Goal: Task Accomplishment & Management: Manage account settings

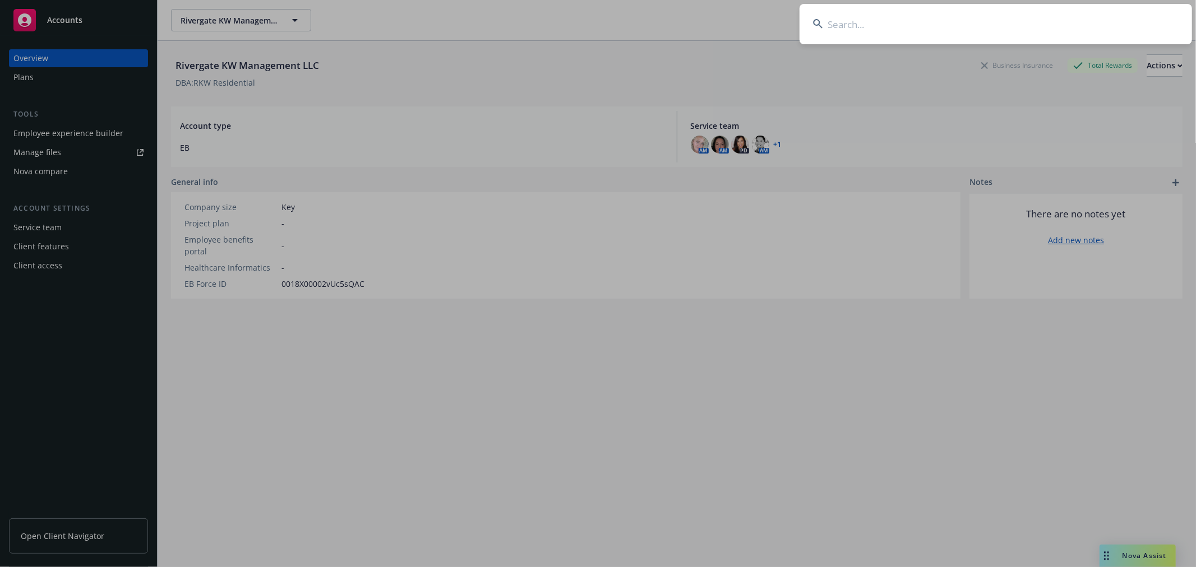
click at [1051, 34] on input at bounding box center [995, 24] width 392 height 40
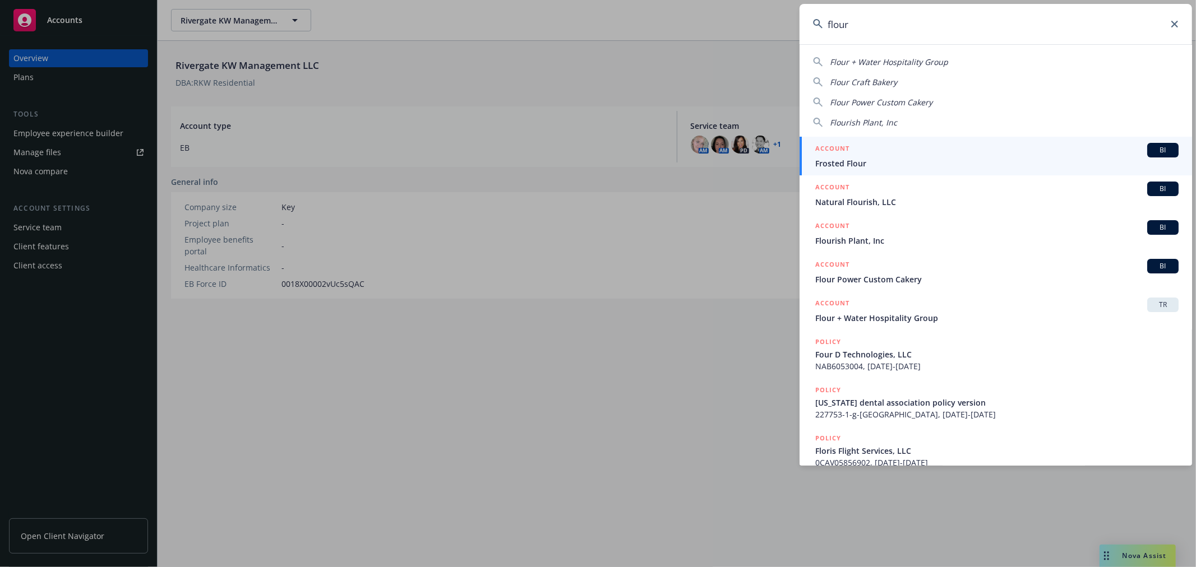
click at [917, 62] on span "Flour + Water Hospitality Group" at bounding box center [889, 62] width 118 height 11
type input "Flour + Water Hospitality Group"
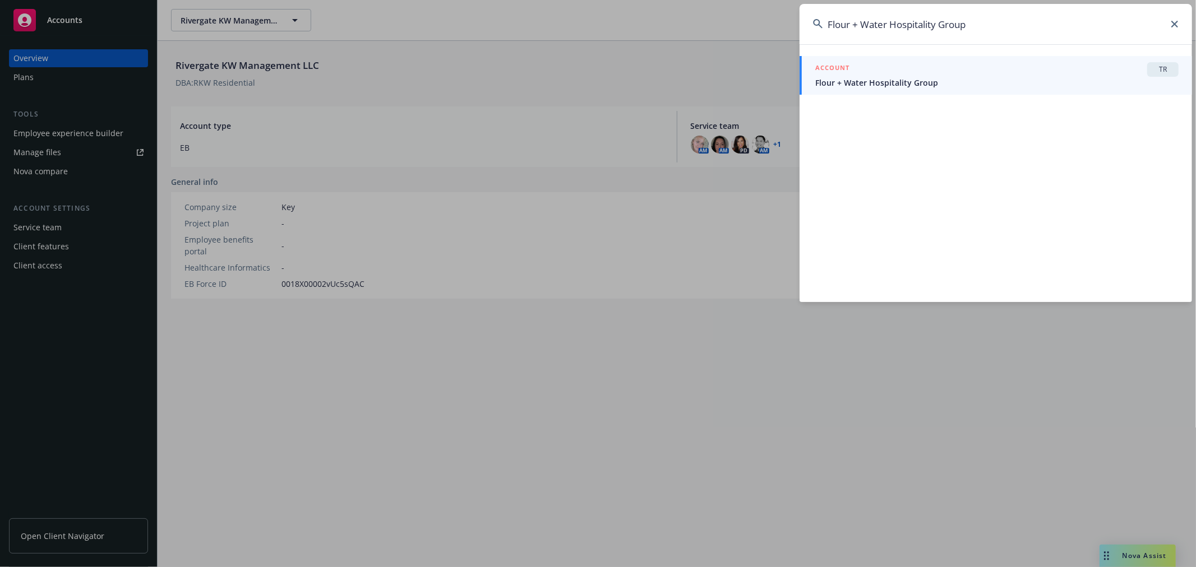
click at [1164, 72] on span "TR" at bounding box center [1162, 69] width 22 height 10
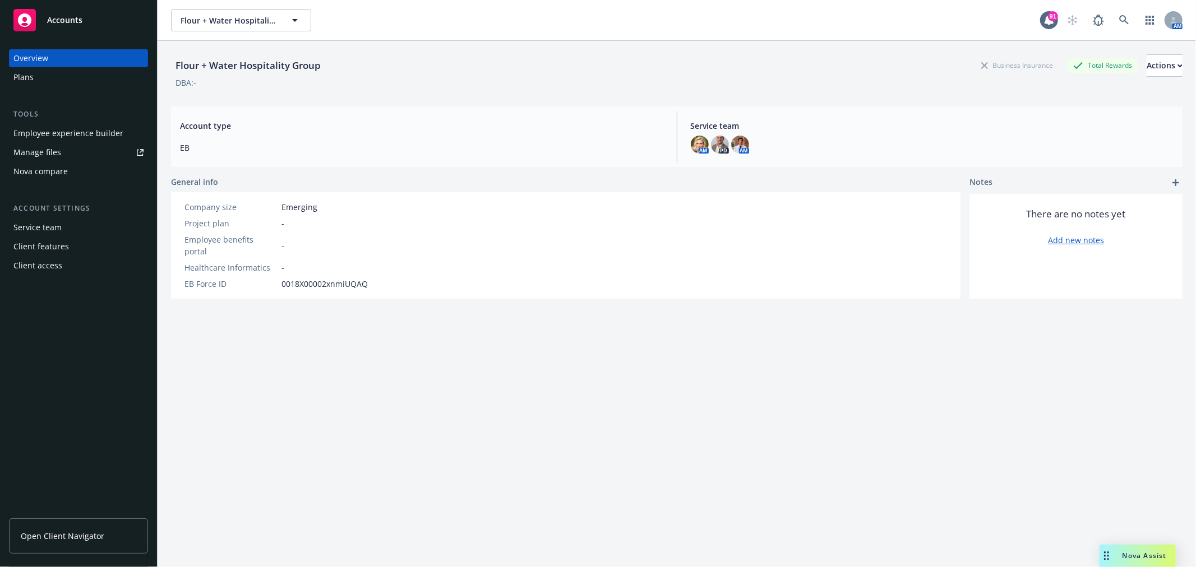
click at [80, 132] on div "Employee experience builder" at bounding box center [68, 133] width 110 height 18
click at [1113, 12] on link at bounding box center [1124, 20] width 22 height 22
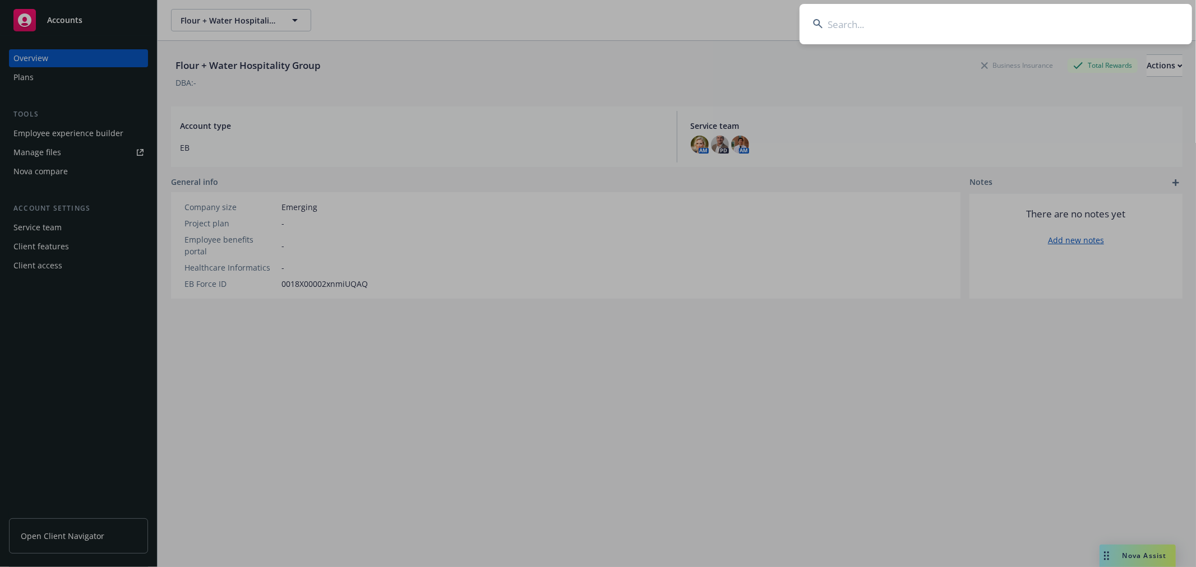
click at [1028, 22] on input at bounding box center [995, 24] width 392 height 40
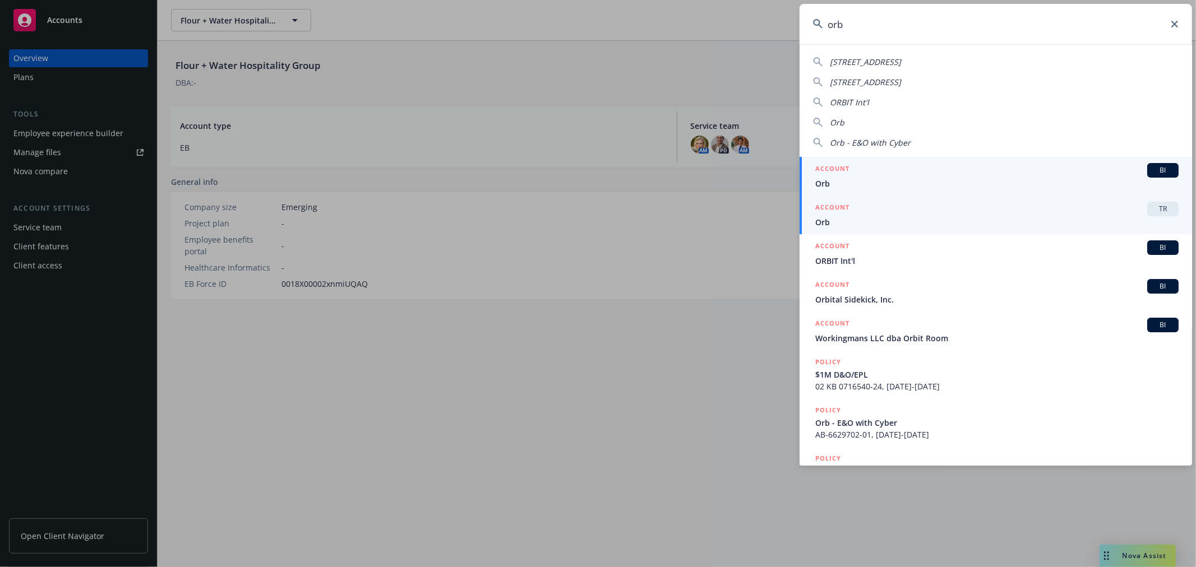
type input "orb"
click at [1151, 205] on span "TR" at bounding box center [1162, 209] width 22 height 10
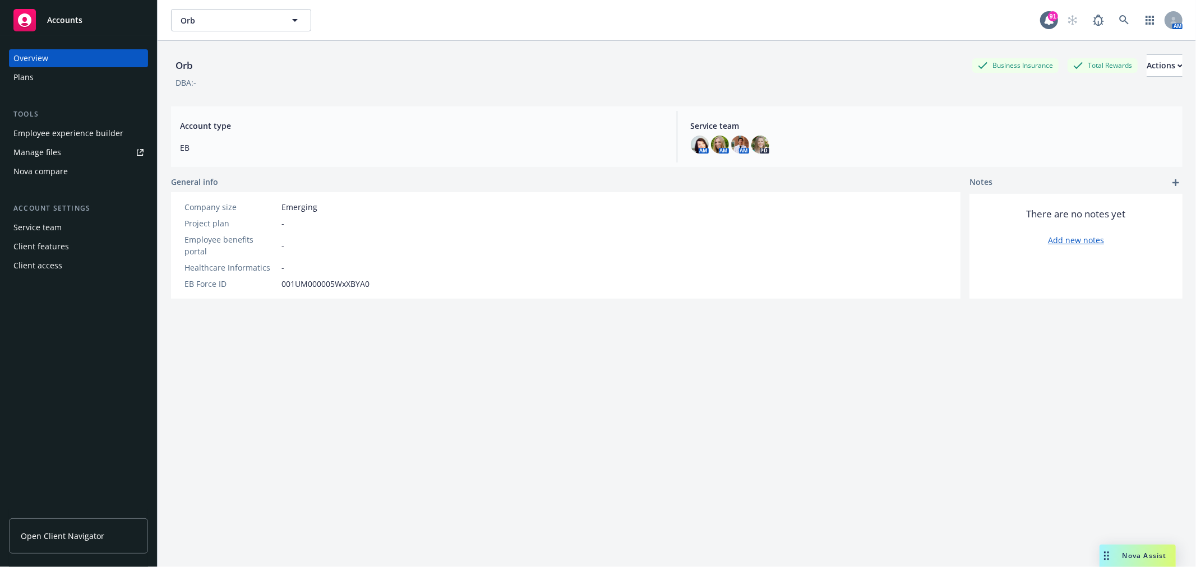
click at [81, 128] on div "Employee experience builder" at bounding box center [68, 133] width 110 height 18
click at [1117, 26] on link at bounding box center [1124, 20] width 22 height 22
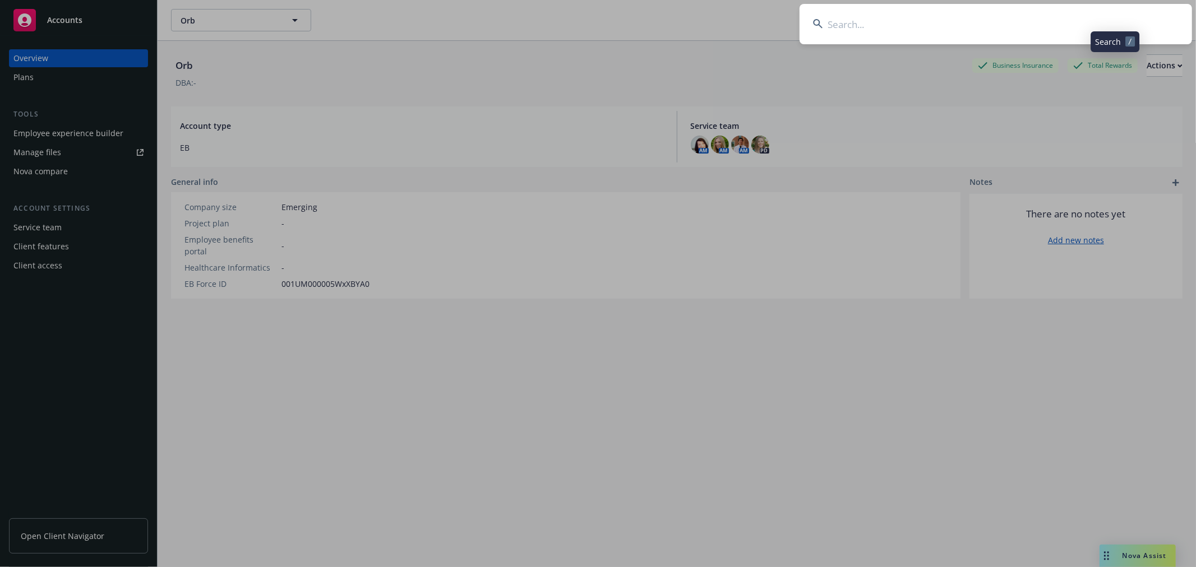
click at [1070, 30] on input at bounding box center [995, 24] width 392 height 40
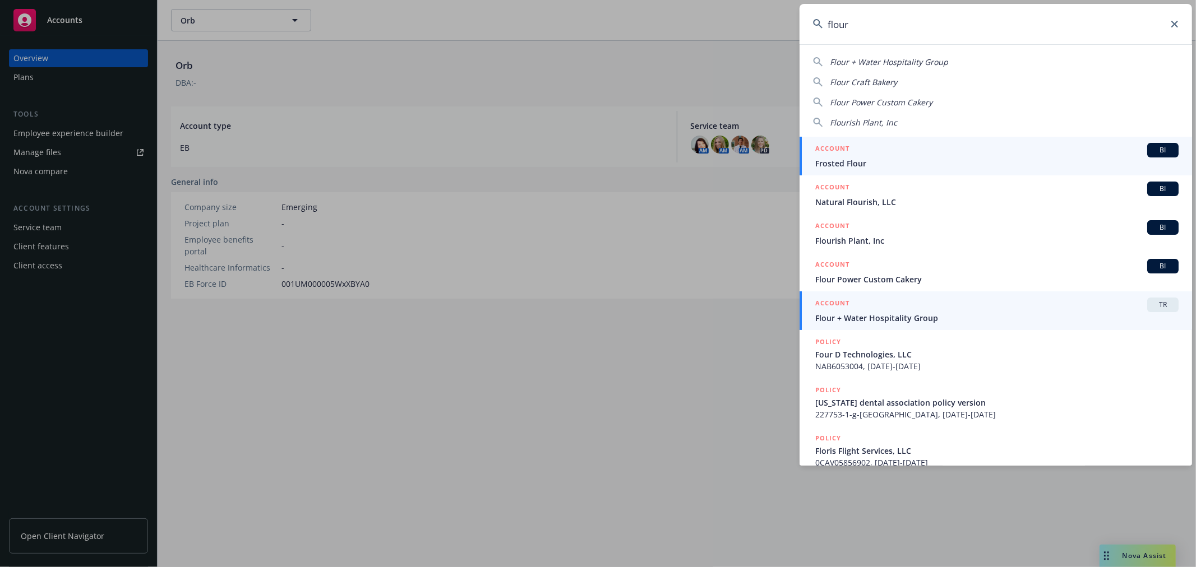
type input "flour"
click at [1151, 303] on span "TR" at bounding box center [1162, 305] width 22 height 10
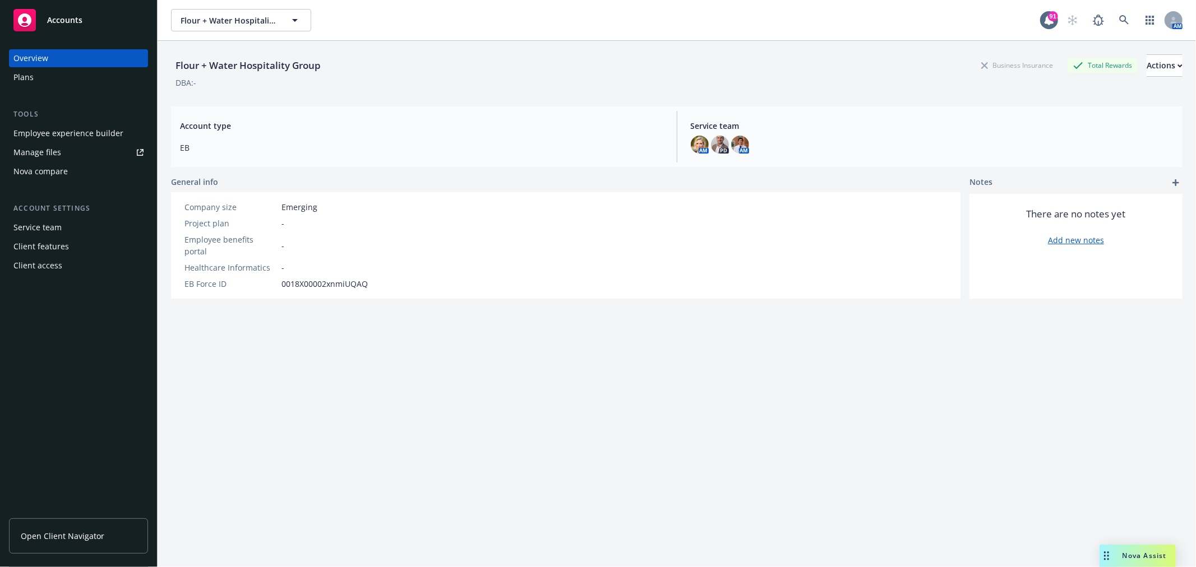
click at [113, 129] on div "Employee experience builder" at bounding box center [68, 133] width 110 height 18
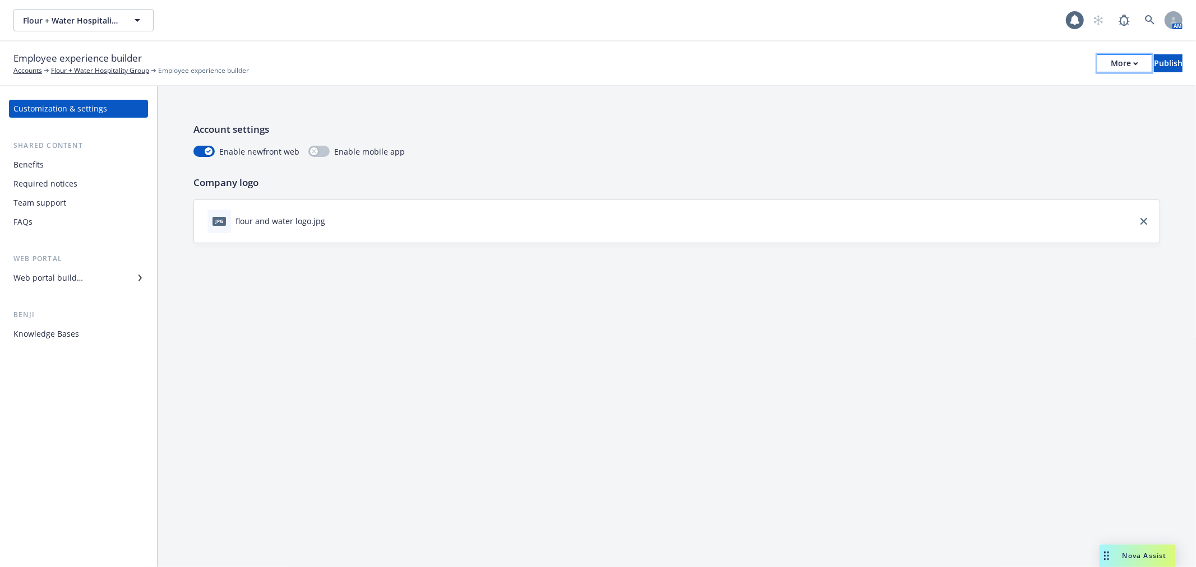
click at [1110, 55] on div "More" at bounding box center [1123, 63] width 27 height 17
click at [1066, 86] on link "Copy preview link" at bounding box center [1032, 88] width 166 height 22
click at [49, 334] on div "Knowledge Bases" at bounding box center [46, 334] width 66 height 18
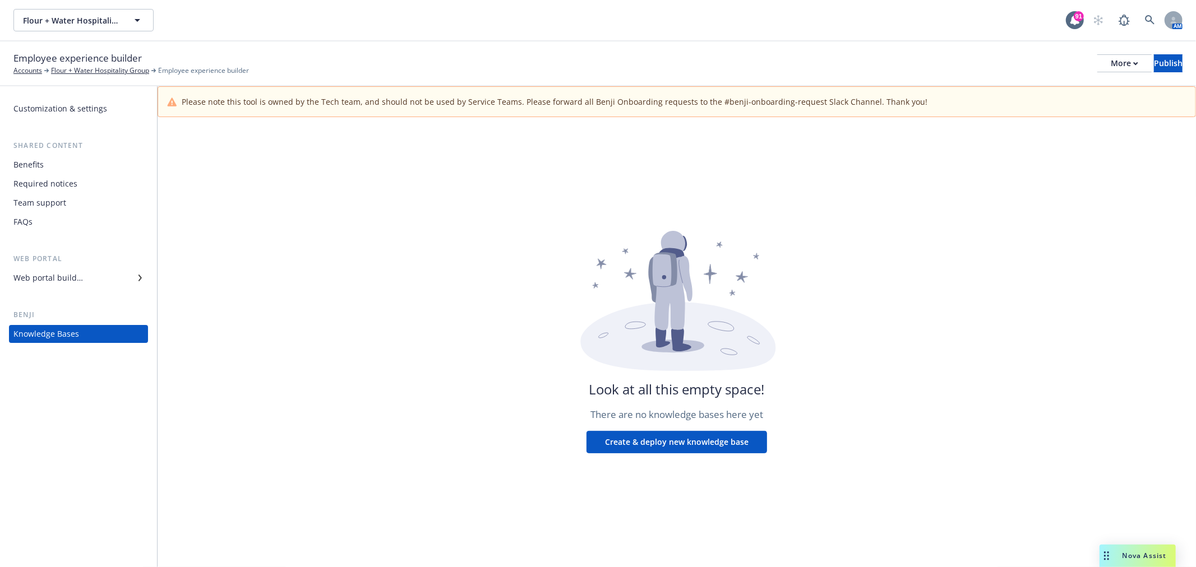
click at [119, 276] on div "Web portal builder" at bounding box center [78, 278] width 130 height 18
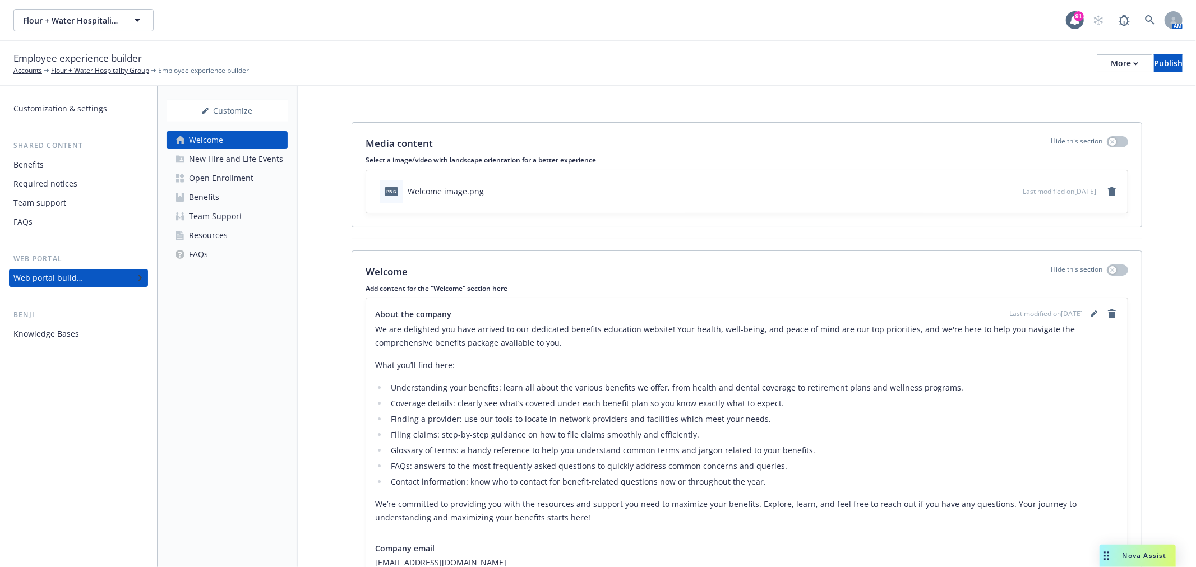
click at [207, 200] on div "Benefits" at bounding box center [204, 197] width 30 height 18
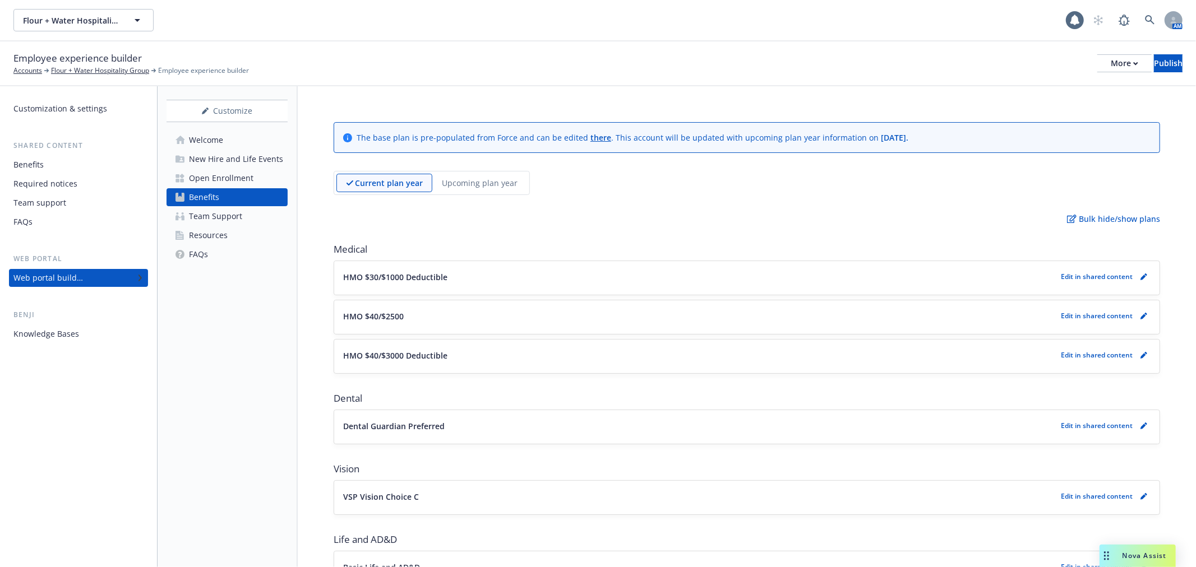
click at [209, 200] on div "Benefits" at bounding box center [204, 197] width 30 height 18
click at [484, 192] on div "Upcoming plan year" at bounding box center [479, 183] width 95 height 18
click at [1137, 280] on link "pencil" at bounding box center [1143, 276] width 13 height 13
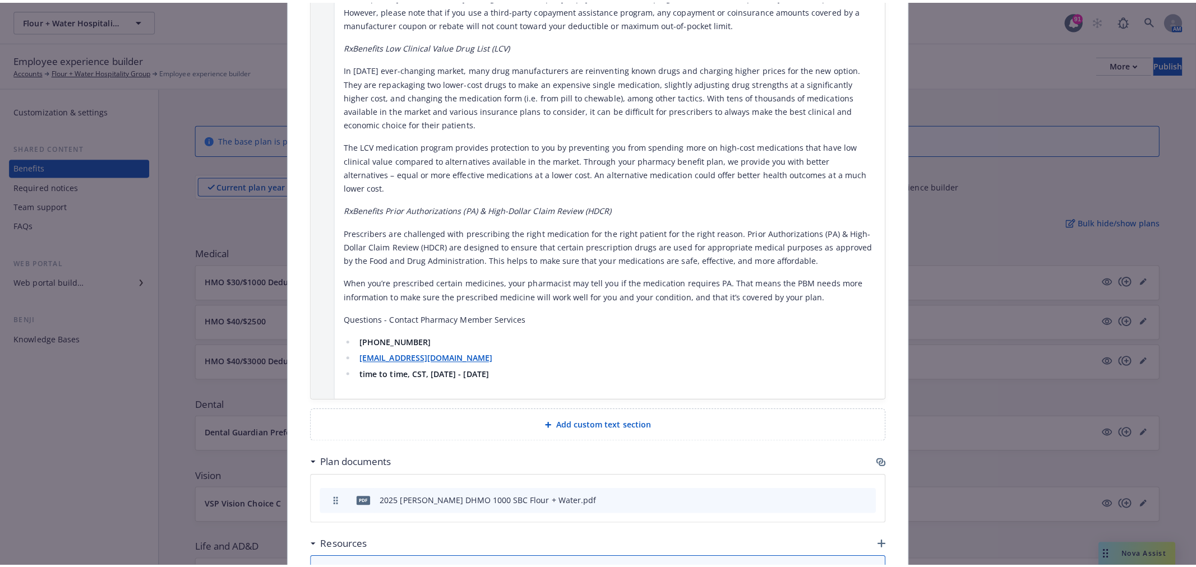
scroll to position [1453, 0]
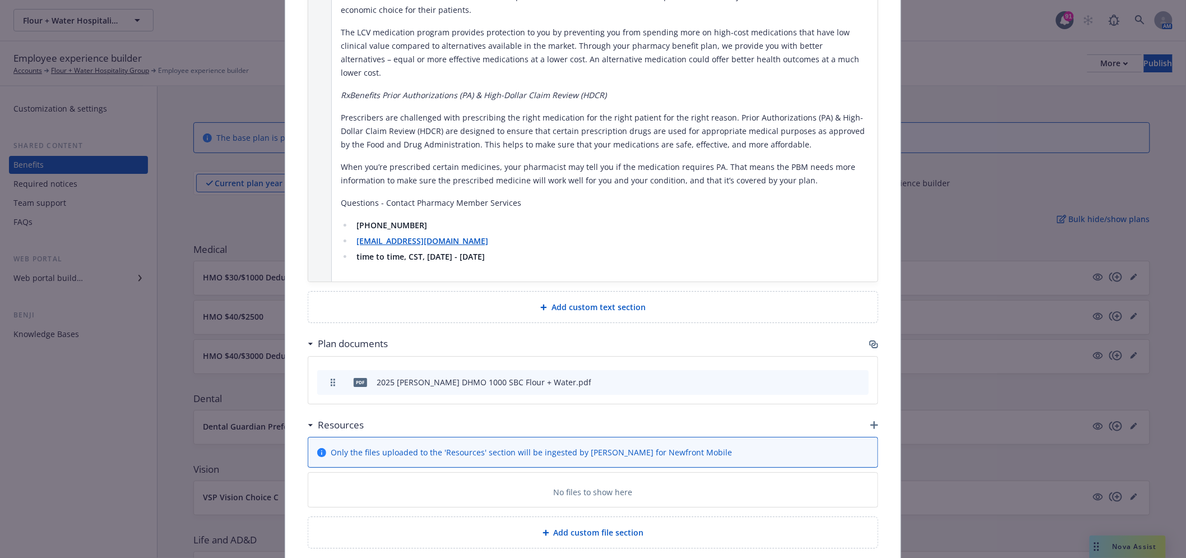
click at [870, 340] on icon "button" at bounding box center [872, 343] width 7 height 6
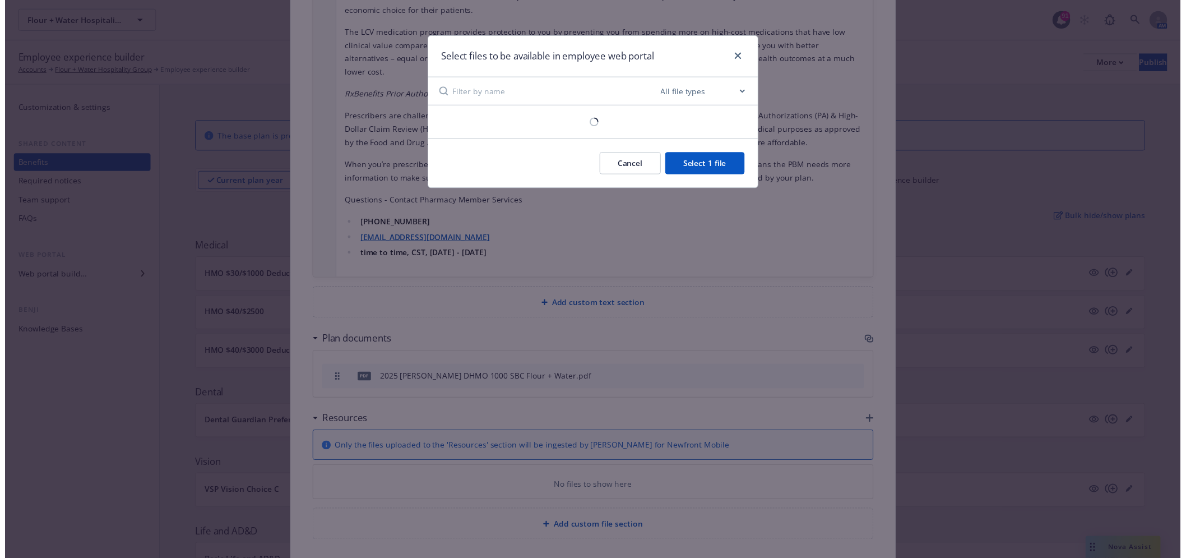
scroll to position [1443, 0]
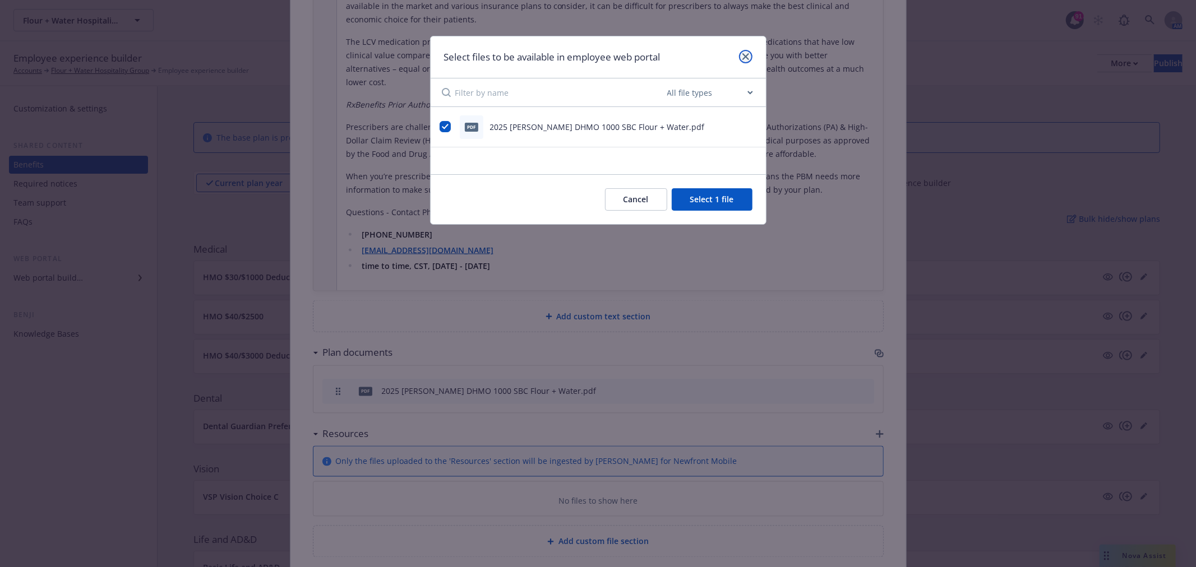
click at [742, 53] on icon "close" at bounding box center [745, 56] width 7 height 7
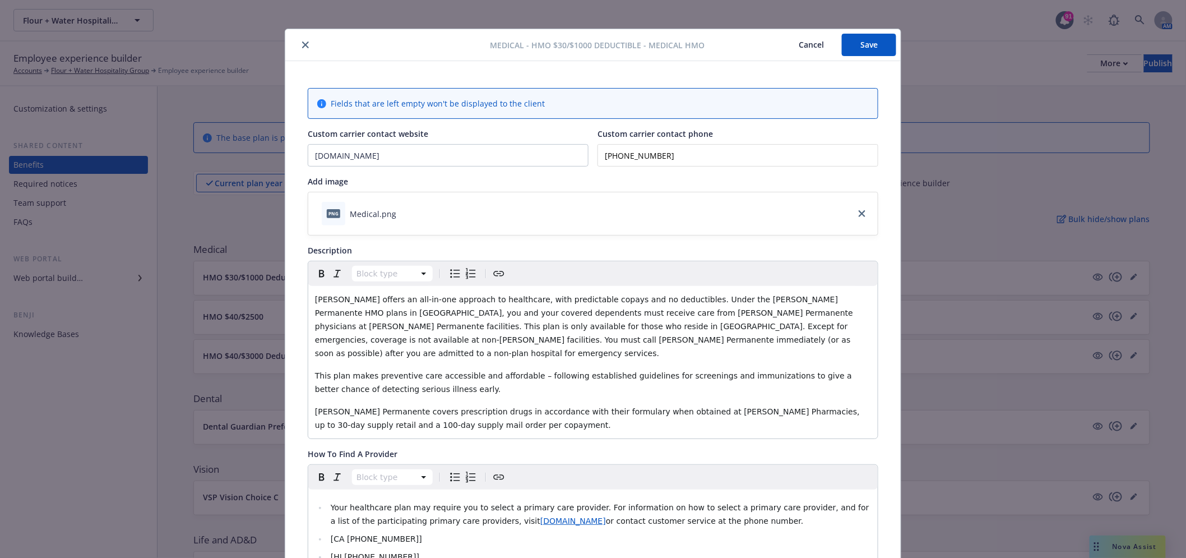
scroll to position [0, 0]
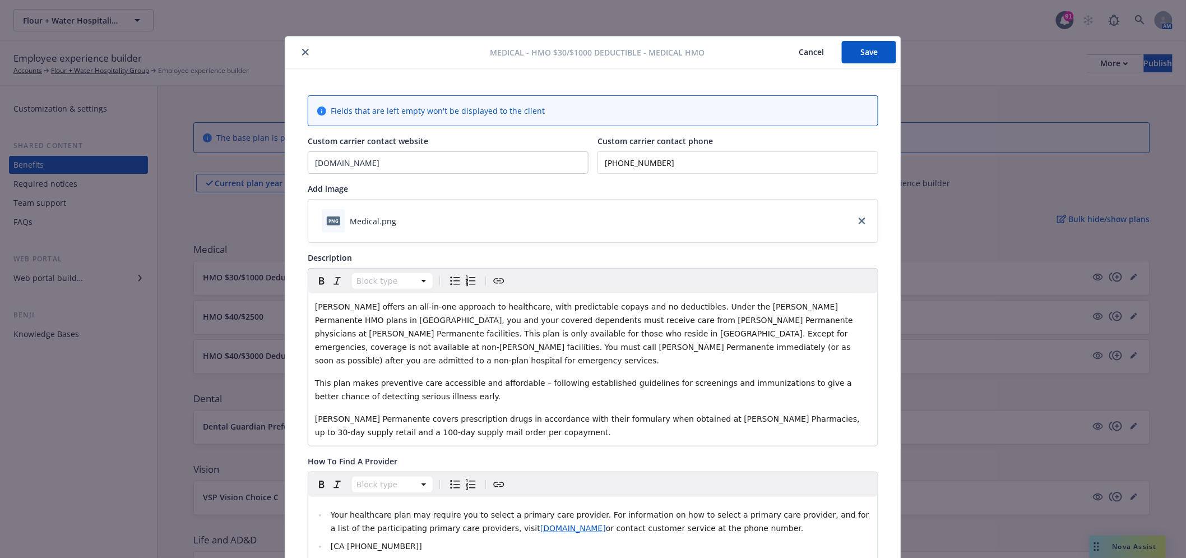
click at [304, 47] on button "close" at bounding box center [305, 51] width 13 height 13
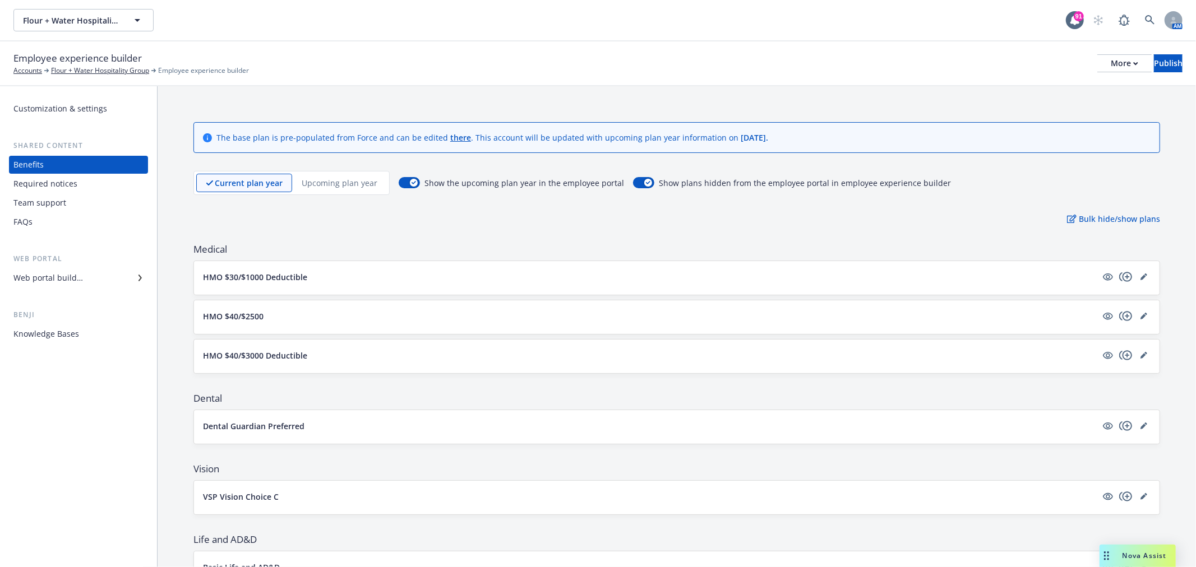
drag, startPoint x: 362, startPoint y: 174, endPoint x: 360, endPoint y: 180, distance: 6.3
click at [360, 180] on div "Upcoming plan year" at bounding box center [339, 183] width 95 height 18
click at [1137, 271] on link "editPencil" at bounding box center [1143, 276] width 13 height 13
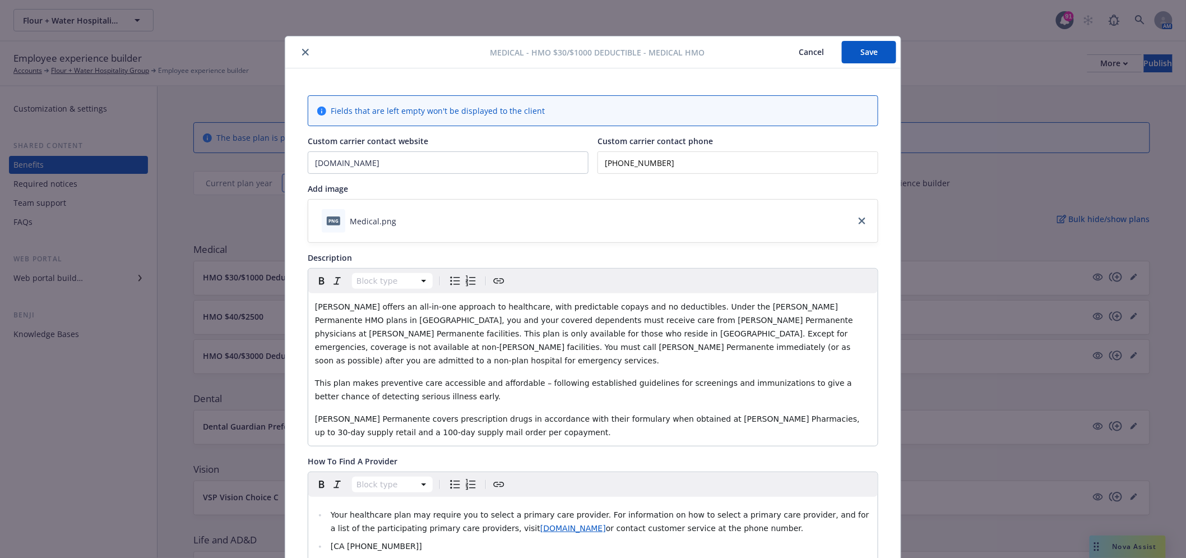
click at [303, 51] on icon "close" at bounding box center [305, 52] width 7 height 7
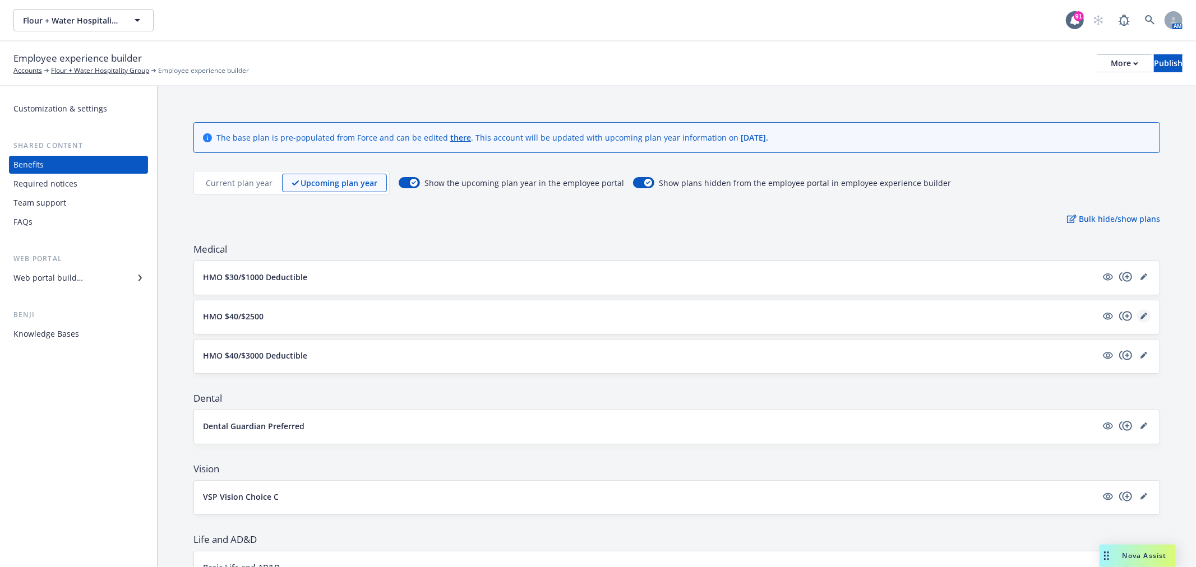
click at [1140, 318] on icon "editPencil" at bounding box center [1143, 317] width 6 height 6
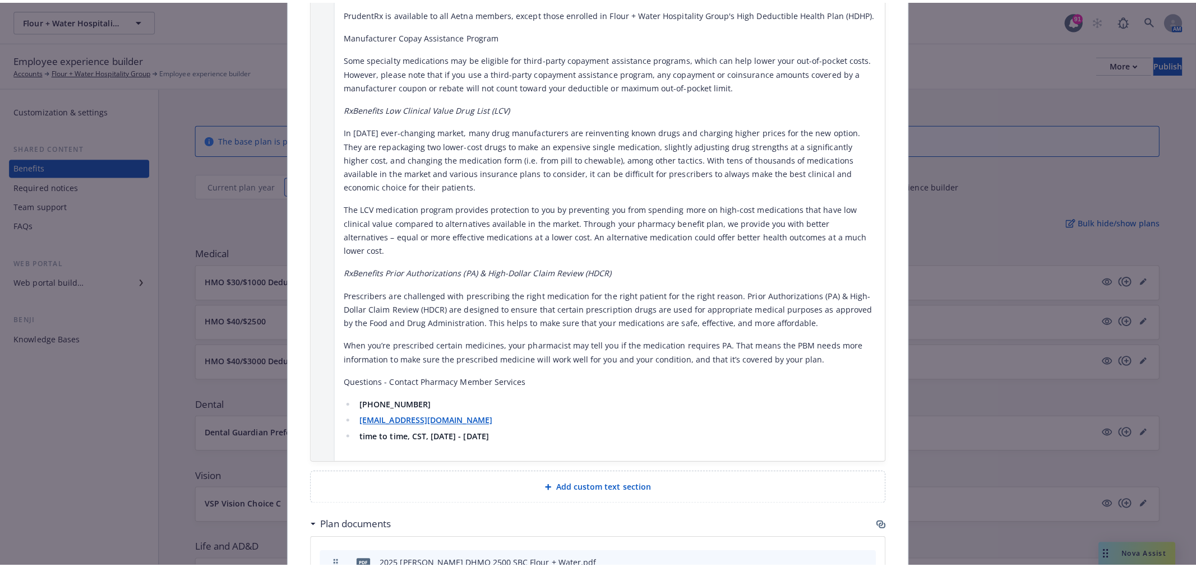
scroll to position [1453, 0]
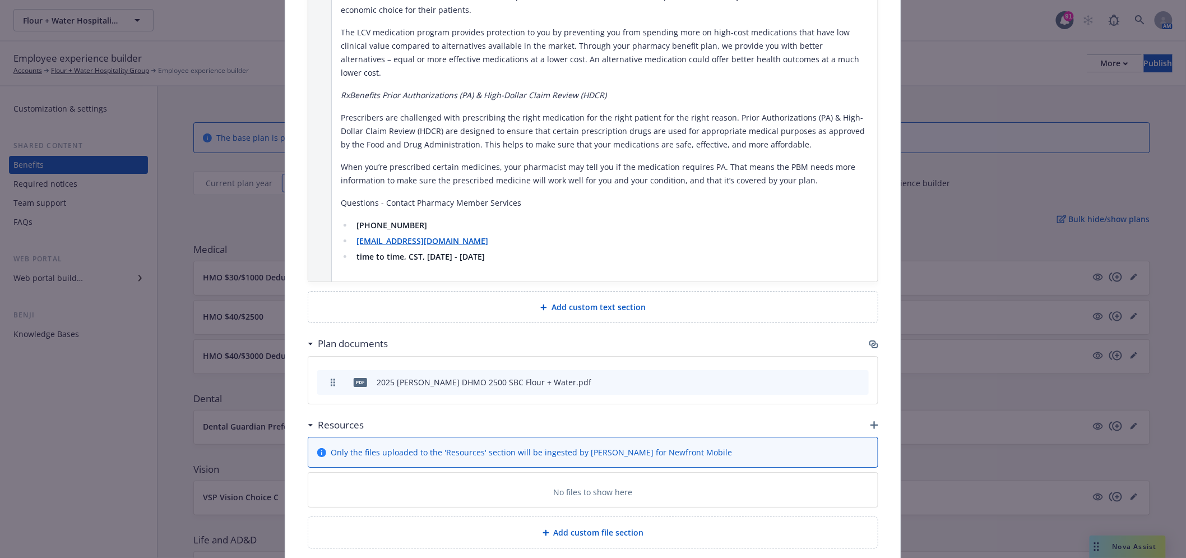
click at [871, 340] on icon "button" at bounding box center [872, 343] width 7 height 6
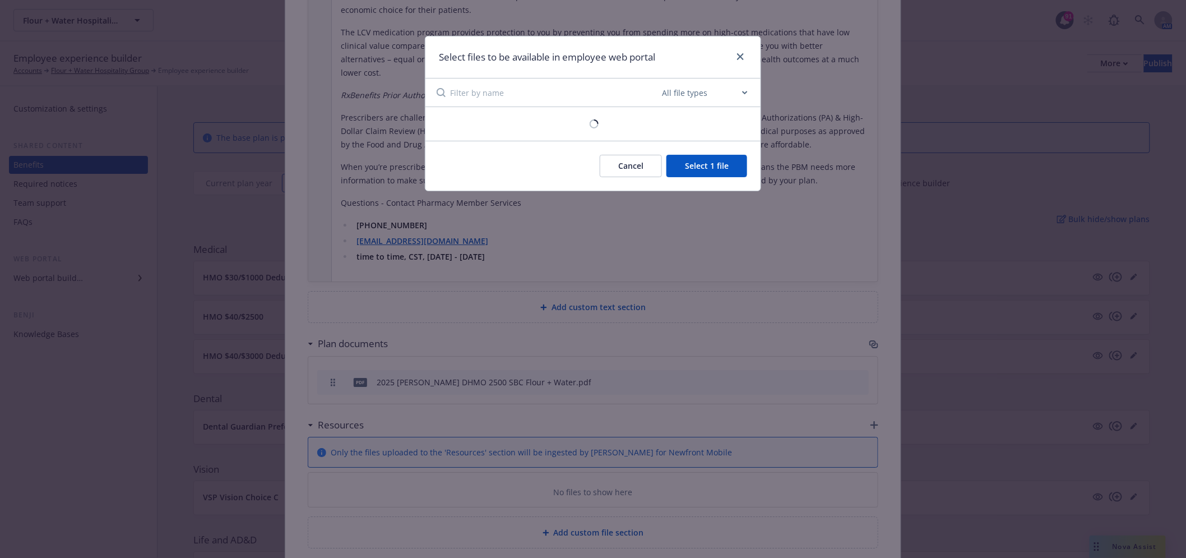
scroll to position [1443, 0]
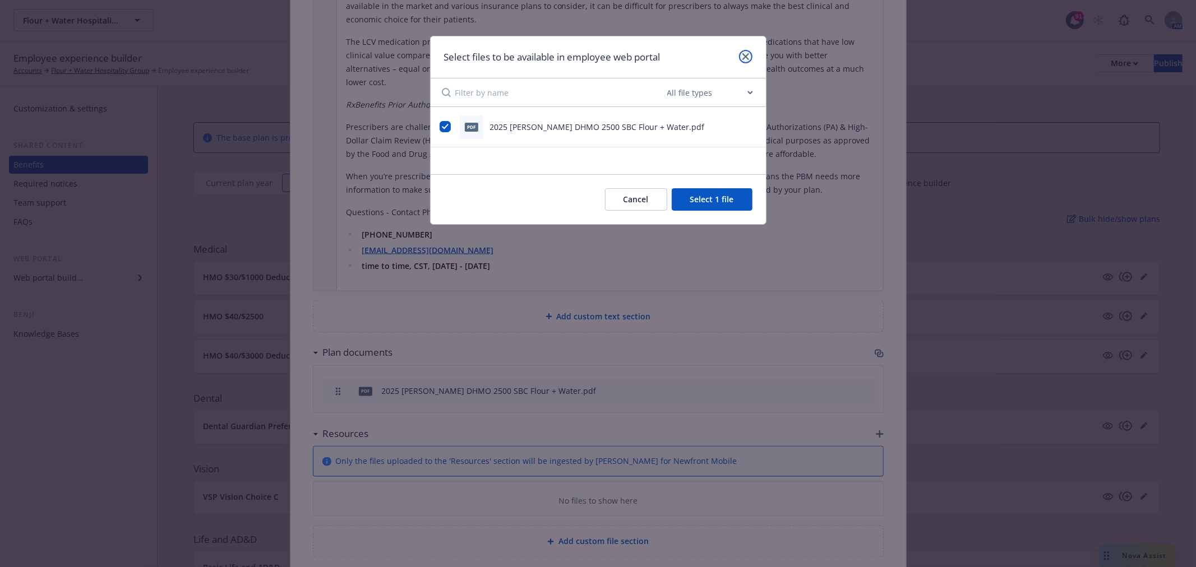
click at [742, 62] on link "close" at bounding box center [745, 56] width 13 height 13
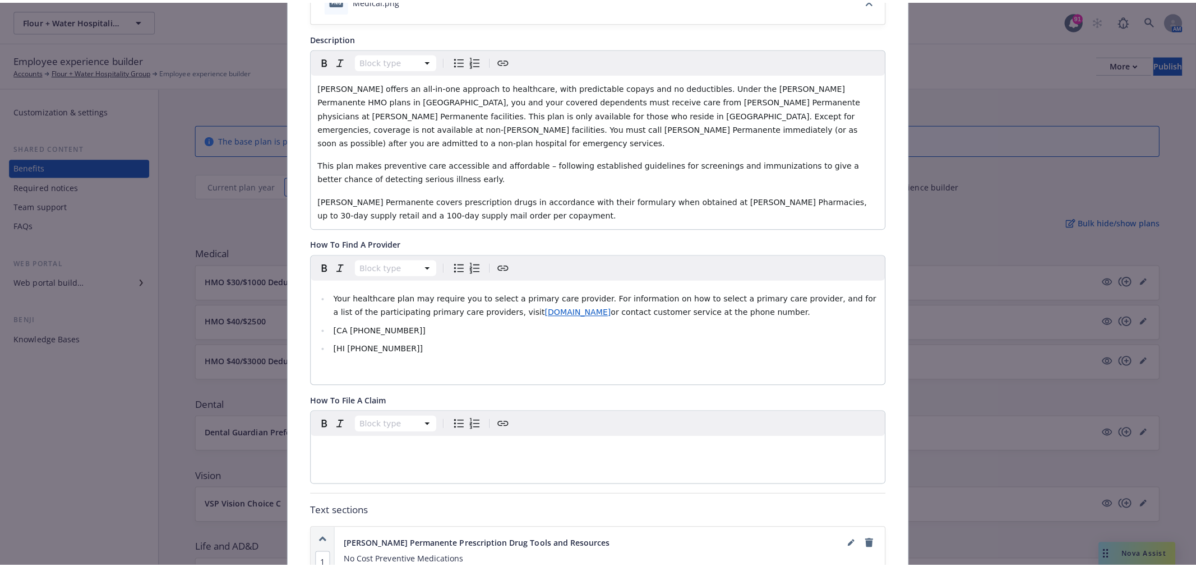
scroll to position [0, 0]
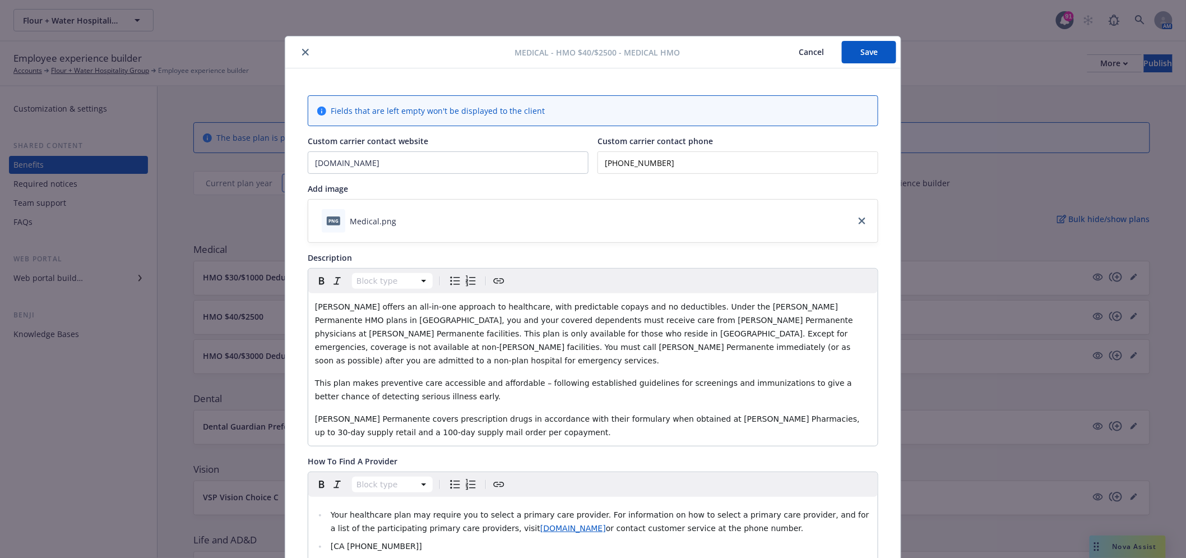
click at [302, 53] on icon "close" at bounding box center [305, 52] width 7 height 7
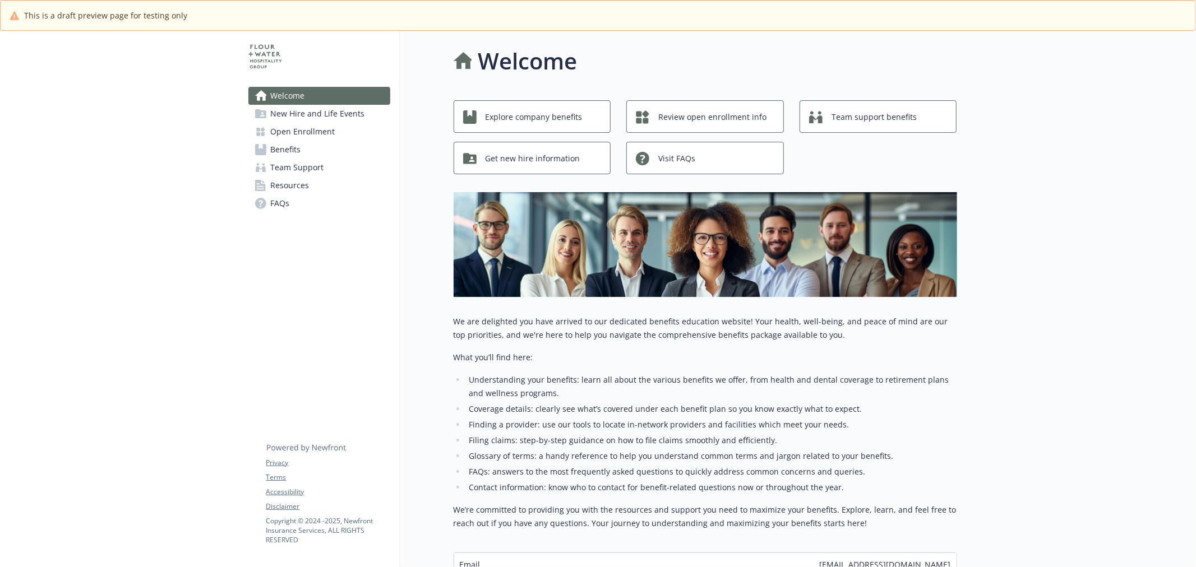
click at [295, 146] on span "Benefits" at bounding box center [286, 150] width 30 height 18
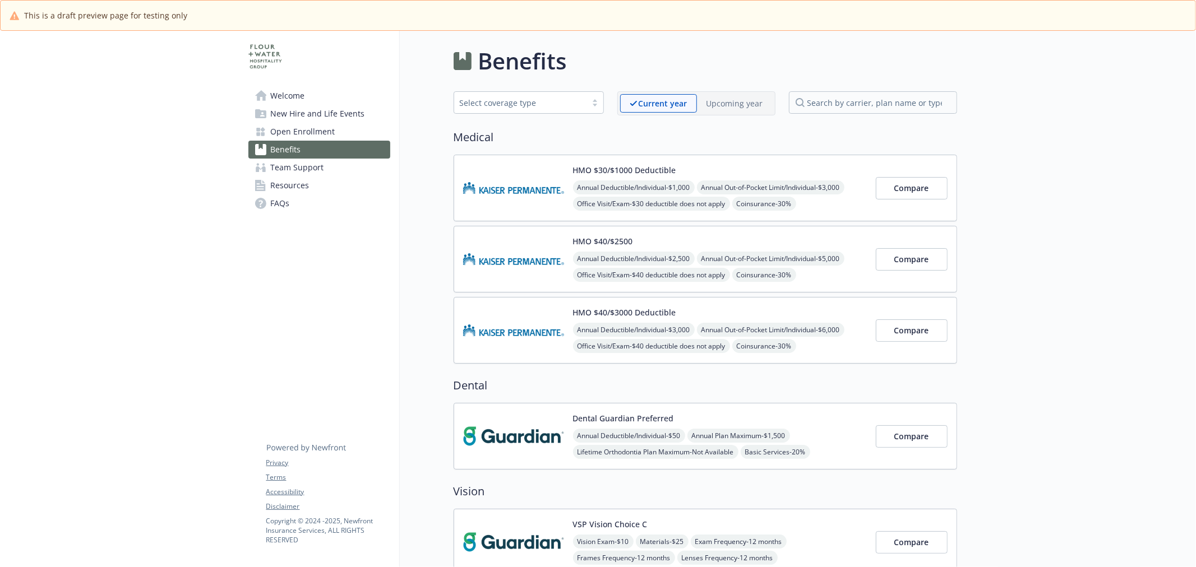
click at [733, 98] on p "Upcoming year" at bounding box center [734, 104] width 57 height 12
click at [499, 191] on img at bounding box center [513, 188] width 101 height 48
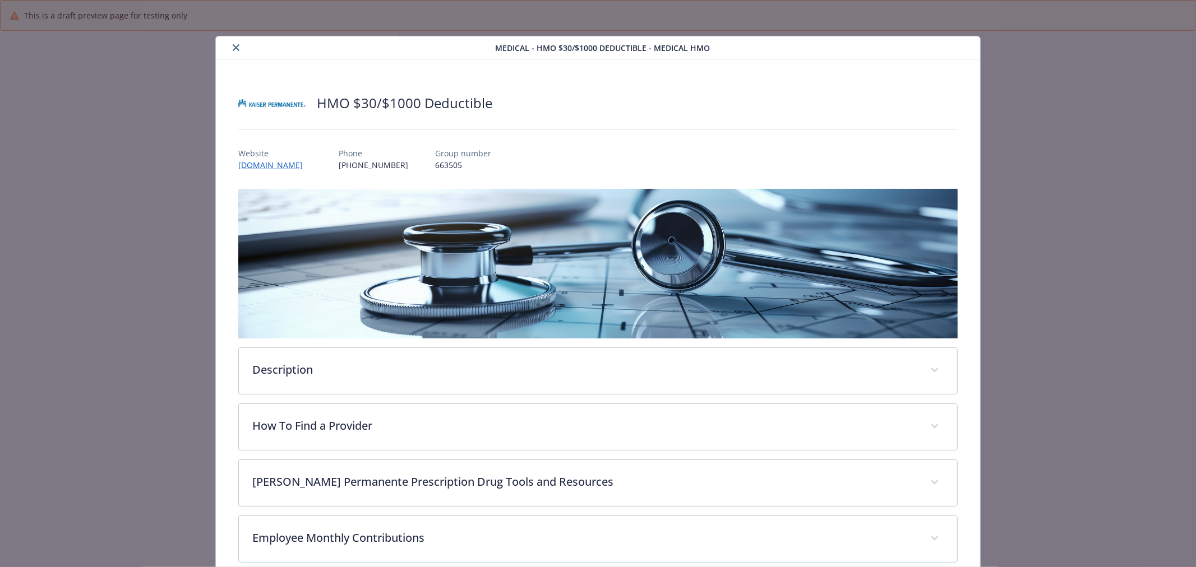
scroll to position [34, 0]
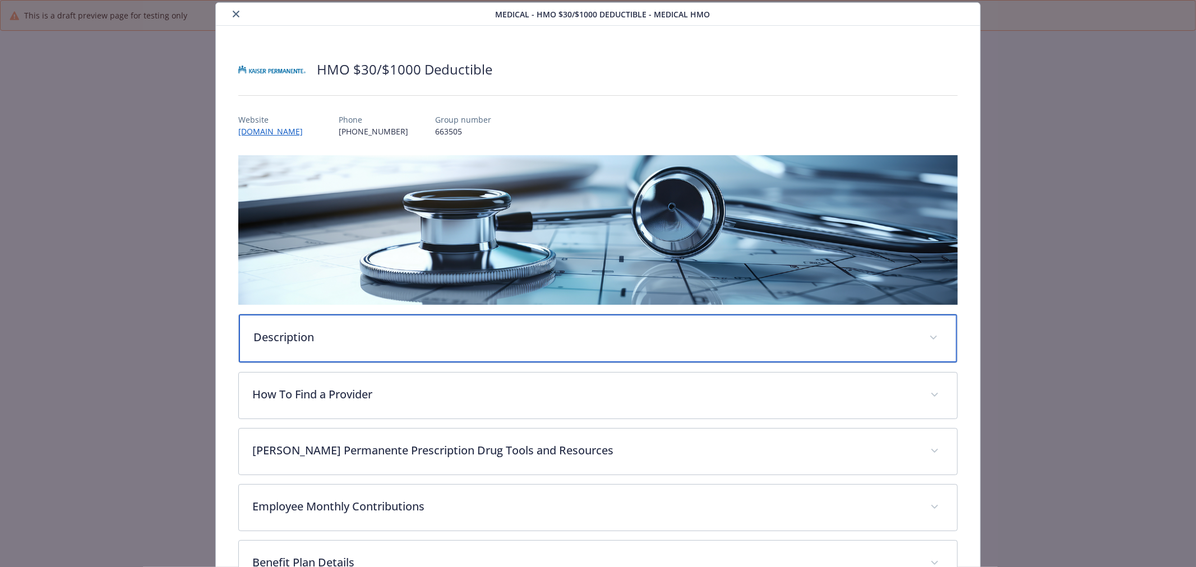
click at [570, 336] on p "Description" at bounding box center [584, 337] width 662 height 17
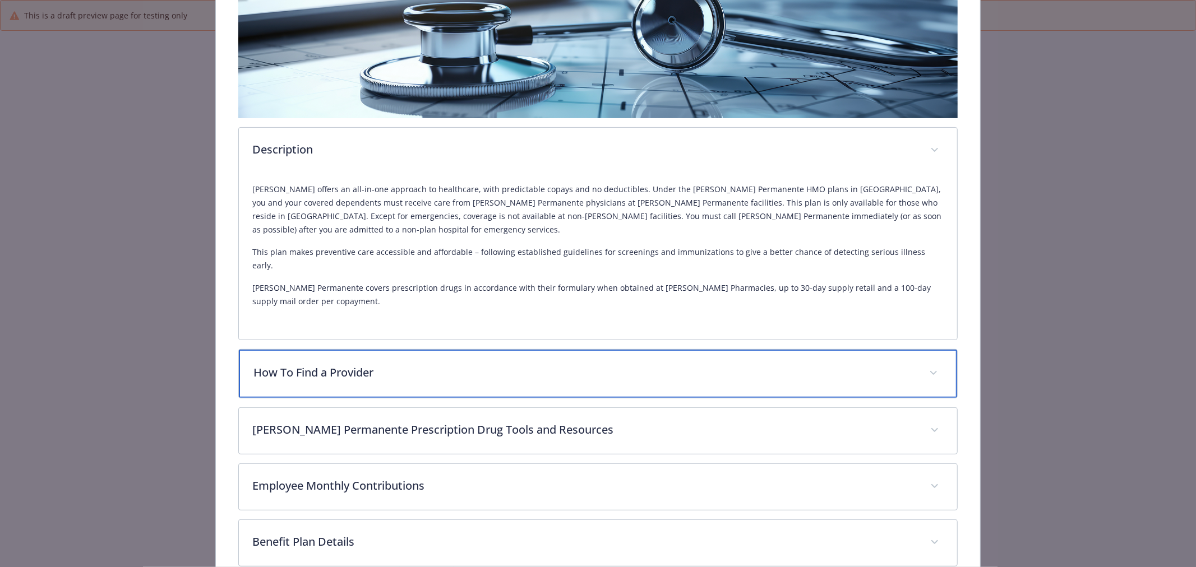
click at [401, 350] on div "How To Find a Provider" at bounding box center [598, 374] width 718 height 48
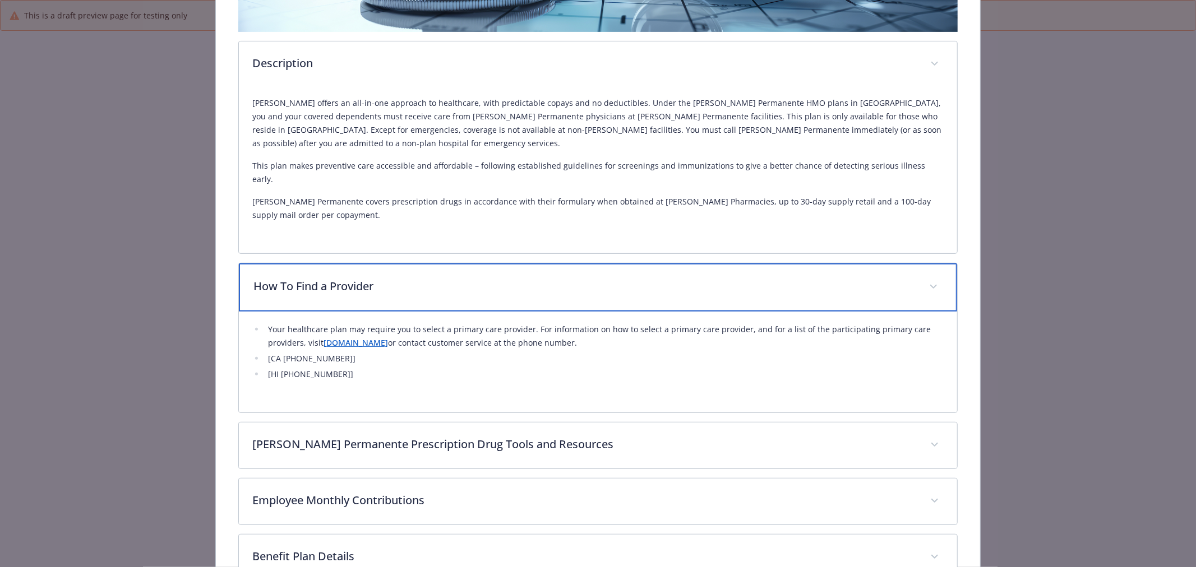
scroll to position [407, 0]
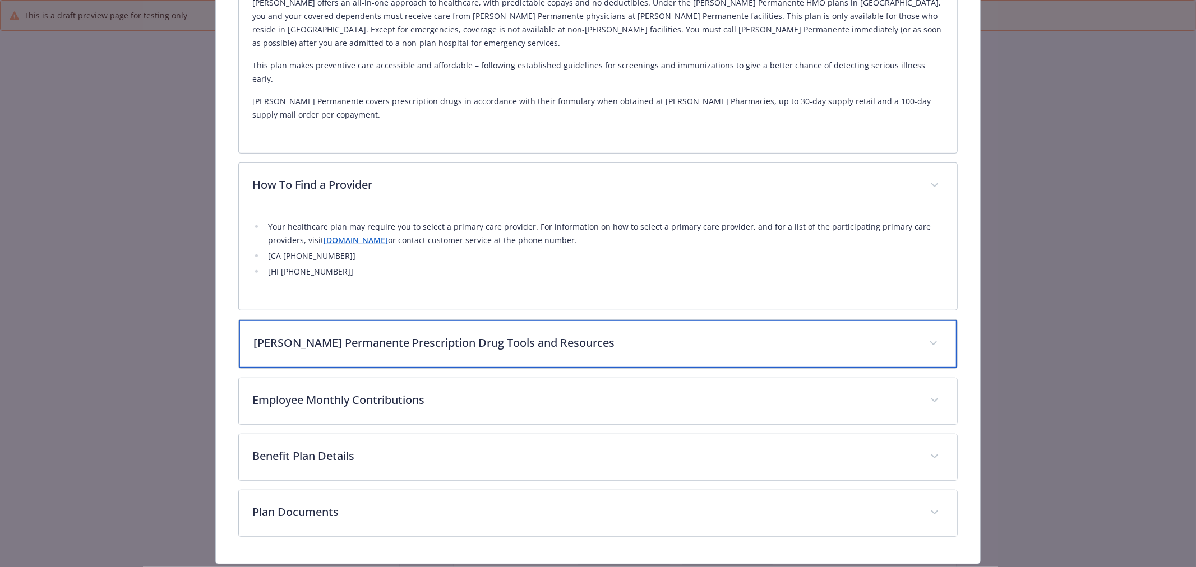
click at [368, 320] on div "[PERSON_NAME] Permanente Prescription Drug Tools and Resources" at bounding box center [598, 344] width 718 height 48
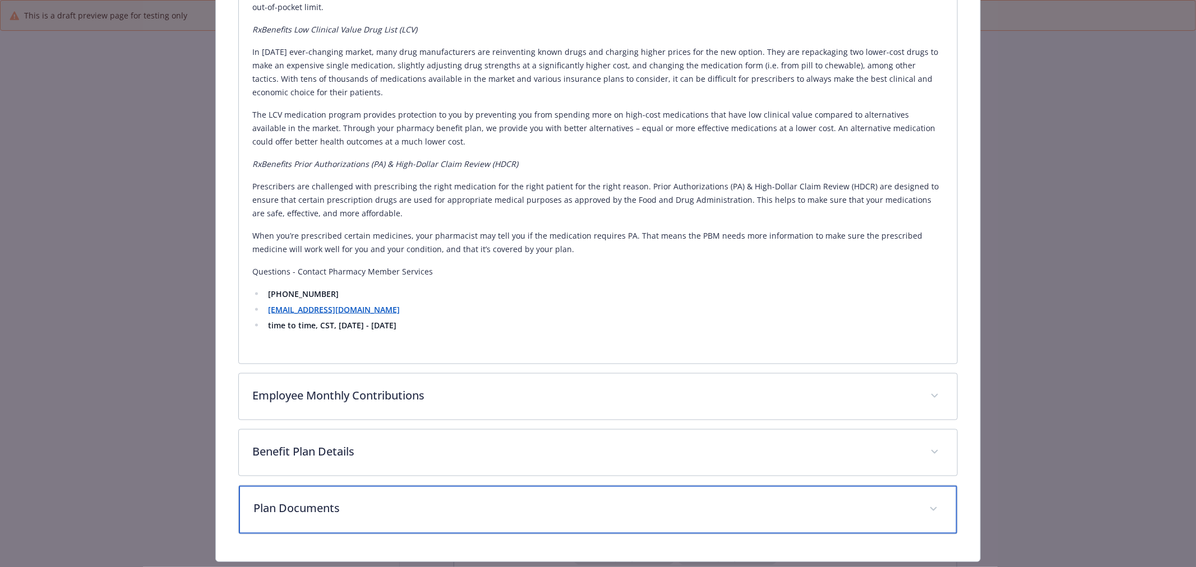
click at [553, 501] on p "Plan Documents" at bounding box center [584, 509] width 662 height 17
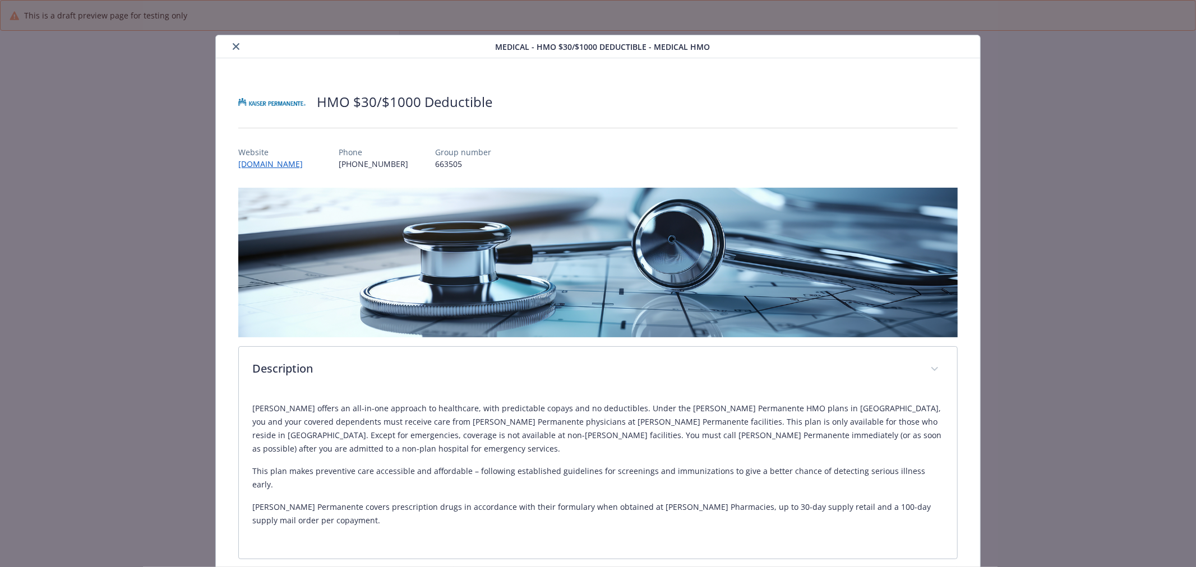
scroll to position [0, 0]
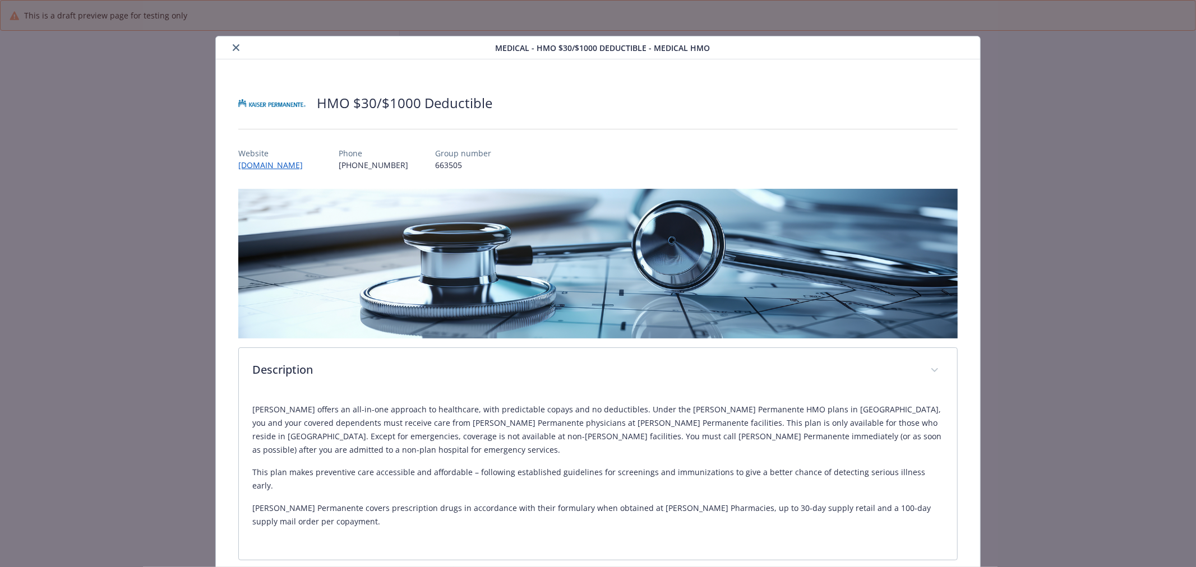
click at [232, 43] on button "close" at bounding box center [235, 47] width 13 height 13
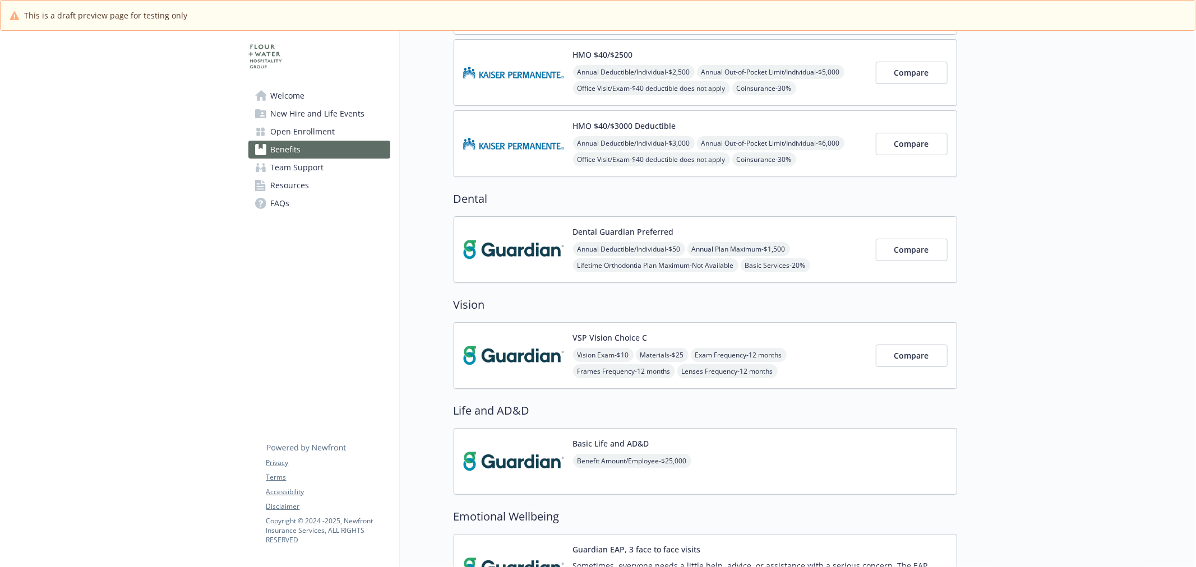
click at [512, 249] on img at bounding box center [513, 250] width 101 height 48
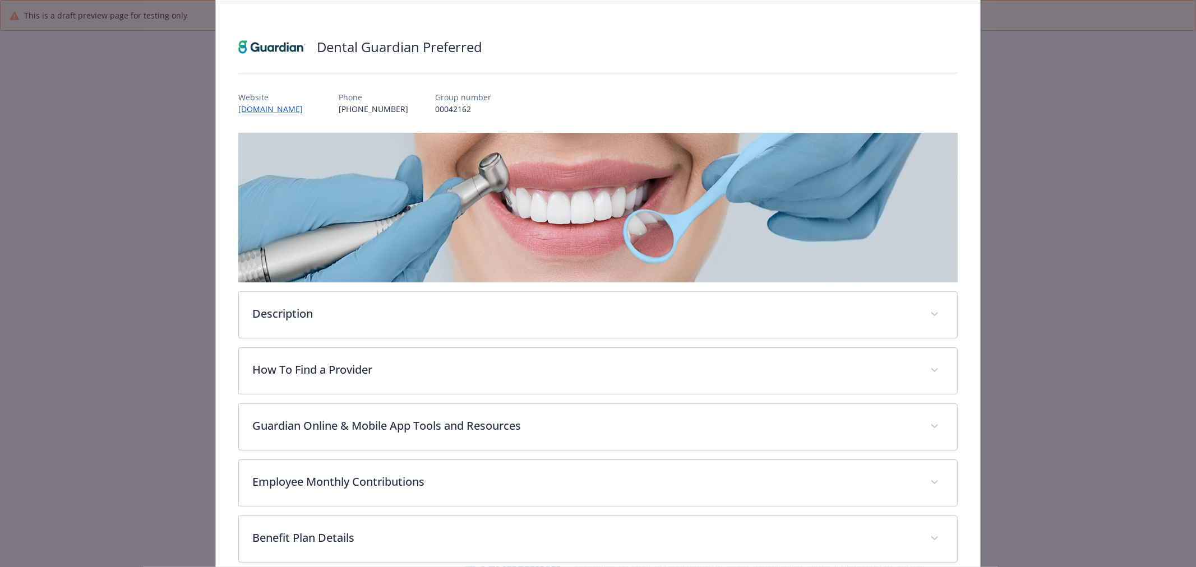
scroll to position [170, 0]
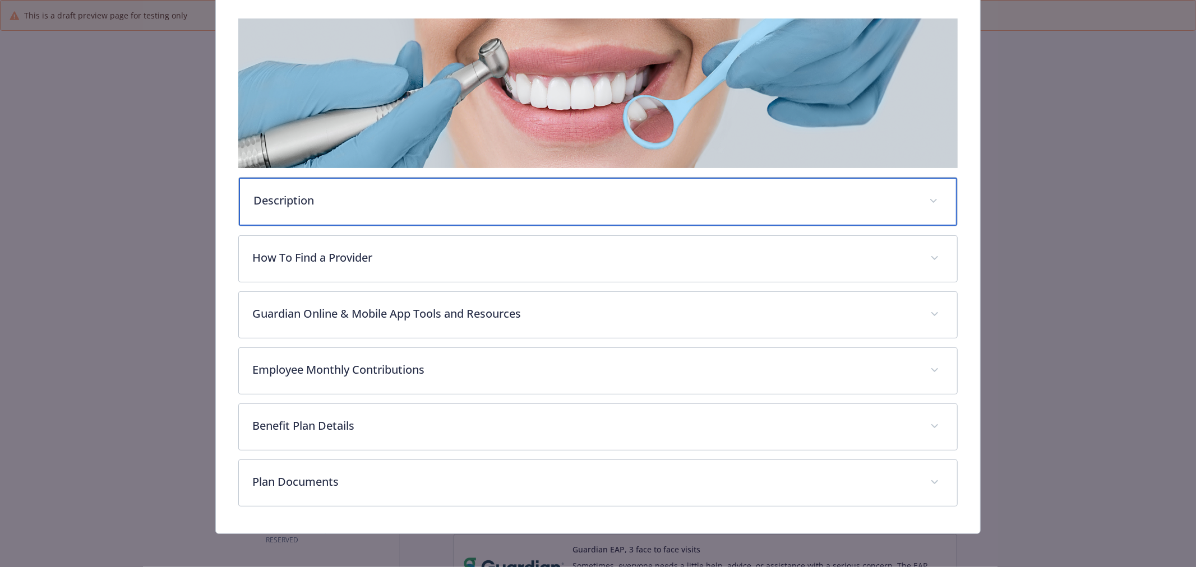
click at [520, 201] on p "Description" at bounding box center [584, 200] width 662 height 17
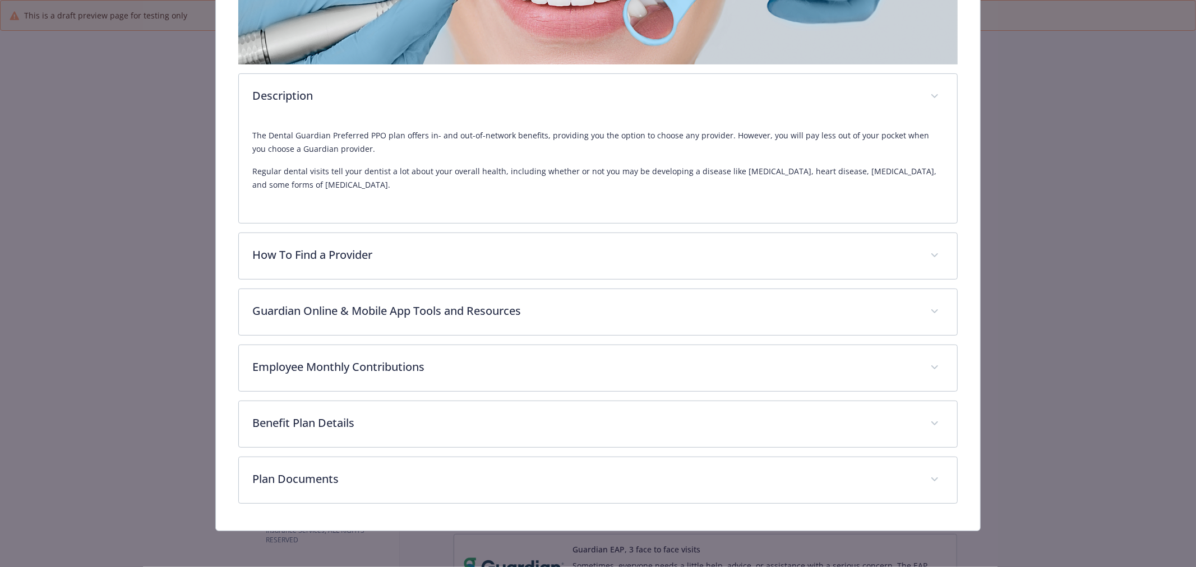
scroll to position [273, 0]
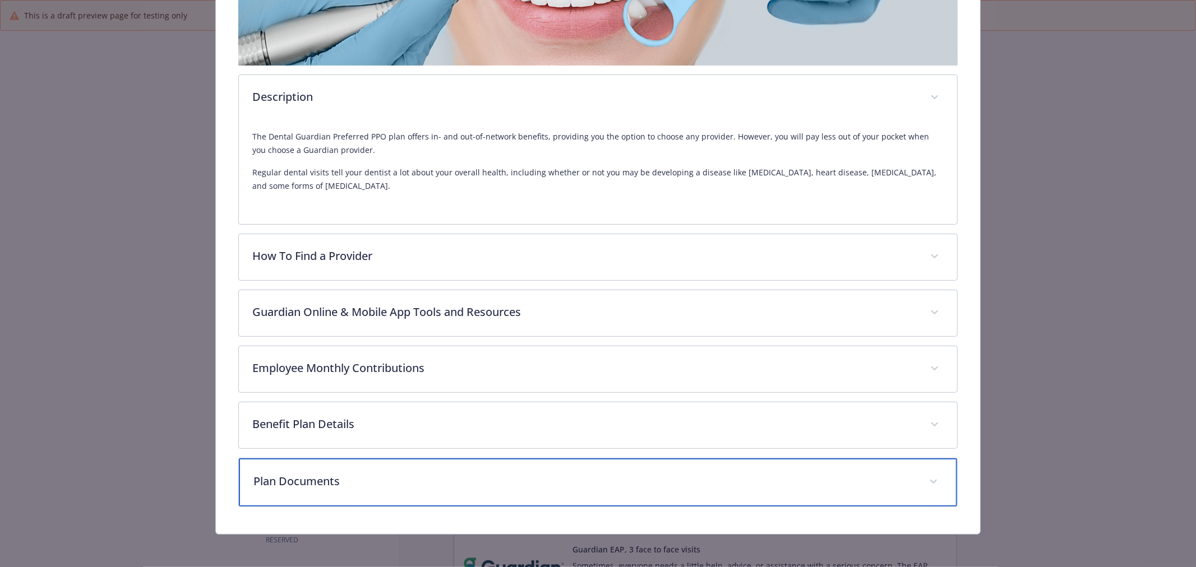
click at [357, 483] on p "Plan Documents" at bounding box center [584, 481] width 662 height 17
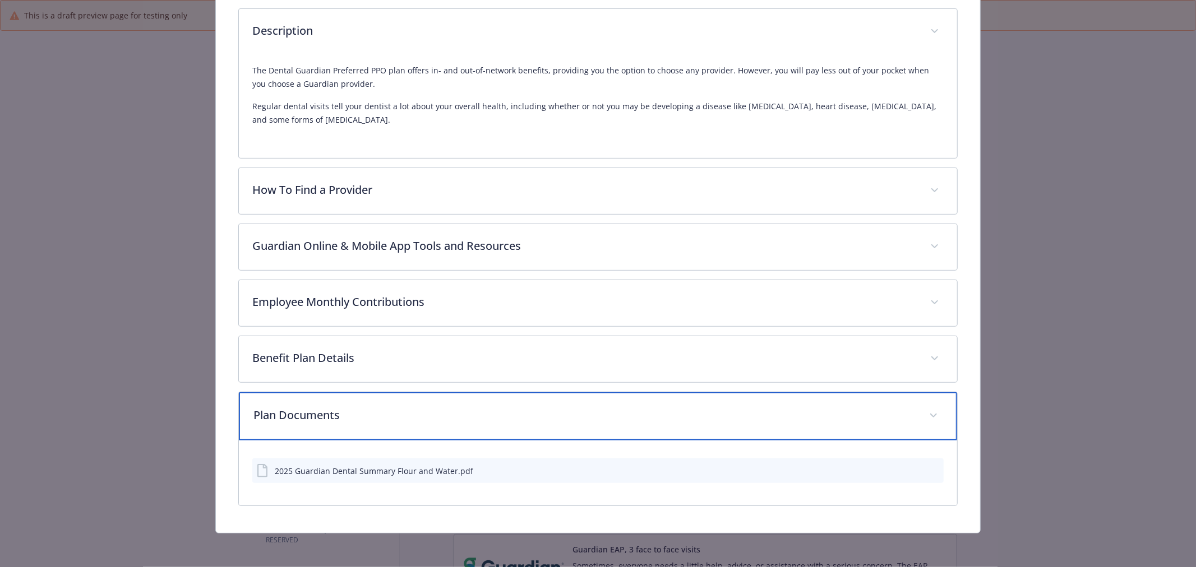
scroll to position [340, 0]
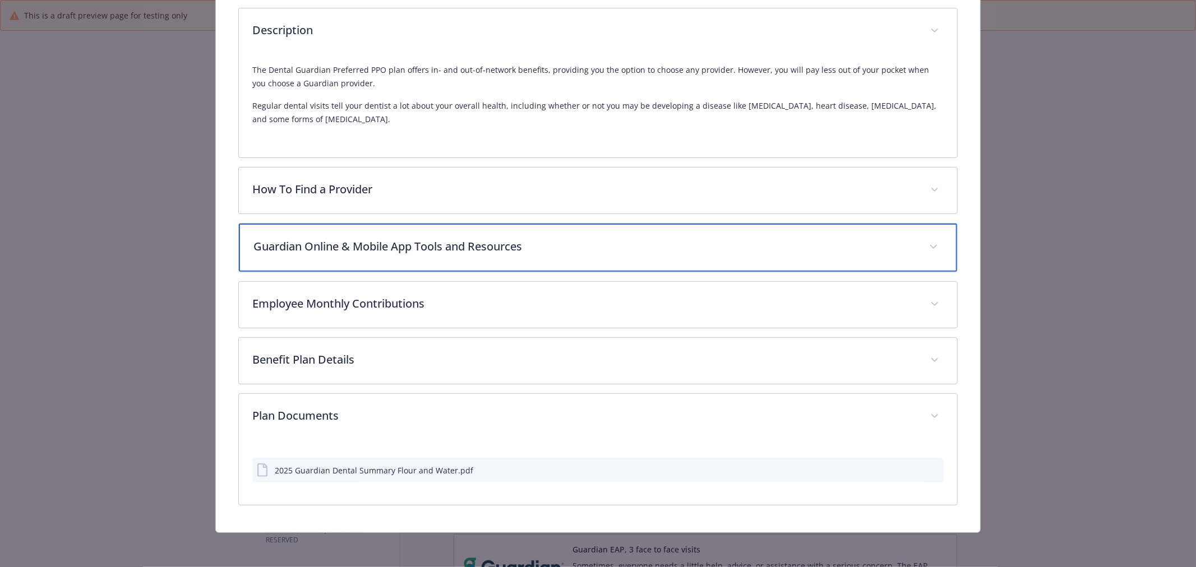
click at [521, 238] on p "Guardian Online & Mobile App Tools and Resources" at bounding box center [584, 246] width 662 height 17
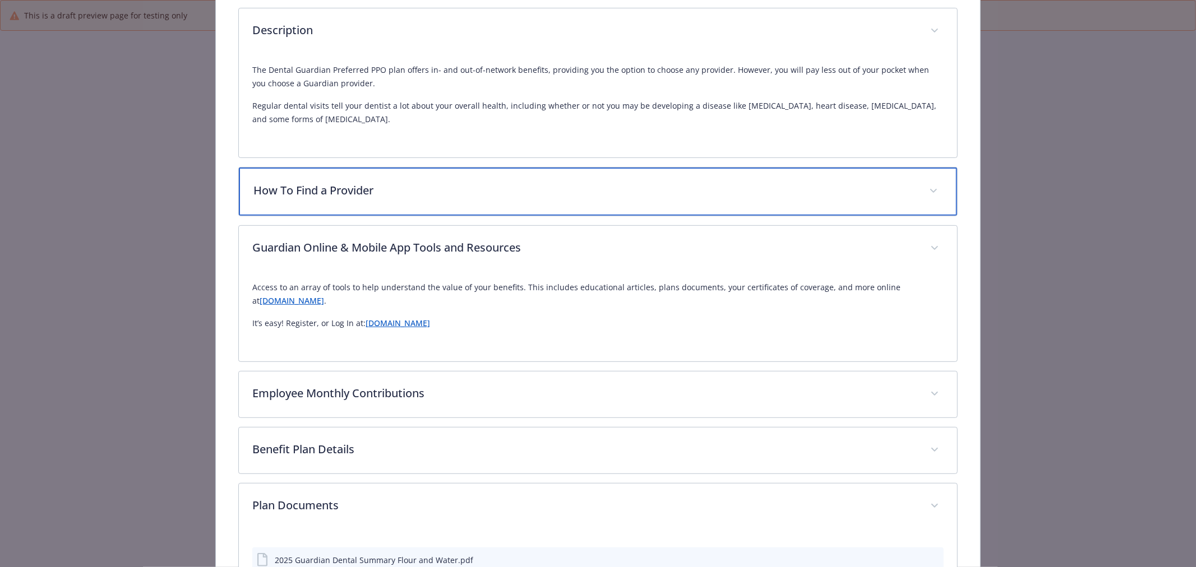
click at [514, 183] on p "How To Find a Provider" at bounding box center [584, 190] width 662 height 17
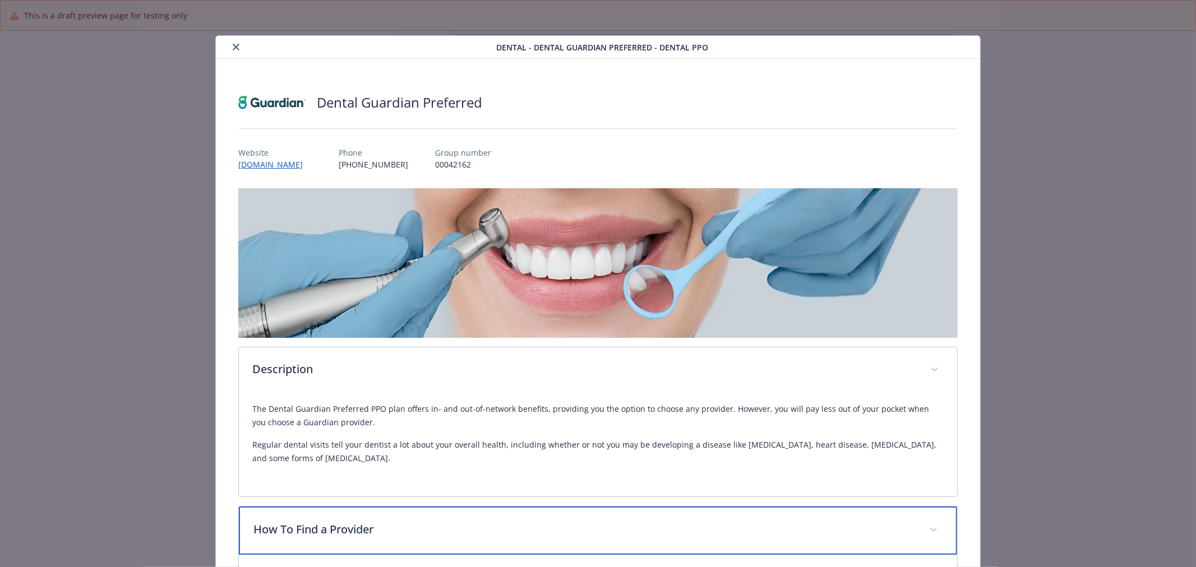
scroll to position [0, 0]
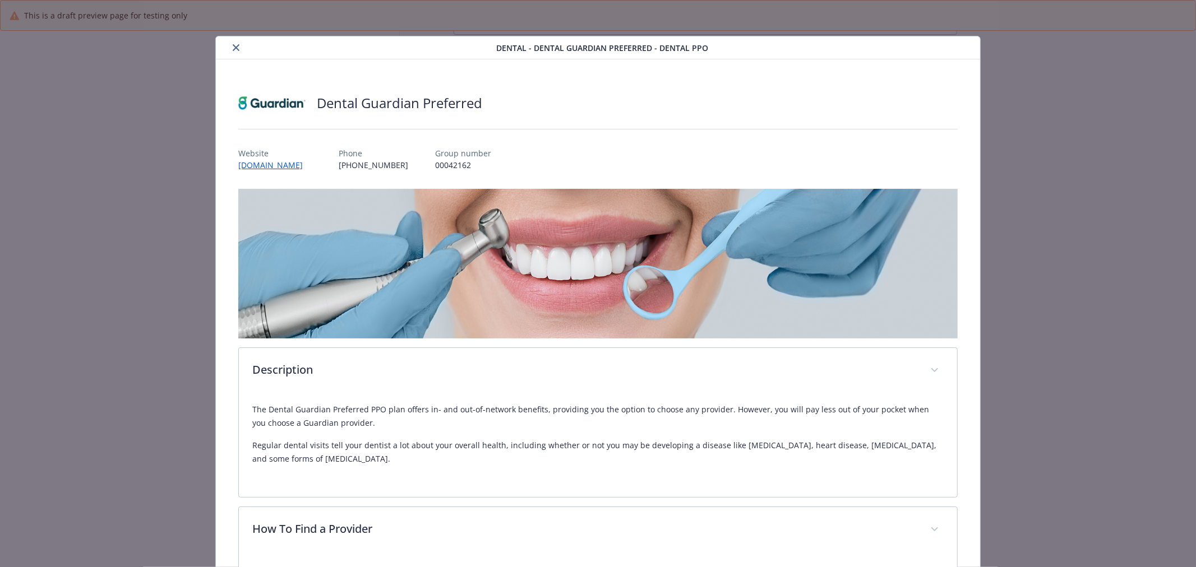
click at [233, 43] on button "close" at bounding box center [235, 47] width 13 height 13
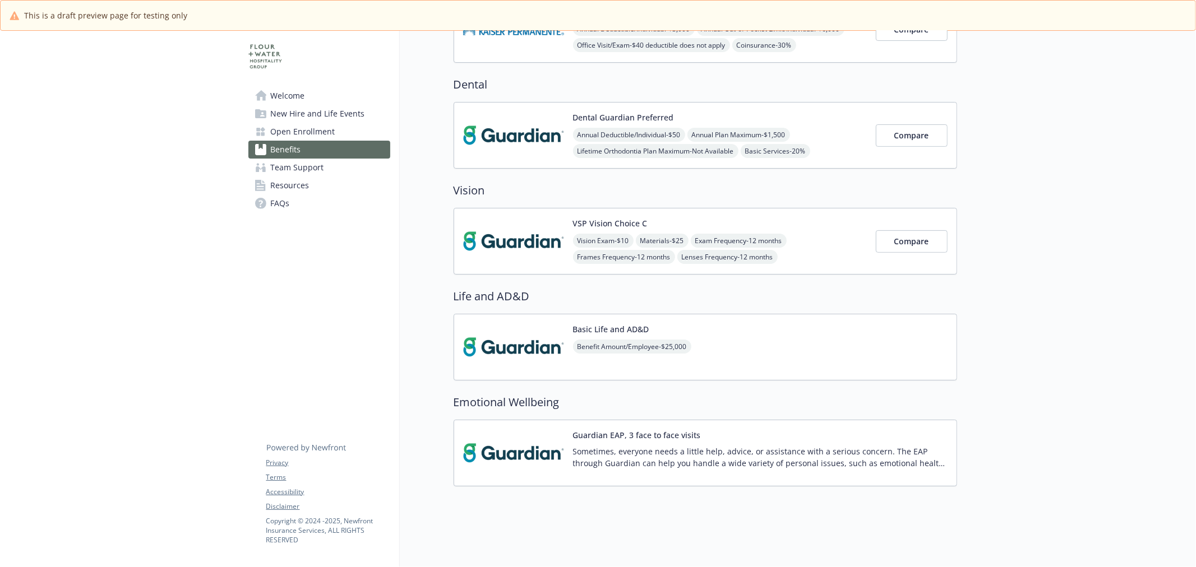
click at [535, 228] on img at bounding box center [513, 241] width 101 height 48
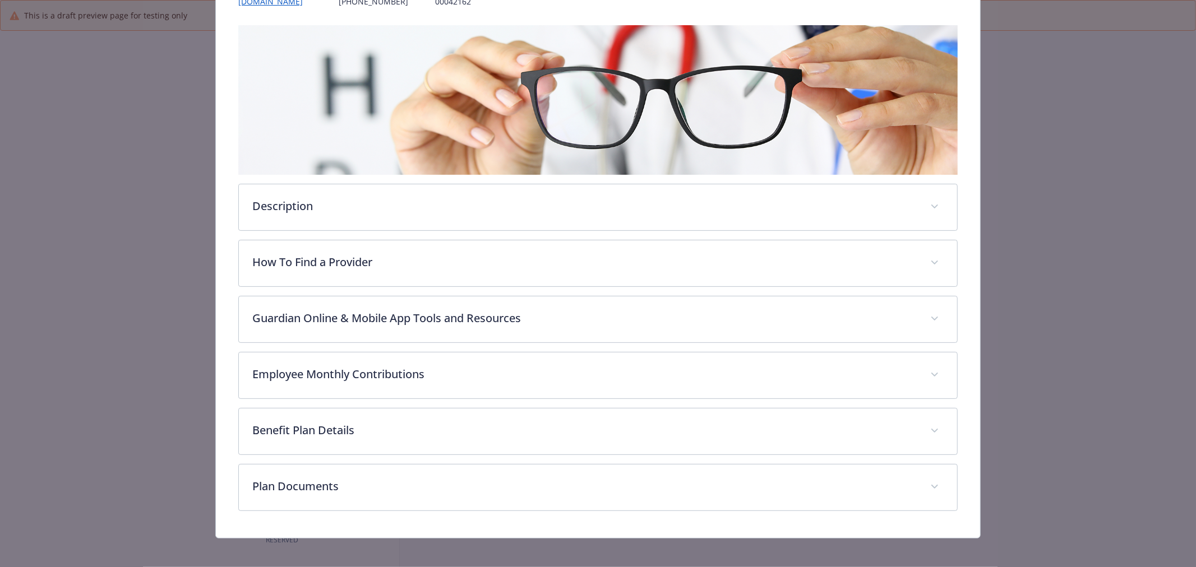
scroll to position [170, 0]
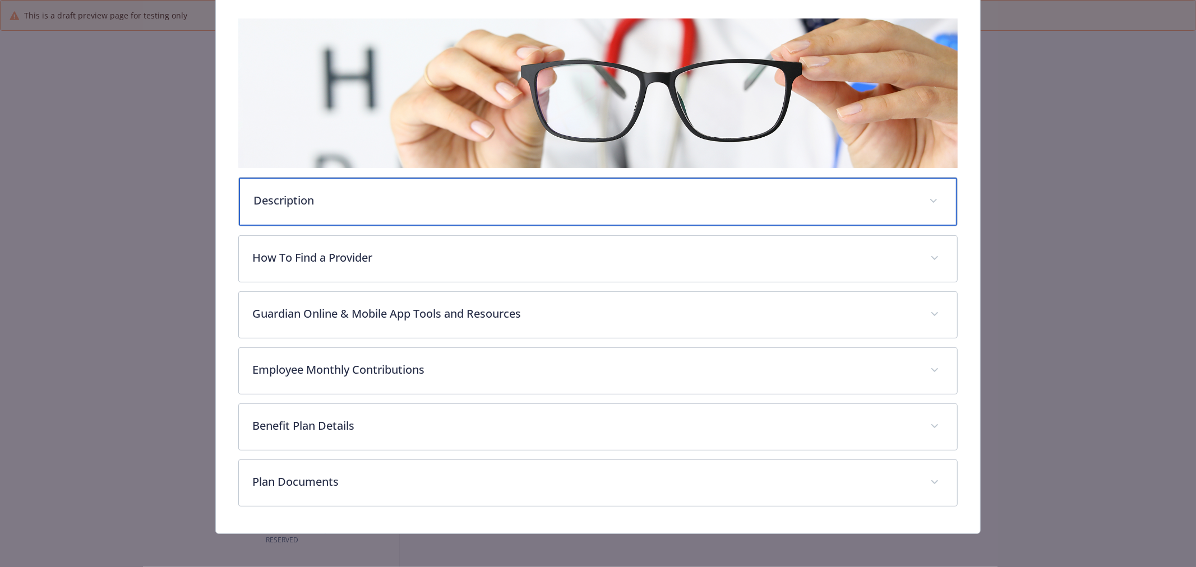
click at [511, 181] on div "Description" at bounding box center [598, 202] width 718 height 48
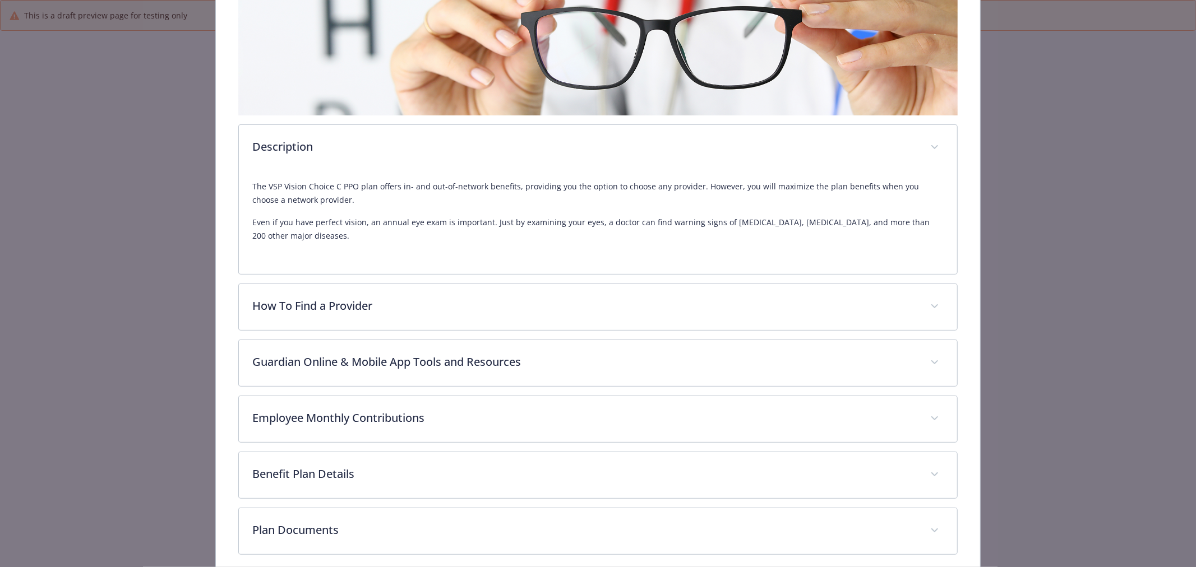
scroll to position [273, 0]
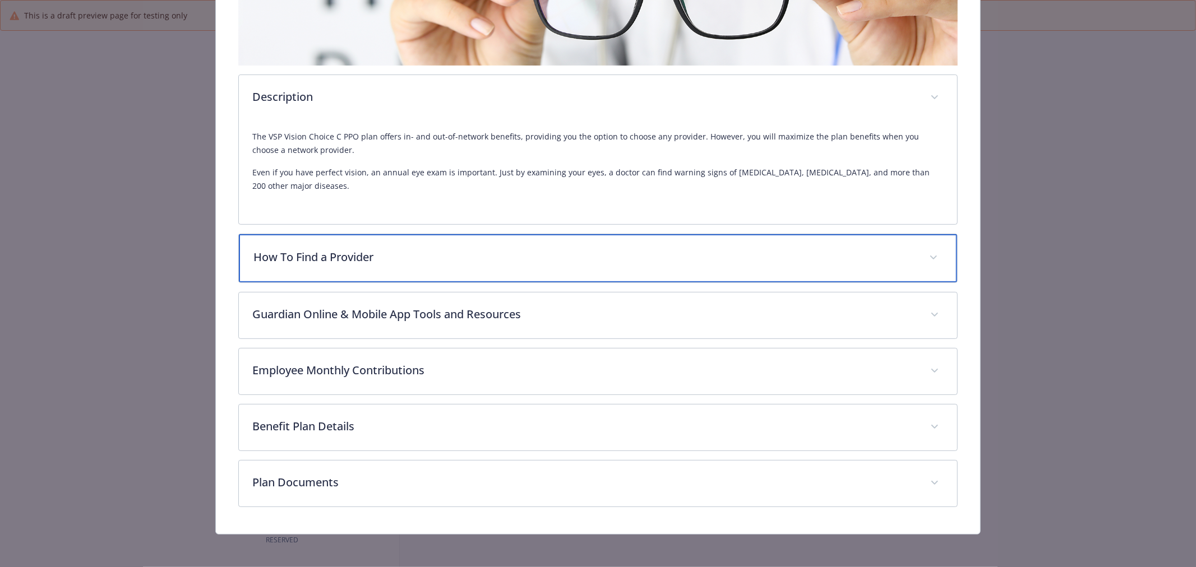
click at [369, 256] on p "How To Find a Provider" at bounding box center [584, 257] width 662 height 17
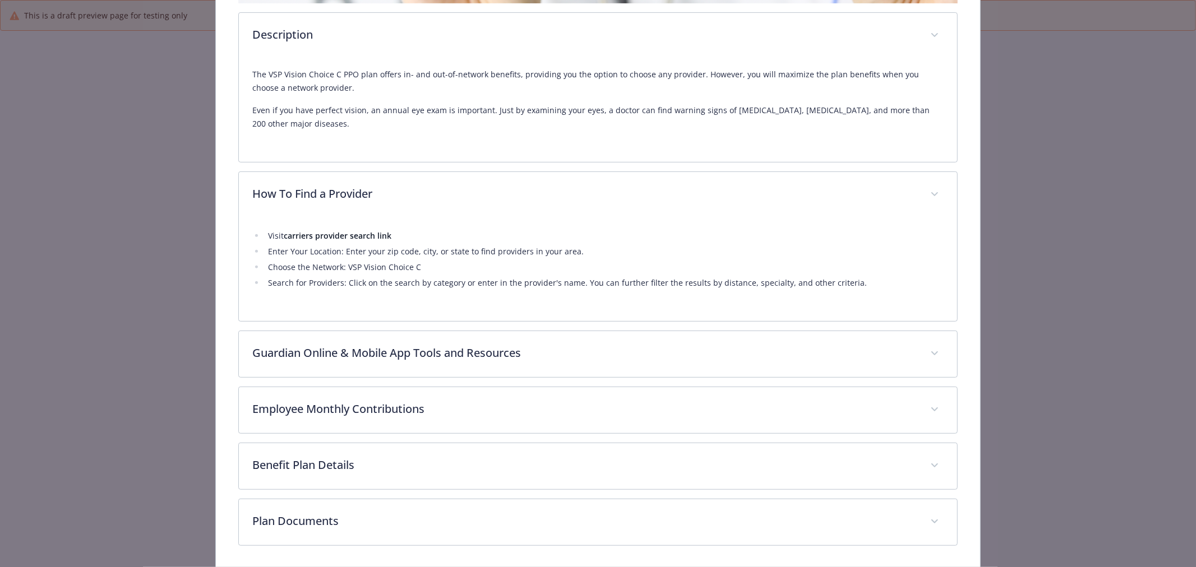
scroll to position [377, 0]
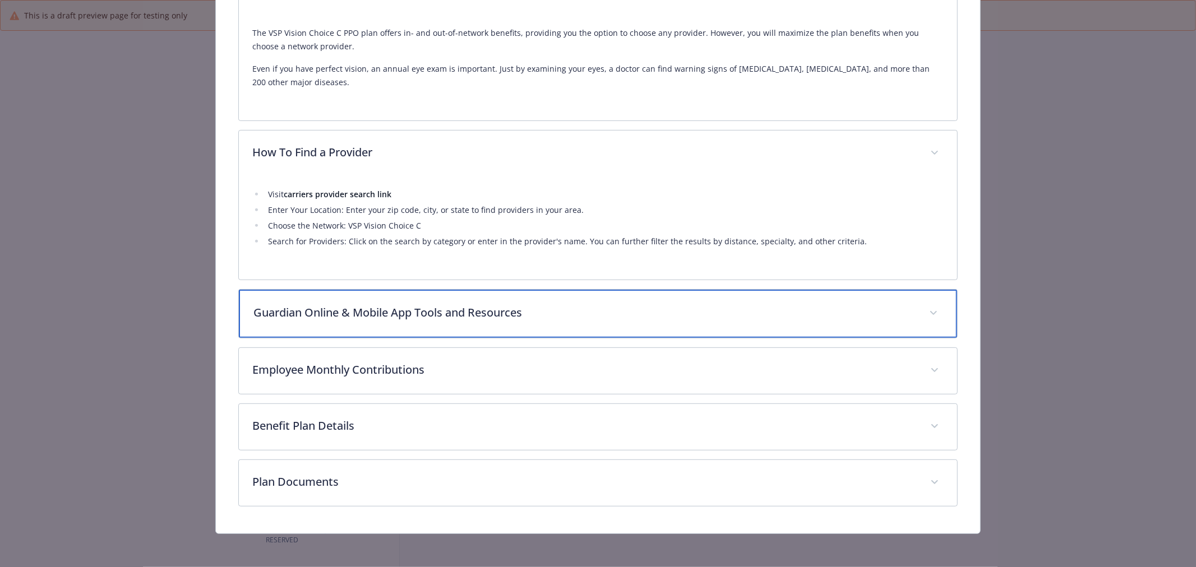
click at [390, 316] on p "Guardian Online & Mobile App Tools and Resources" at bounding box center [584, 312] width 662 height 17
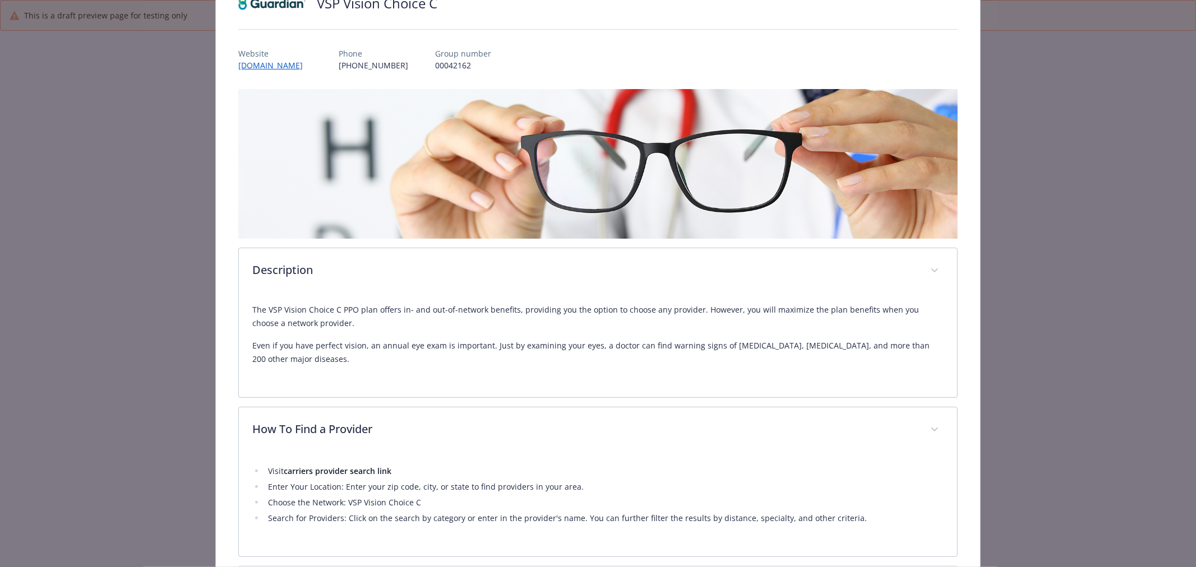
scroll to position [0, 0]
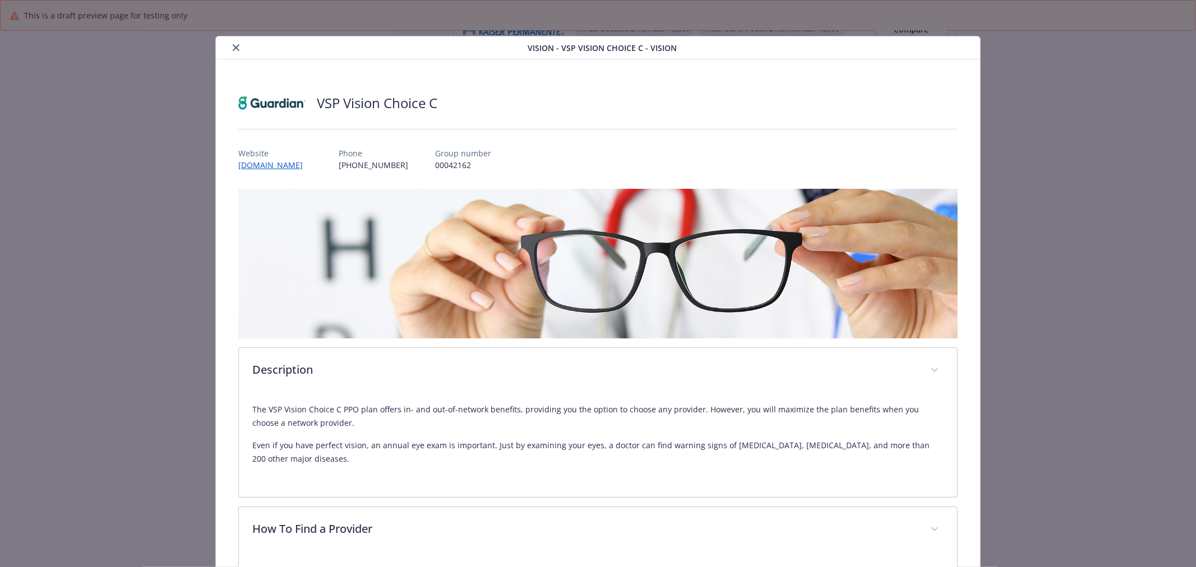
click at [227, 37] on div "Vision - VSP Vision Choice C - Vision" at bounding box center [598, 47] width 764 height 23
click at [239, 45] on button "close" at bounding box center [235, 47] width 13 height 13
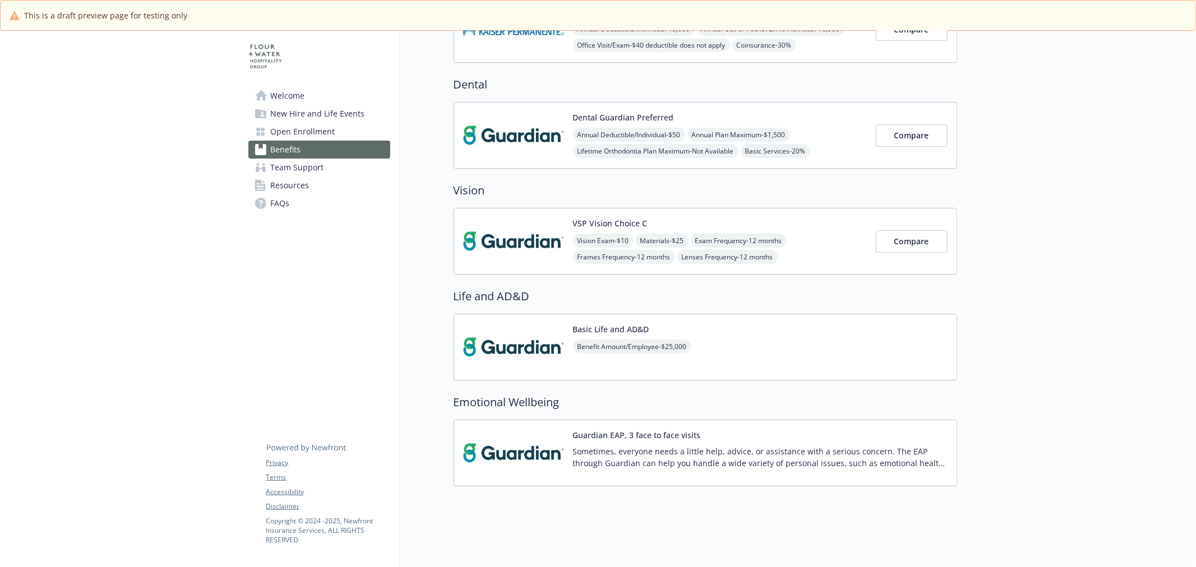
click at [511, 334] on img at bounding box center [513, 347] width 101 height 48
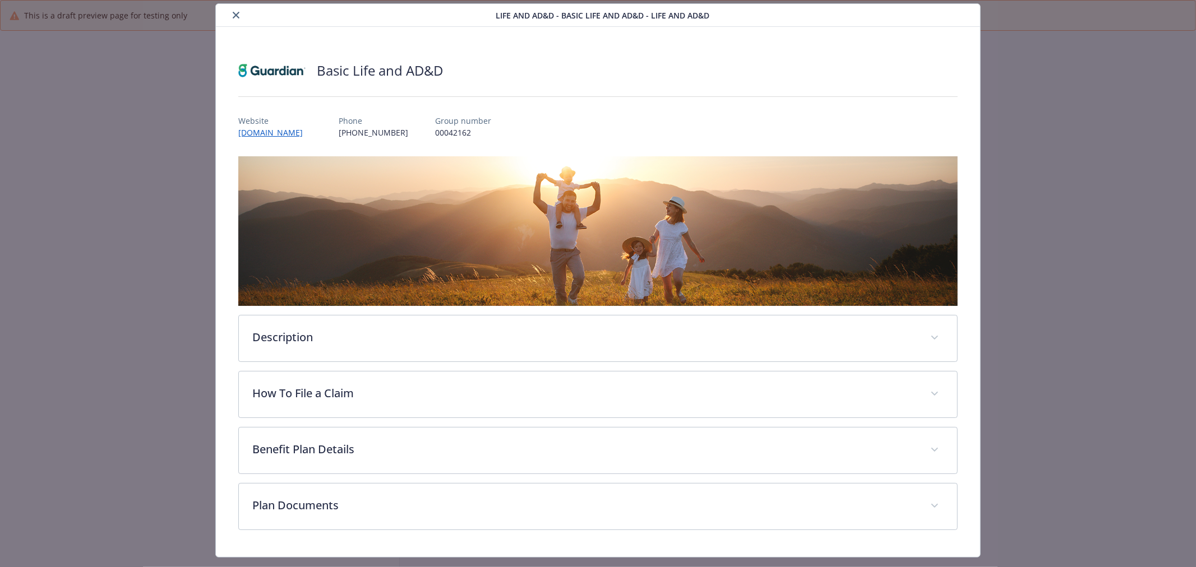
scroll to position [58, 0]
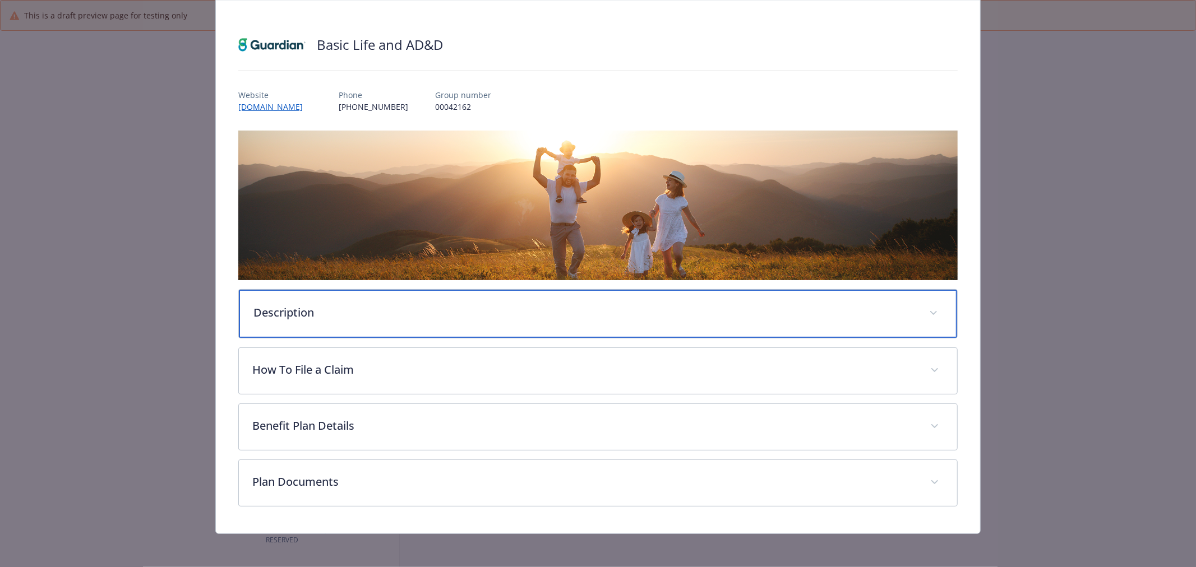
click at [529, 299] on div "Description" at bounding box center [598, 314] width 718 height 48
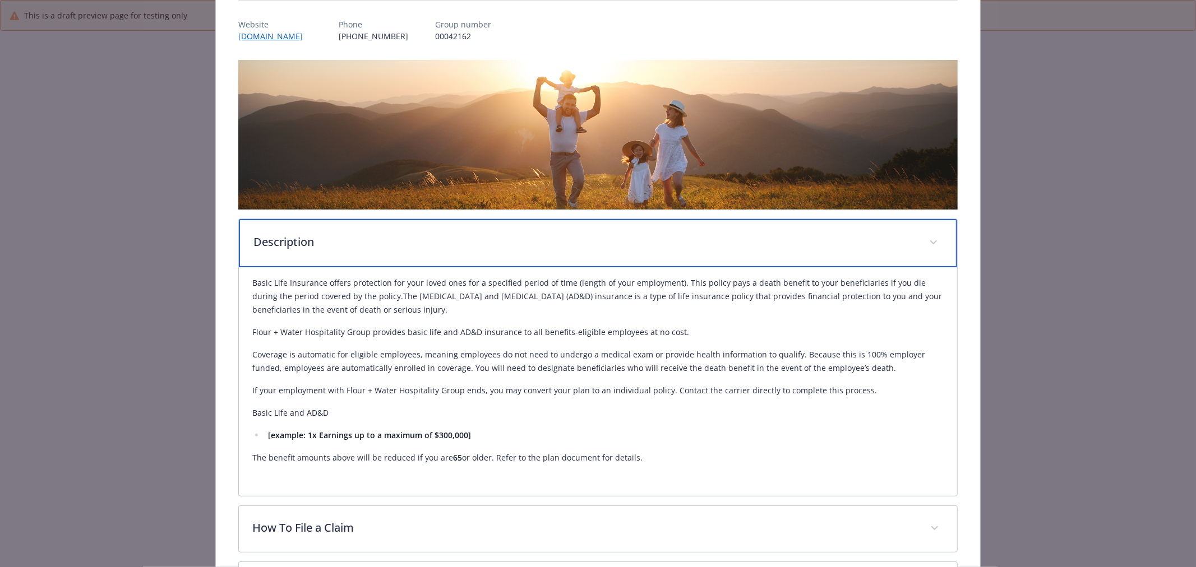
scroll to position [288, 0]
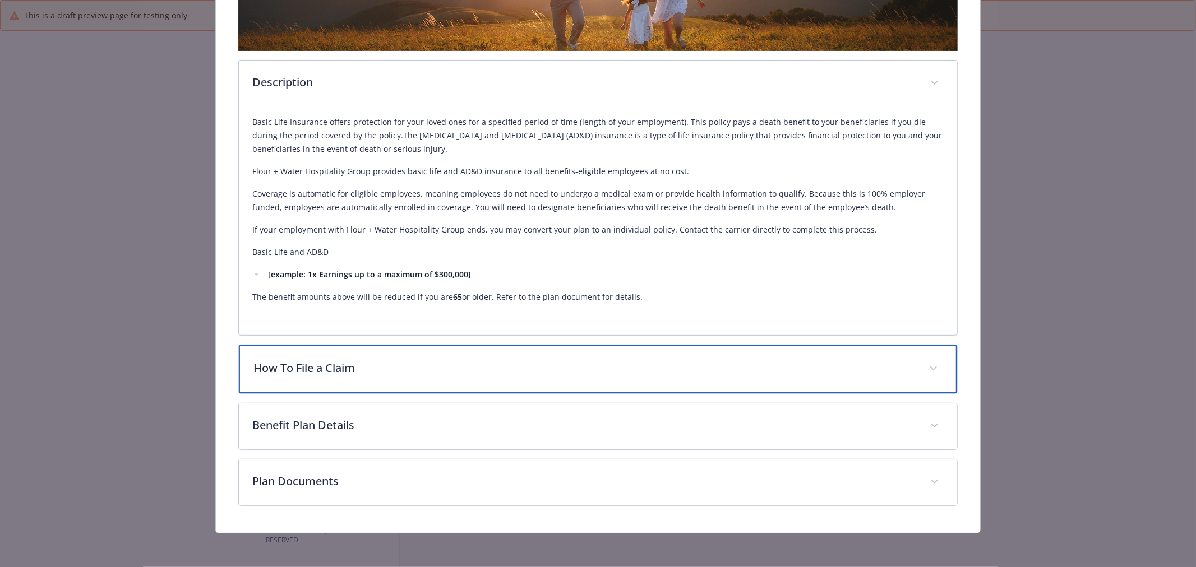
click at [434, 346] on div "How To File a Claim" at bounding box center [598, 369] width 718 height 48
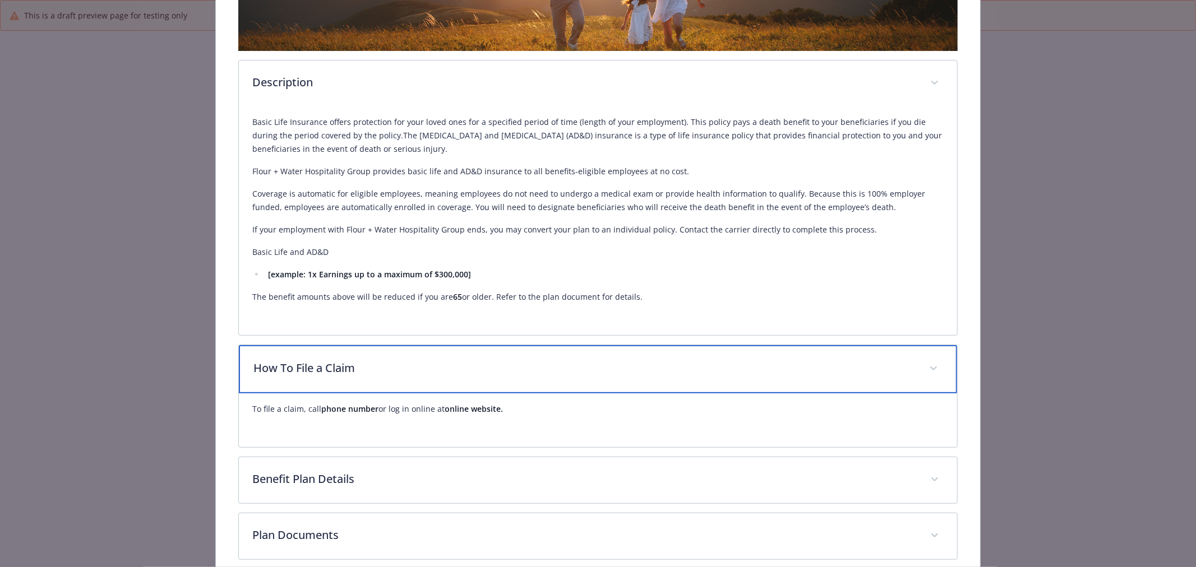
click at [438, 360] on p "How To File a Claim" at bounding box center [584, 368] width 662 height 17
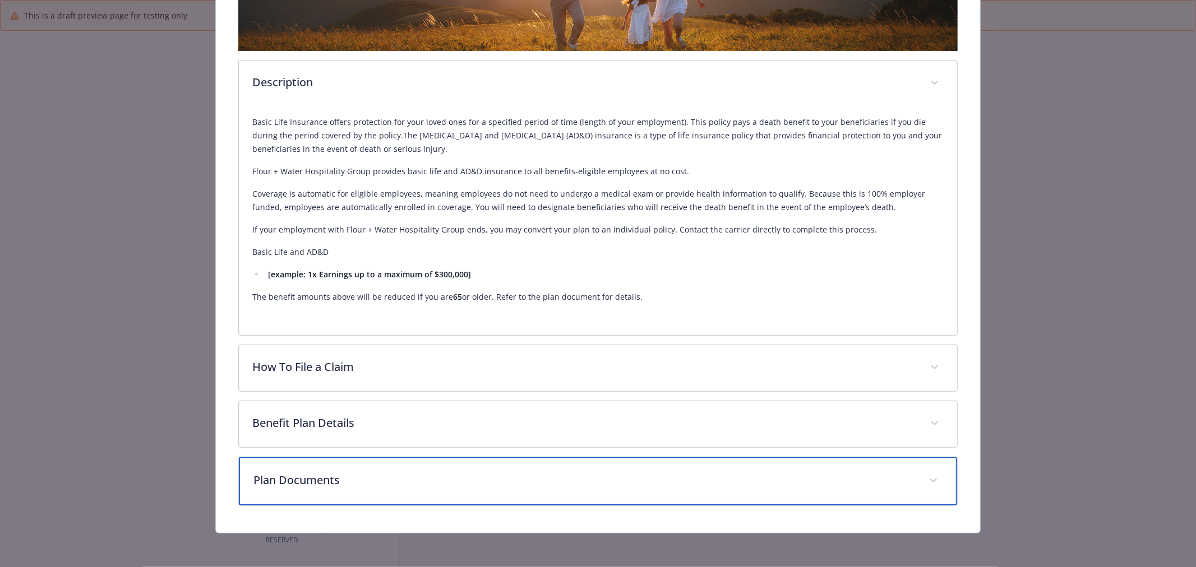
click at [427, 485] on p "Plan Documents" at bounding box center [584, 480] width 662 height 17
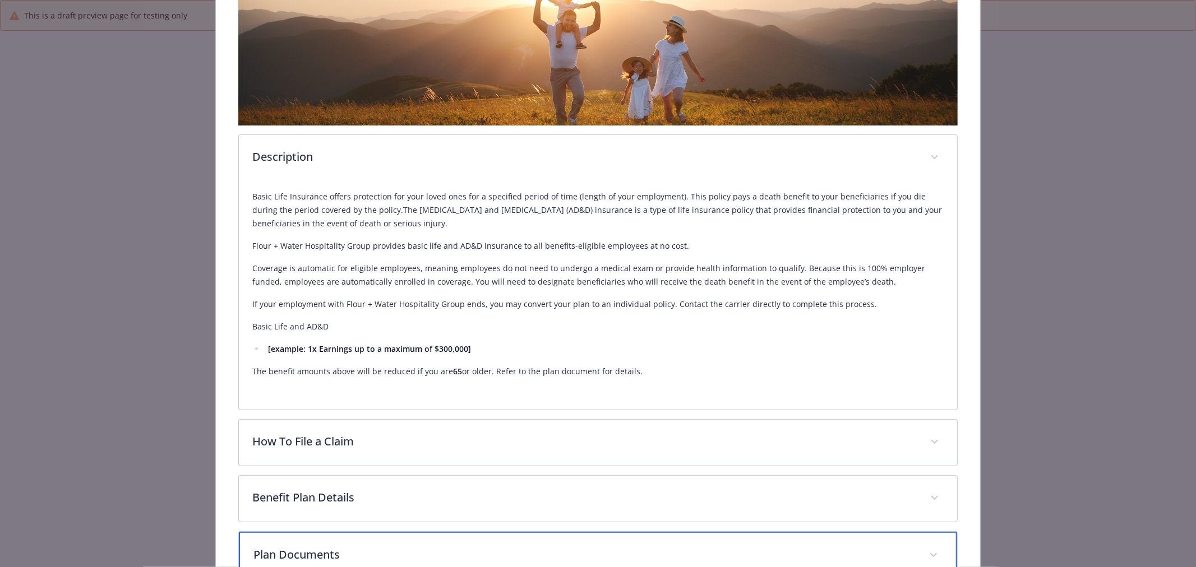
scroll to position [0, 0]
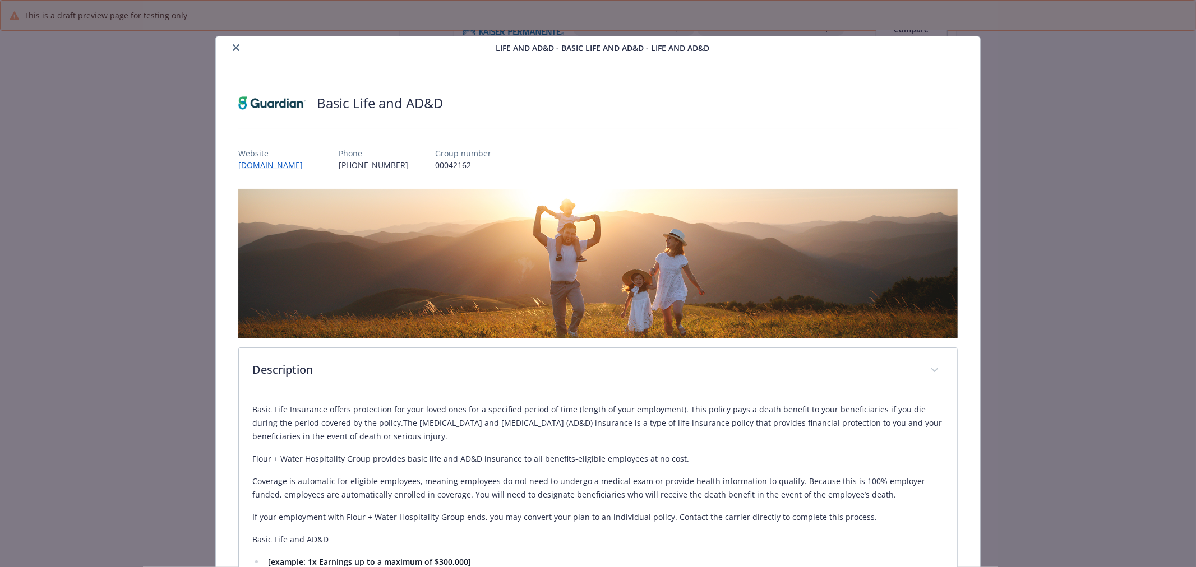
click at [239, 39] on div "Life and AD&D - Basic Life and AD&D - Life and AD&D" at bounding box center [598, 47] width 764 height 23
click at [239, 40] on div "Life and AD&D - Basic Life and AD&D - Life and AD&D" at bounding box center [598, 47] width 764 height 23
click at [239, 41] on div "details for plan Life and AD&D - Basic Life and AD&D - Life and AD&D" at bounding box center [357, 47] width 275 height 13
click at [234, 45] on icon "close" at bounding box center [236, 47] width 7 height 7
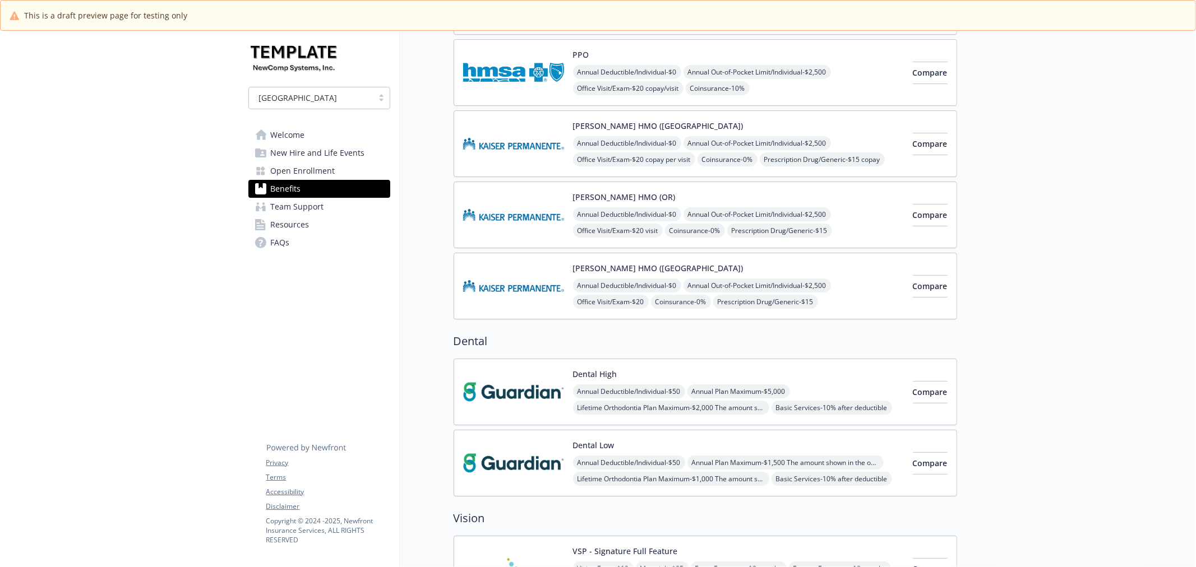
click at [490, 144] on img at bounding box center [513, 144] width 101 height 48
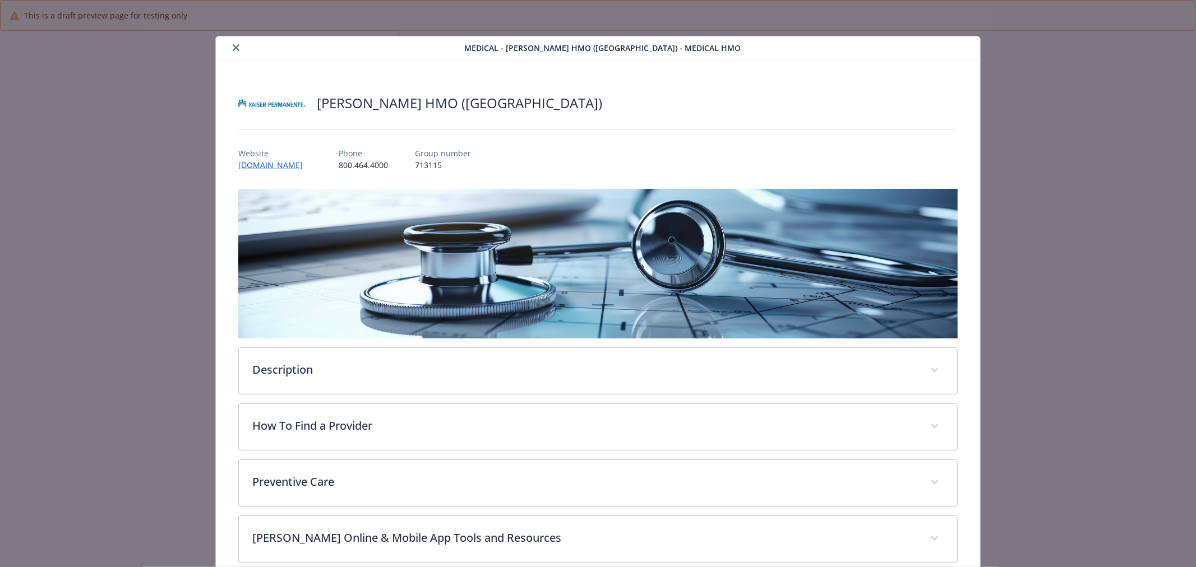
scroll to position [187, 0]
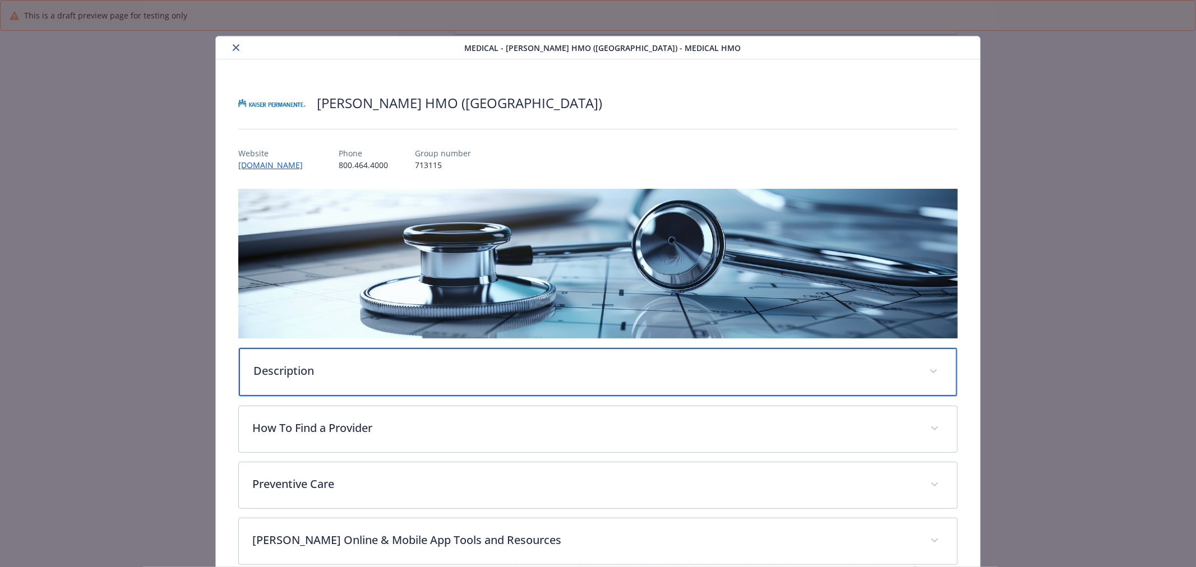
click at [660, 363] on p "Description" at bounding box center [584, 371] width 662 height 17
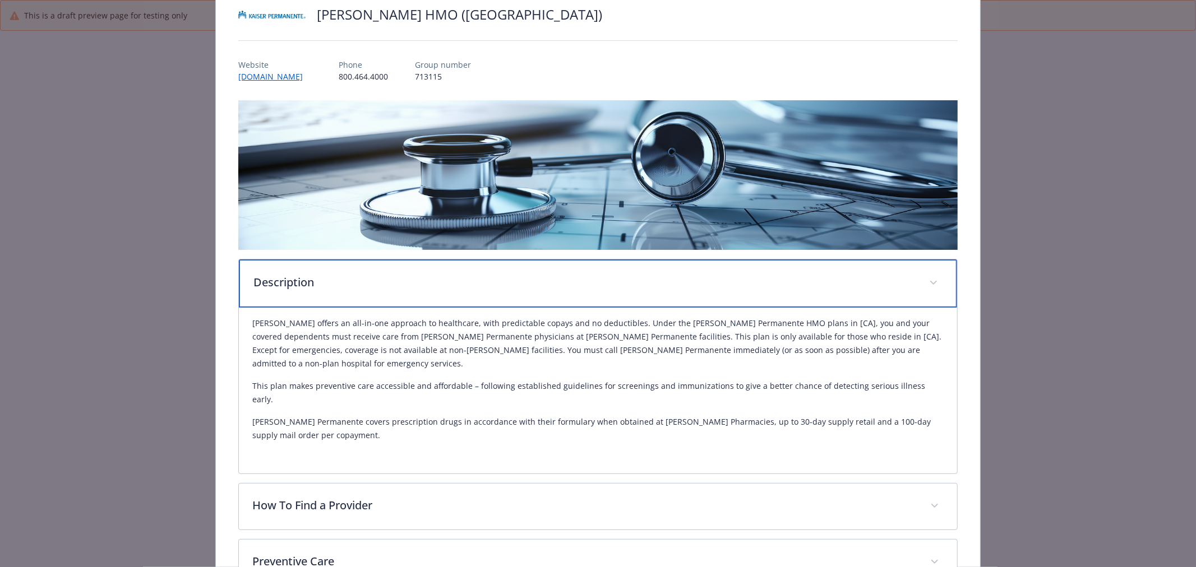
scroll to position [249, 0]
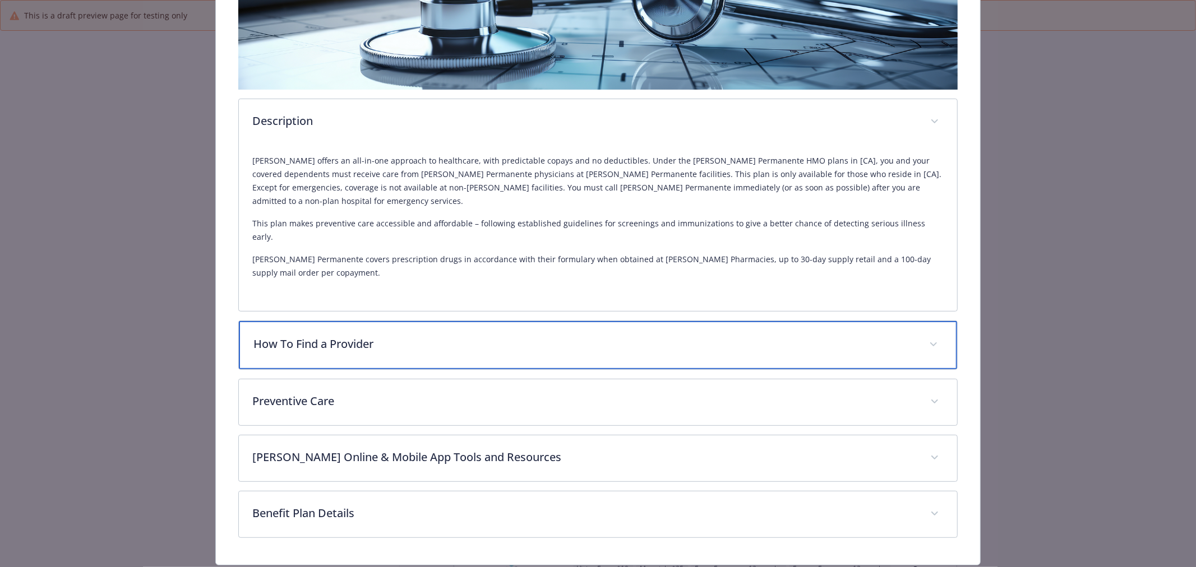
click at [567, 321] on div "How To Find a Provider" at bounding box center [598, 345] width 718 height 48
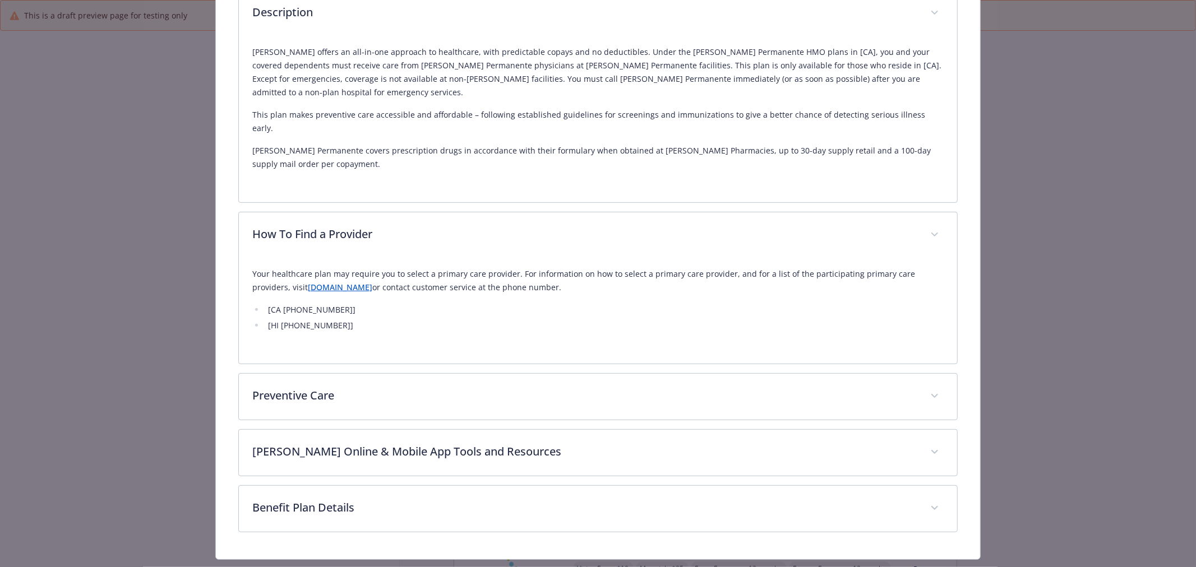
scroll to position [359, 0]
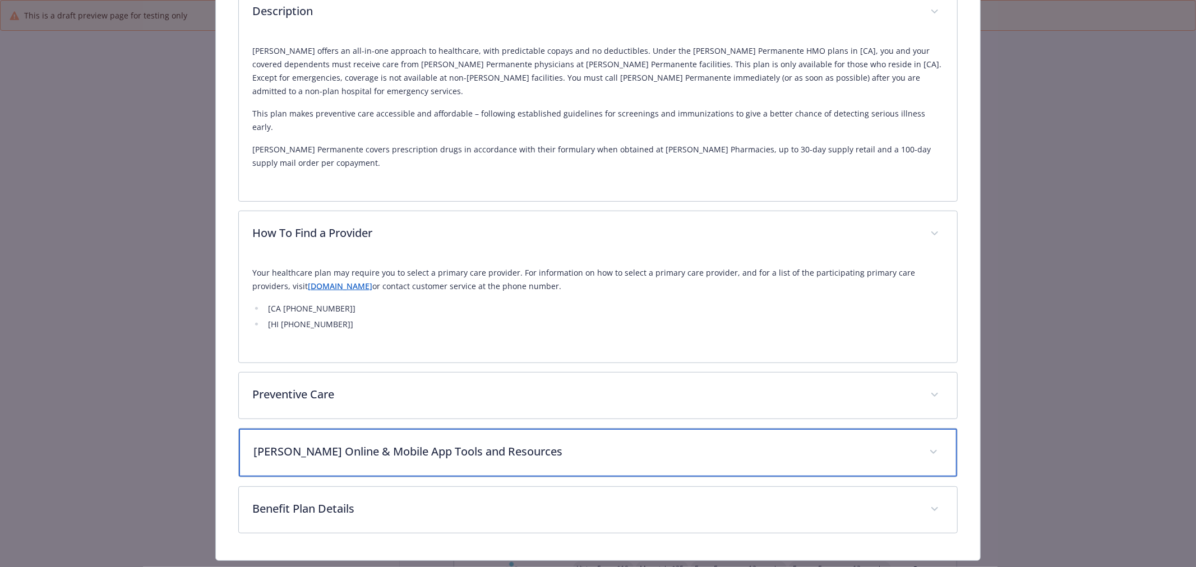
drag, startPoint x: 534, startPoint y: 423, endPoint x: 553, endPoint y: 428, distance: 20.3
click at [539, 443] on p "Kaiser Online & Mobile App Tools and Resources" at bounding box center [584, 451] width 662 height 17
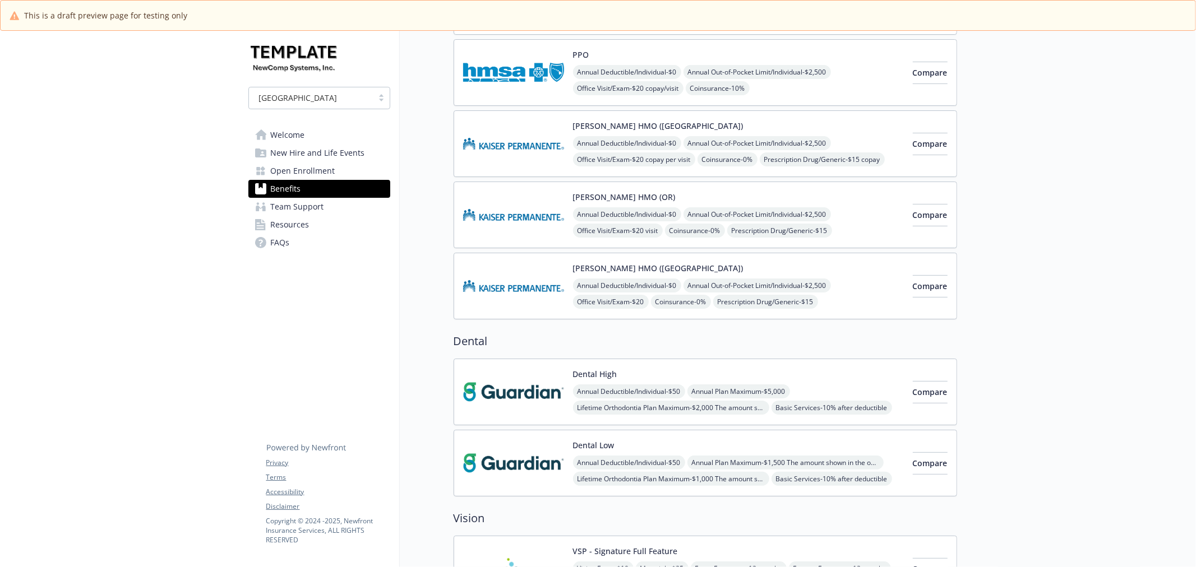
click at [529, 390] on img at bounding box center [513, 392] width 101 height 48
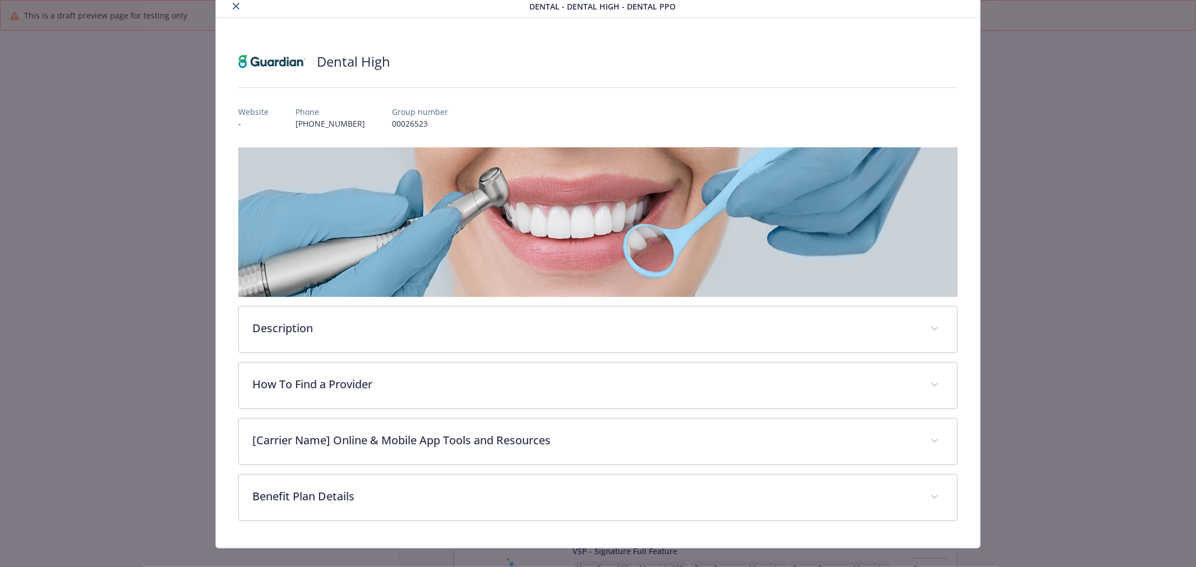
scroll to position [58, 0]
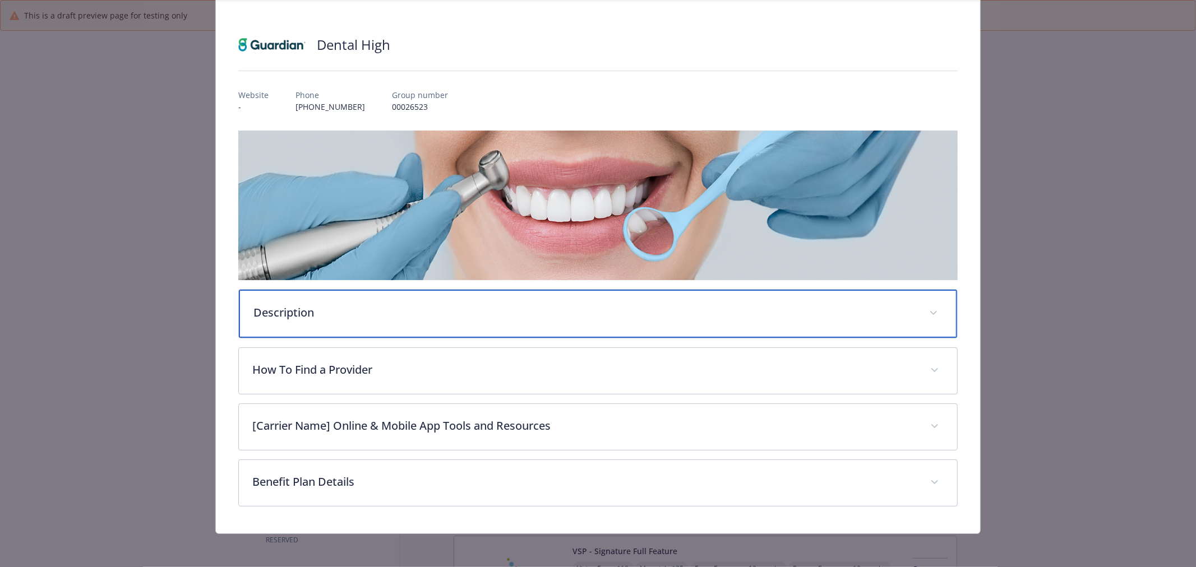
click at [542, 292] on div "Description" at bounding box center [598, 314] width 718 height 48
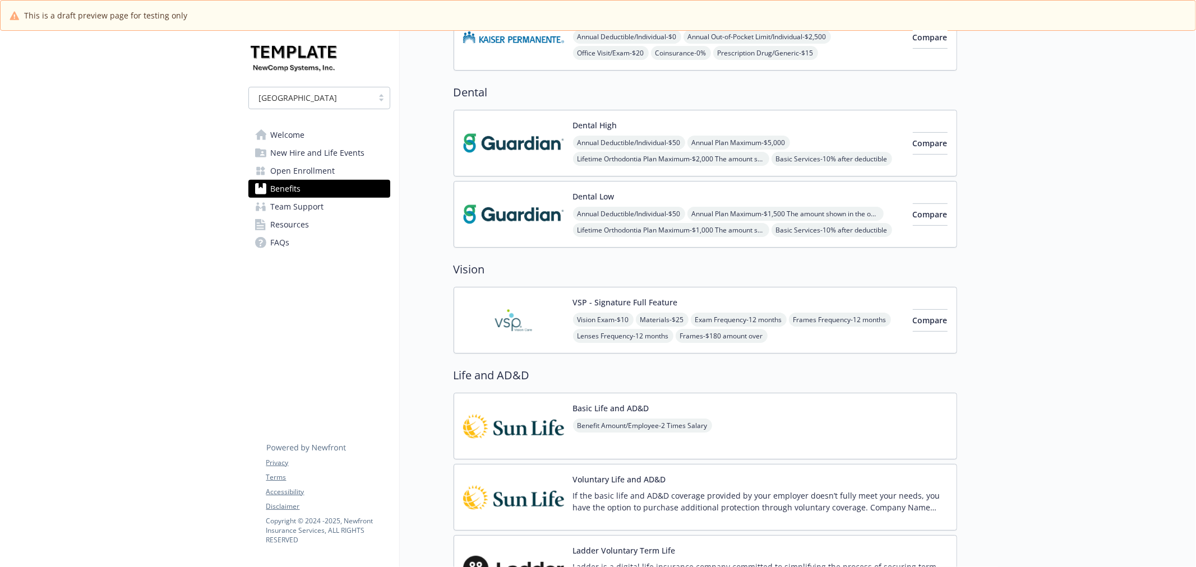
click at [499, 323] on img at bounding box center [513, 321] width 101 height 48
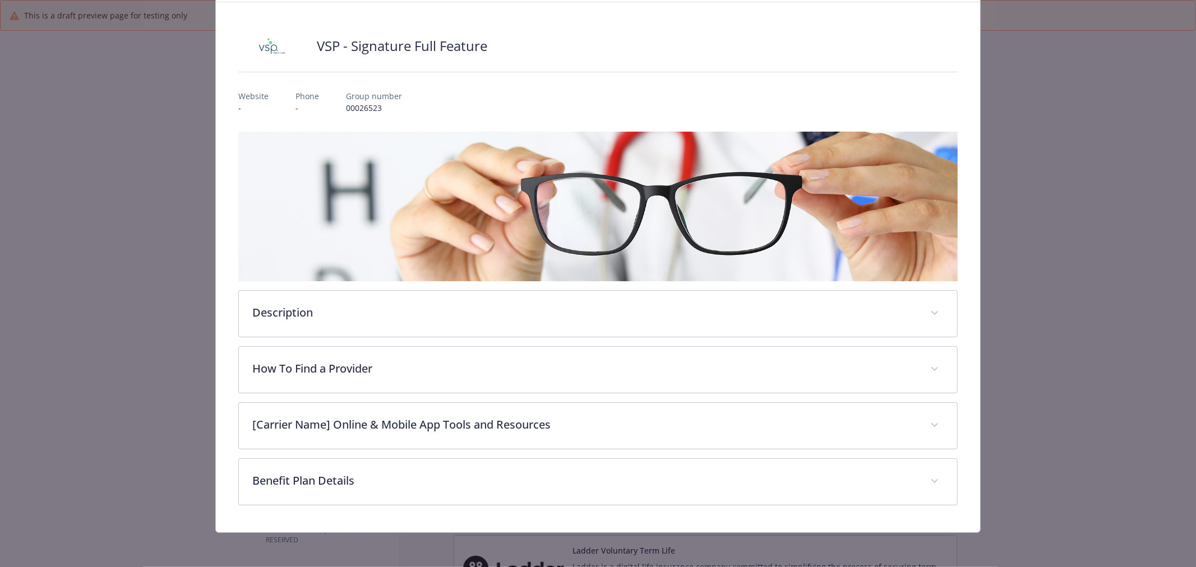
scroll to position [58, 0]
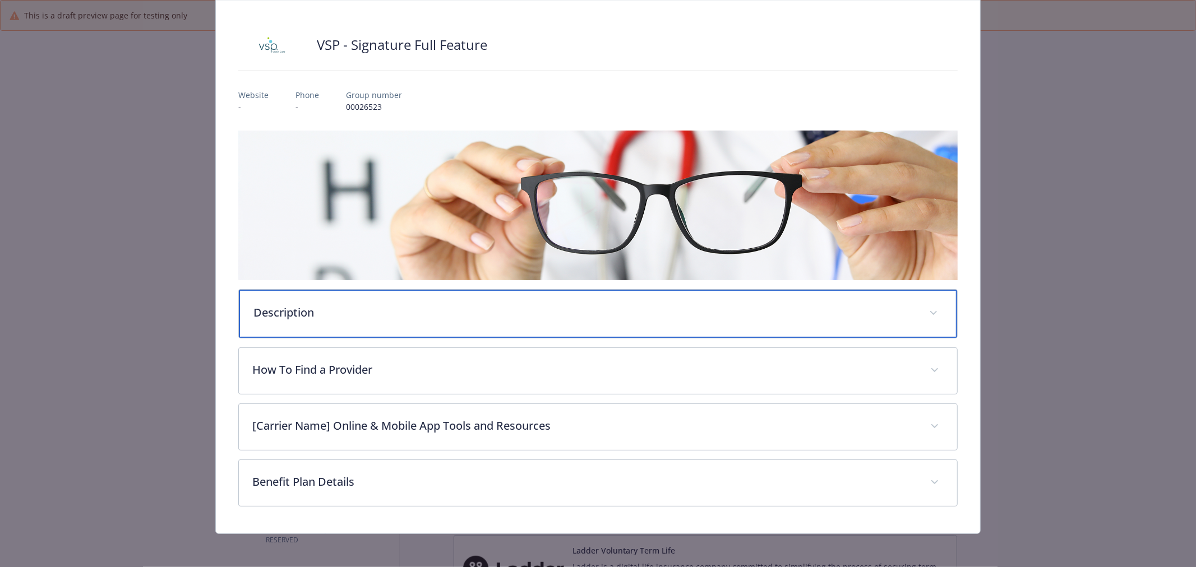
click at [853, 307] on p "Description" at bounding box center [584, 312] width 662 height 17
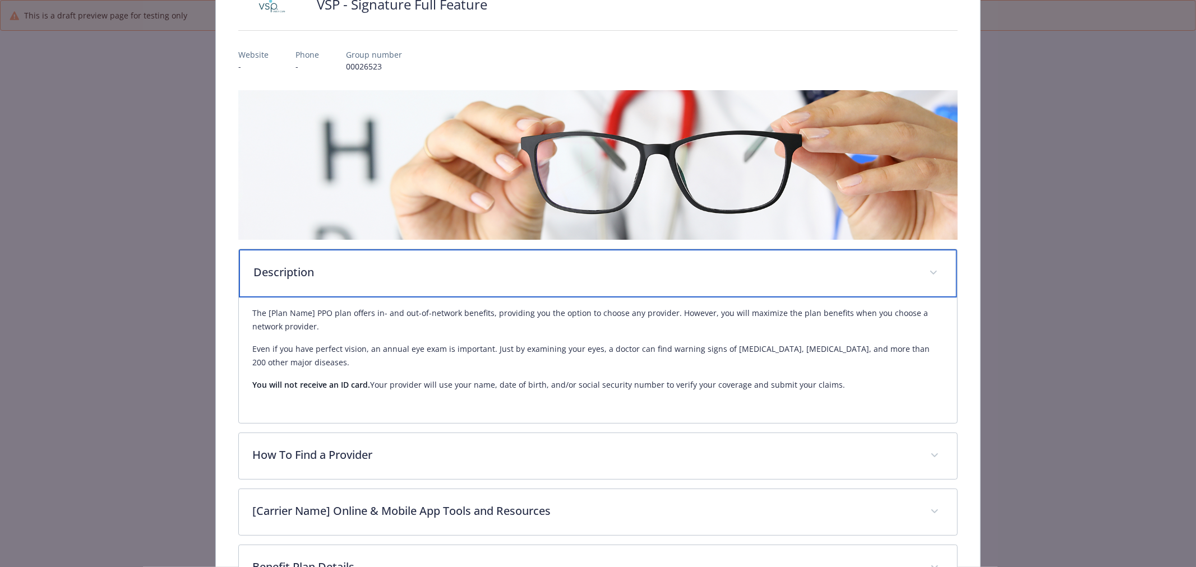
scroll to position [183, 0]
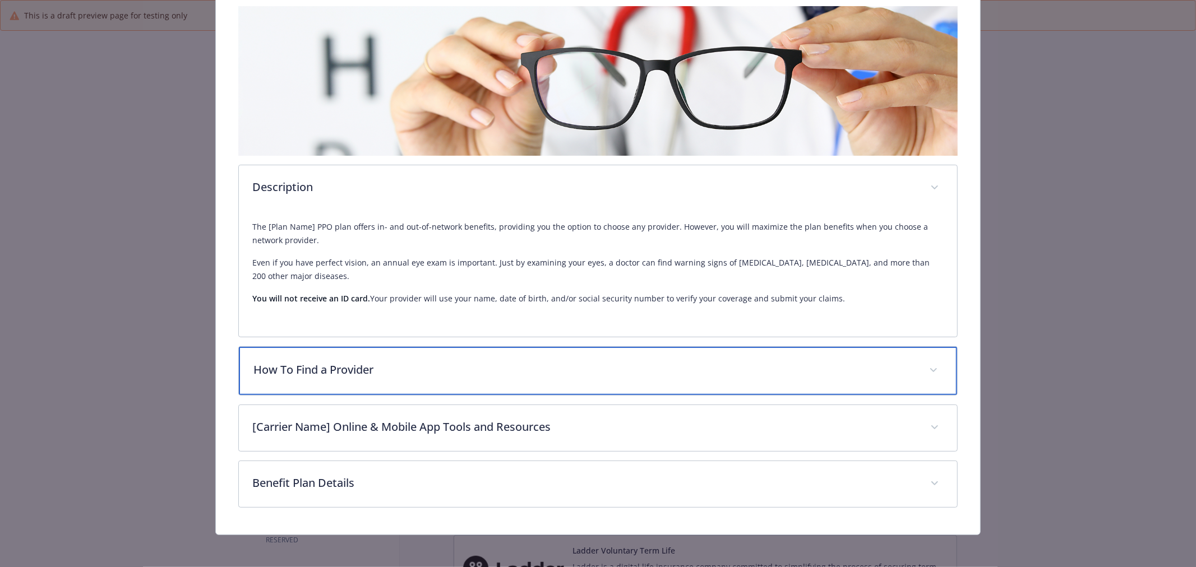
click at [797, 366] on p "How To Find a Provider" at bounding box center [584, 370] width 662 height 17
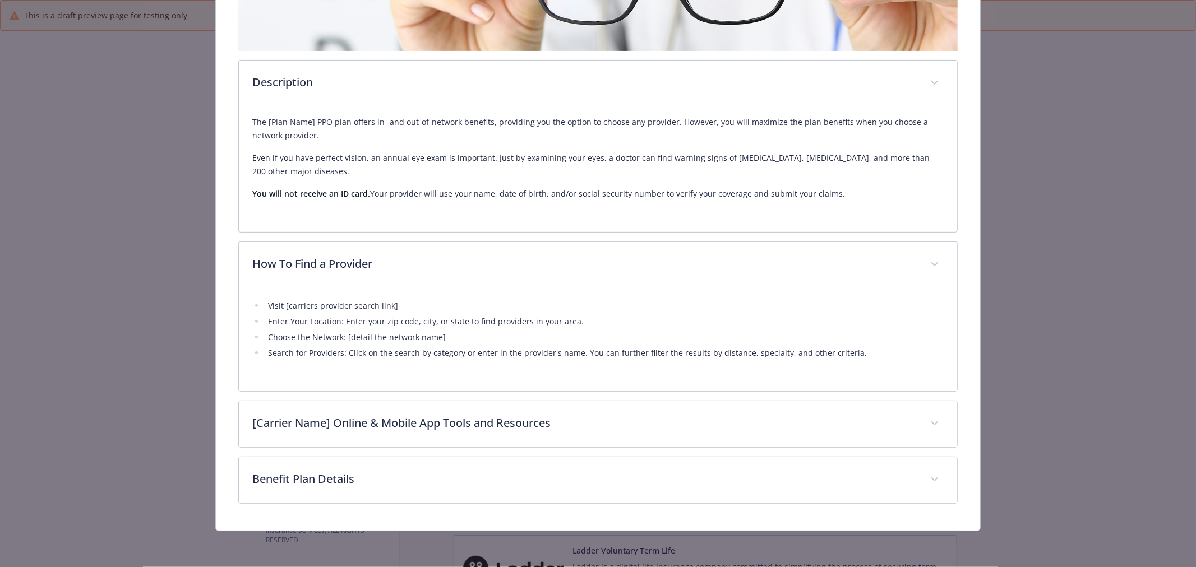
scroll to position [286, 0]
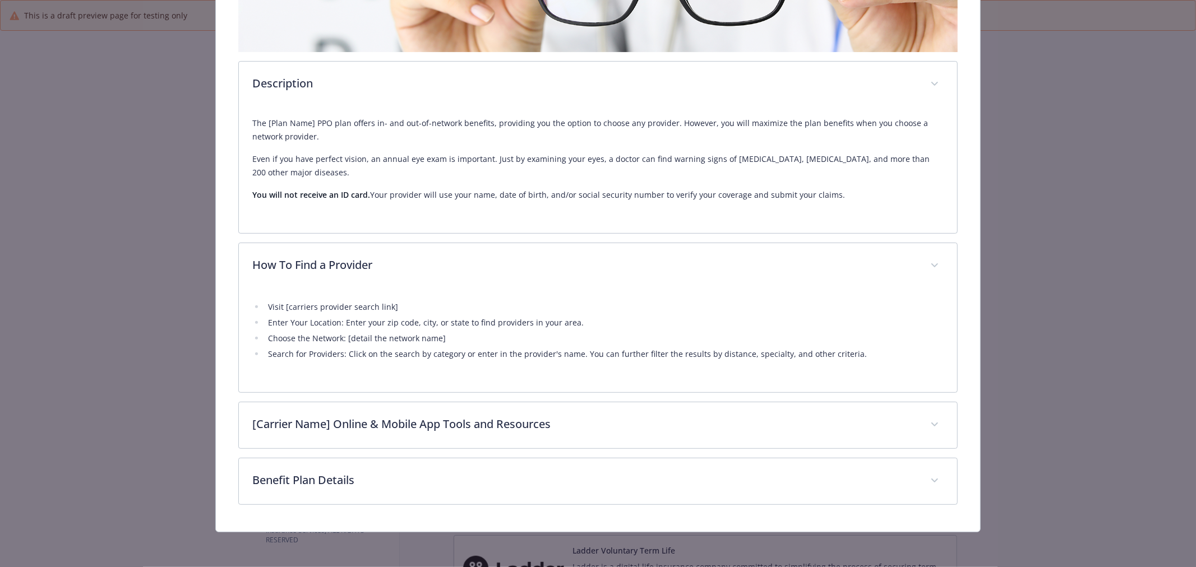
click at [693, 394] on div "Description The [Plan Name] PPO plan offers in- and out-of-network benefits, pr…" at bounding box center [597, 203] width 719 height 603
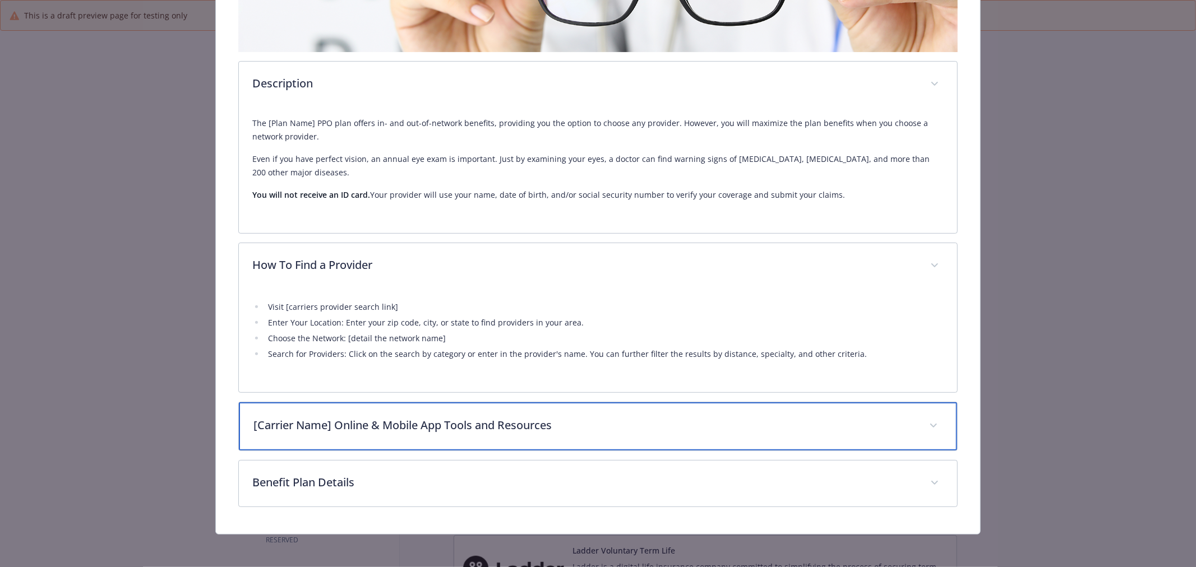
click at [816, 422] on p "[Carrier Name] Online & Mobile App Tools and Resources" at bounding box center [584, 425] width 662 height 17
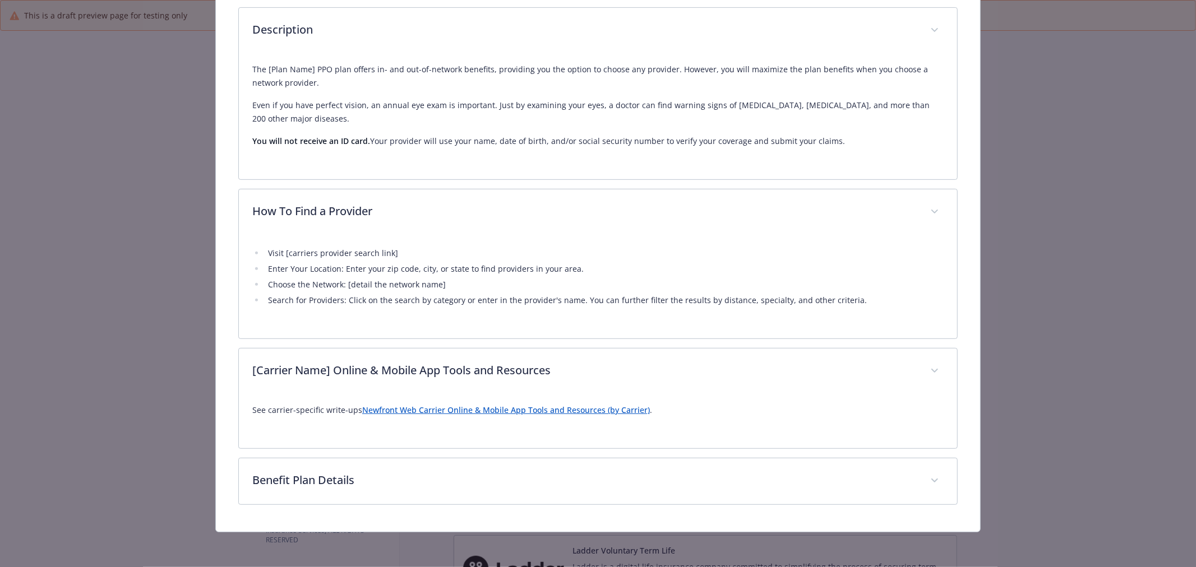
scroll to position [0, 0]
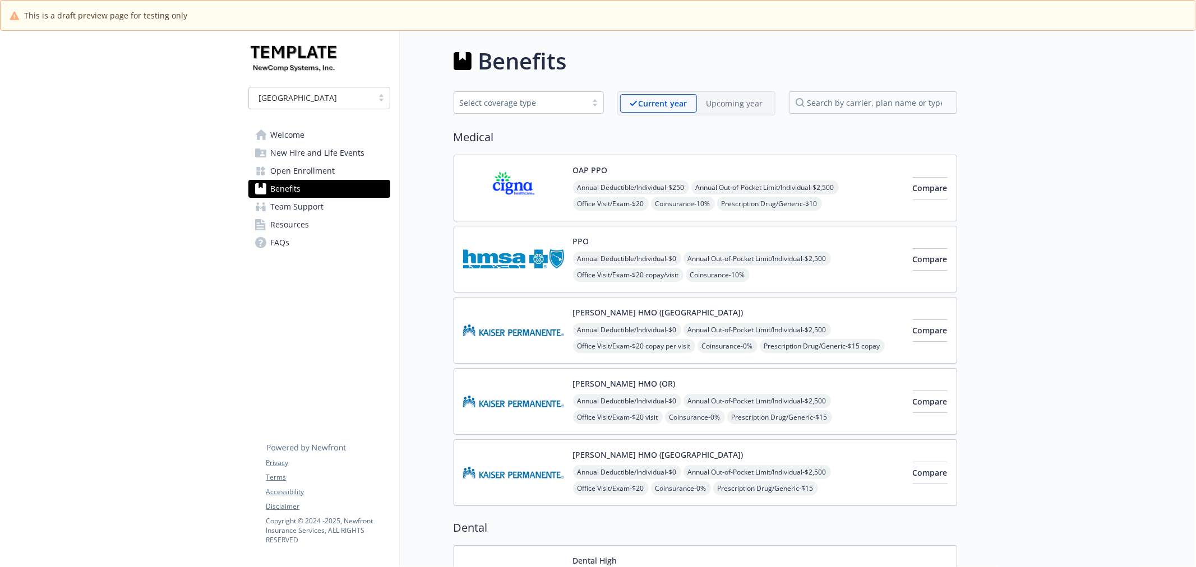
click at [494, 188] on img at bounding box center [513, 188] width 101 height 48
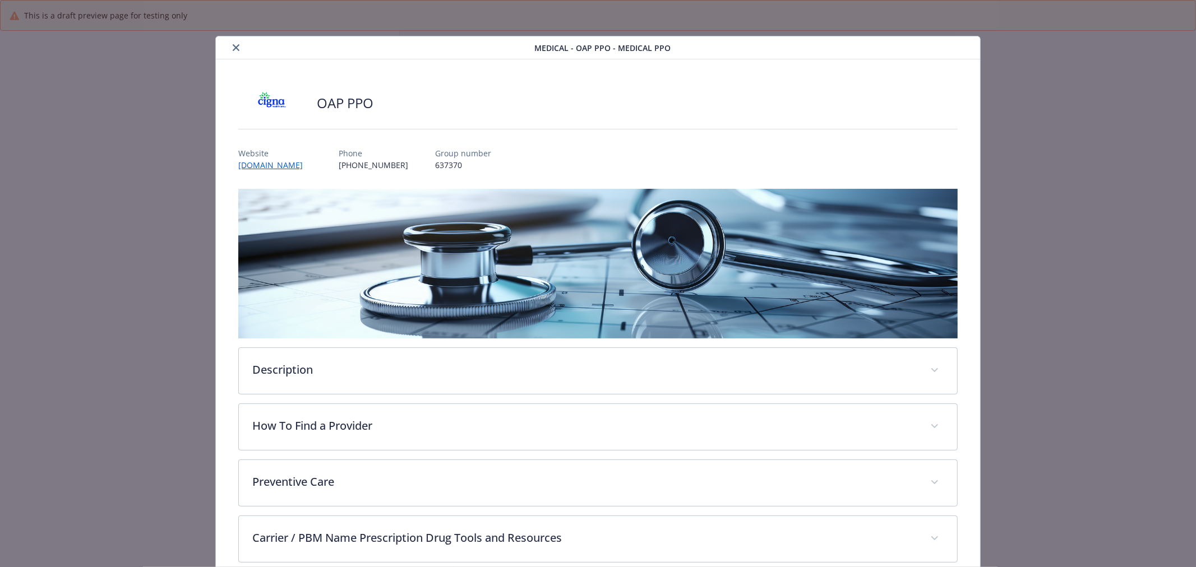
scroll to position [34, 0]
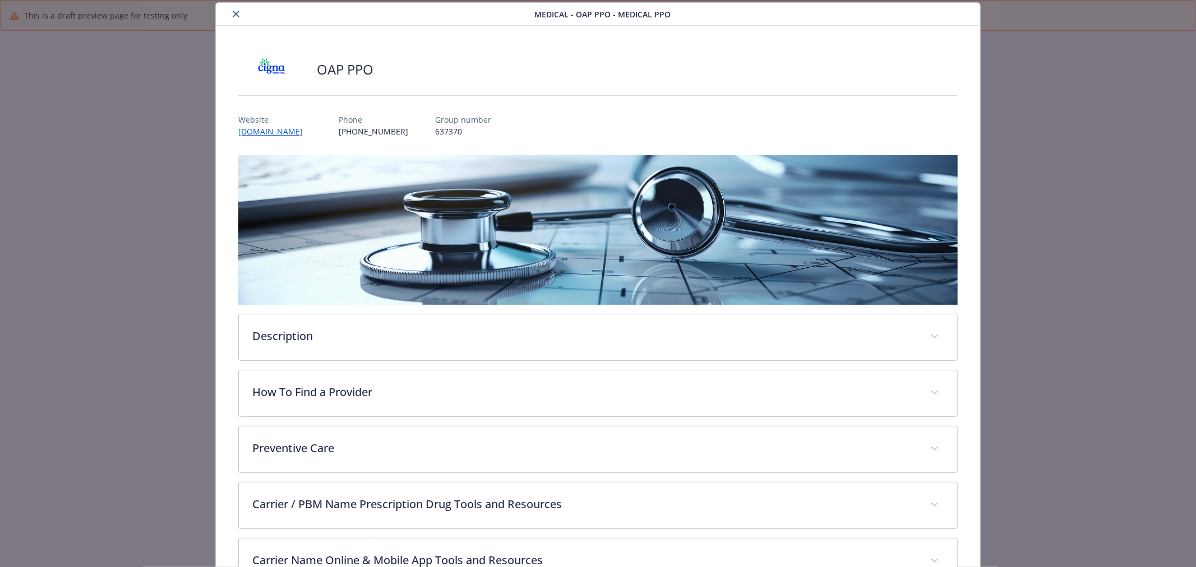
click at [234, 16] on icon "close" at bounding box center [236, 14] width 7 height 7
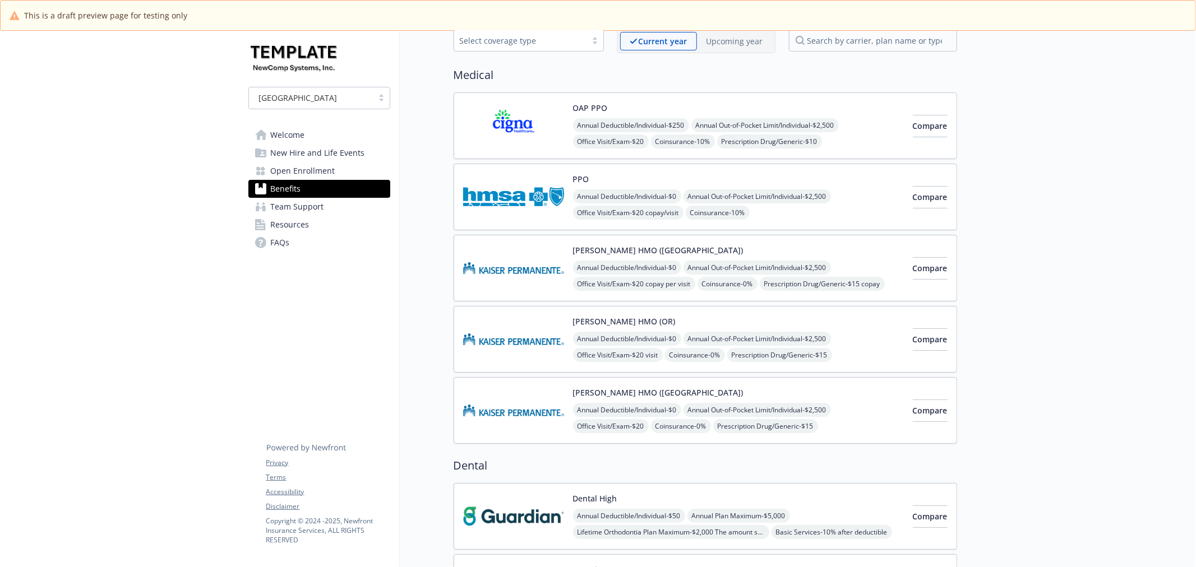
click at [520, 254] on img at bounding box center [513, 268] width 101 height 48
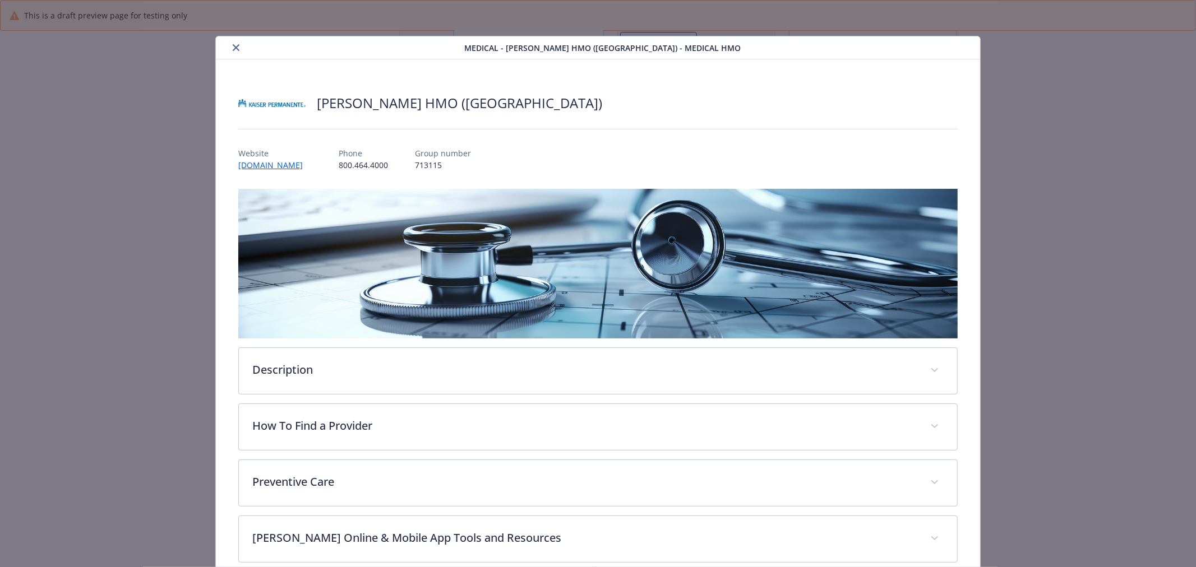
scroll to position [34, 0]
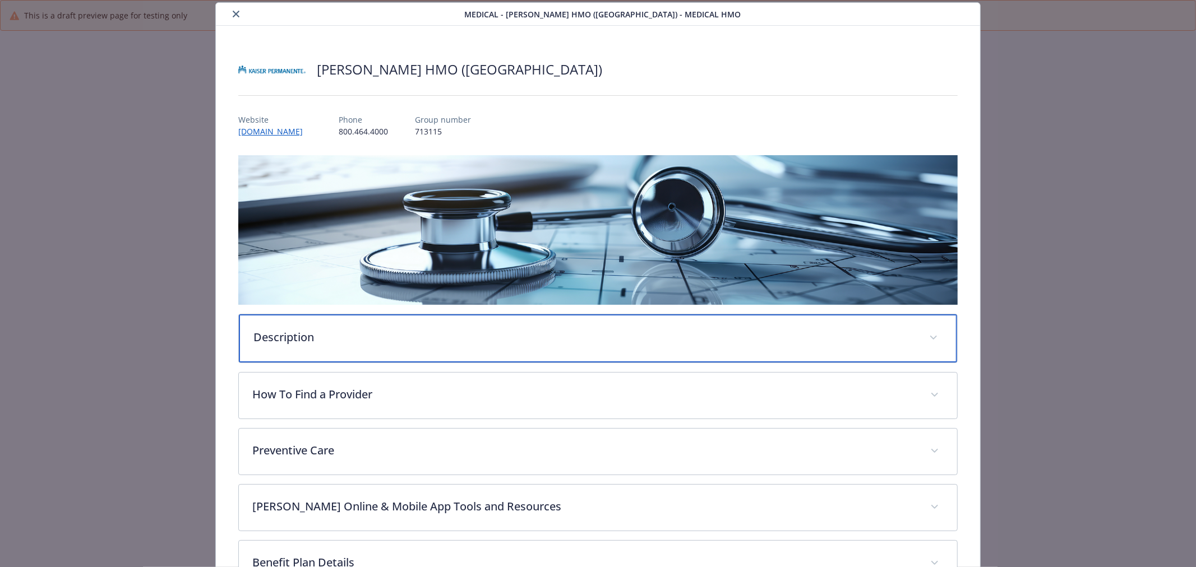
click at [772, 322] on div "Description" at bounding box center [598, 338] width 718 height 48
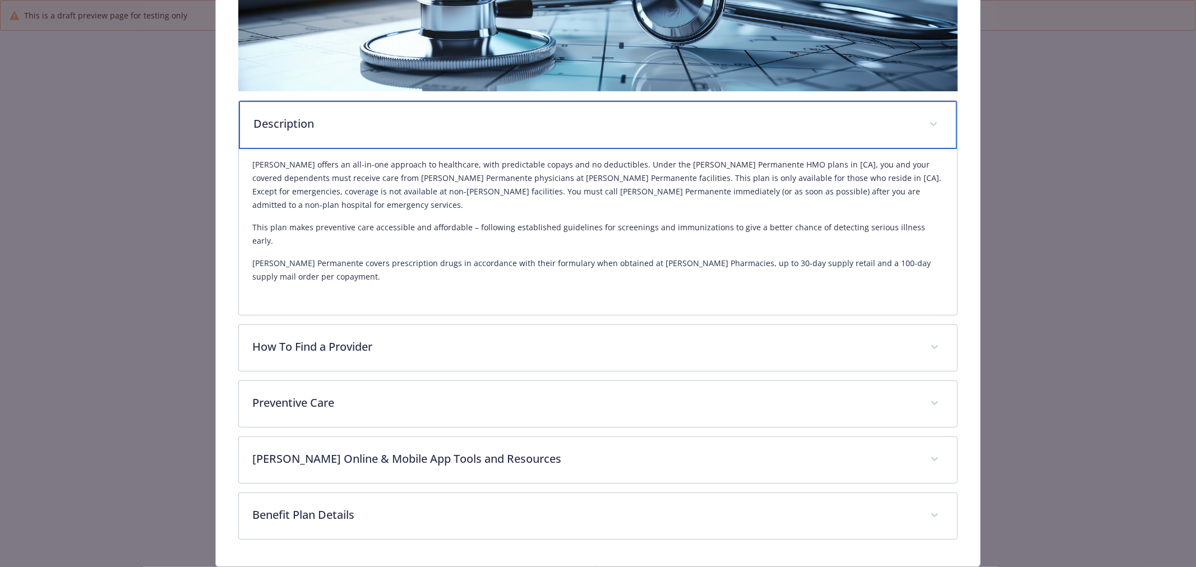
scroll to position [254, 0]
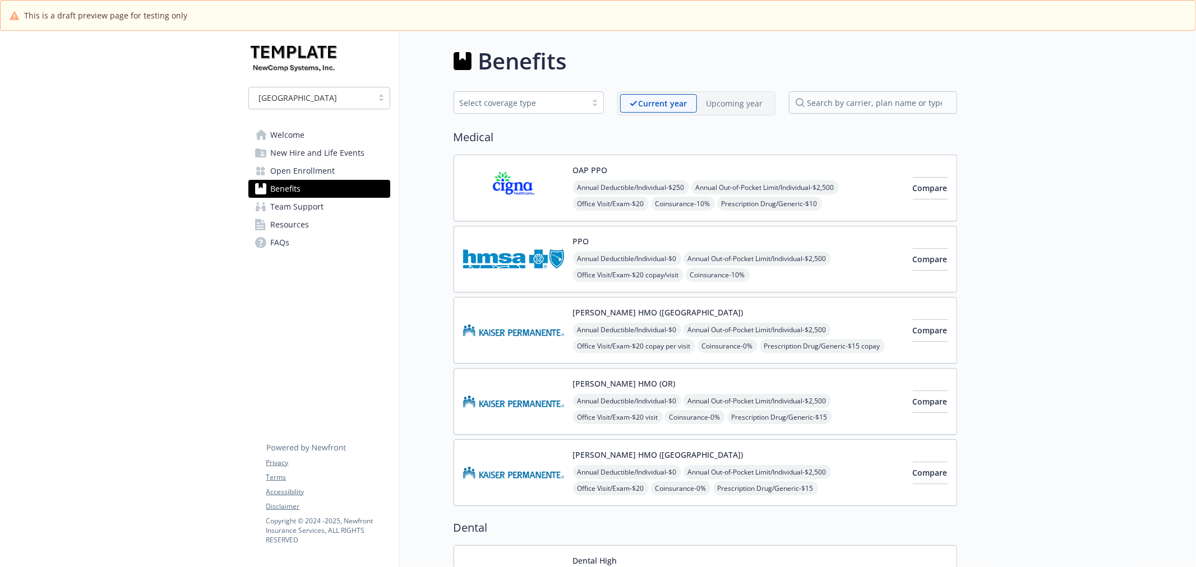
click at [524, 276] on img at bounding box center [513, 259] width 101 height 48
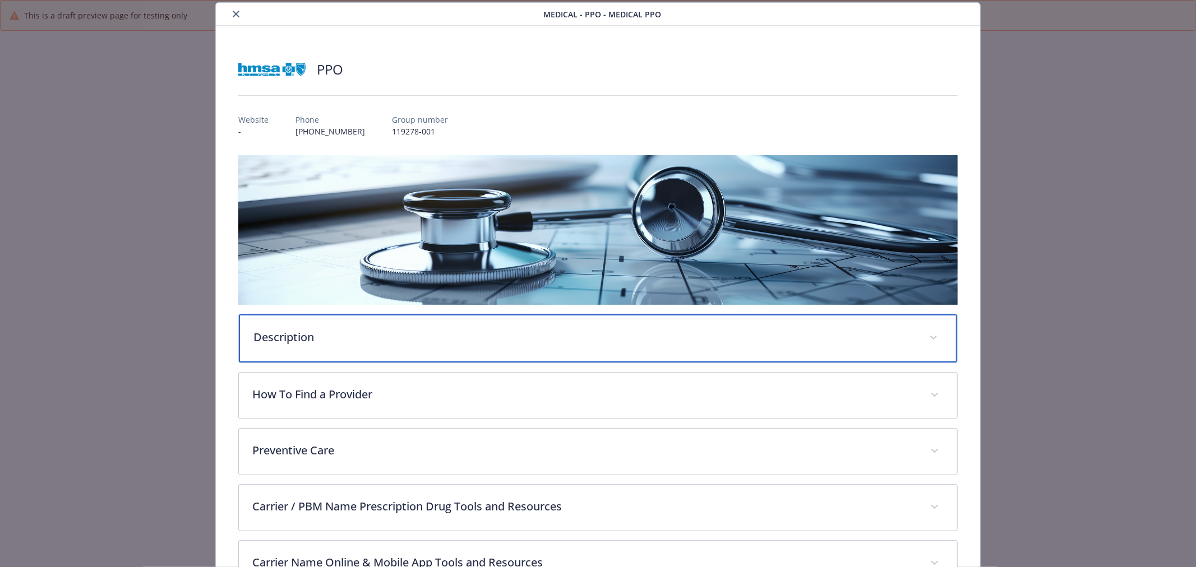
click at [468, 332] on p "Description" at bounding box center [584, 337] width 662 height 17
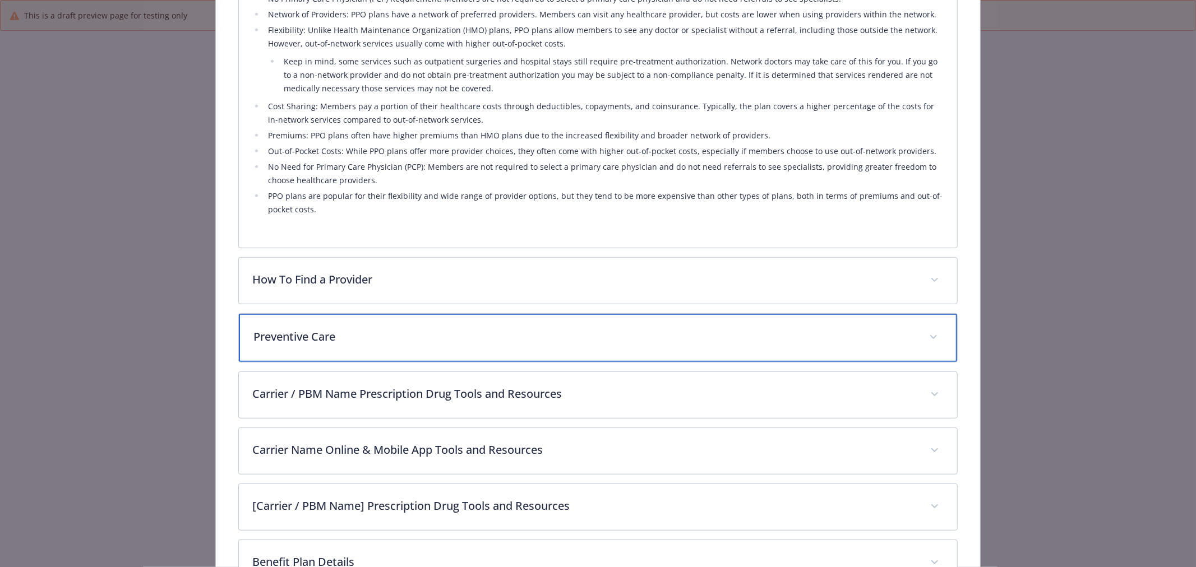
scroll to position [468, 0]
click at [665, 324] on div "Preventive Care" at bounding box center [598, 339] width 718 height 48
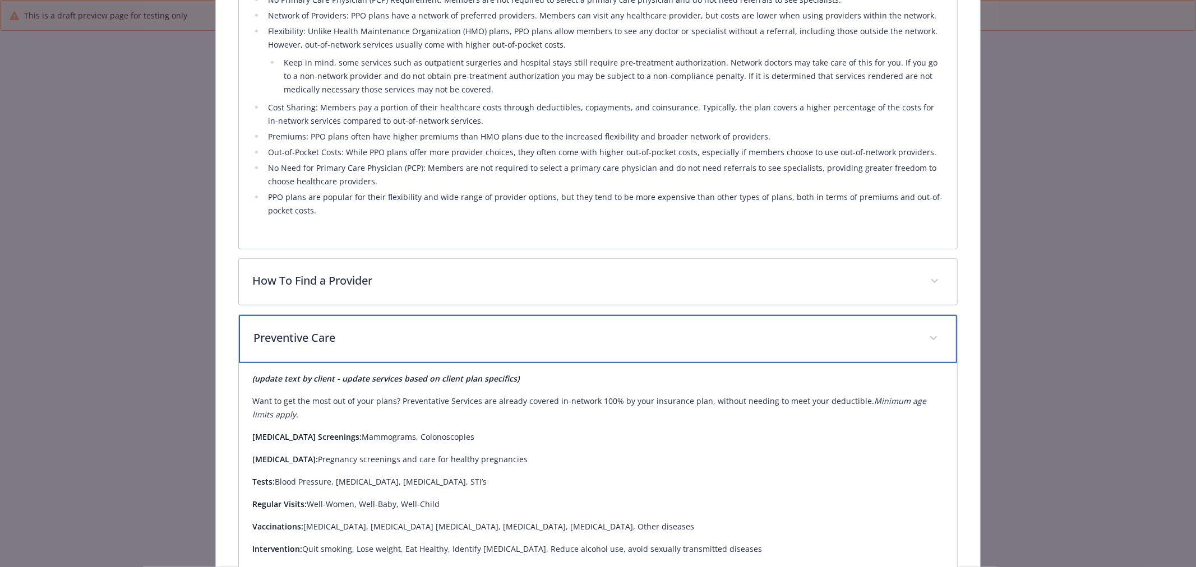
click at [665, 324] on div "Preventive Care" at bounding box center [598, 339] width 718 height 48
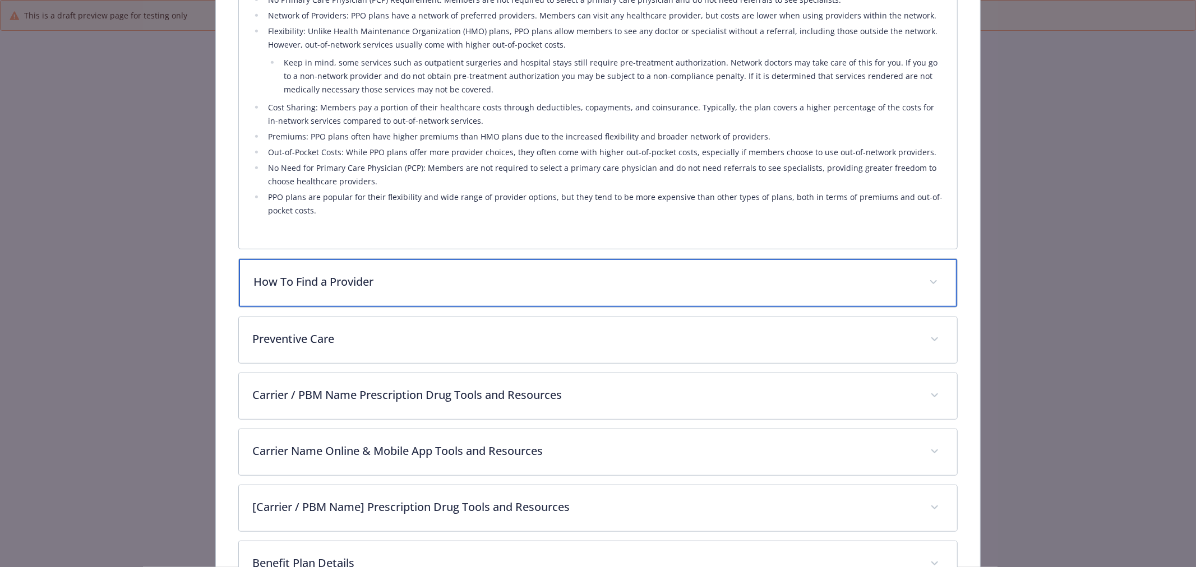
click at [655, 269] on div "How To Find a Provider" at bounding box center [598, 283] width 718 height 48
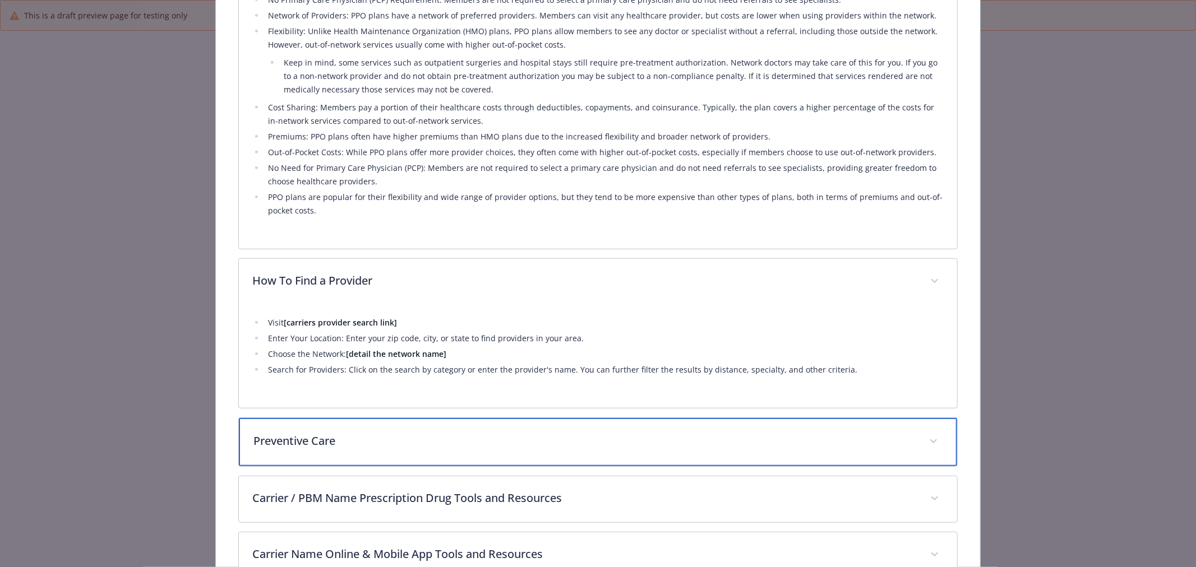
click at [458, 429] on div "Preventive Care" at bounding box center [598, 442] width 718 height 48
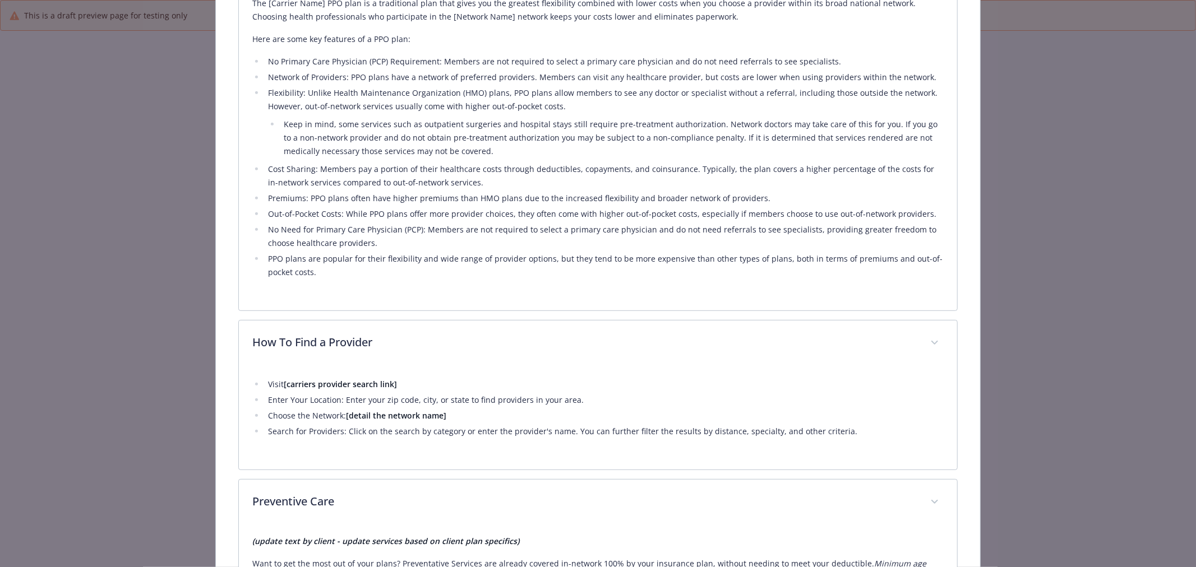
scroll to position [281, 0]
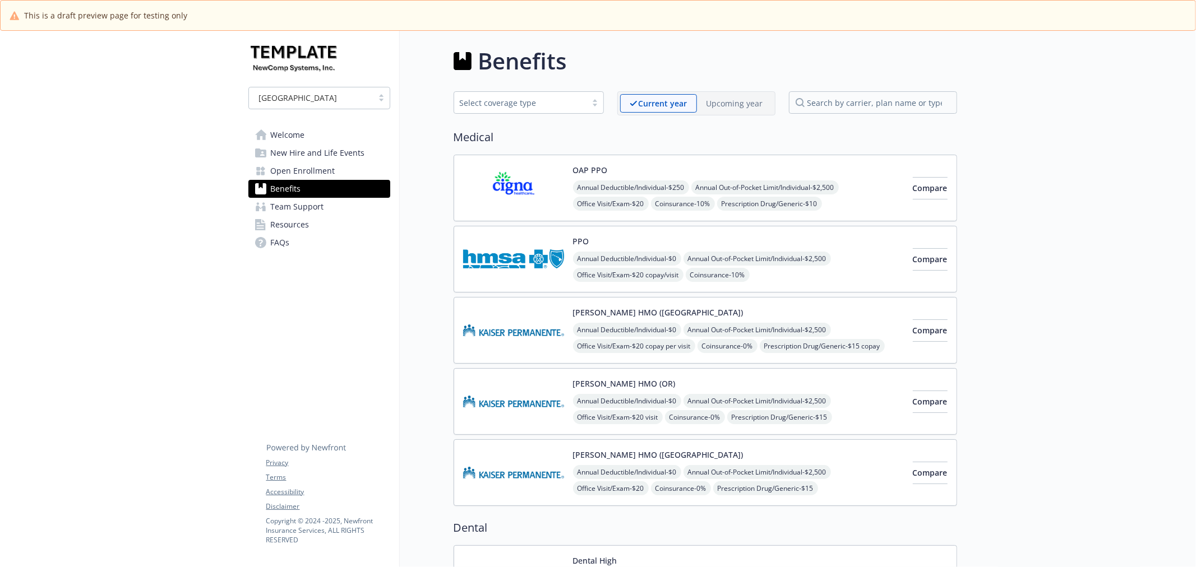
click at [718, 103] on p "Upcoming year" at bounding box center [734, 104] width 57 height 12
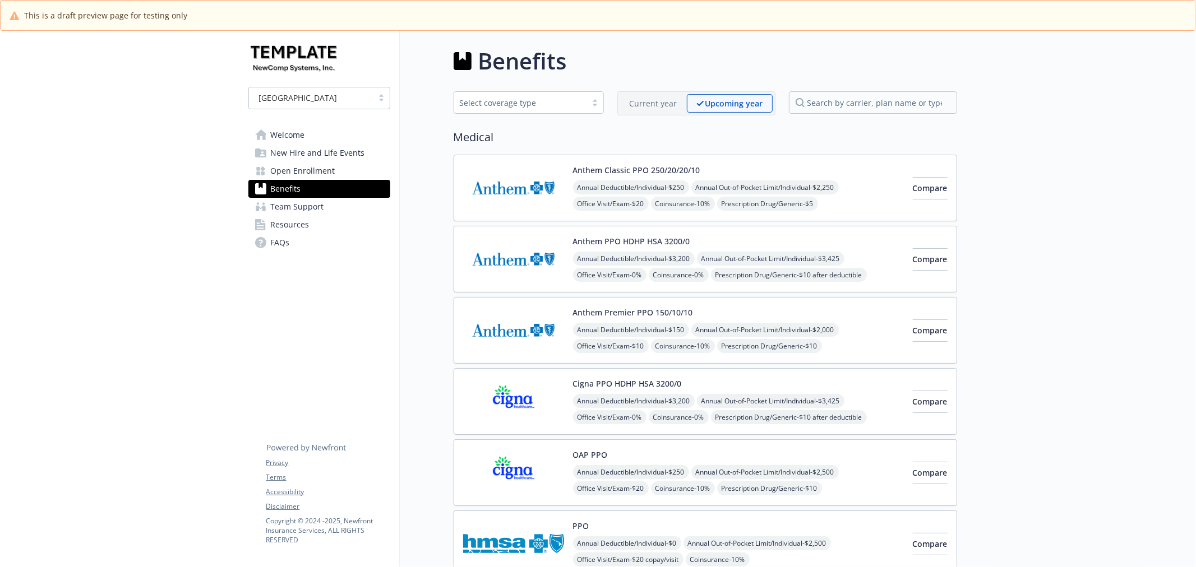
click at [501, 251] on img at bounding box center [513, 259] width 101 height 48
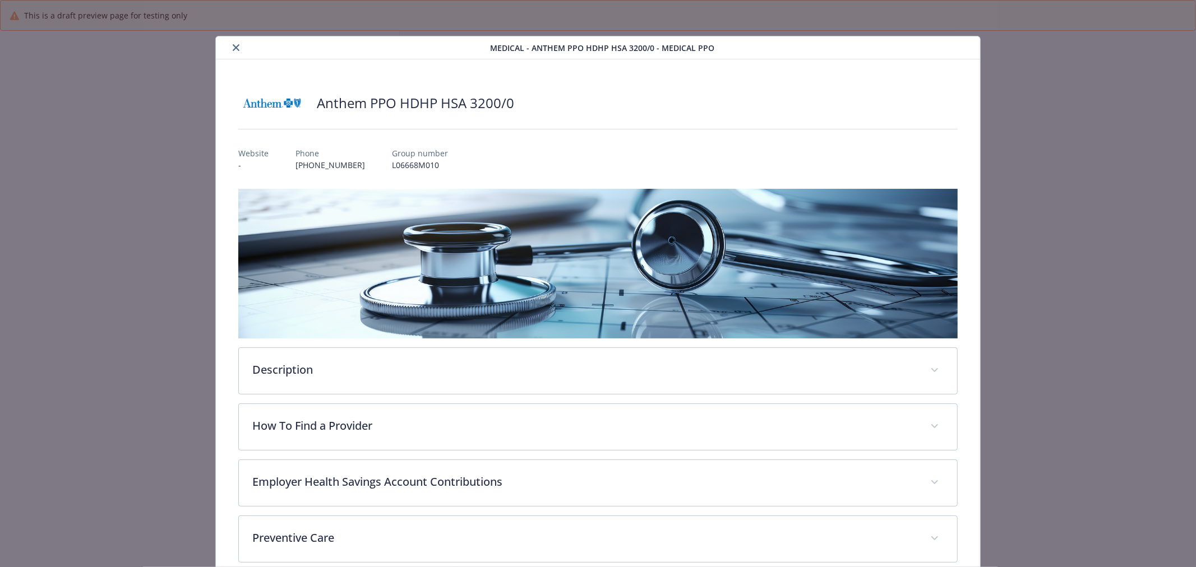
scroll to position [34, 0]
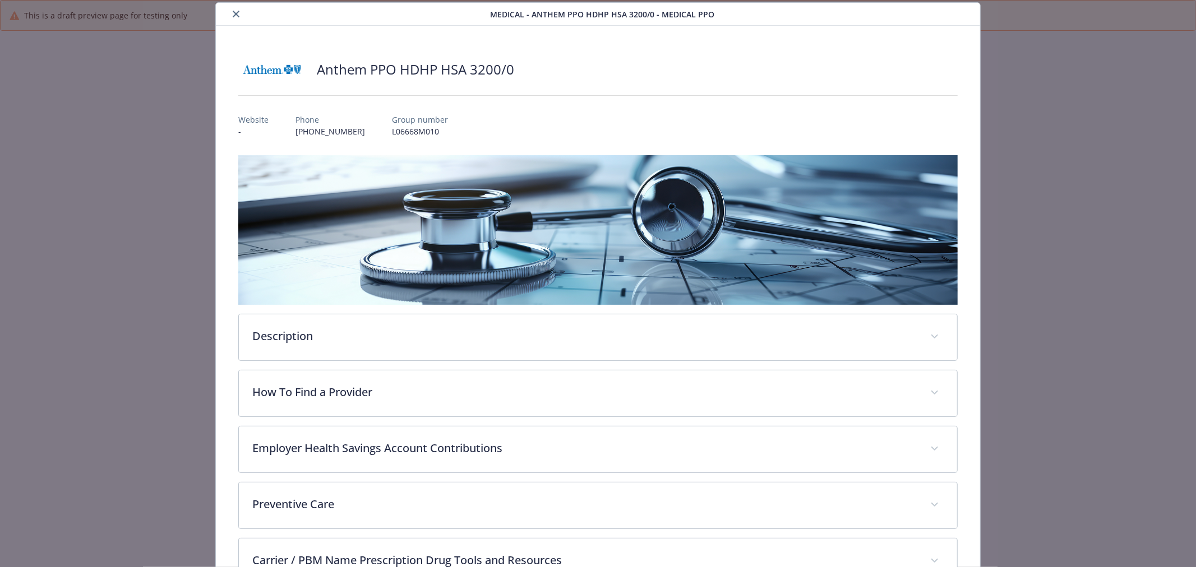
click at [374, 311] on div "Description The Plan Name High Deductible Health Plan (HDHP) is a versatile and…" at bounding box center [597, 426] width 719 height 542
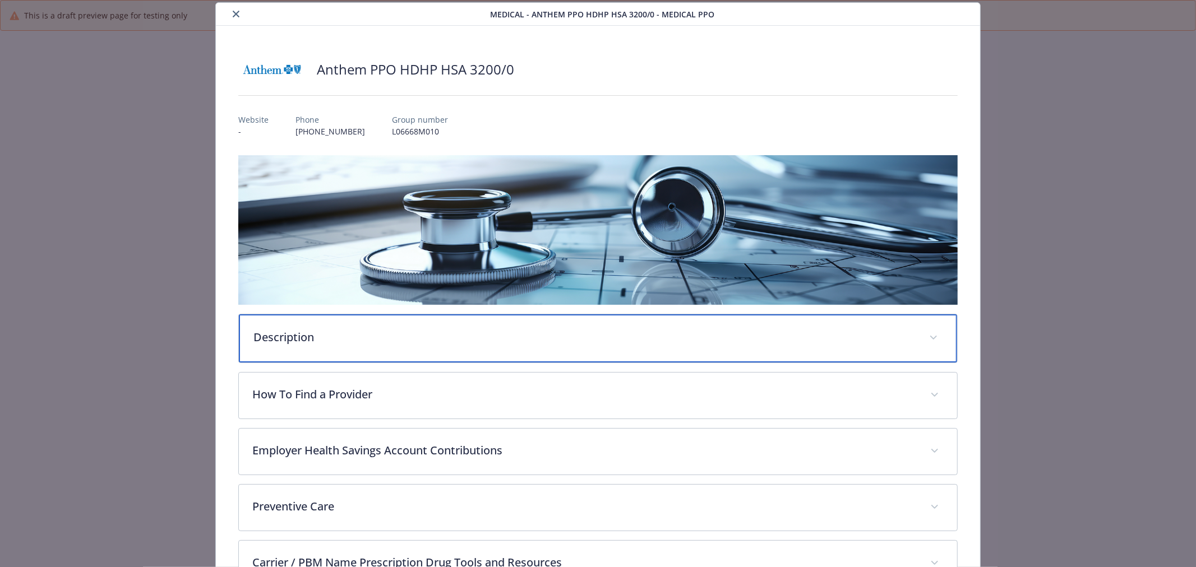
click at [374, 334] on p "Description" at bounding box center [584, 337] width 662 height 17
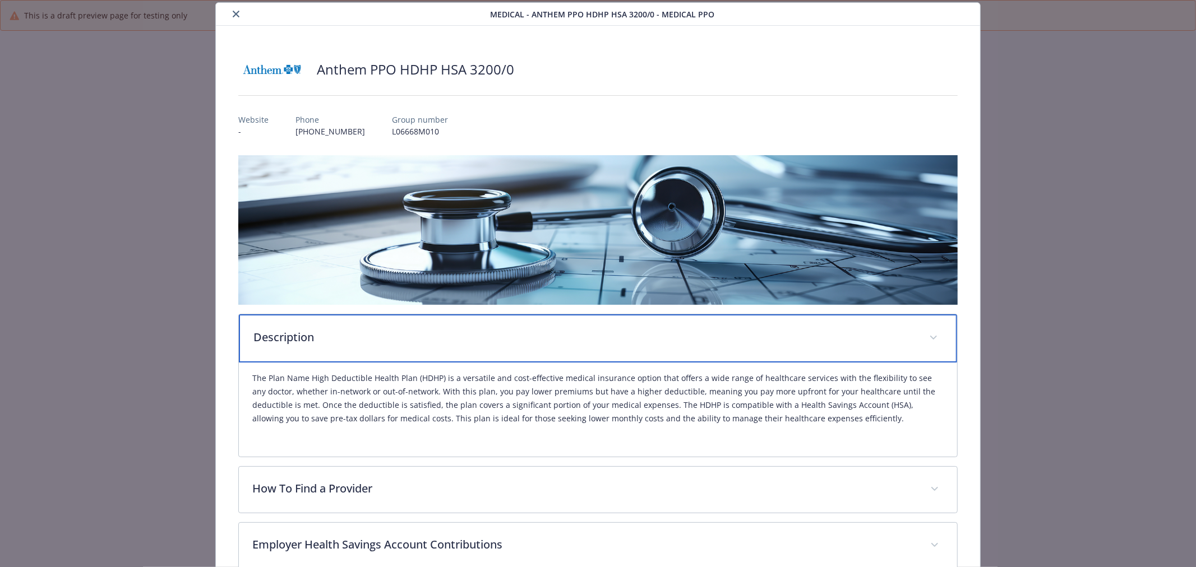
scroll to position [158, 0]
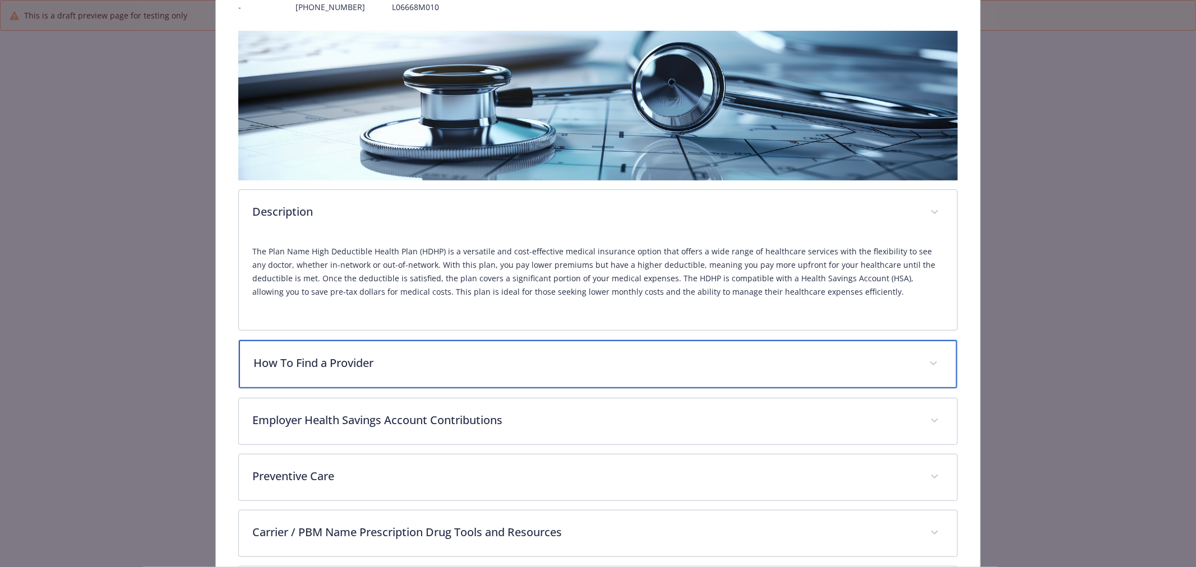
click at [645, 385] on div "How To Find a Provider" at bounding box center [598, 364] width 718 height 48
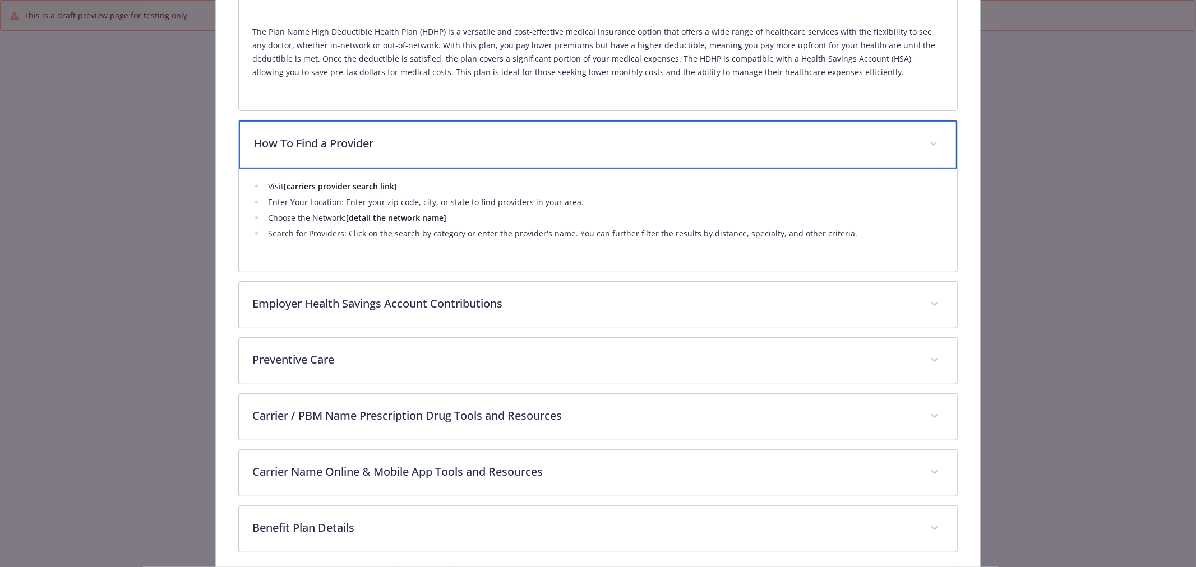
scroll to position [425, 0]
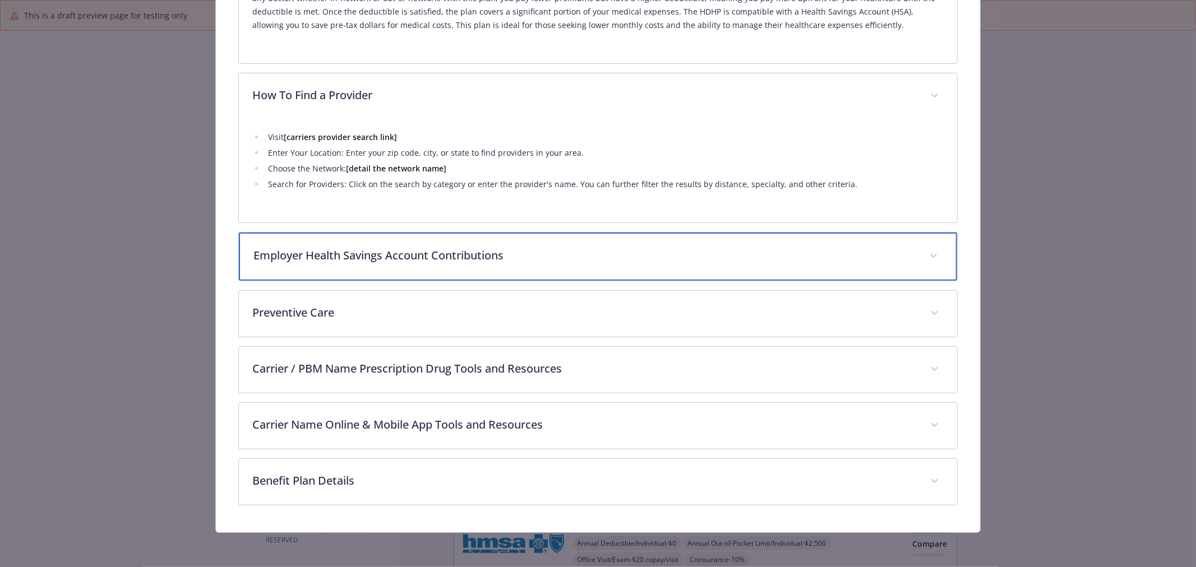
click at [607, 272] on div "Employer Health Savings Account Contributions" at bounding box center [598, 257] width 718 height 48
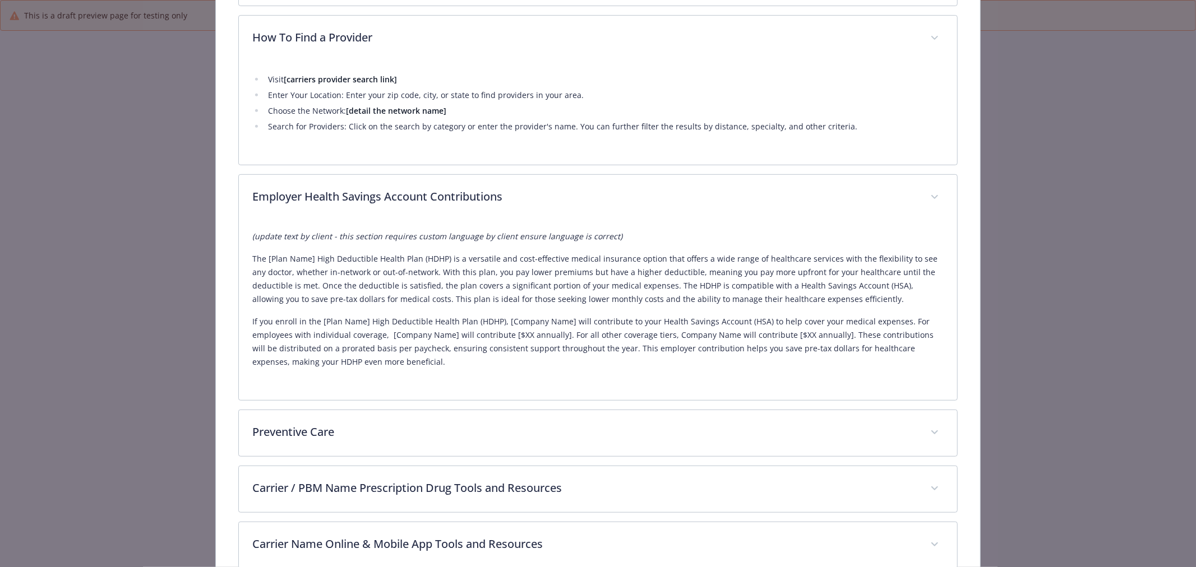
scroll to position [478, 0]
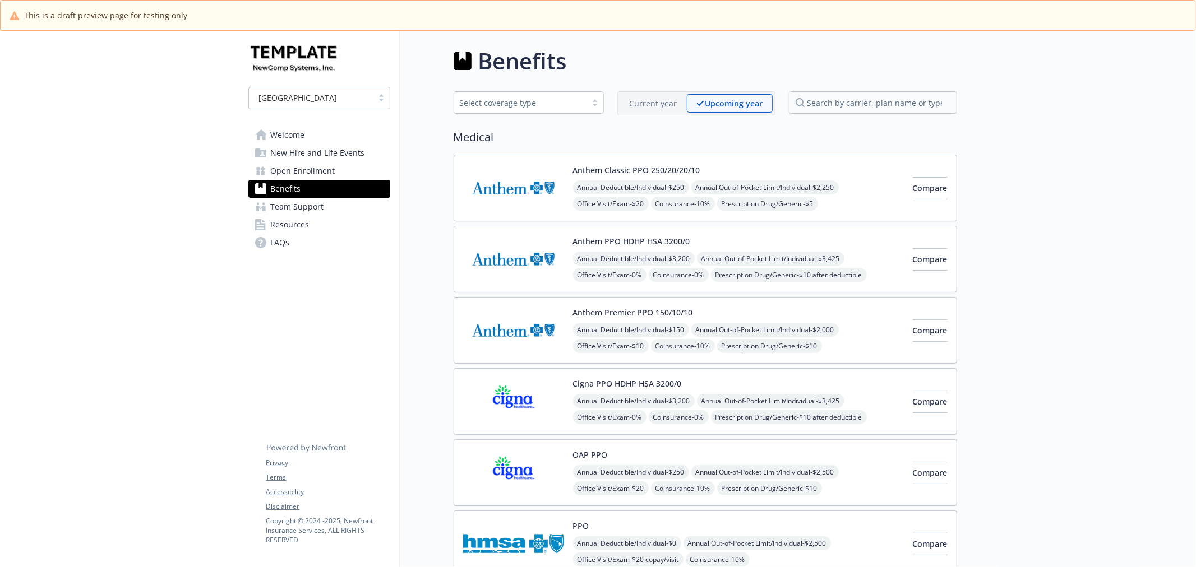
click at [637, 104] on p "Current year" at bounding box center [654, 104] width 48 height 12
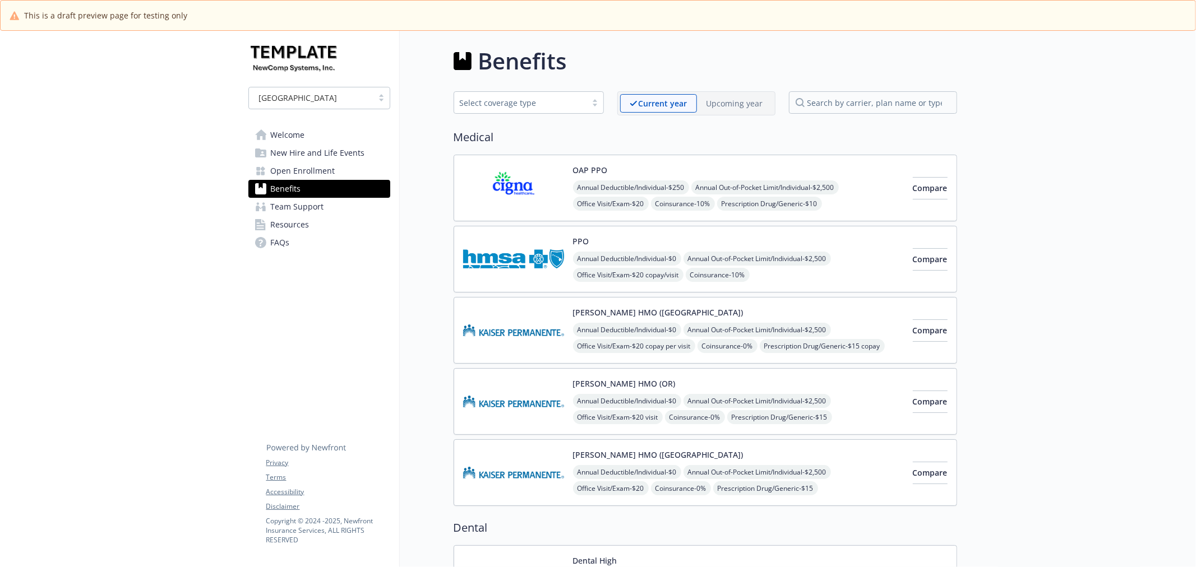
click at [714, 105] on p "Upcoming year" at bounding box center [734, 104] width 57 height 12
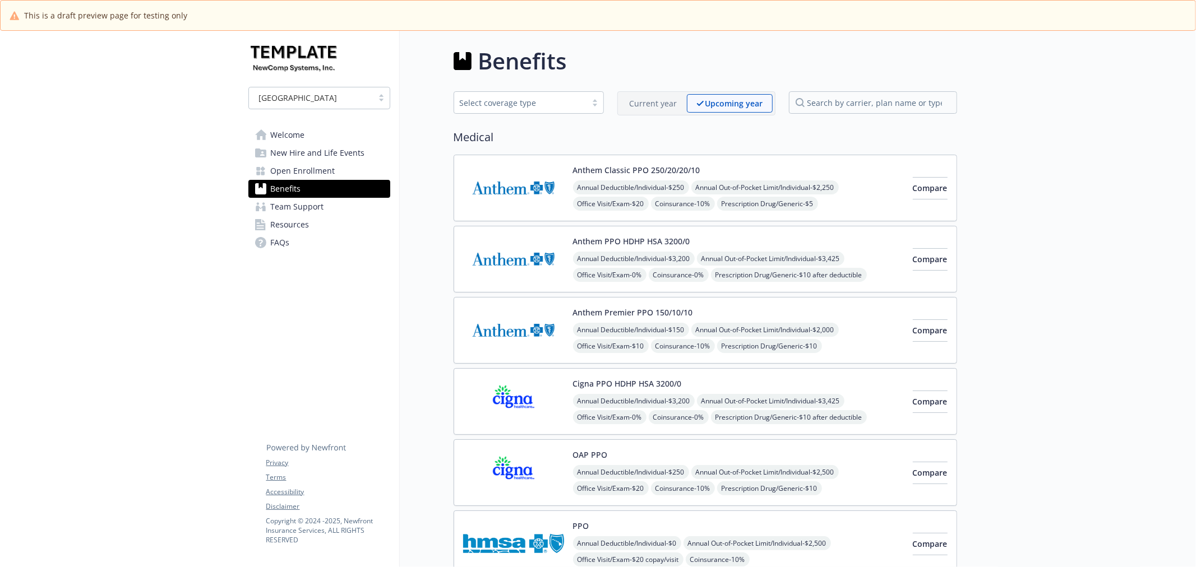
click at [527, 255] on img at bounding box center [513, 259] width 101 height 48
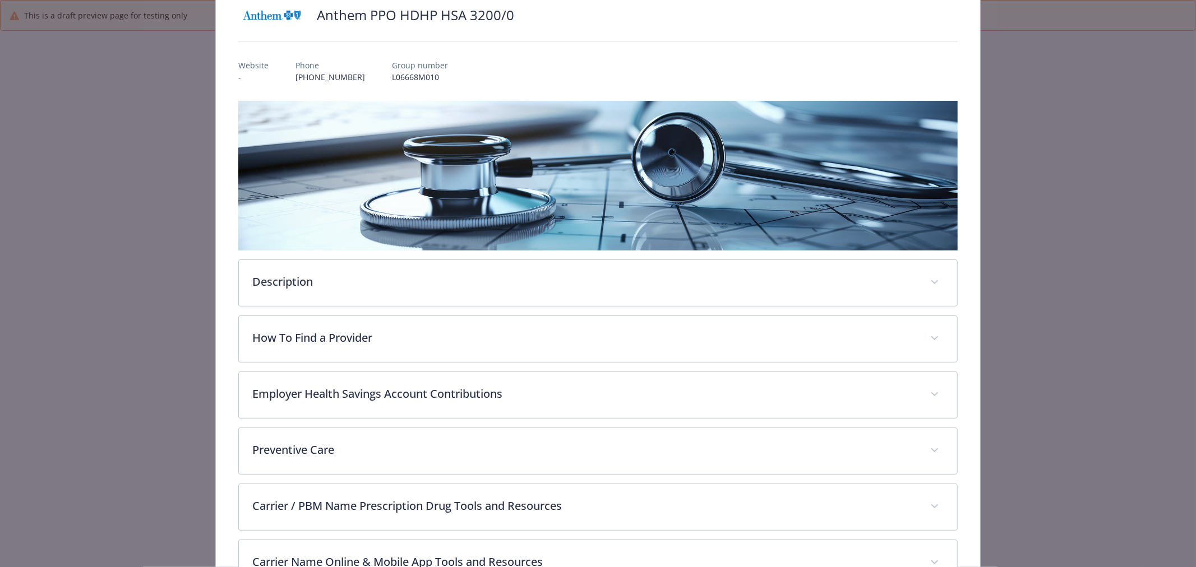
scroll to position [220, 0]
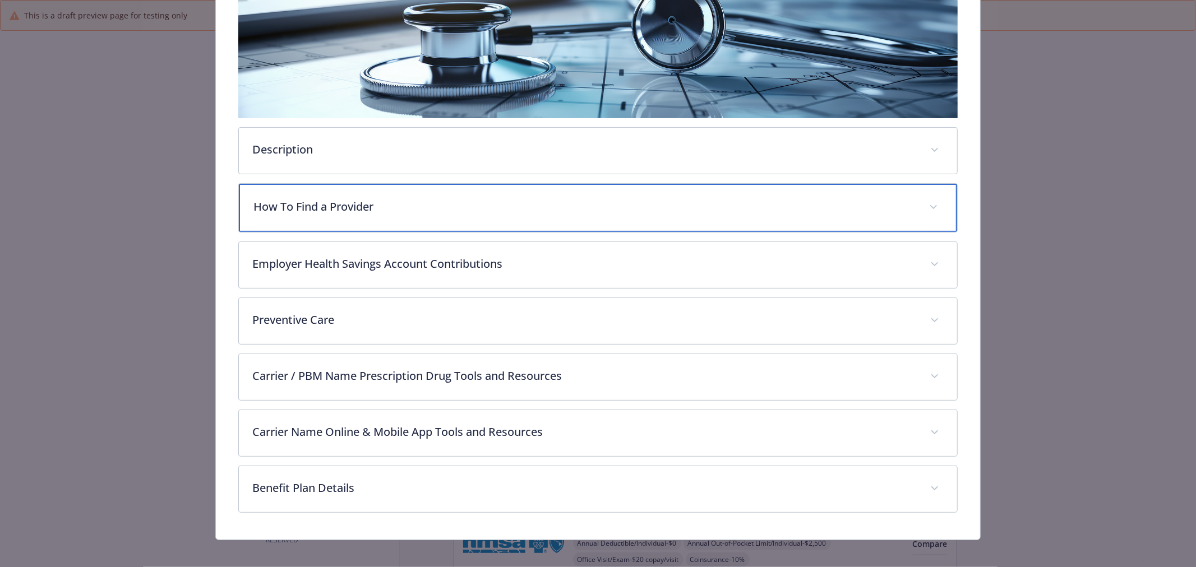
click at [779, 196] on div "How To Find a Provider" at bounding box center [598, 208] width 718 height 48
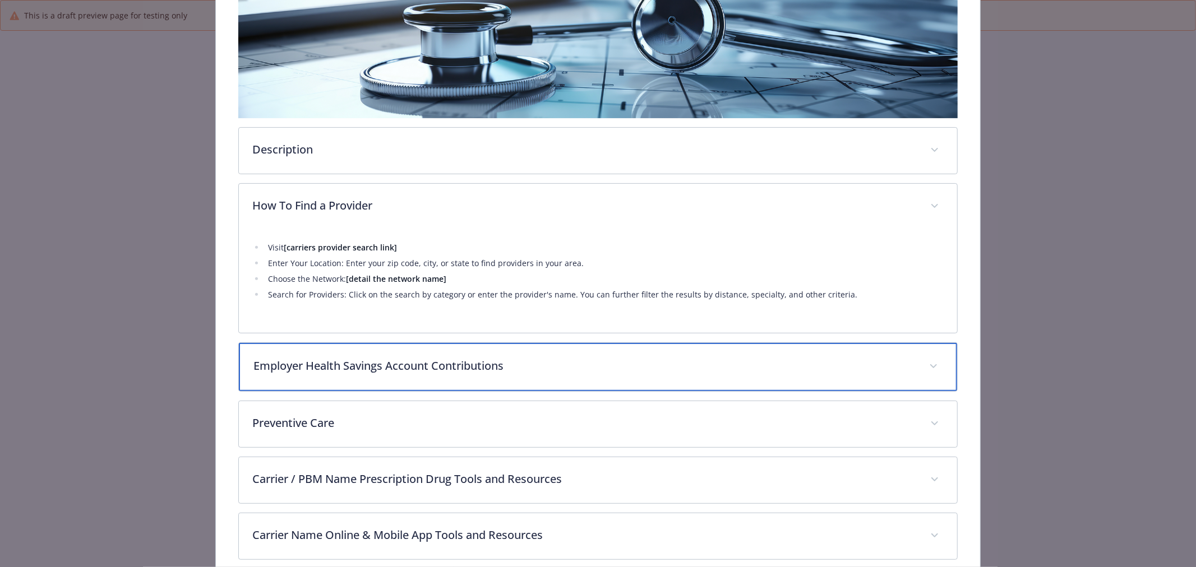
click at [841, 354] on div "Employer Health Savings Account Contributions" at bounding box center [598, 367] width 718 height 48
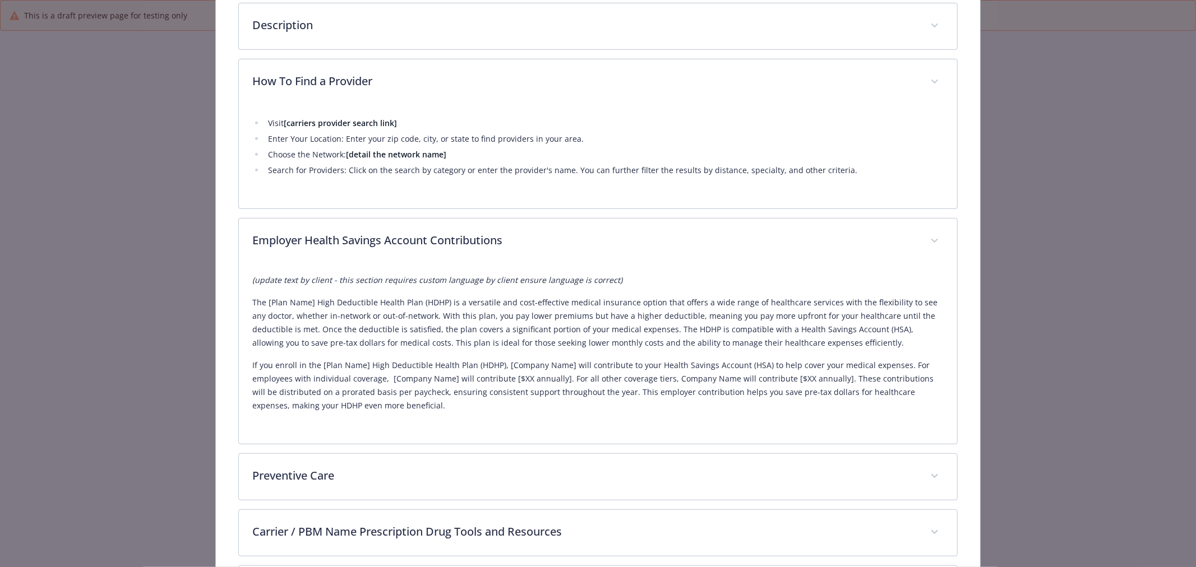
scroll to position [0, 0]
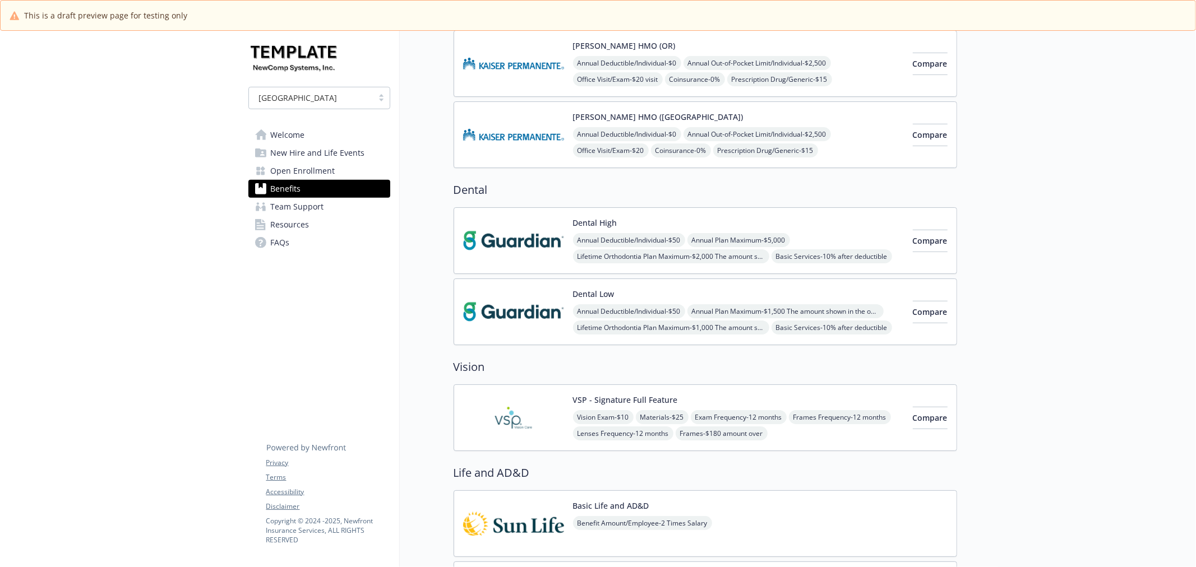
click at [479, 245] on img at bounding box center [513, 241] width 101 height 48
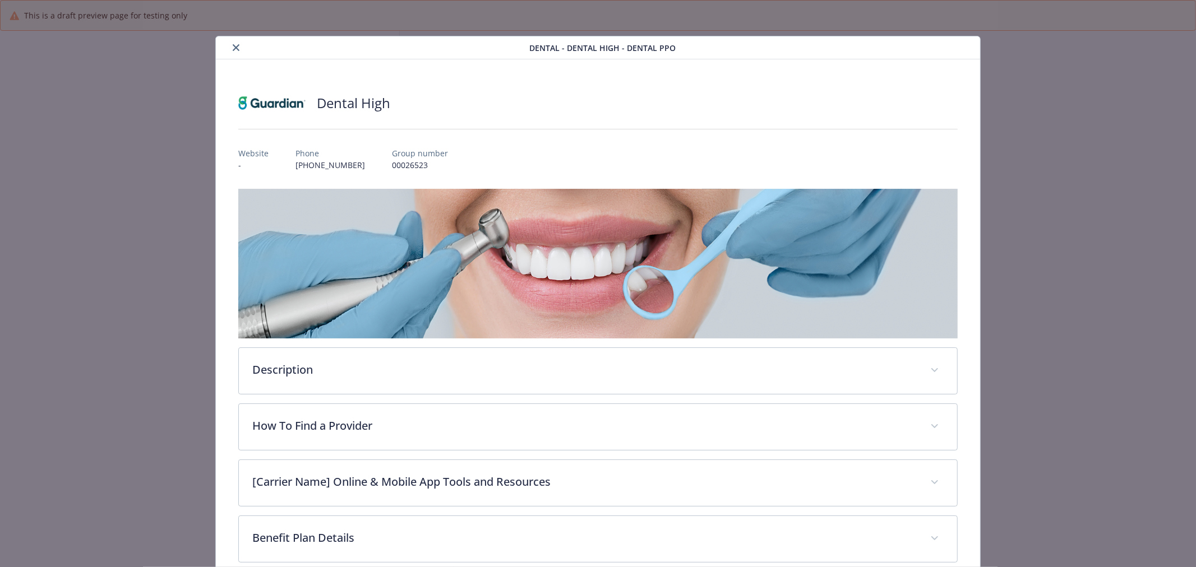
scroll to position [18, 0]
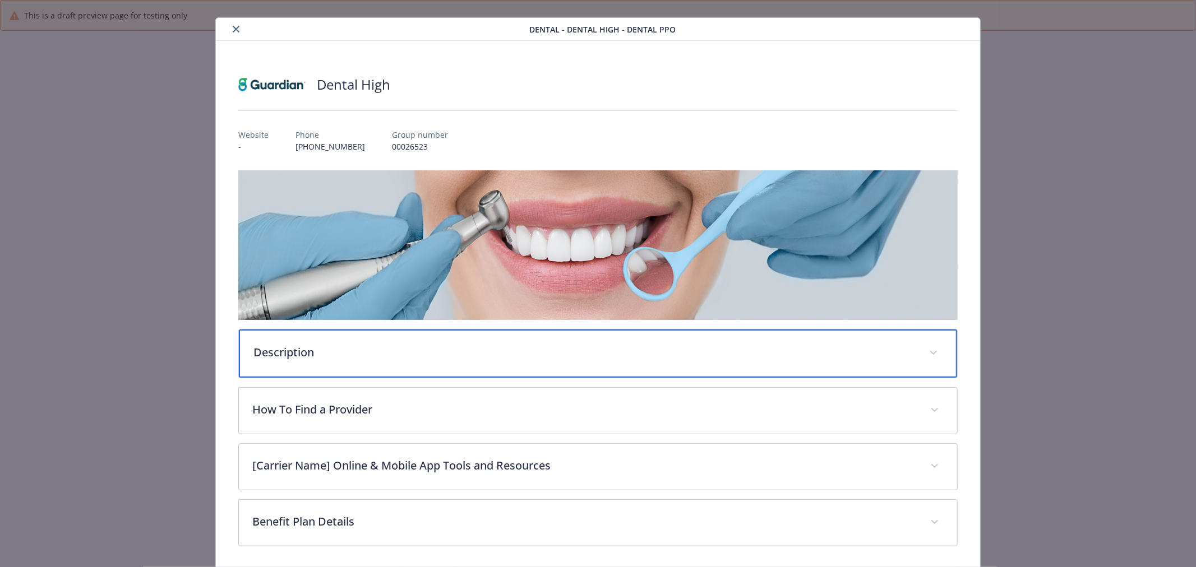
click at [715, 356] on p "Description" at bounding box center [584, 352] width 662 height 17
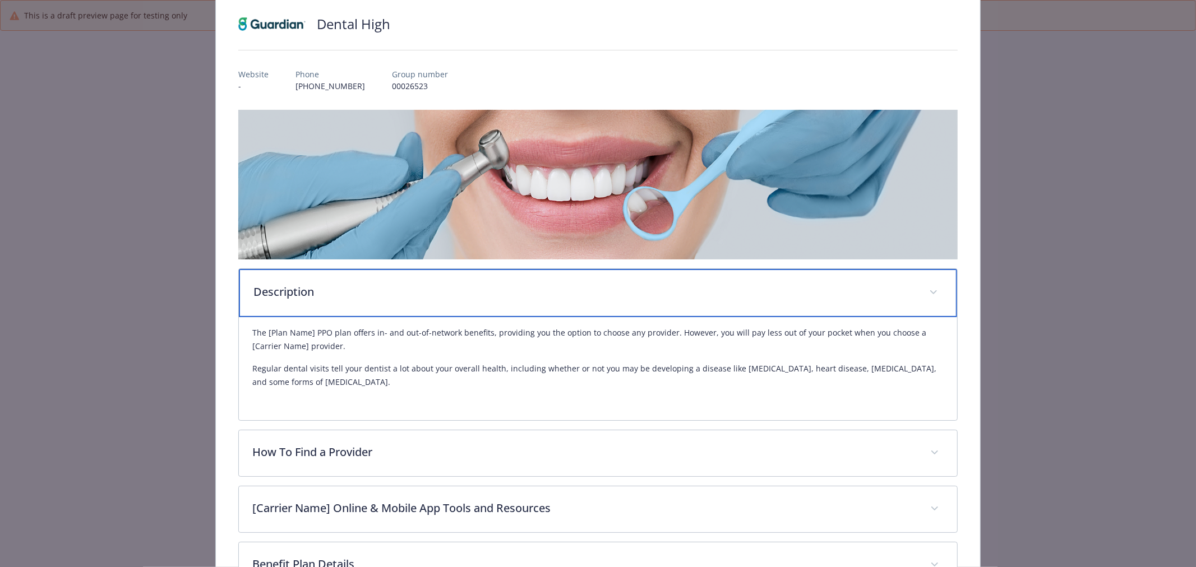
scroll to position [163, 0]
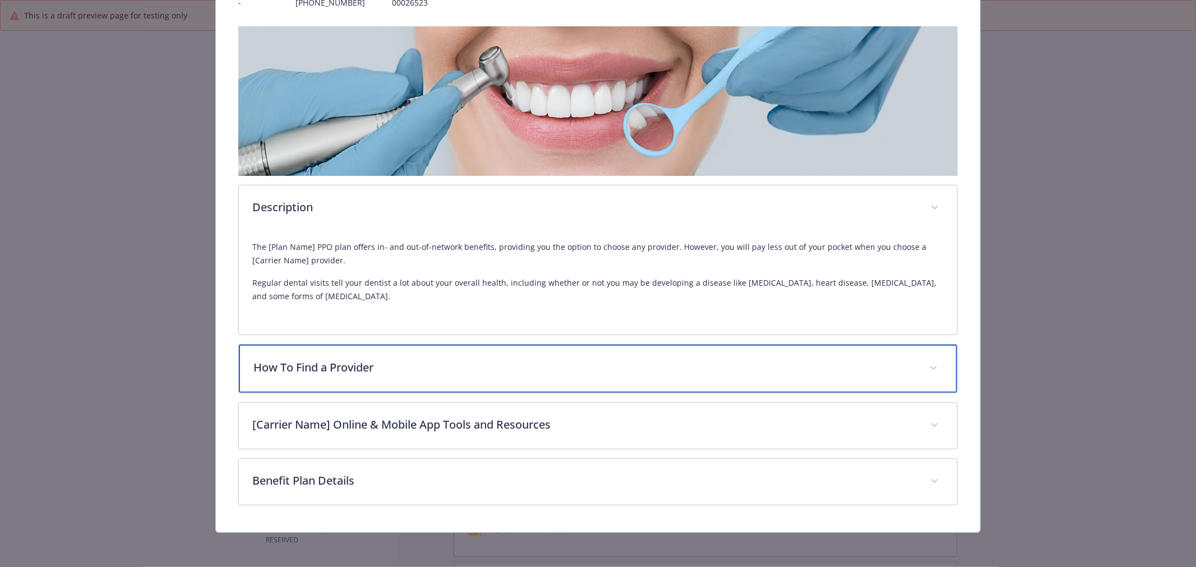
click at [757, 367] on p "How To Find a Provider" at bounding box center [584, 367] width 662 height 17
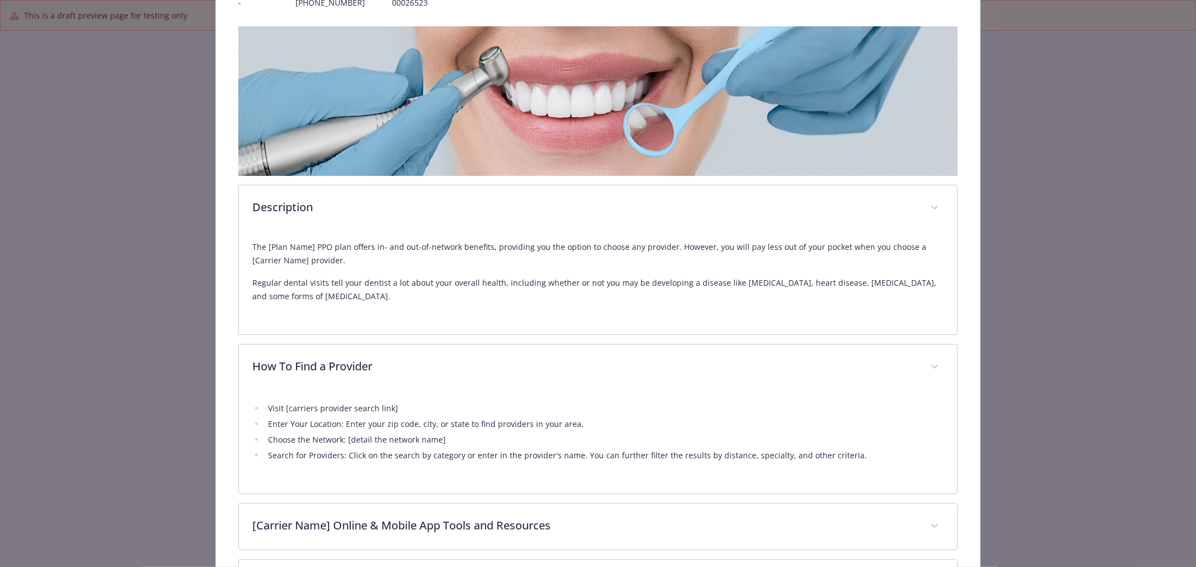
click at [957, 201] on div "Dental High Website - Phone 212-598-8000 Group number 00026523 Description The …" at bounding box center [598, 265] width 764 height 737
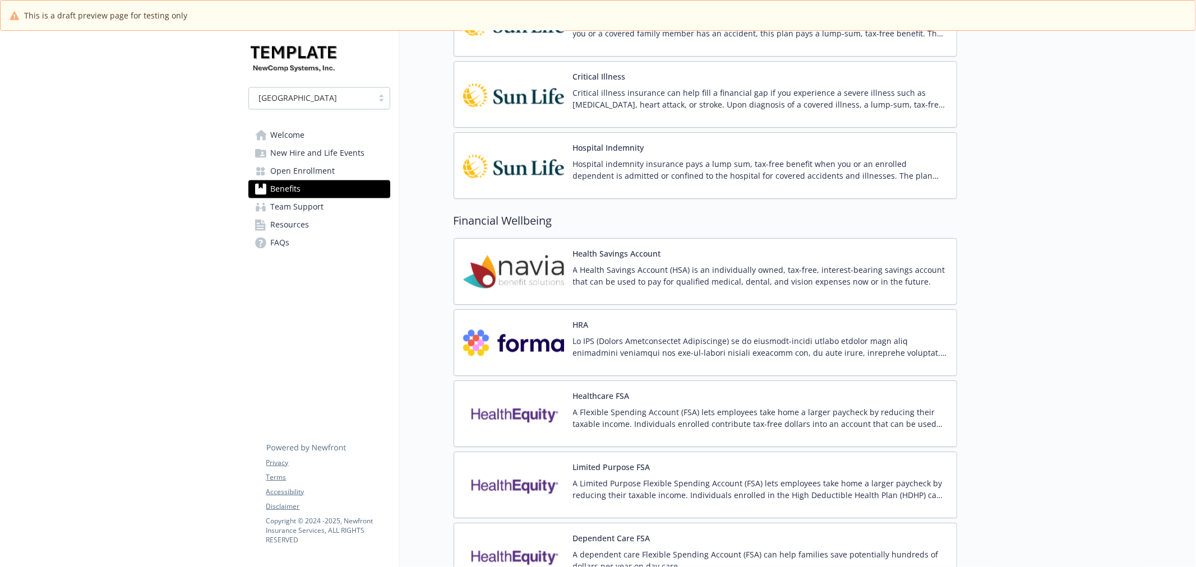
click at [635, 410] on p "A Flexible Spending Account (FSA) lets employees take home a larger paycheck by…" at bounding box center [760, 418] width 374 height 24
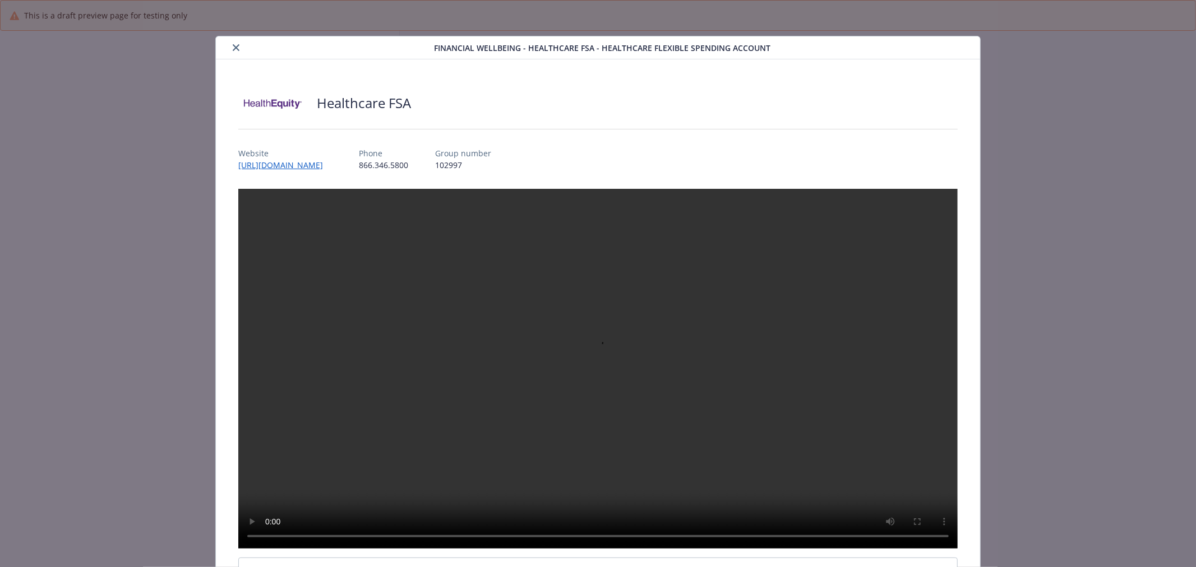
scroll to position [1868, 0]
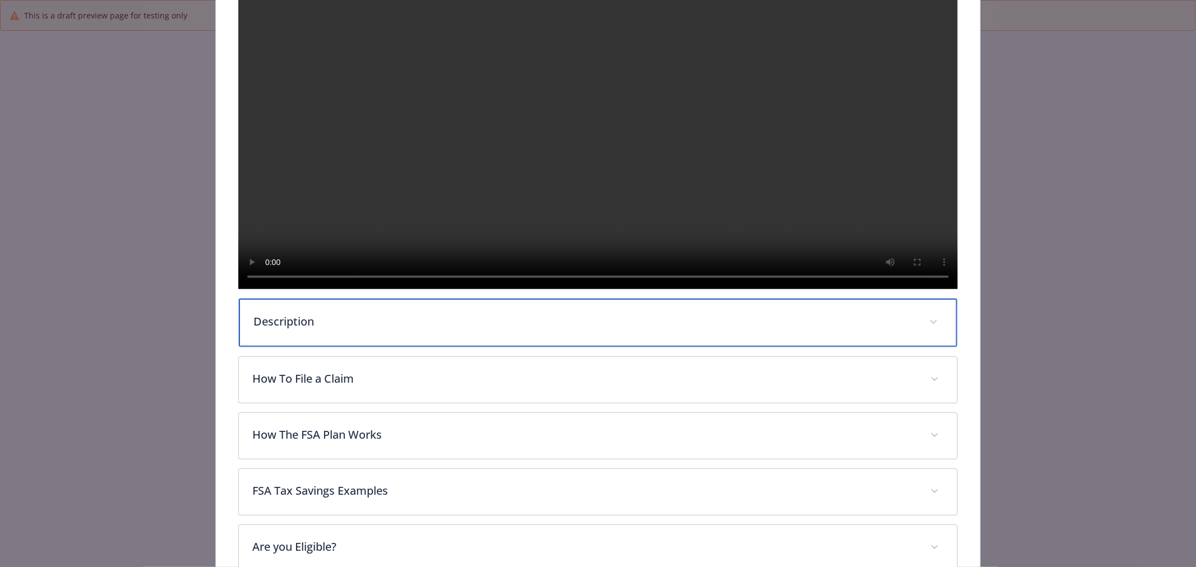
click at [593, 330] on p "Description" at bounding box center [584, 321] width 662 height 17
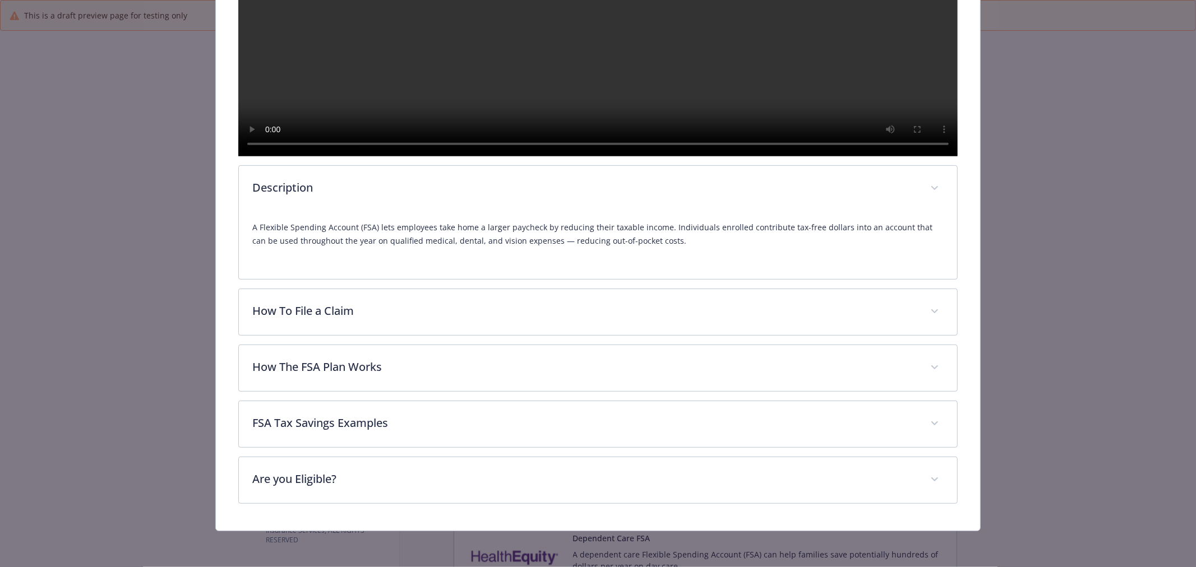
scroll to position [434, 0]
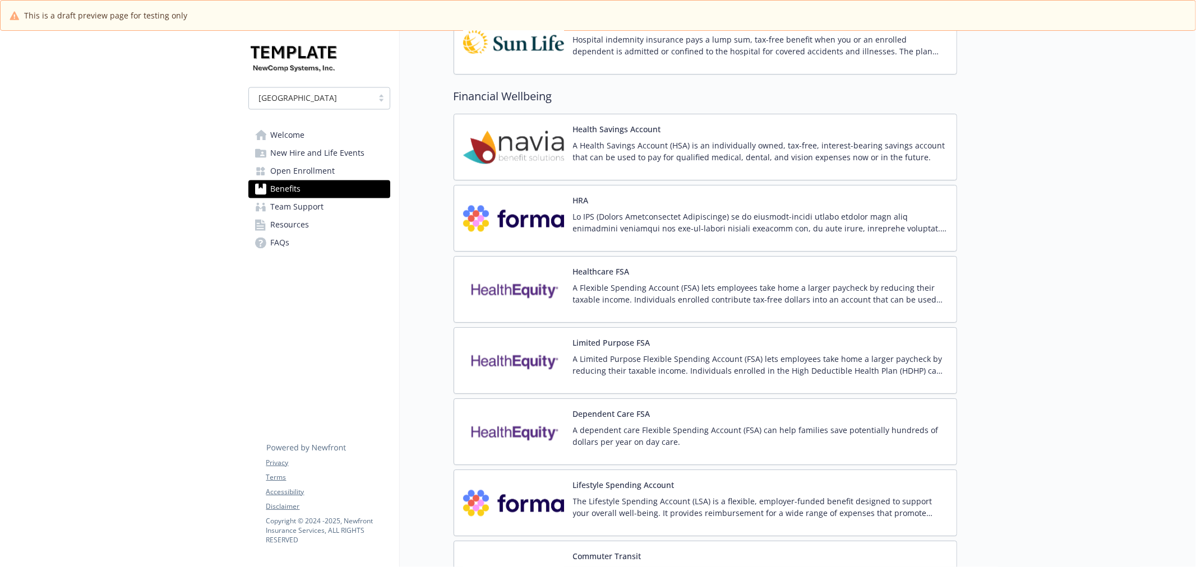
click at [604, 374] on p "A Limited Purpose Flexible Spending Account (FSA) lets employees take home a la…" at bounding box center [760, 365] width 374 height 24
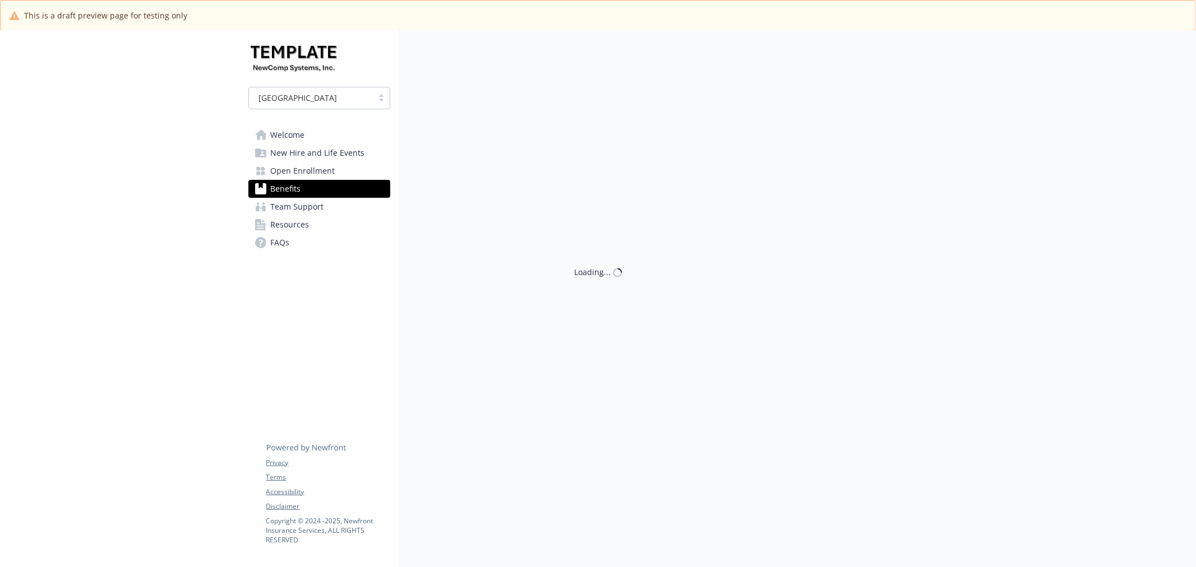
scroll to position [1993, 0]
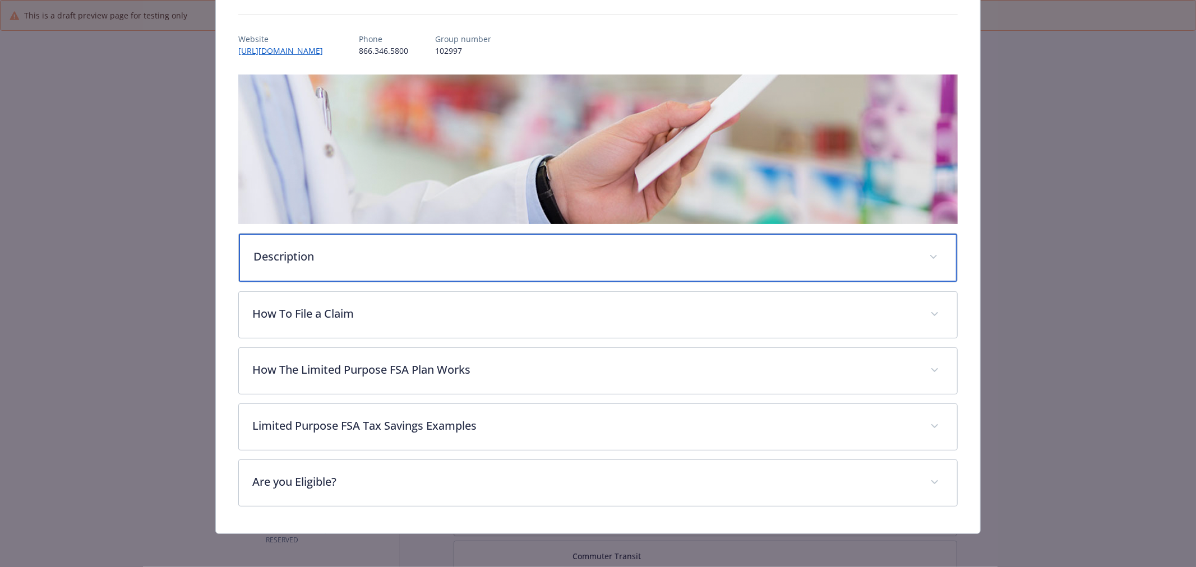
click at [473, 275] on div "Description" at bounding box center [598, 258] width 718 height 48
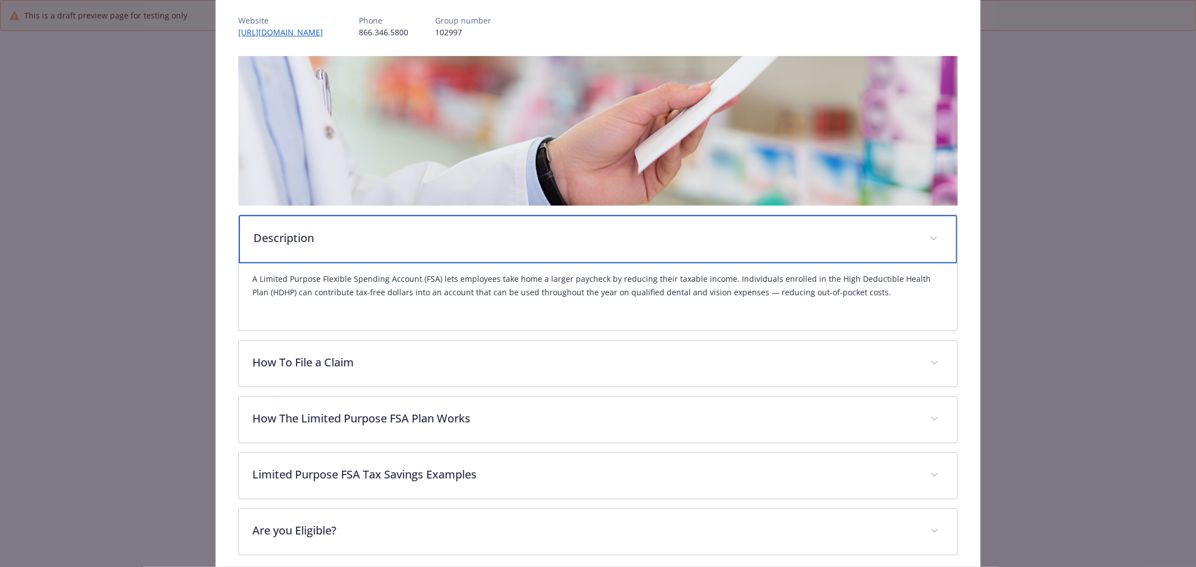
scroll to position [183, 0]
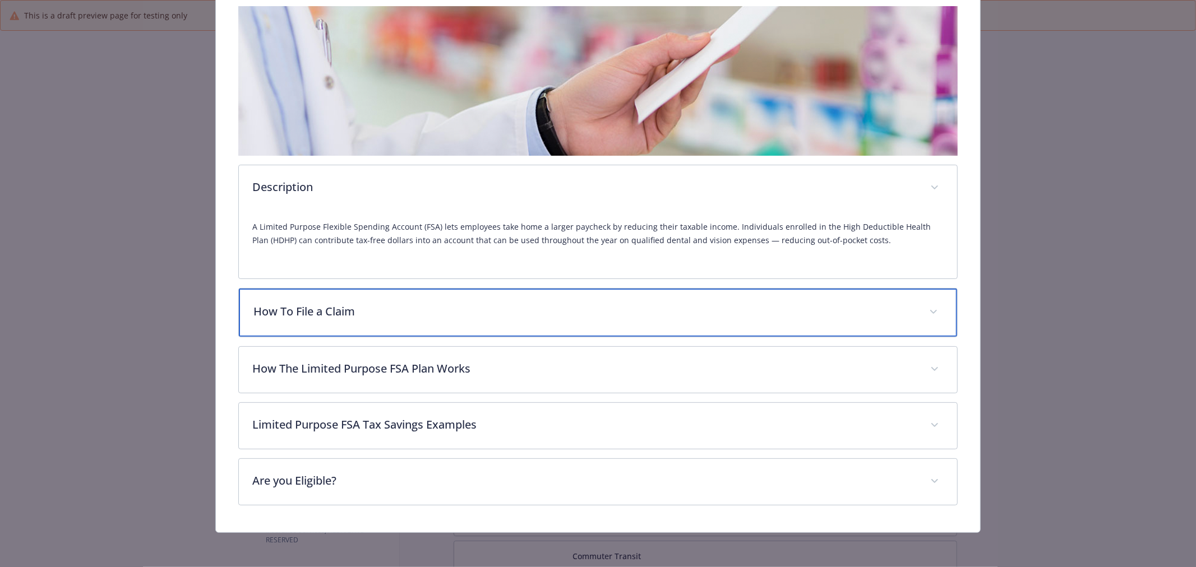
click at [693, 296] on div "How To File a Claim" at bounding box center [598, 313] width 718 height 48
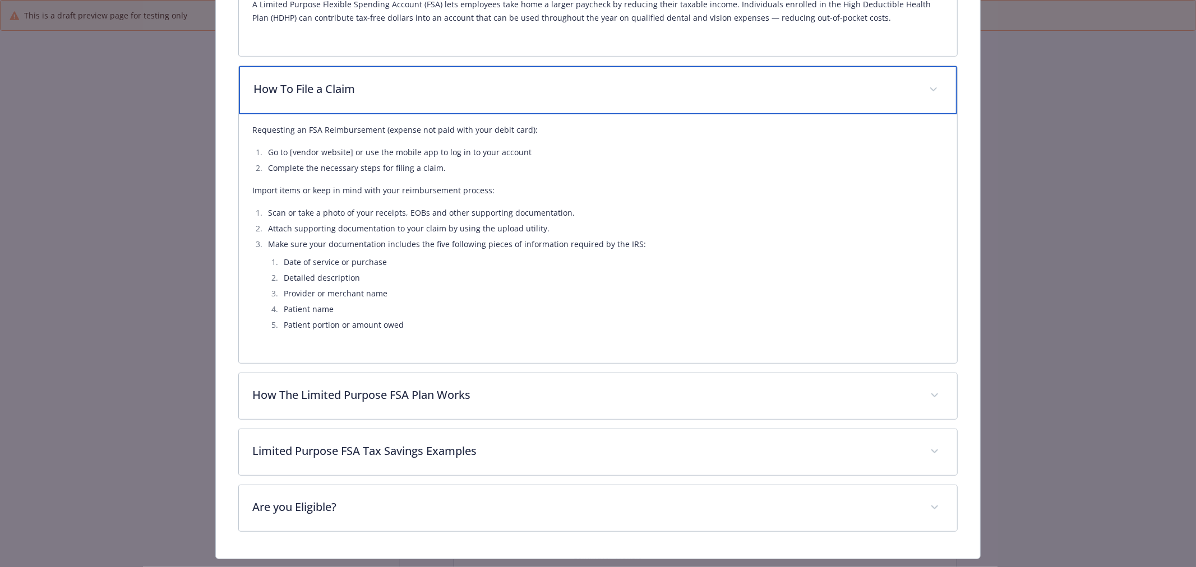
scroll to position [432, 0]
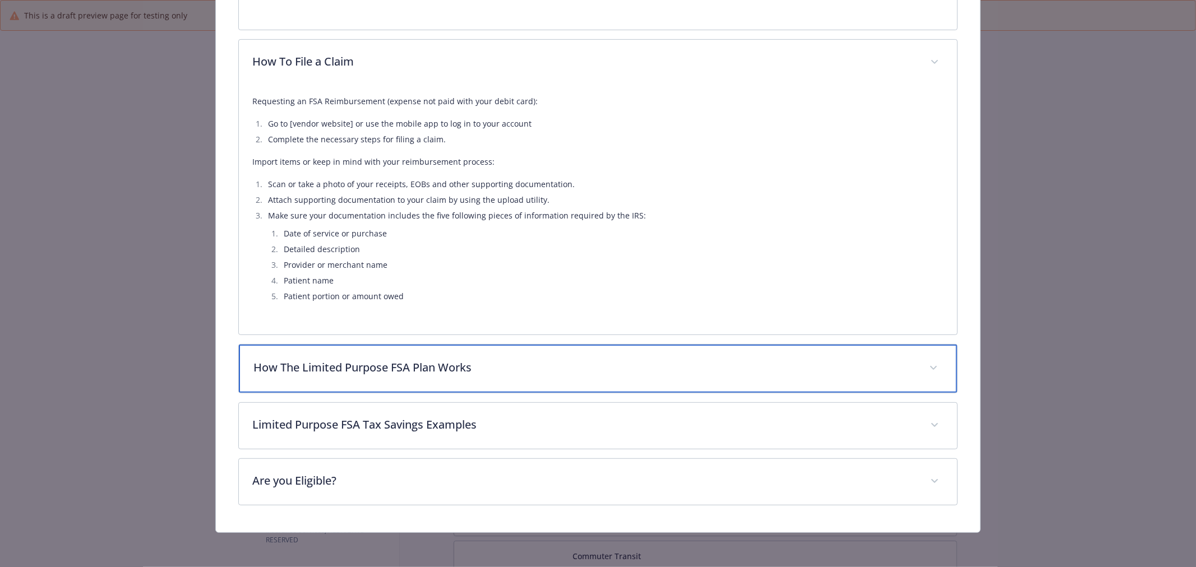
click at [799, 383] on div "How The Limited Purpose FSA Plan Works" at bounding box center [598, 369] width 718 height 48
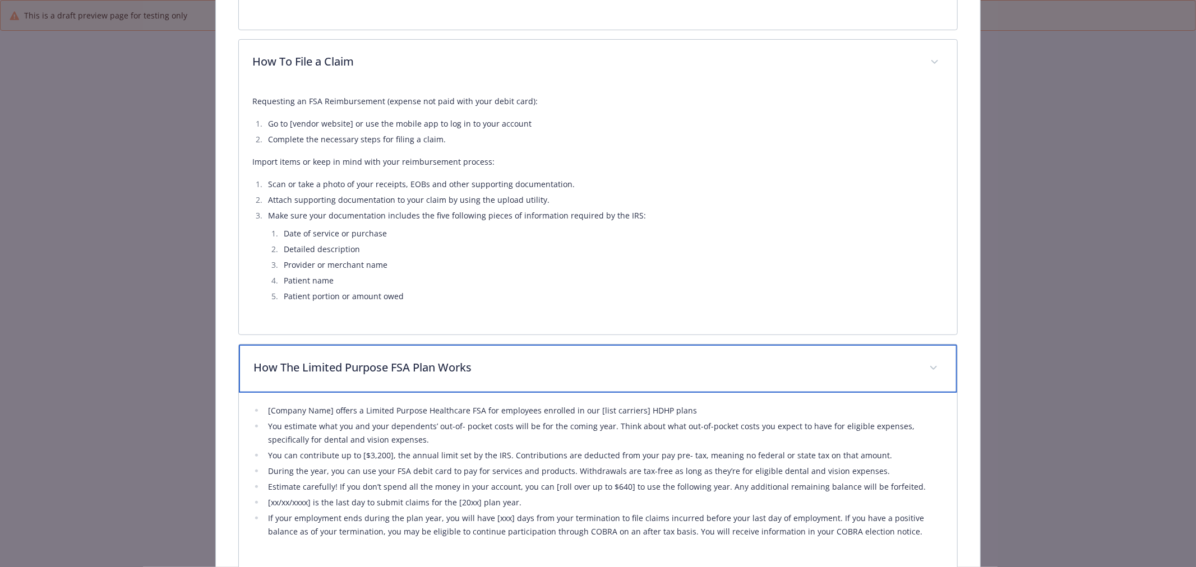
scroll to position [608, 0]
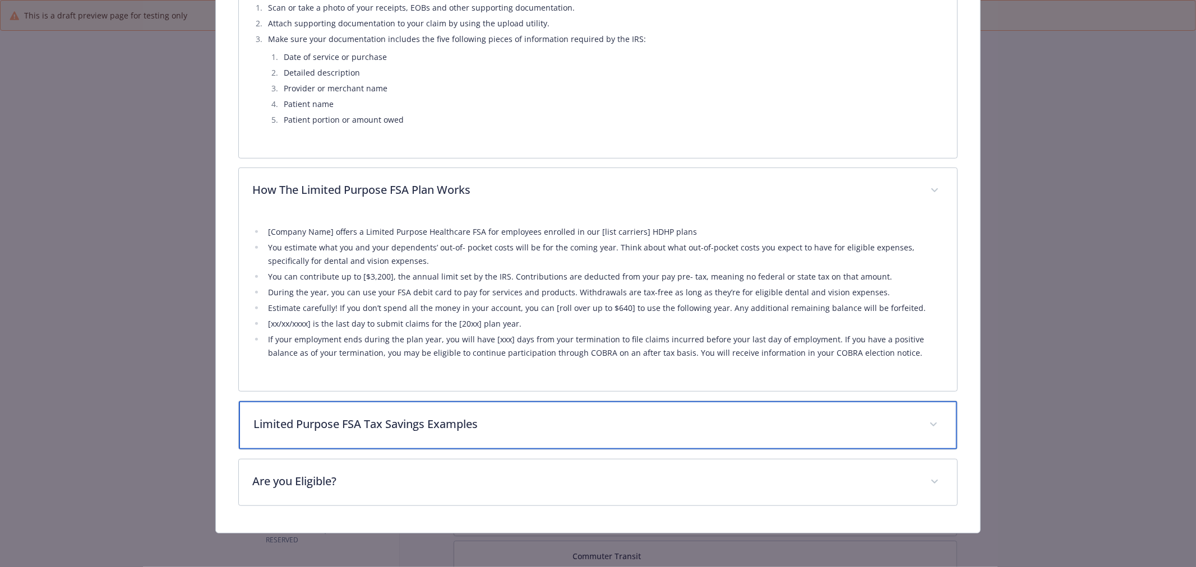
click at [670, 445] on div "Limited Purpose FSA Tax Savings Examples" at bounding box center [598, 425] width 718 height 48
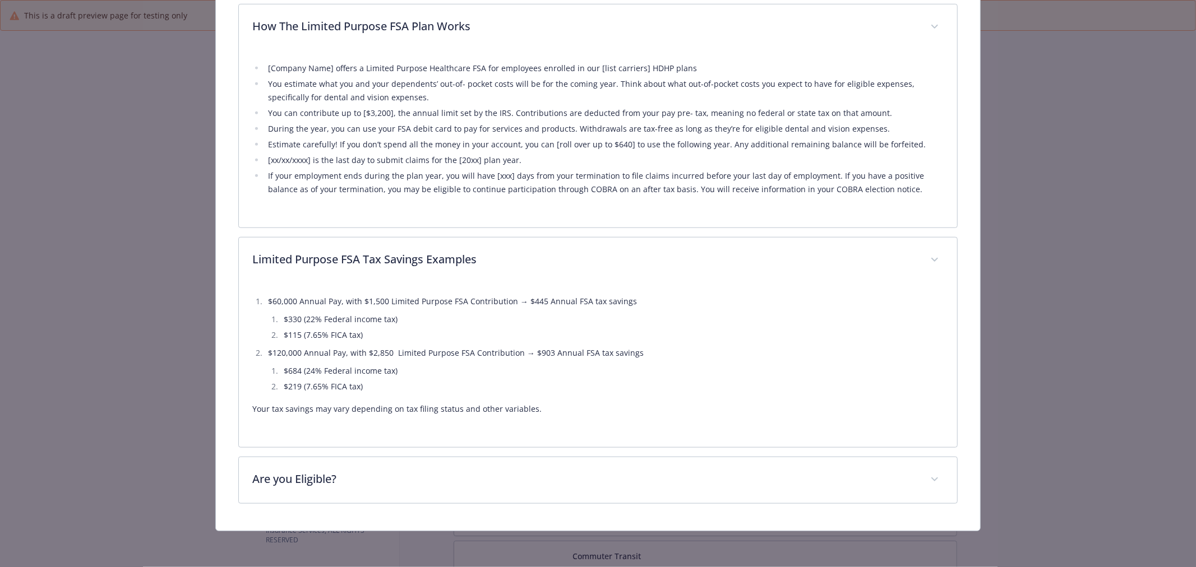
scroll to position [771, 0]
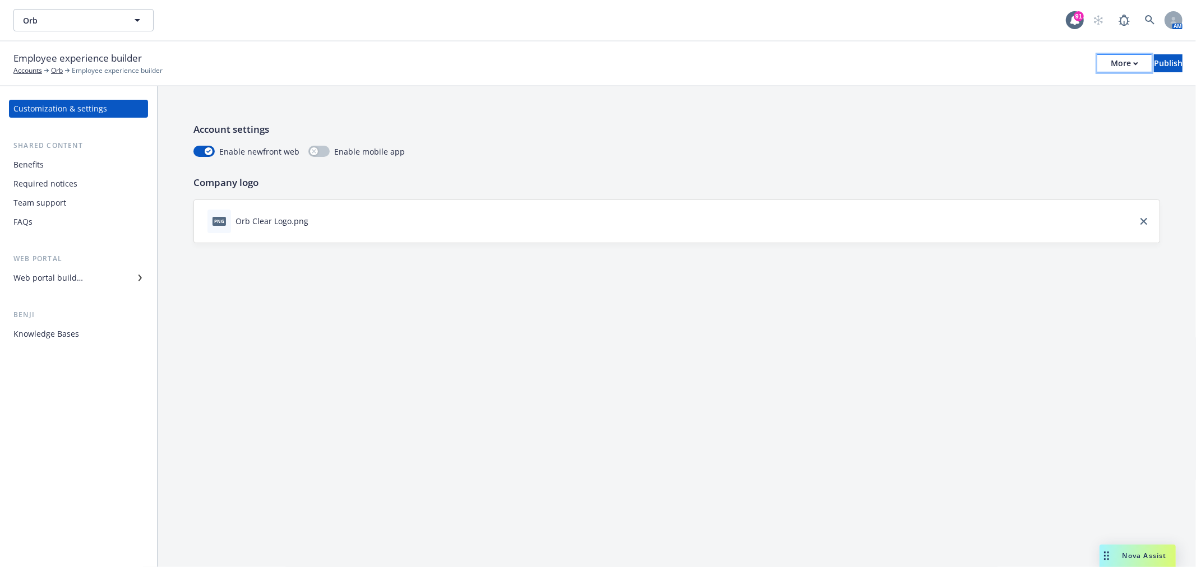
click at [1110, 70] on div "More" at bounding box center [1123, 63] width 27 height 17
click at [1067, 88] on link "Copy preview link" at bounding box center [1032, 88] width 166 height 22
click at [107, 279] on div "Web portal builder" at bounding box center [78, 278] width 130 height 18
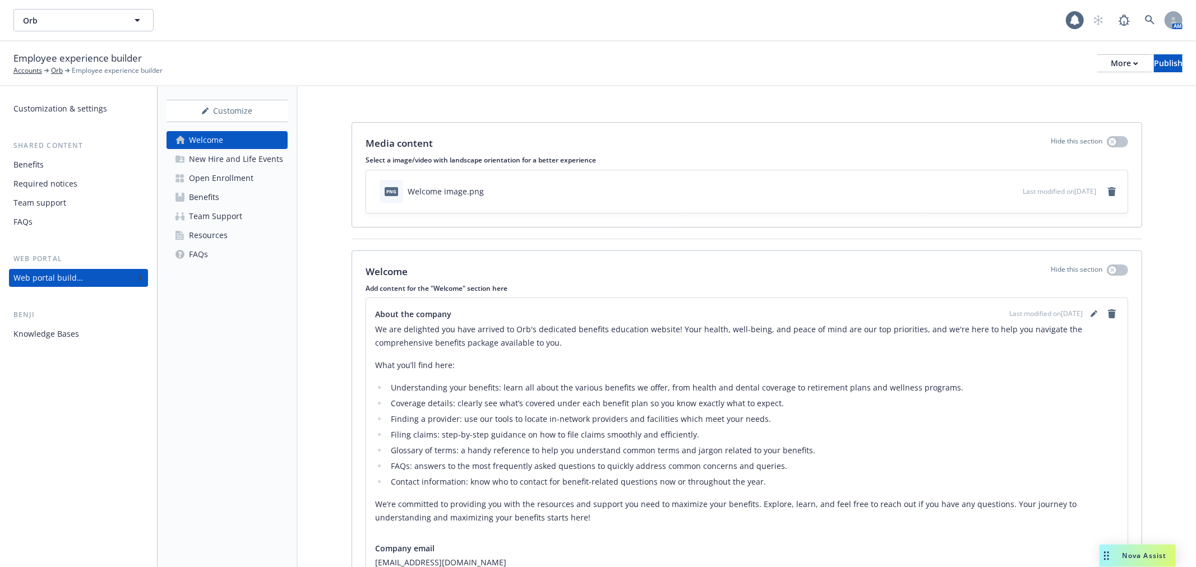
click at [212, 200] on div "Benefits" at bounding box center [204, 197] width 30 height 18
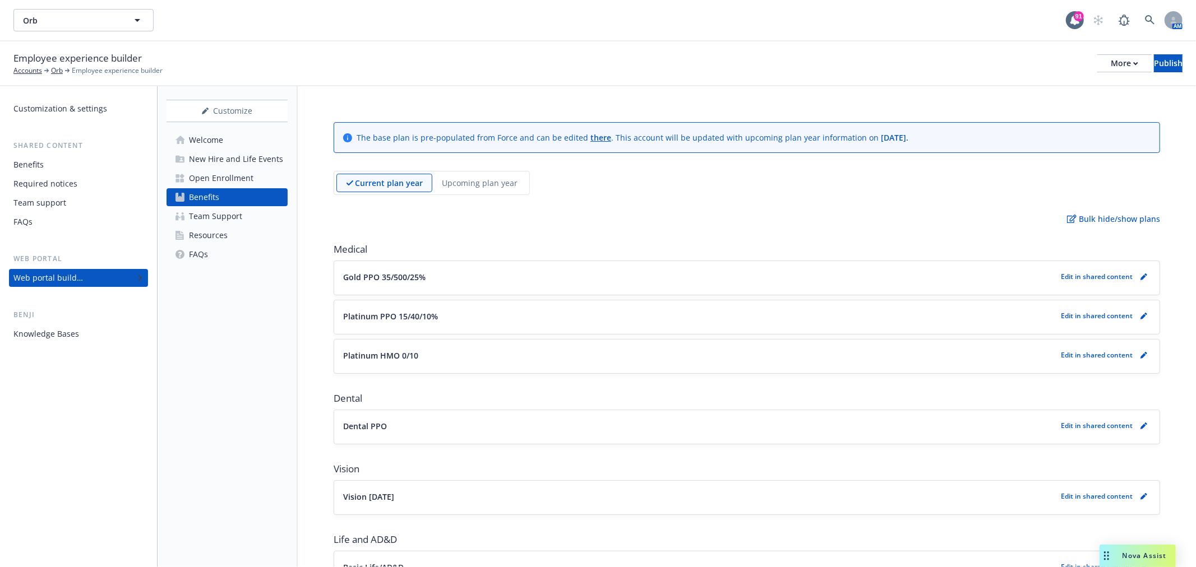
click at [508, 178] on p "Upcoming plan year" at bounding box center [480, 183] width 76 height 12
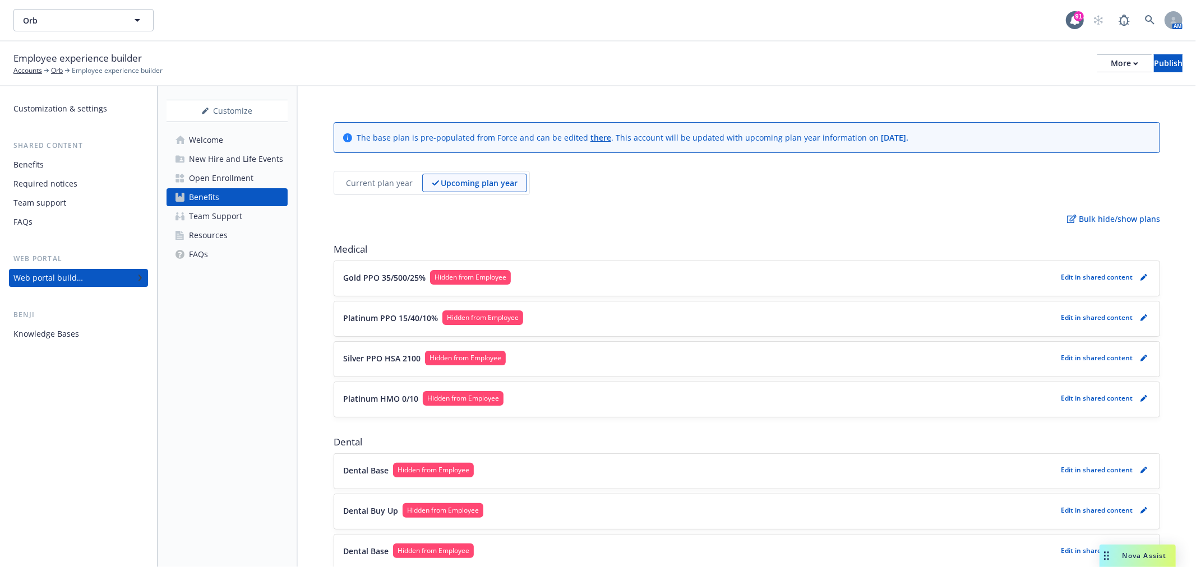
click at [845, 276] on button "Gold PPO 35/500/25% Hidden from Employee" at bounding box center [699, 277] width 713 height 15
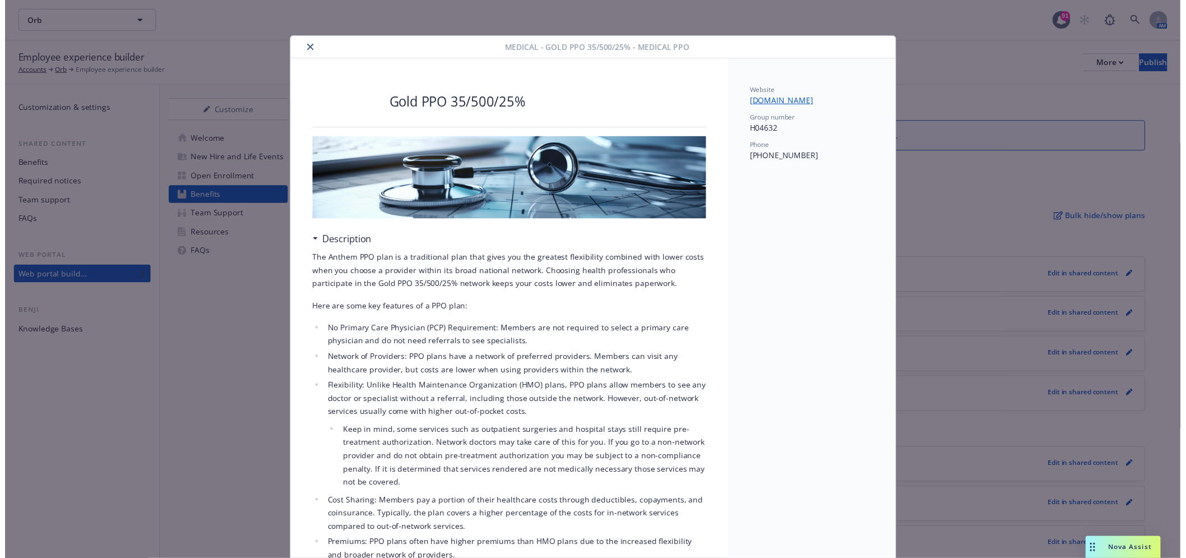
scroll to position [34, 0]
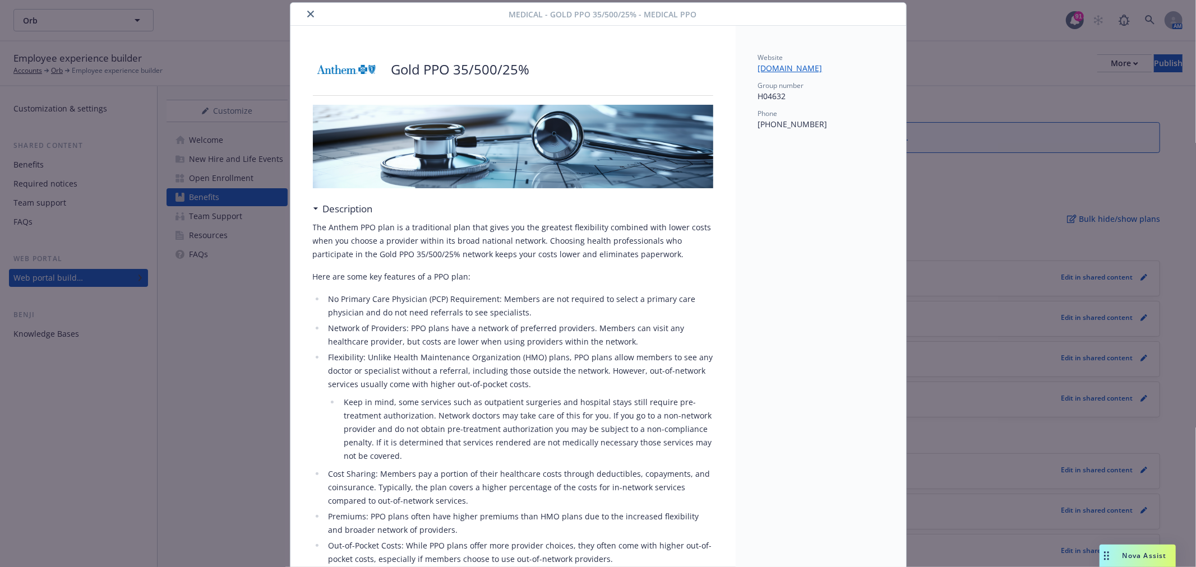
click at [304, 11] on button "close" at bounding box center [310, 13] width 13 height 13
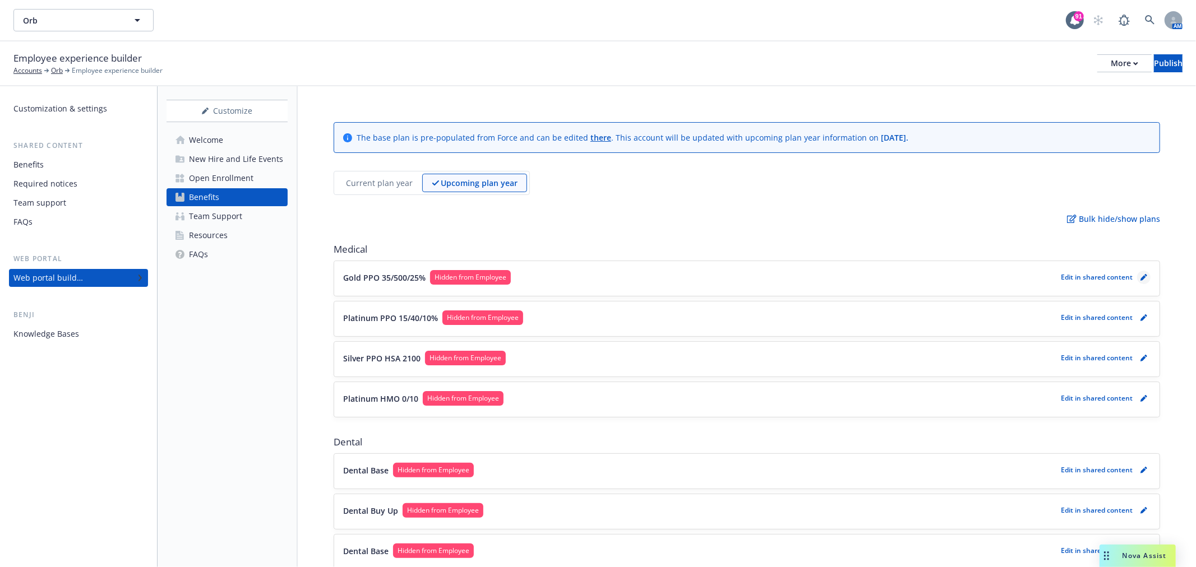
click at [1137, 275] on link "pencil" at bounding box center [1143, 277] width 13 height 13
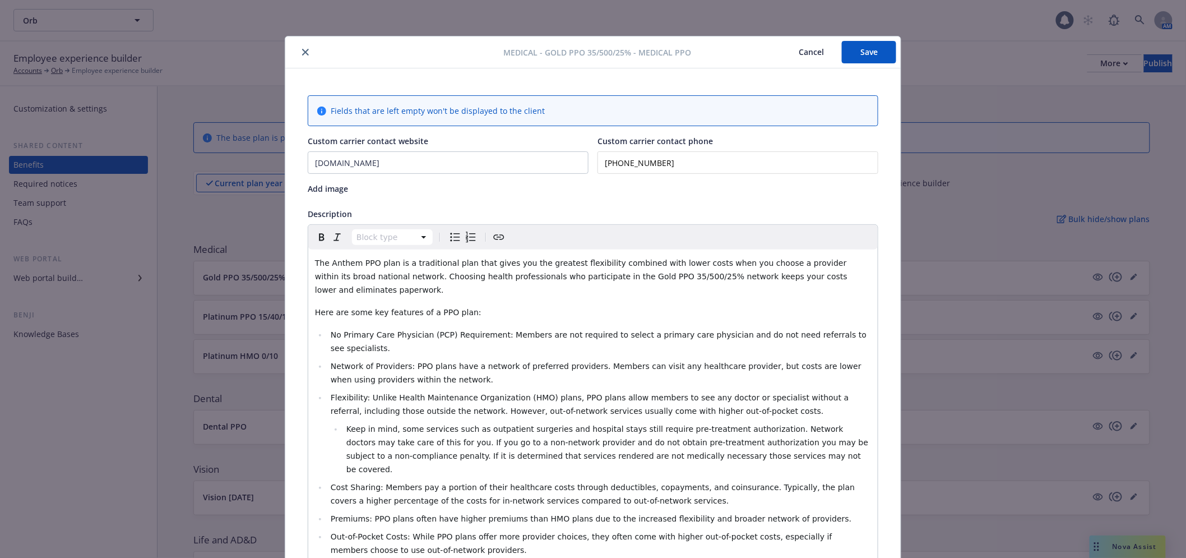
scroll to position [34, 0]
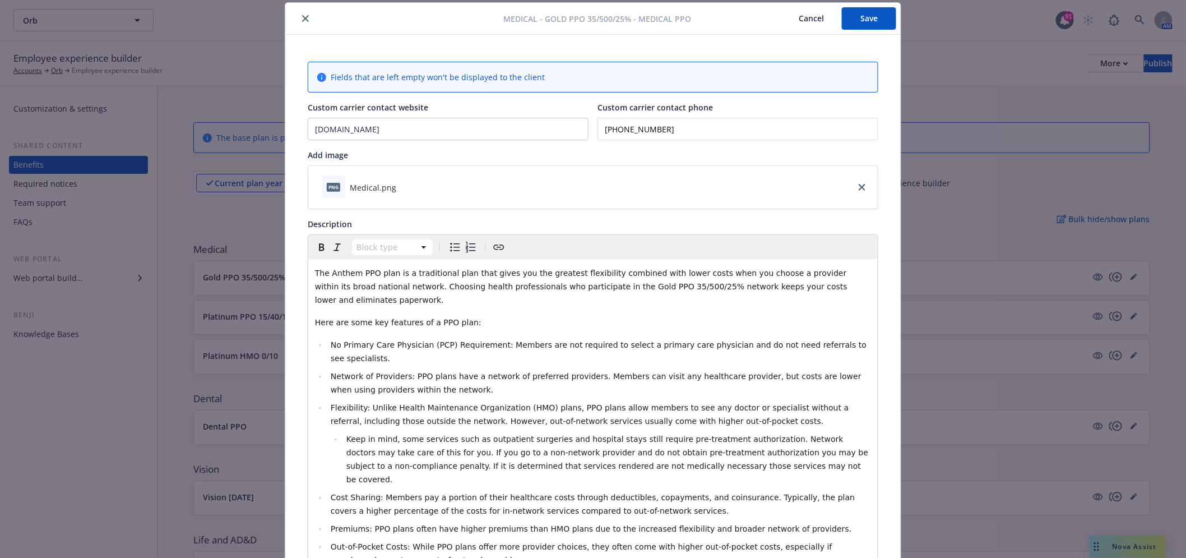
drag, startPoint x: 303, startPoint y: 13, endPoint x: 317, endPoint y: 26, distance: 18.7
click at [304, 13] on button "close" at bounding box center [305, 18] width 13 height 13
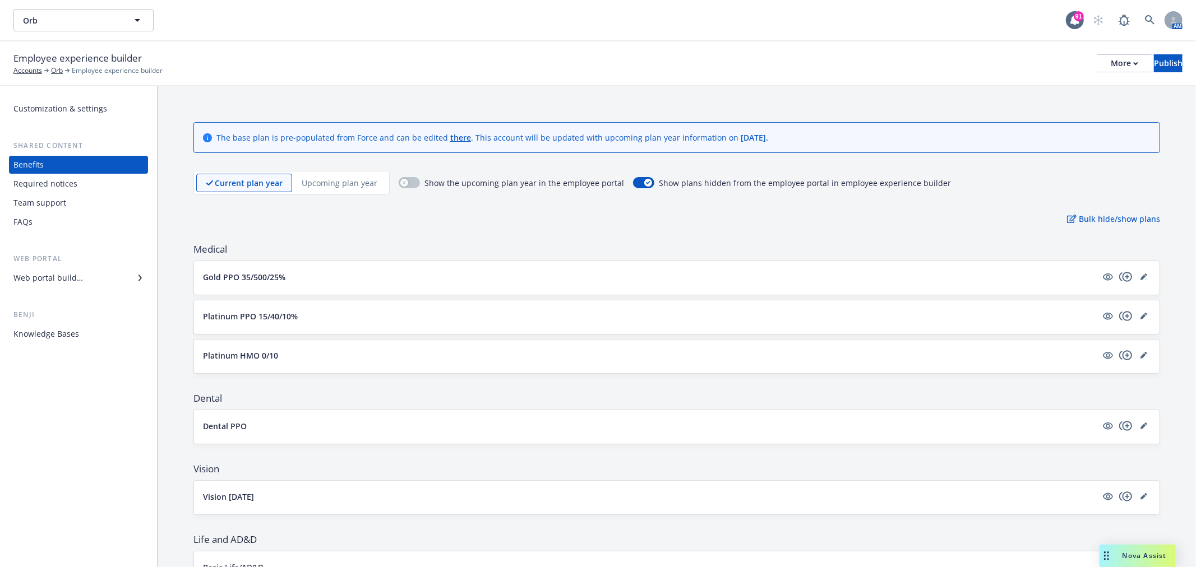
click at [331, 177] on p "Upcoming plan year" at bounding box center [340, 183] width 76 height 12
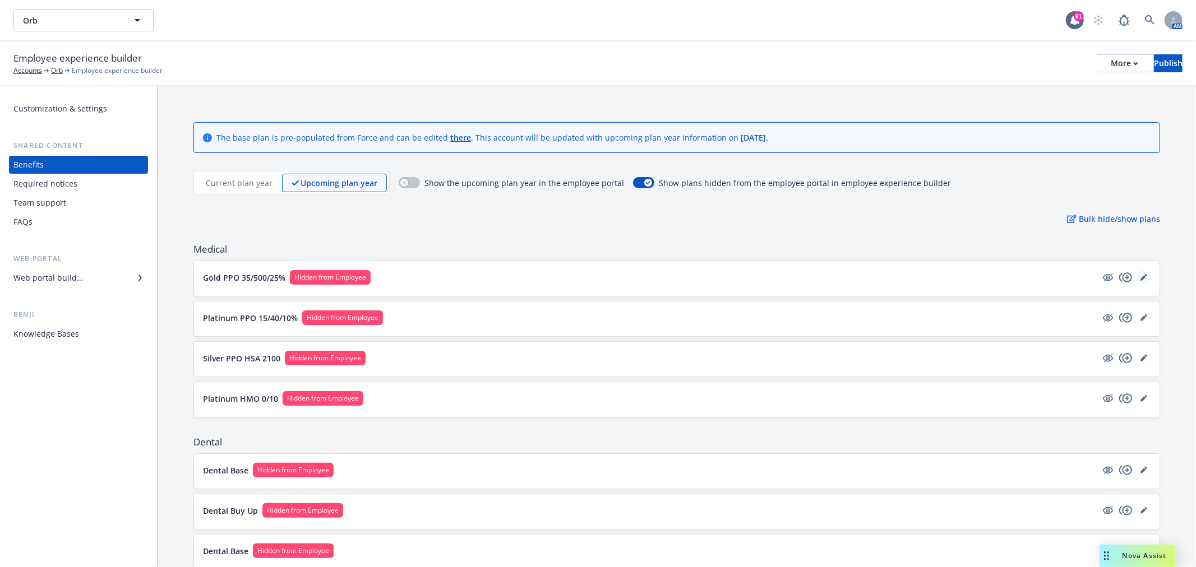
click at [1140, 277] on icon "editPencil" at bounding box center [1143, 278] width 6 height 6
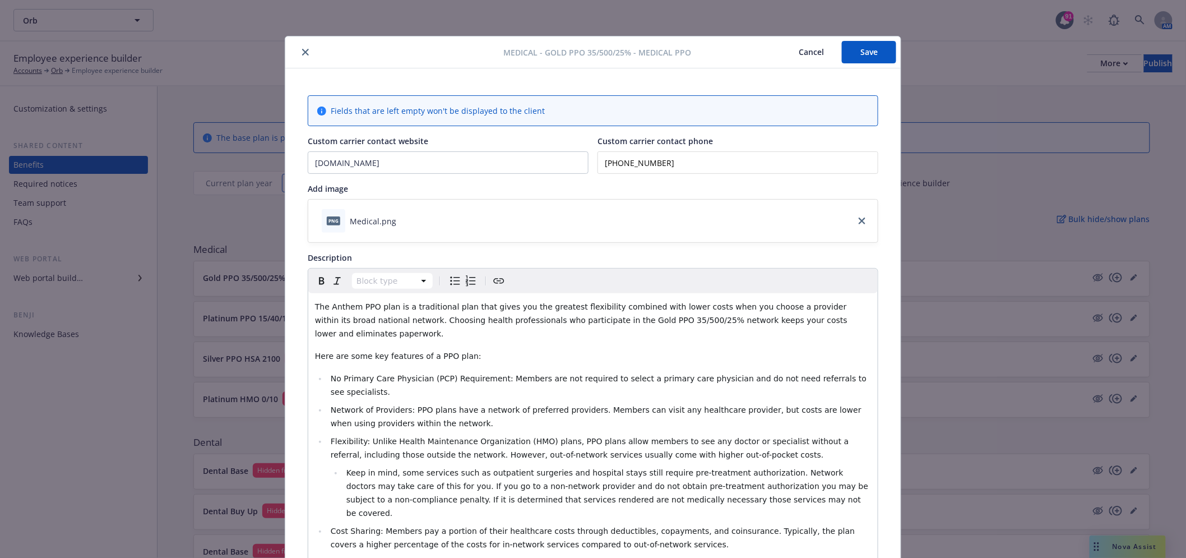
click at [299, 46] on button "close" at bounding box center [305, 51] width 13 height 13
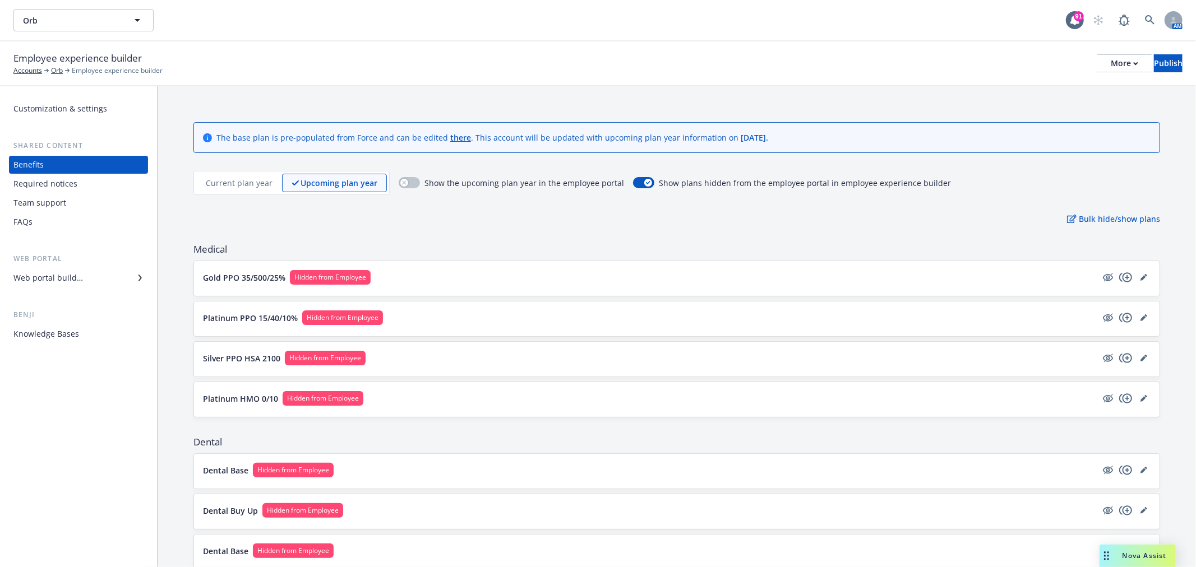
click at [436, 279] on button "Gold PPO 35/500/25% Hidden from Employee" at bounding box center [650, 277] width 894 height 15
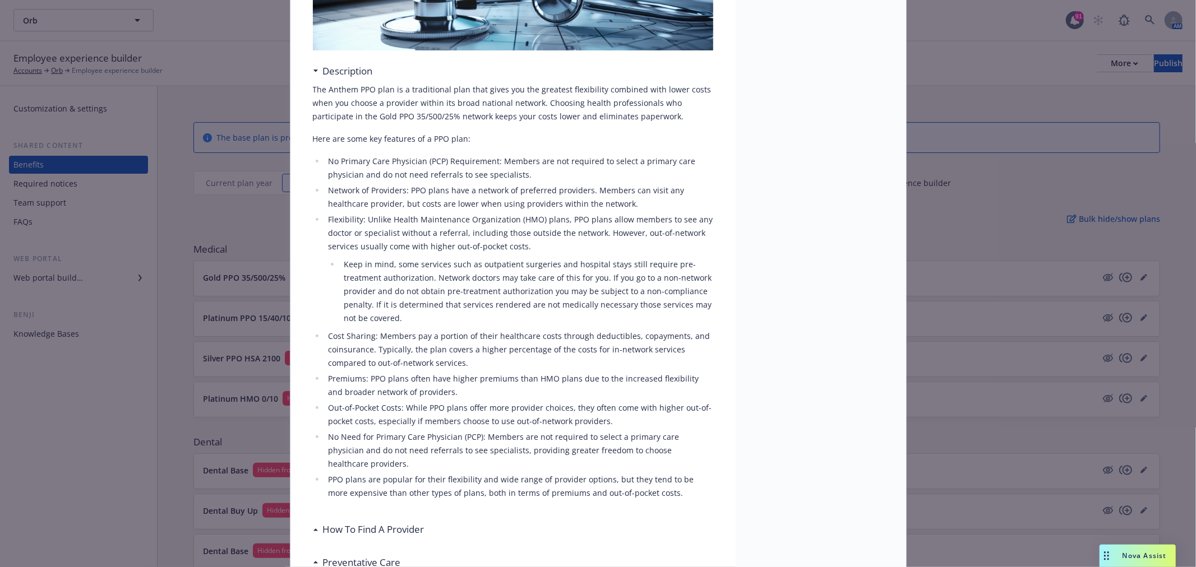
scroll to position [407, 0]
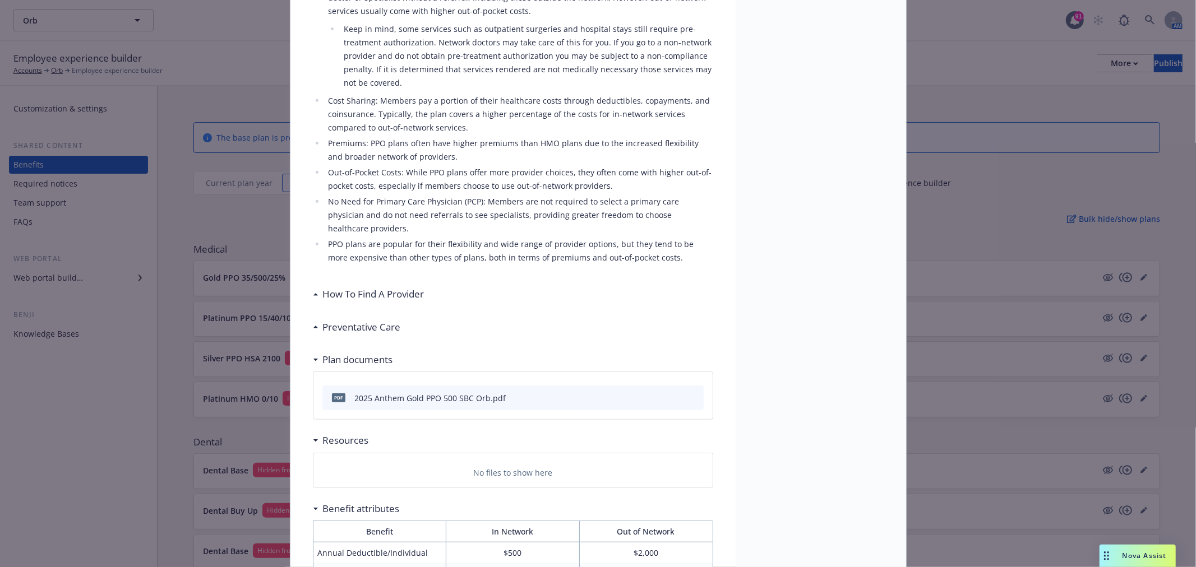
click at [433, 283] on div "How To Find A Provider" at bounding box center [513, 295] width 400 height 24
click at [337, 287] on h3 "How To Find A Provider" at bounding box center [373, 294] width 101 height 15
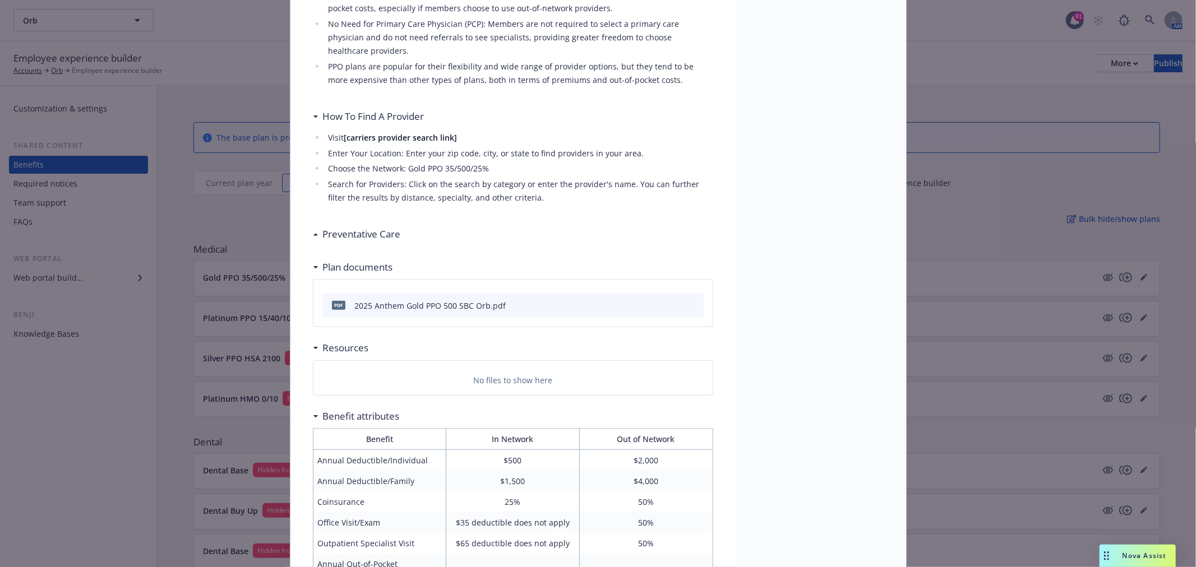
scroll to position [594, 0]
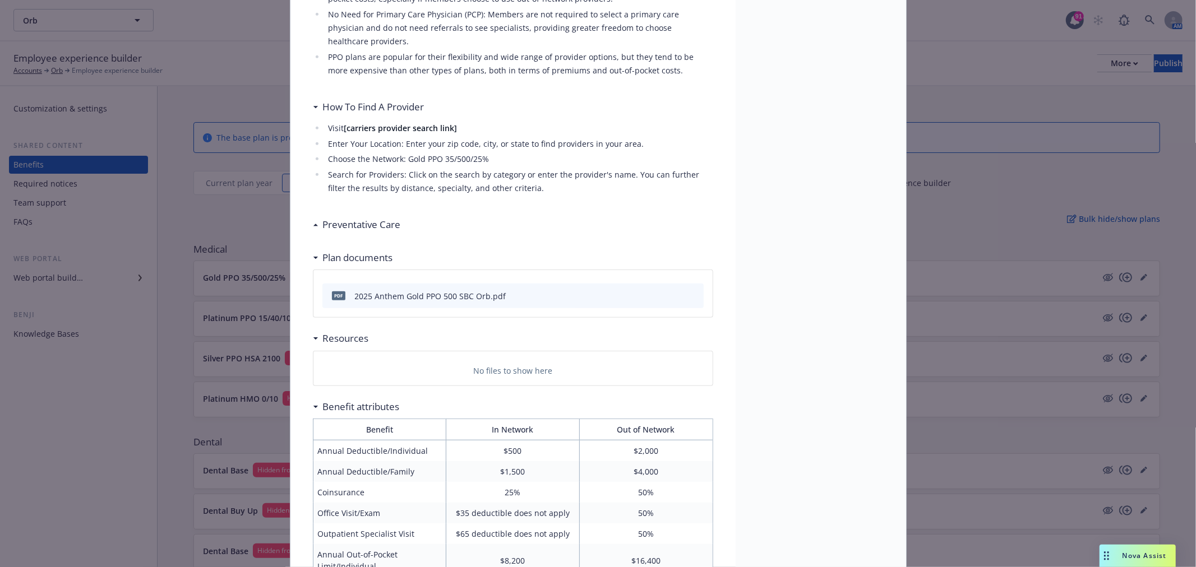
click at [325, 217] on h3 "Preventative Care" at bounding box center [362, 224] width 78 height 15
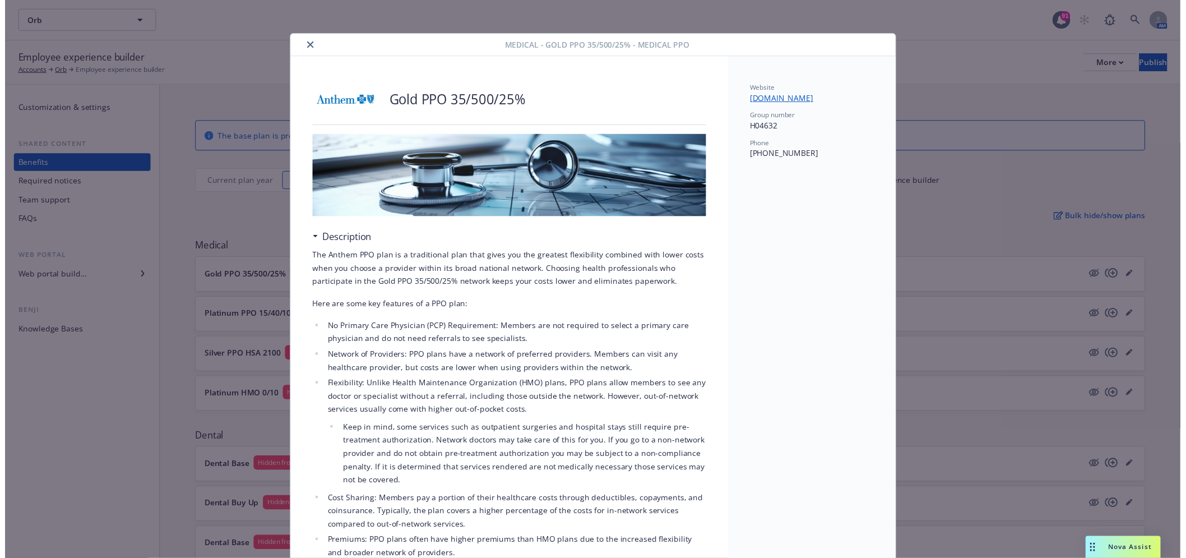
scroll to position [0, 0]
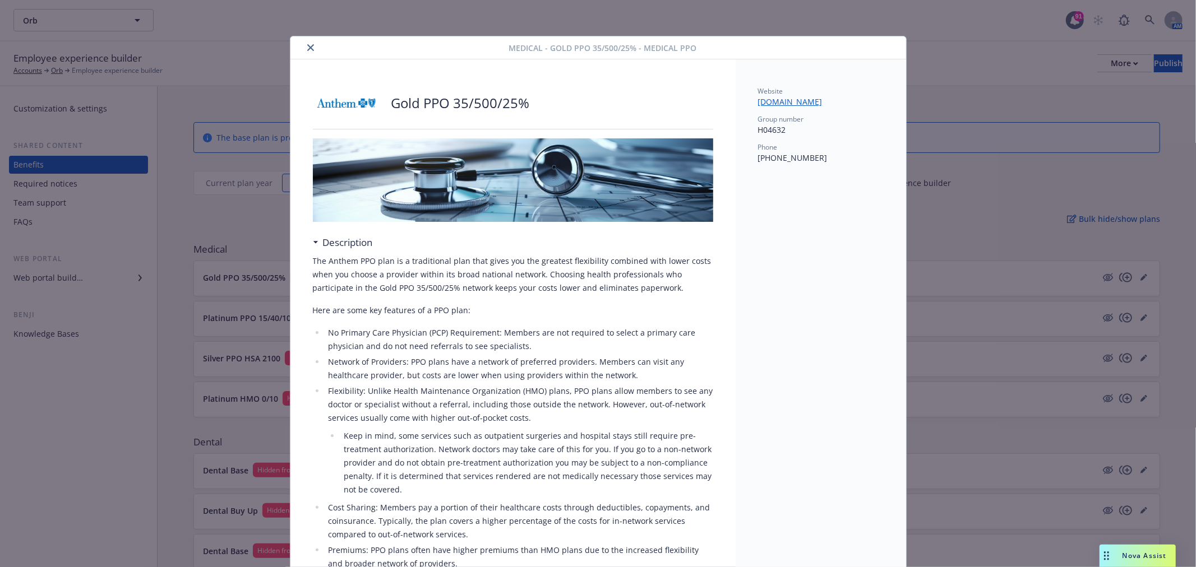
click at [307, 49] on icon "close" at bounding box center [310, 47] width 7 height 7
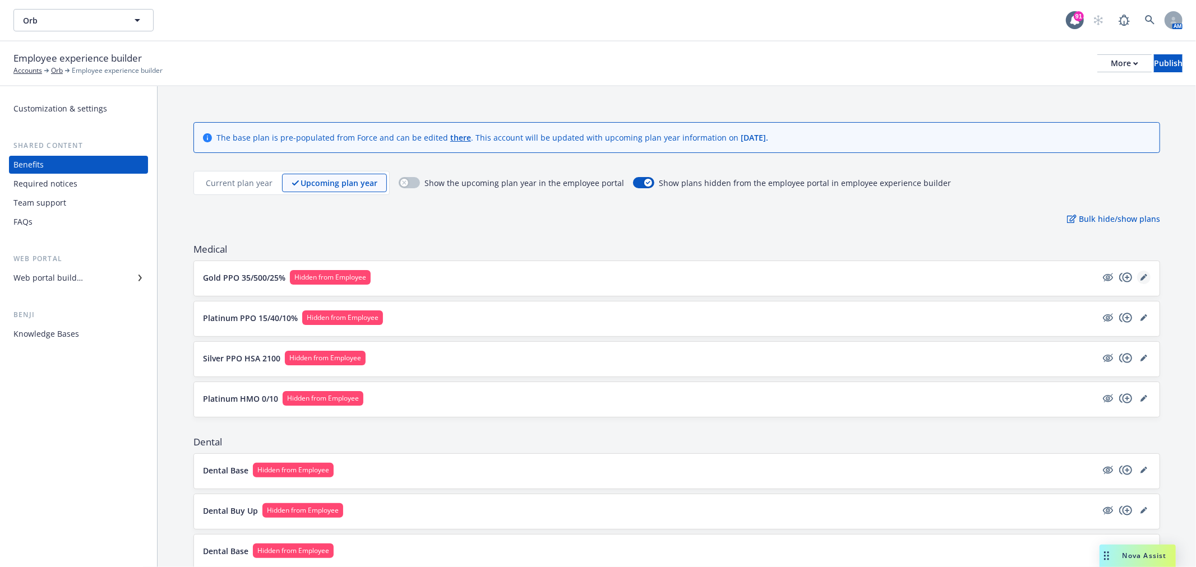
click at [1140, 279] on icon "editPencil" at bounding box center [1143, 277] width 7 height 7
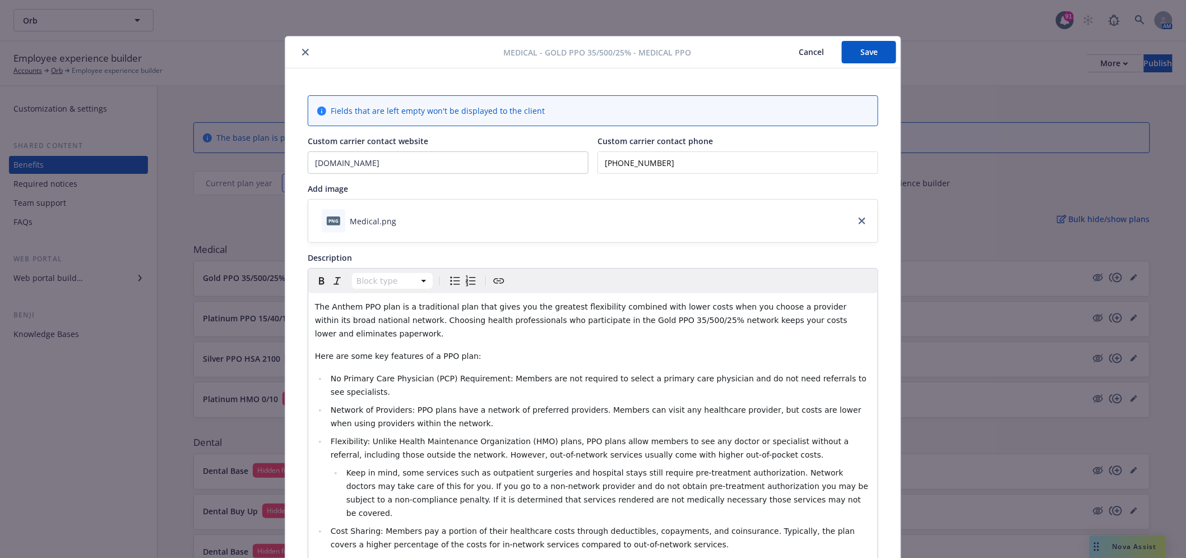
scroll to position [34, 0]
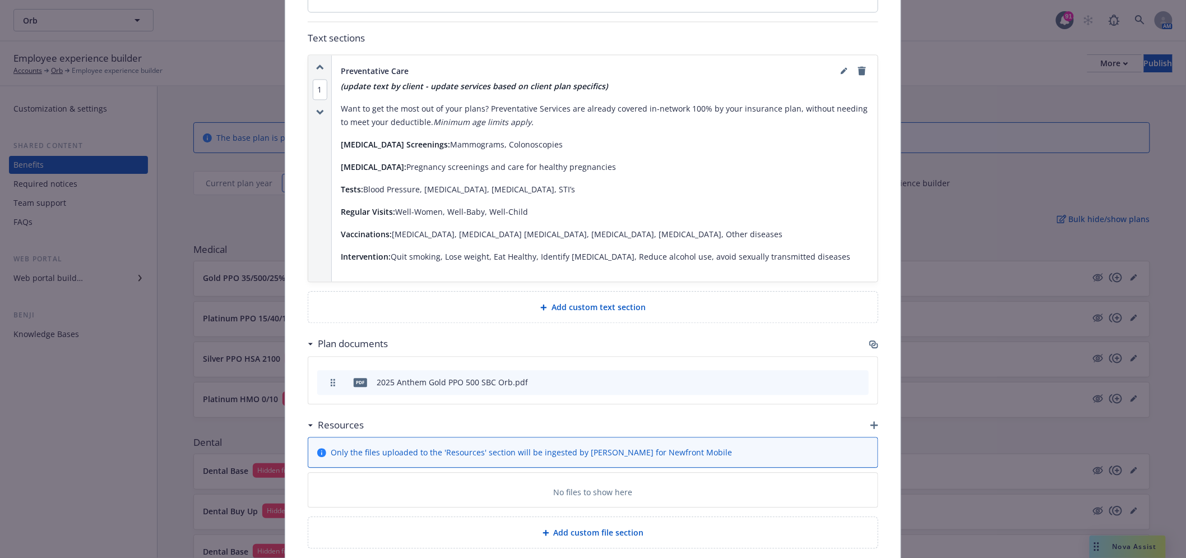
click at [869, 340] on icon "button" at bounding box center [873, 344] width 9 height 9
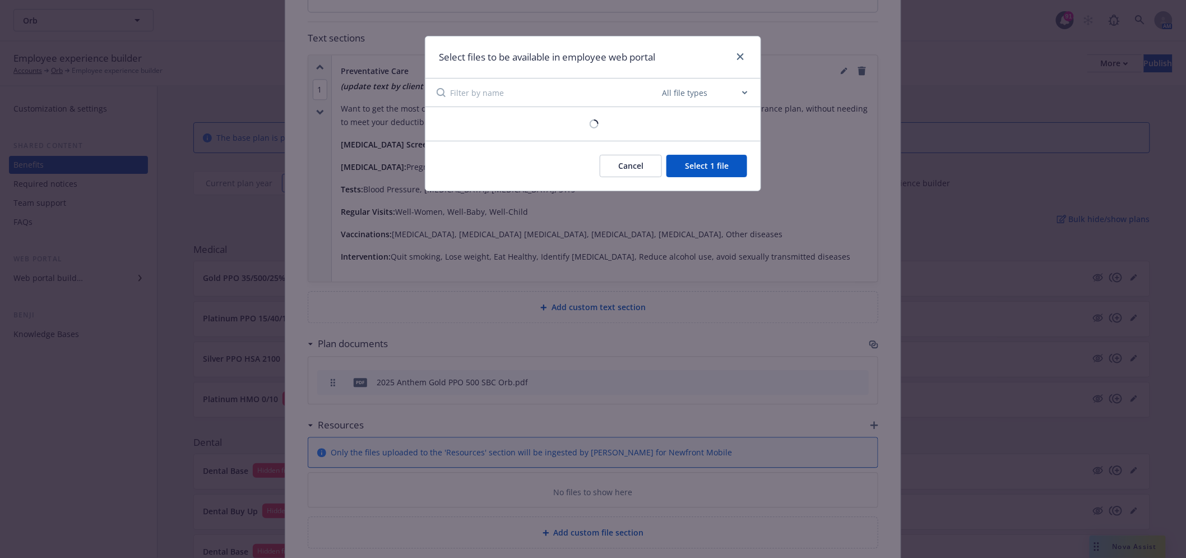
scroll to position [942, 0]
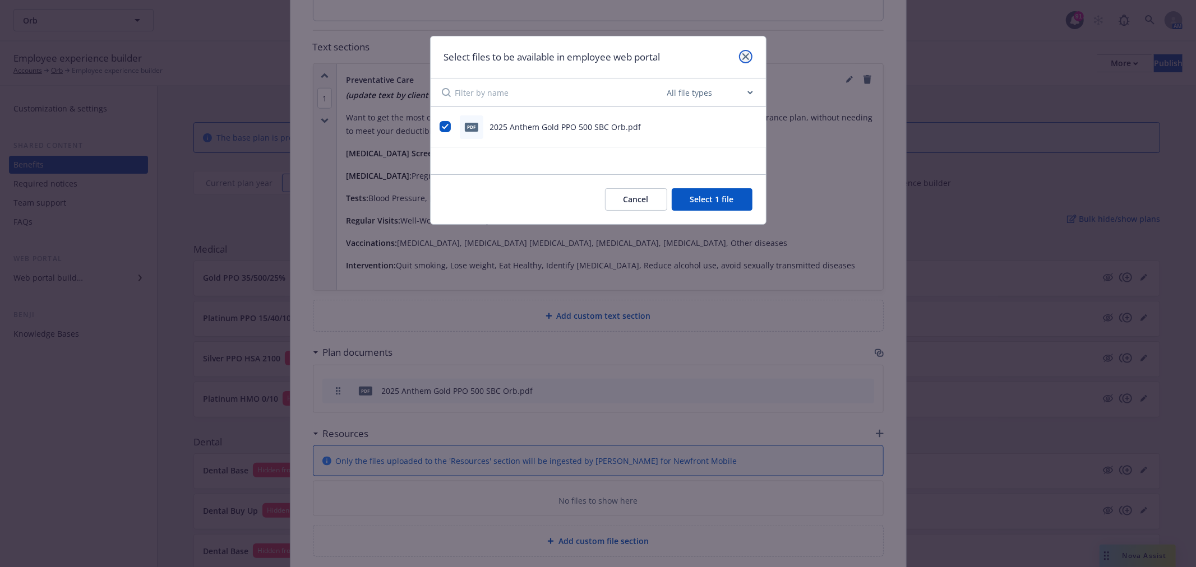
click at [746, 58] on icon "close" at bounding box center [745, 56] width 7 height 7
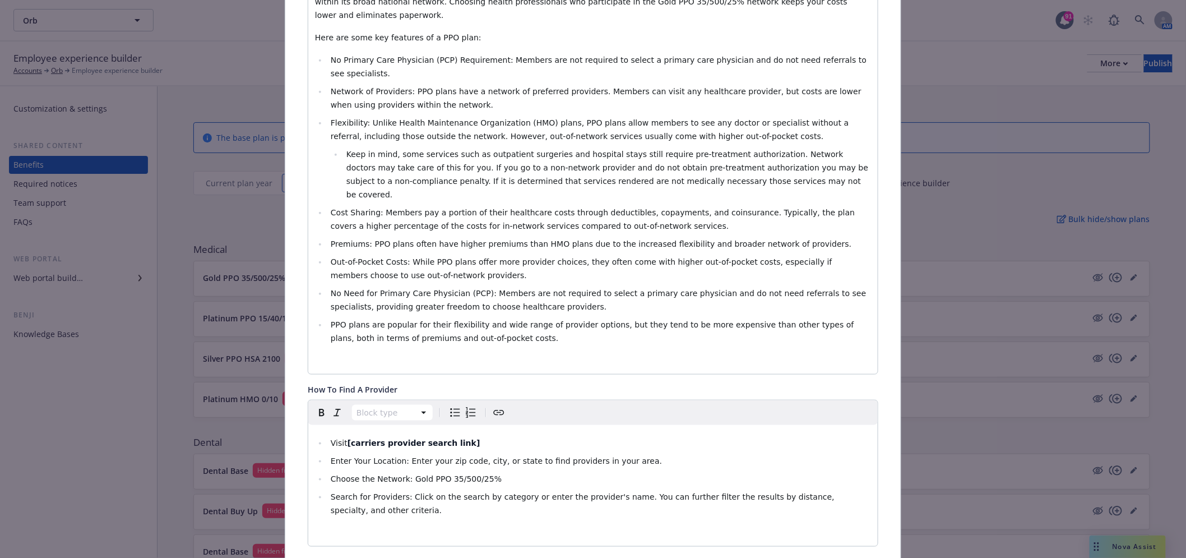
scroll to position [0, 0]
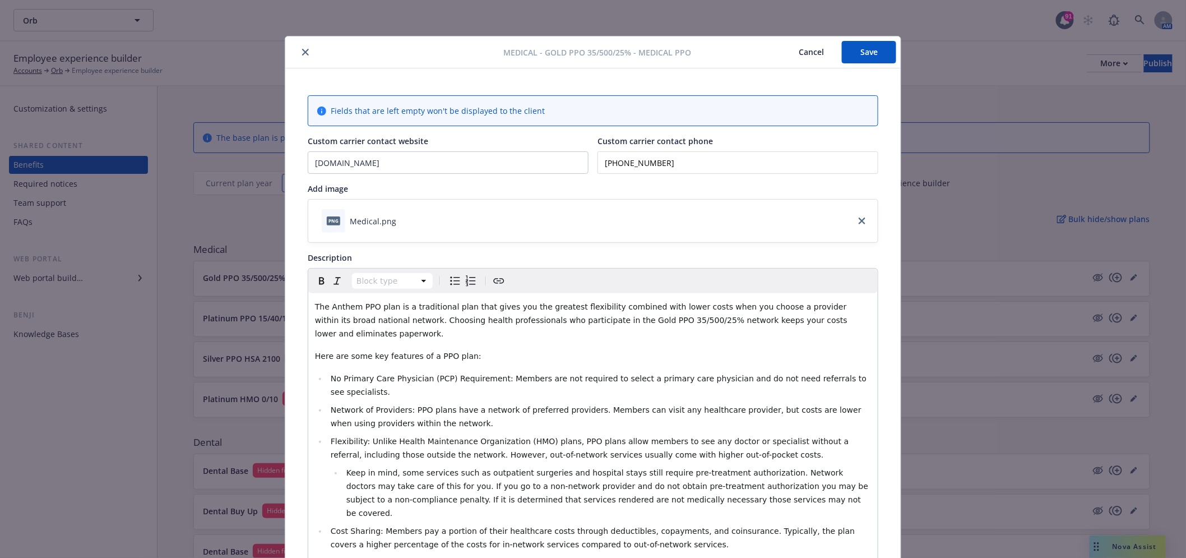
click at [303, 53] on icon "close" at bounding box center [305, 52] width 7 height 7
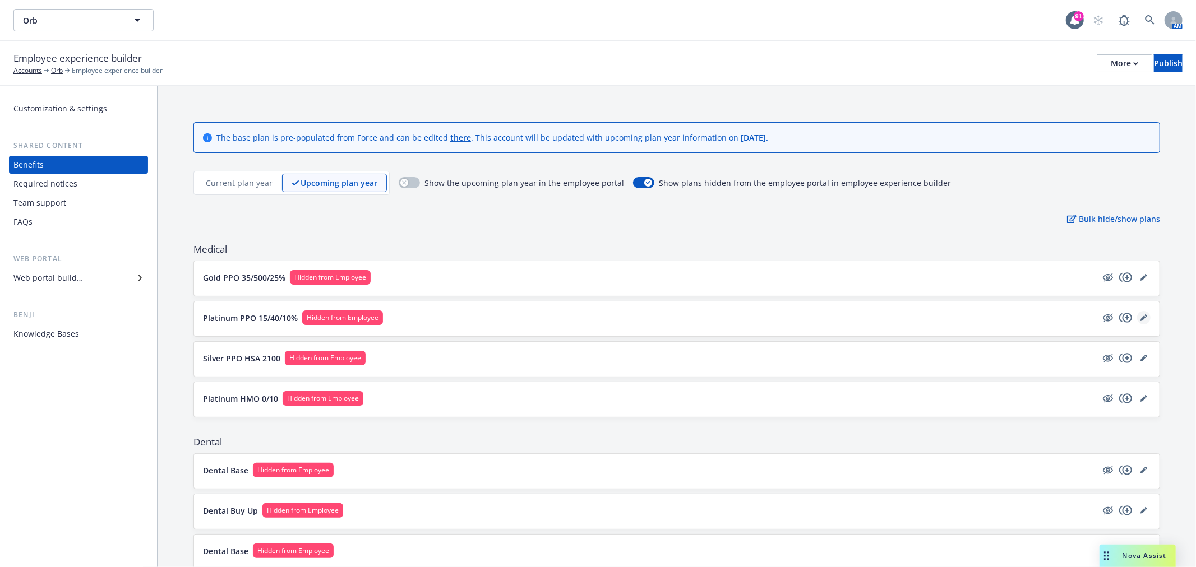
click at [1140, 316] on icon "editPencil" at bounding box center [1143, 317] width 7 height 7
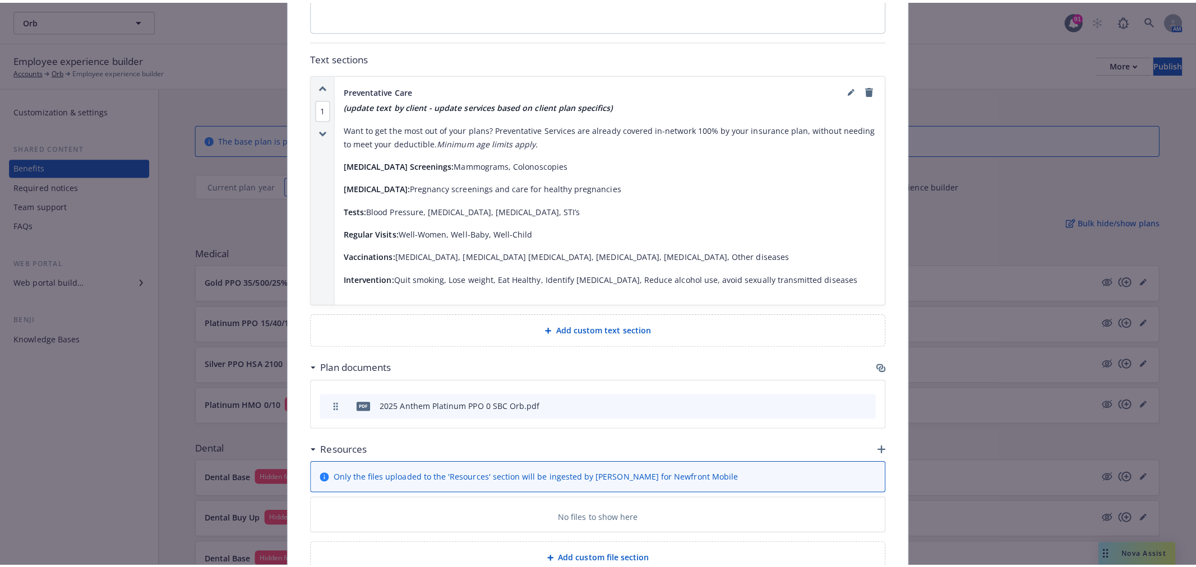
scroll to position [951, 0]
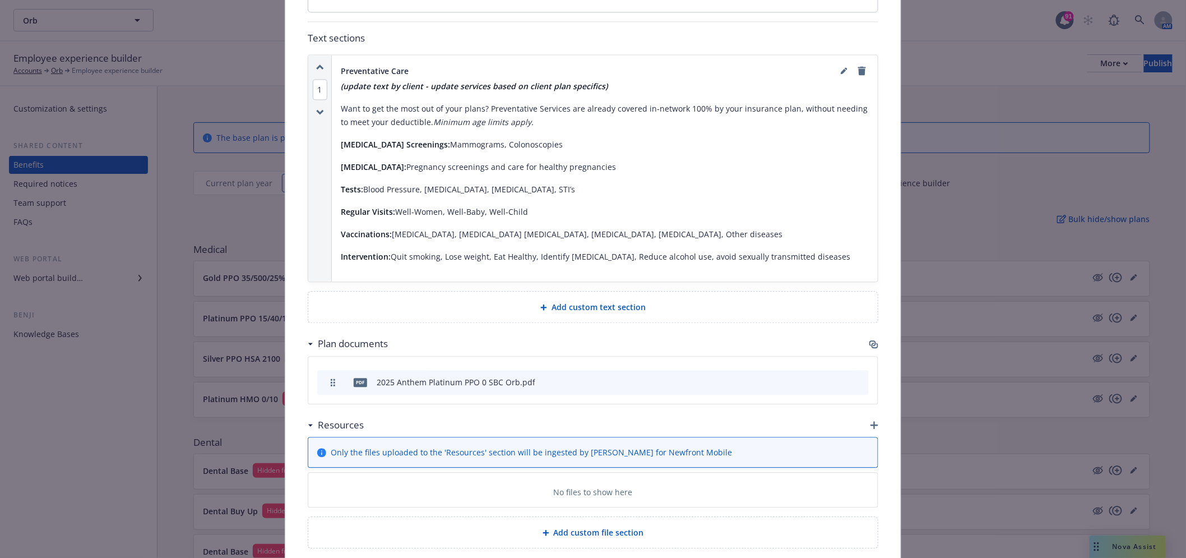
click at [862, 332] on div "Plan documents" at bounding box center [593, 344] width 571 height 24
click at [869, 340] on icon "button" at bounding box center [873, 344] width 9 height 9
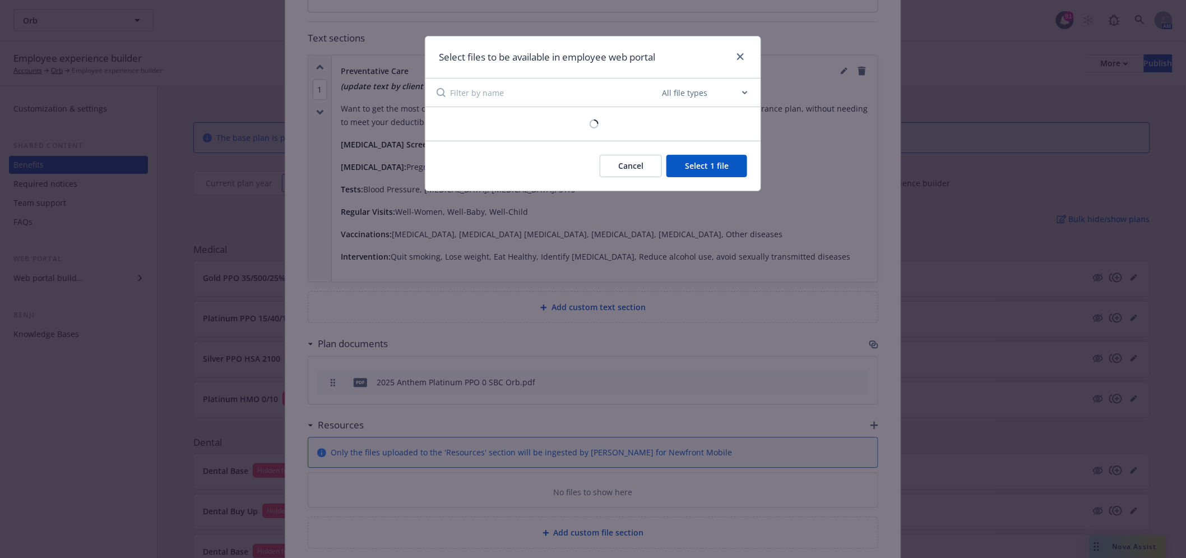
scroll to position [942, 0]
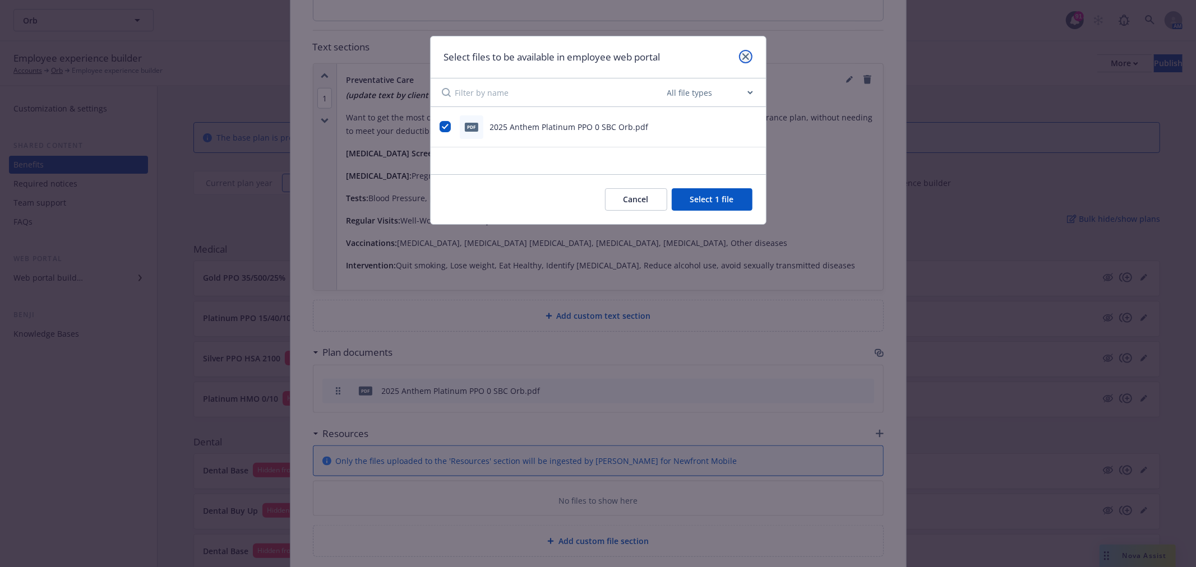
click at [746, 52] on link "close" at bounding box center [745, 56] width 13 height 13
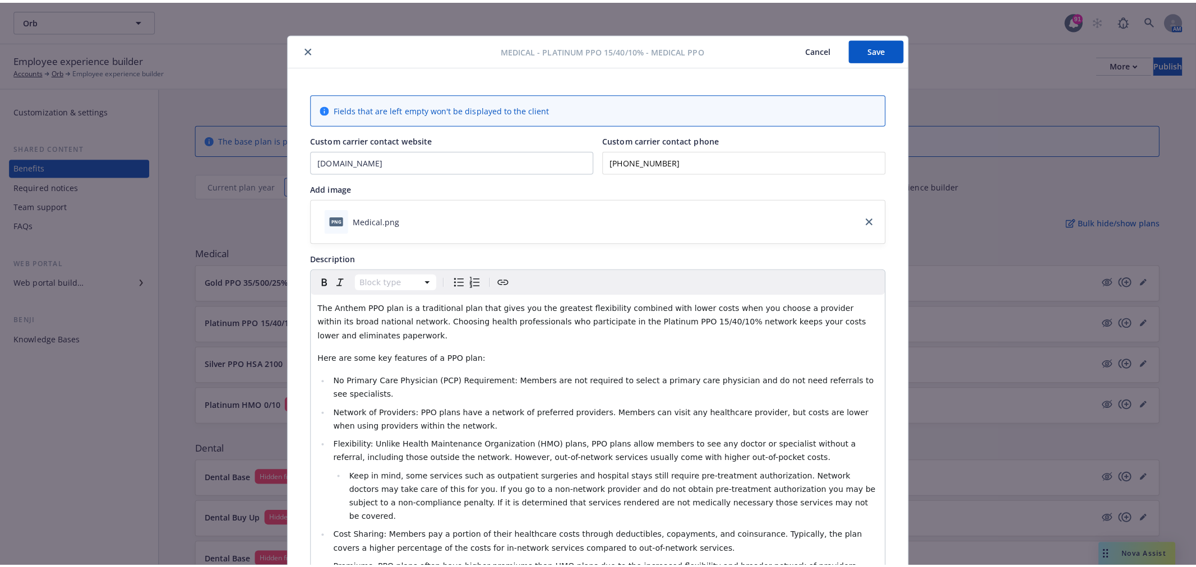
scroll to position [0, 0]
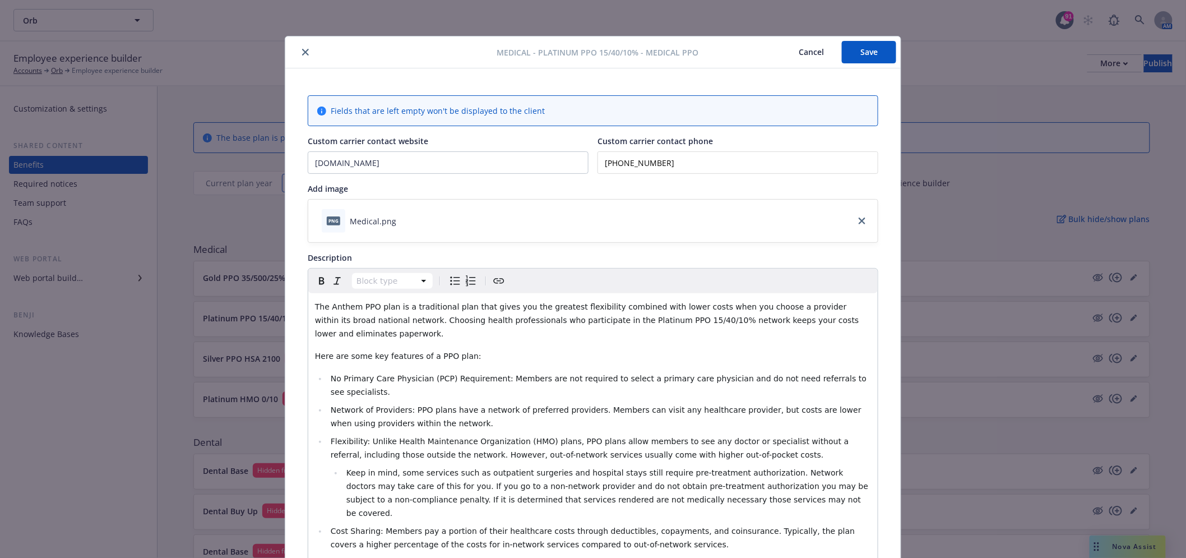
click at [302, 53] on icon "close" at bounding box center [305, 52] width 7 height 7
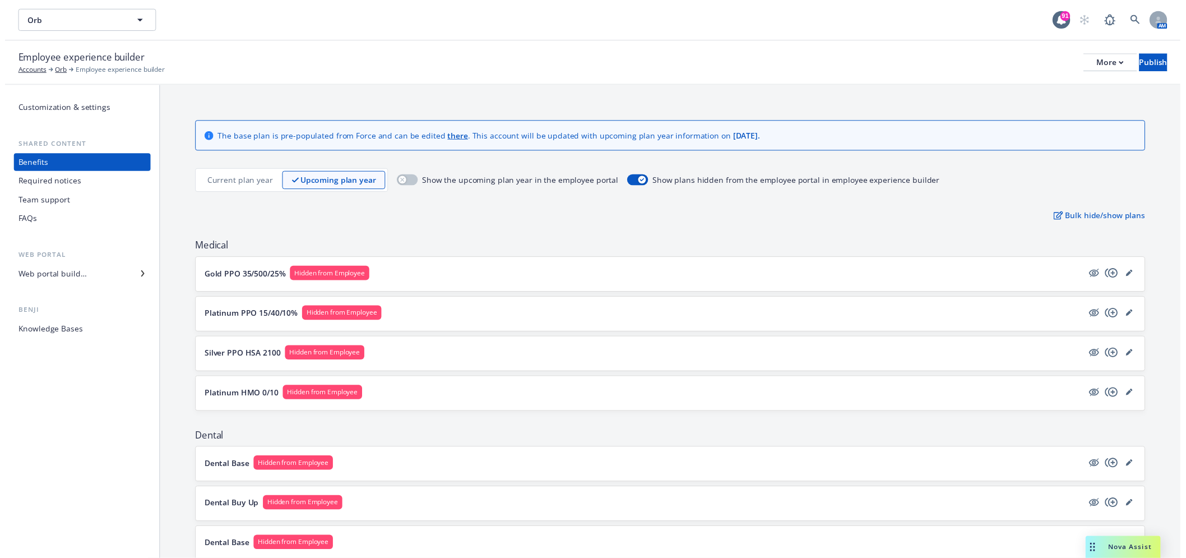
scroll to position [62, 0]
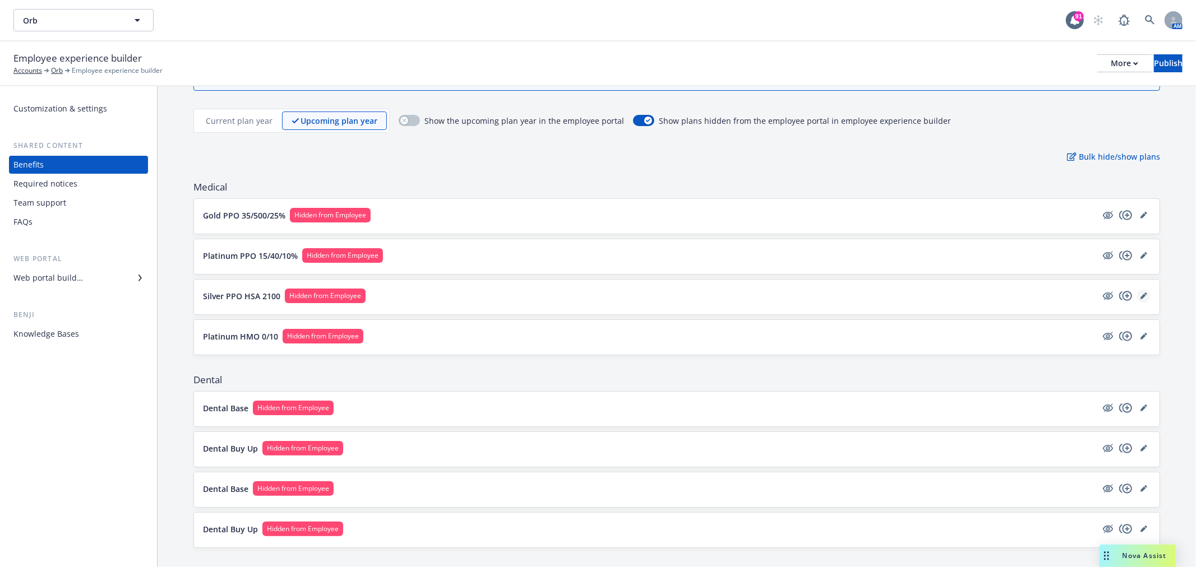
click at [1140, 298] on icon "editPencil" at bounding box center [1143, 297] width 6 height 6
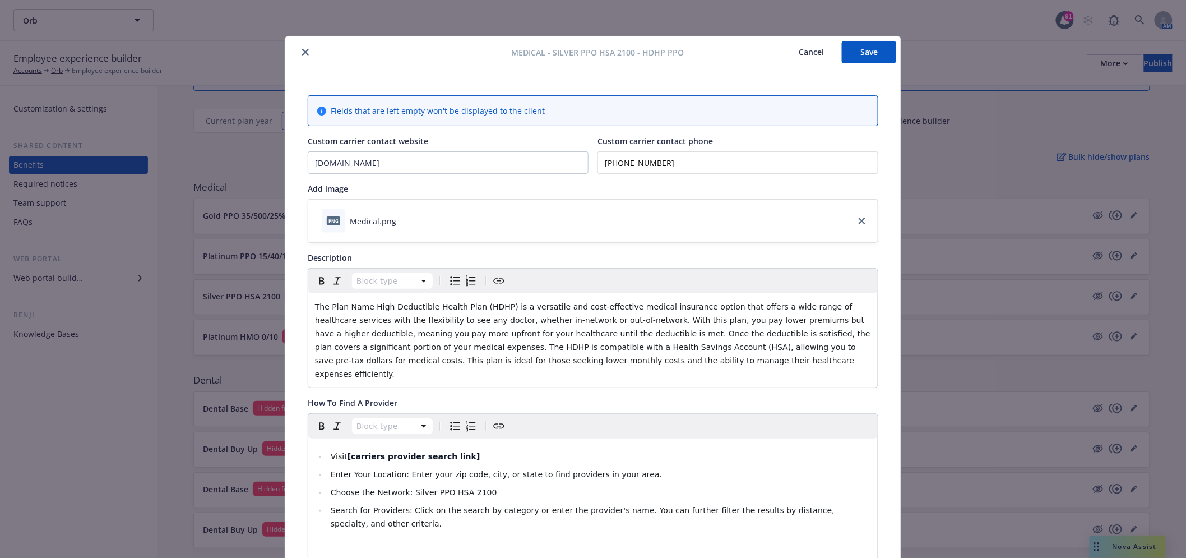
click at [300, 46] on button "close" at bounding box center [305, 51] width 13 height 13
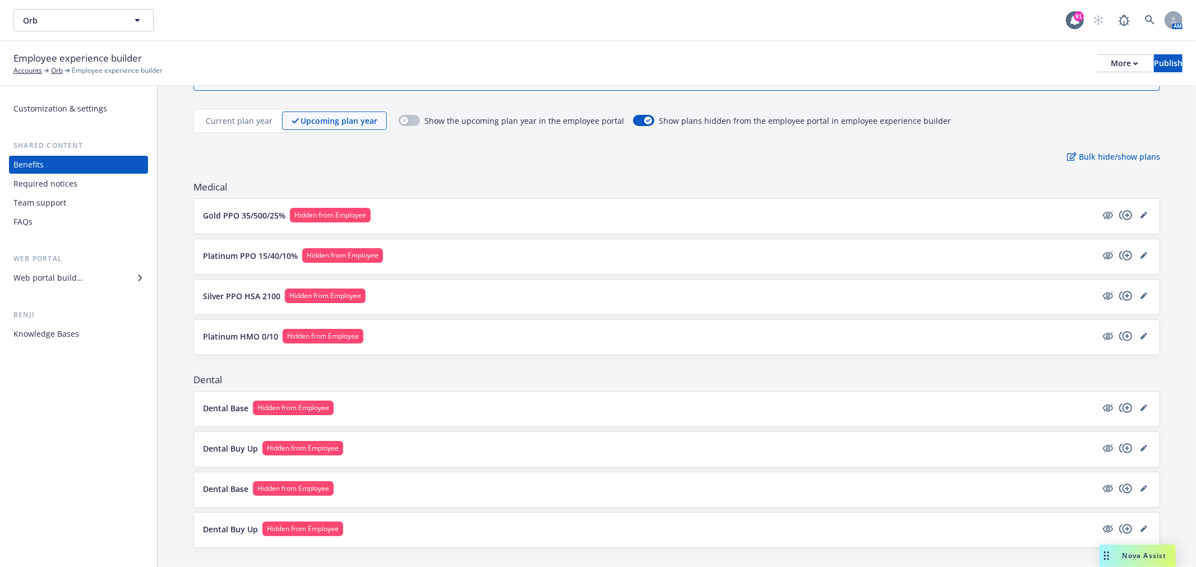
click at [397, 298] on button "Silver PPO HSA 2100 Hidden from Employee" at bounding box center [650, 296] width 894 height 15
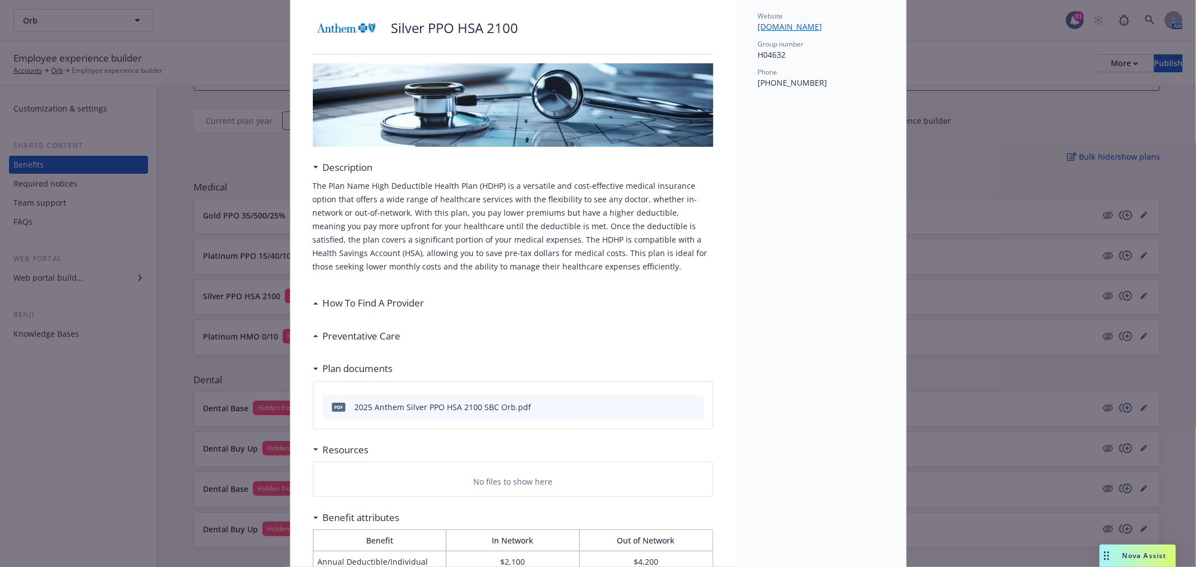
scroll to position [96, 0]
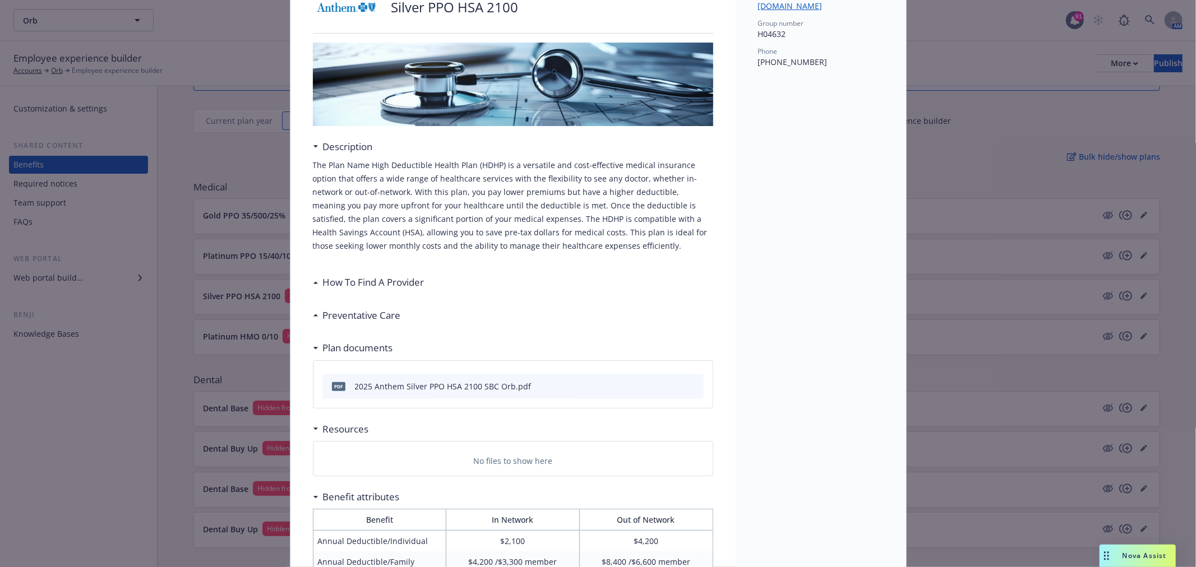
click at [372, 326] on div "Preventative Care" at bounding box center [513, 316] width 400 height 24
click at [392, 313] on h3 "Preventative Care" at bounding box center [362, 315] width 78 height 15
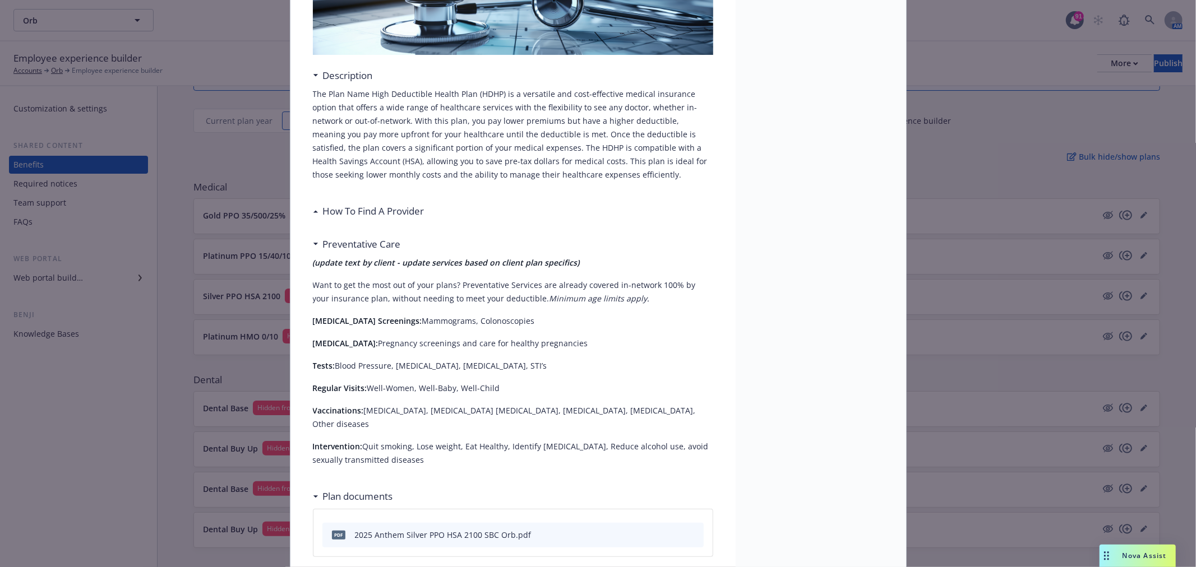
scroll to position [0, 0]
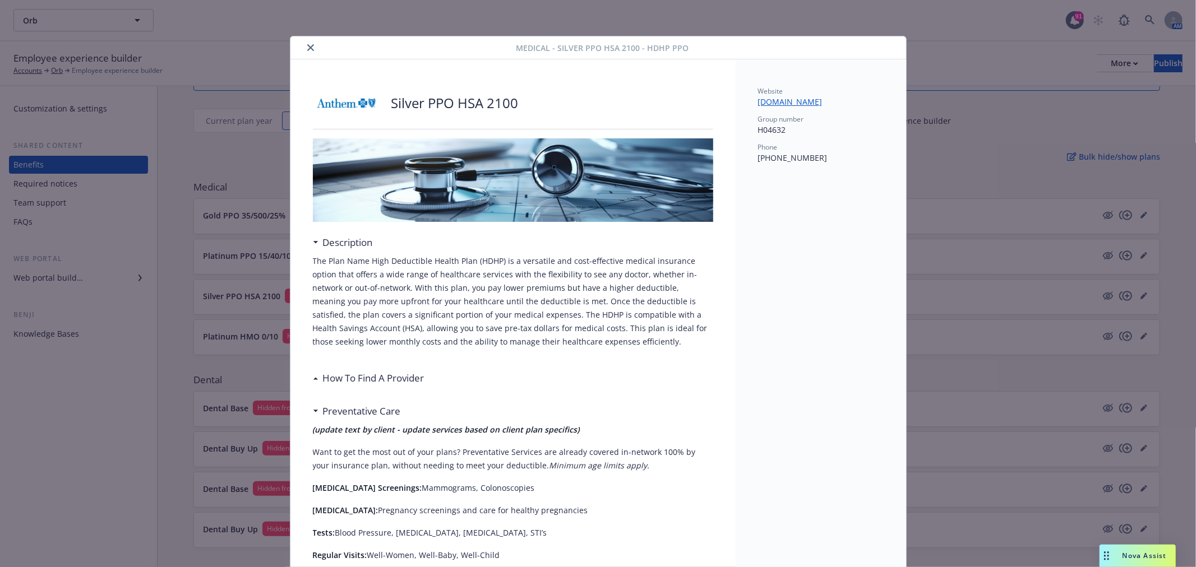
click at [304, 44] on button "close" at bounding box center [310, 47] width 13 height 13
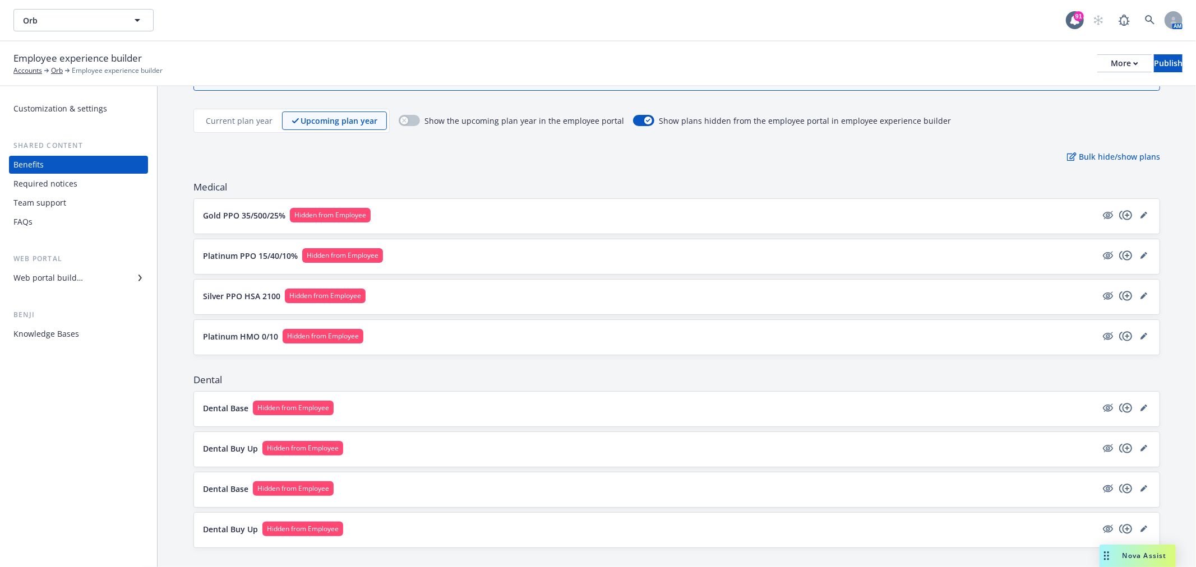
click at [488, 289] on button "Silver PPO HSA 2100 Hidden from Employee" at bounding box center [650, 296] width 894 height 15
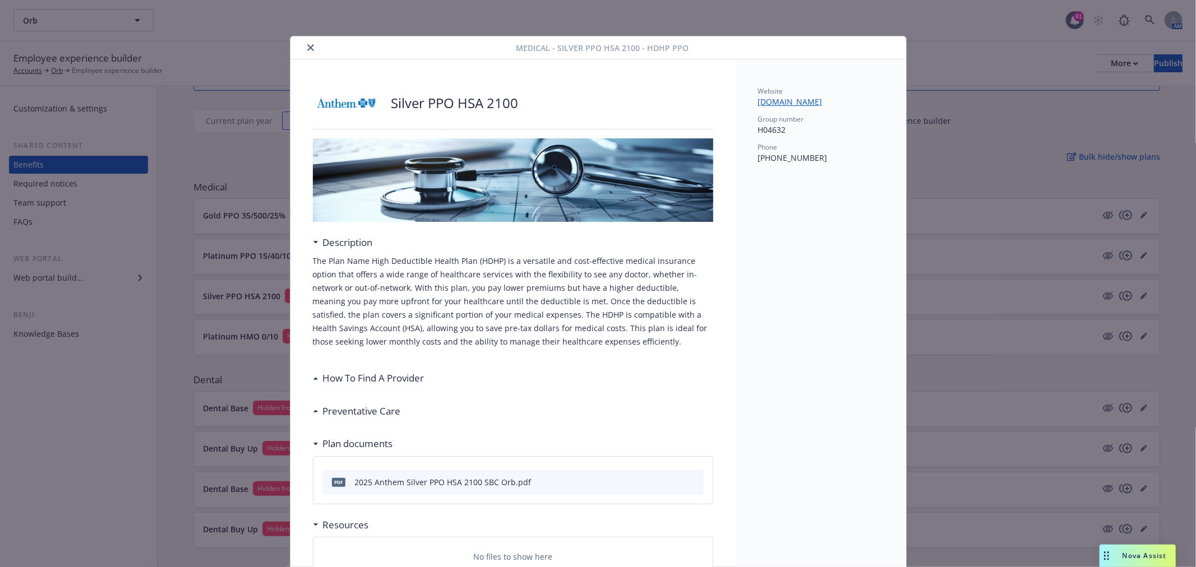
scroll to position [34, 0]
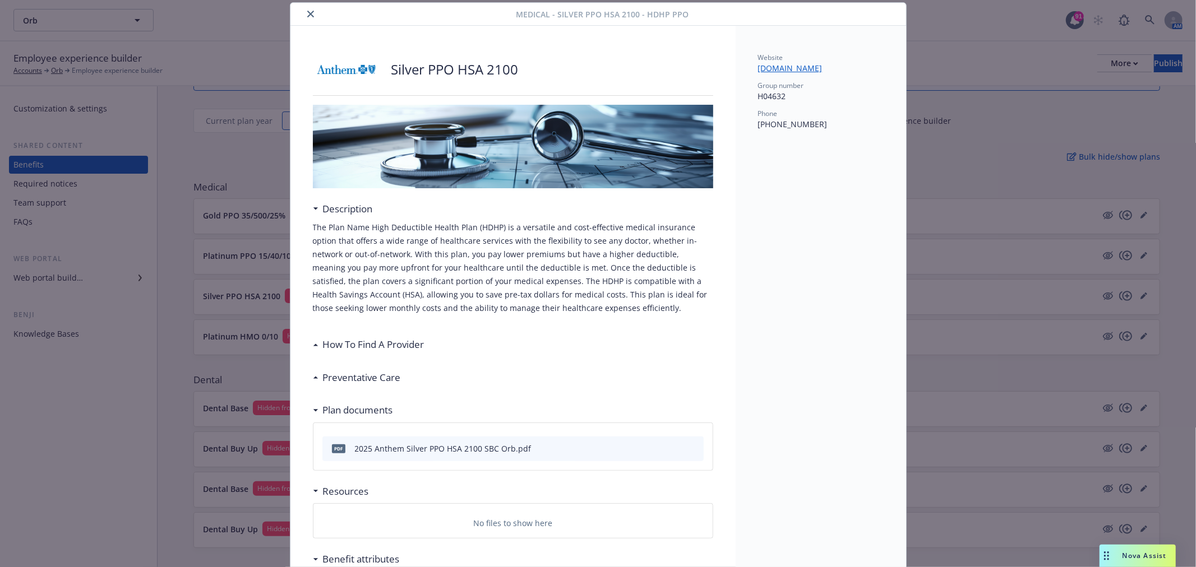
click at [307, 11] on icon "close" at bounding box center [310, 14] width 7 height 7
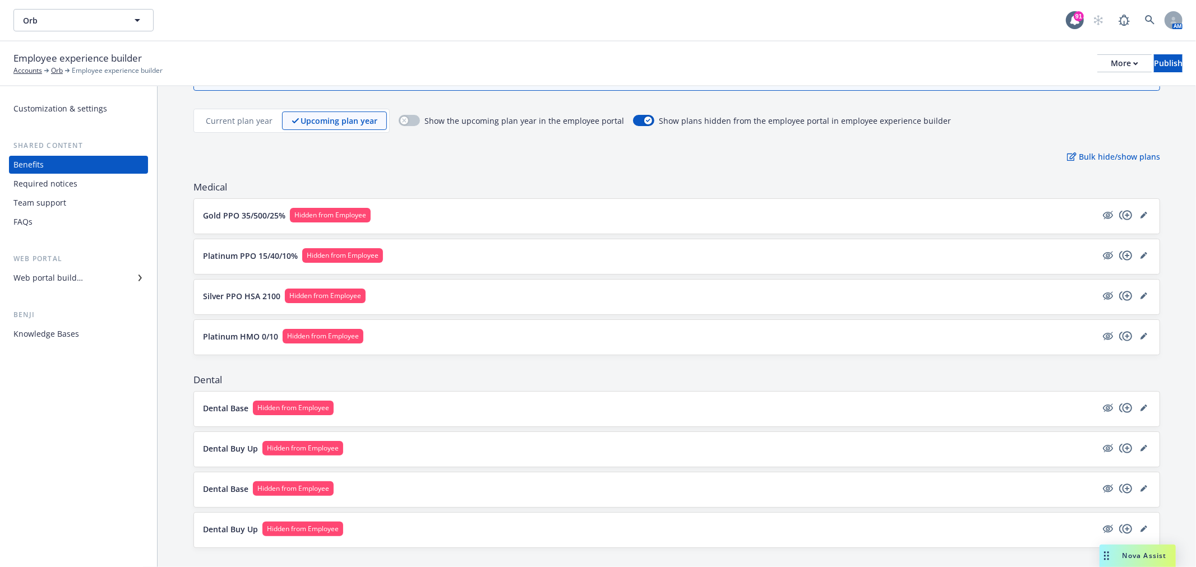
click at [527, 334] on button "Platinum HMO 0/10 Hidden from Employee" at bounding box center [650, 336] width 894 height 15
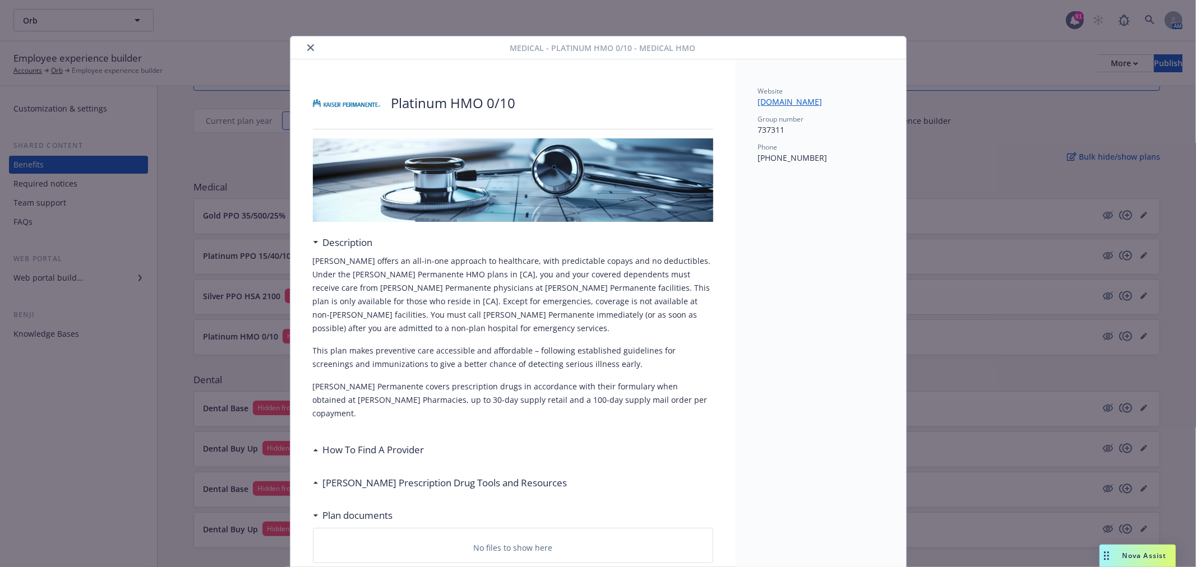
scroll to position [34, 0]
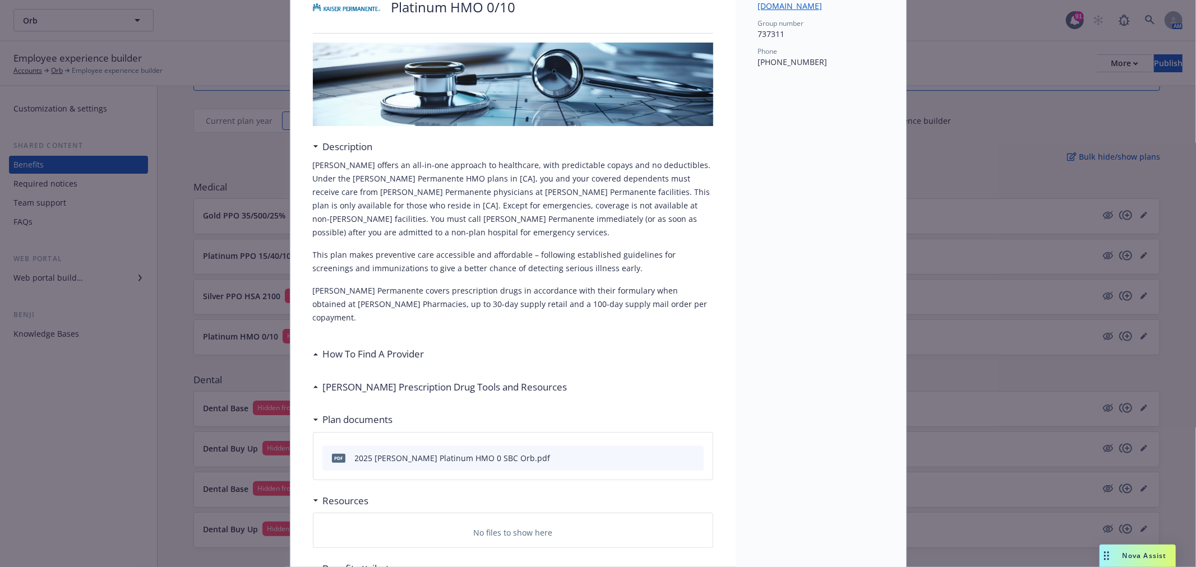
drag, startPoint x: 376, startPoint y: 318, endPoint x: 397, endPoint y: 303, distance: 26.1
click at [376, 342] on div "How To Find A Provider" at bounding box center [513, 354] width 400 height 24
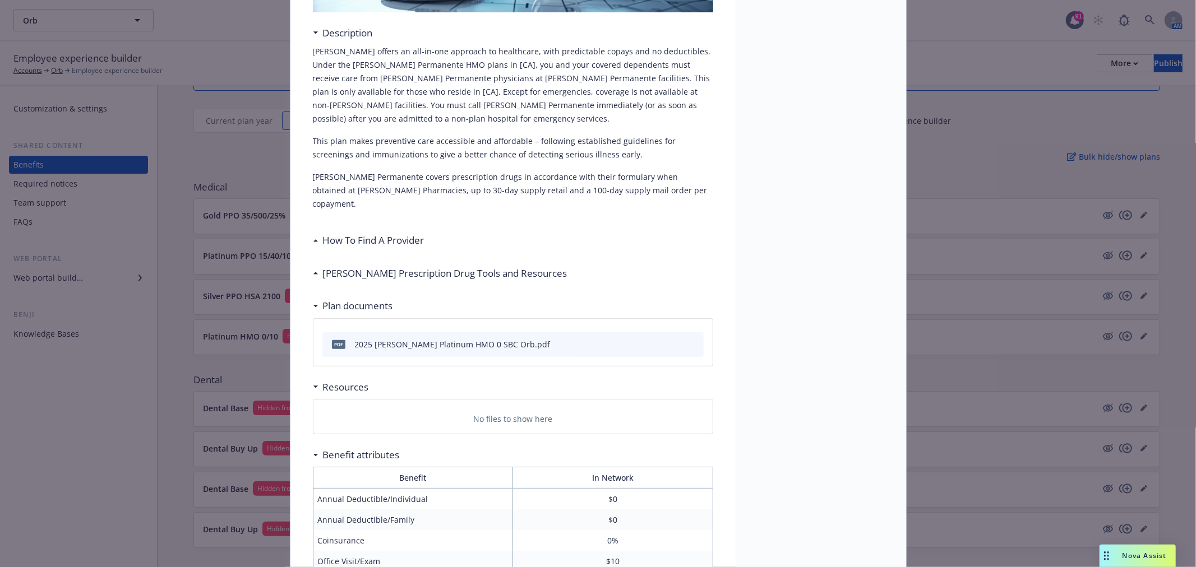
scroll to position [220, 0]
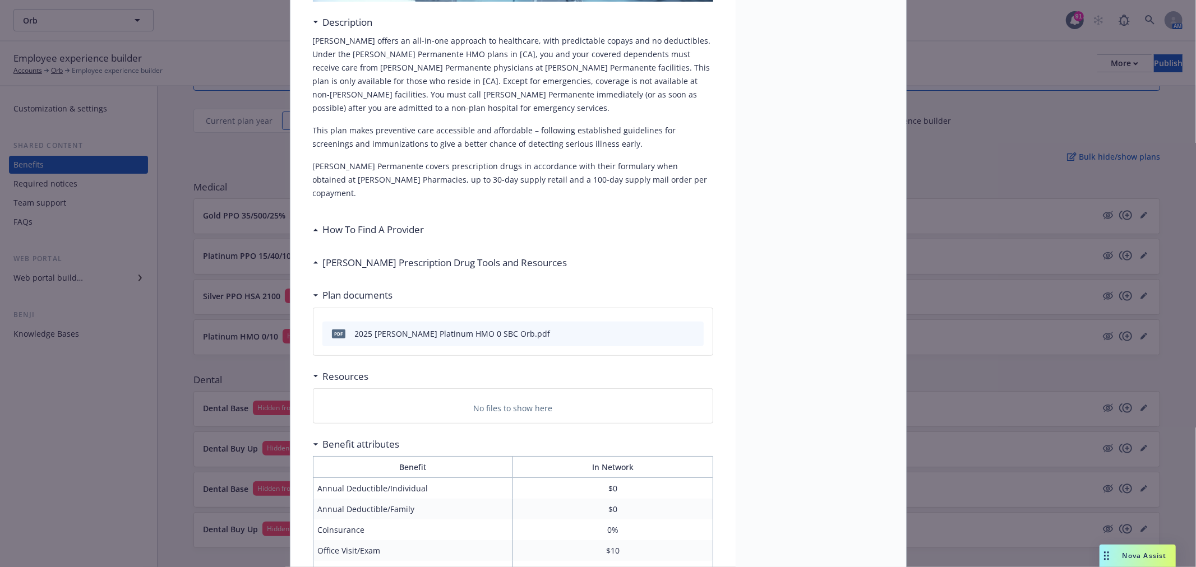
click at [330, 223] on h3 "How To Find A Provider" at bounding box center [373, 230] width 101 height 15
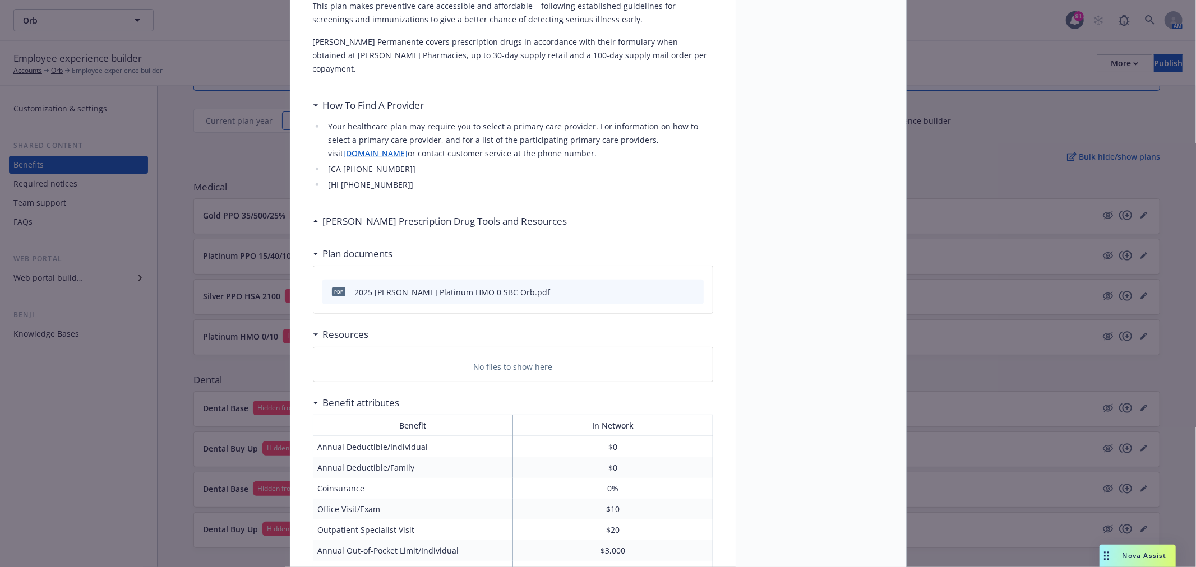
click at [401, 214] on h3 "Kaiser Prescription Drug Tools and Resources" at bounding box center [445, 221] width 244 height 15
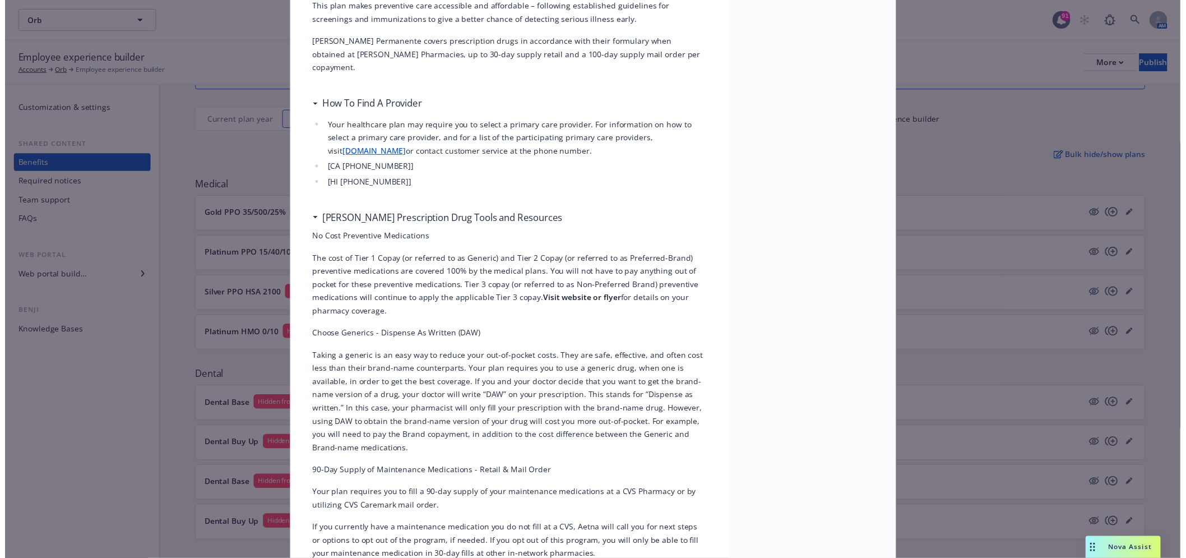
scroll to position [0, 0]
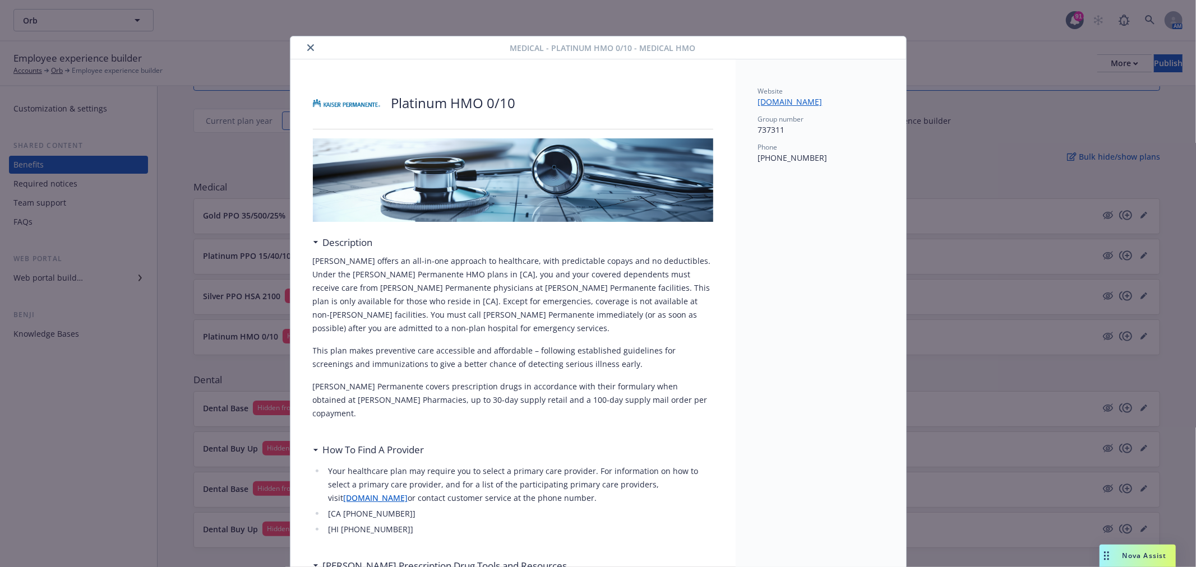
click at [307, 46] on icon "close" at bounding box center [310, 47] width 7 height 7
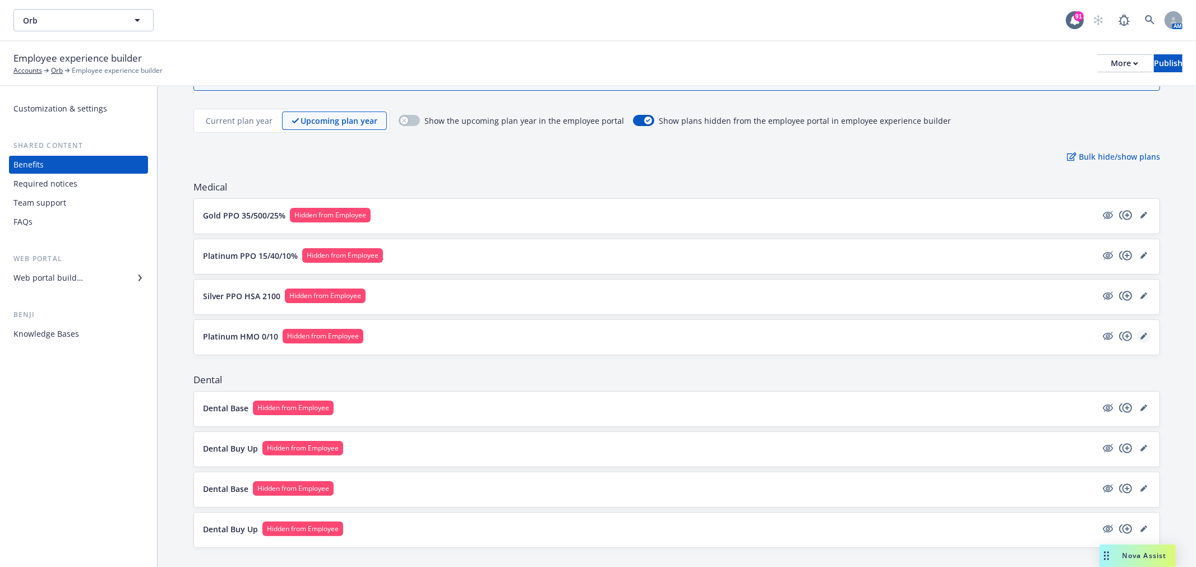
click at [1137, 331] on link "editPencil" at bounding box center [1143, 336] width 13 height 13
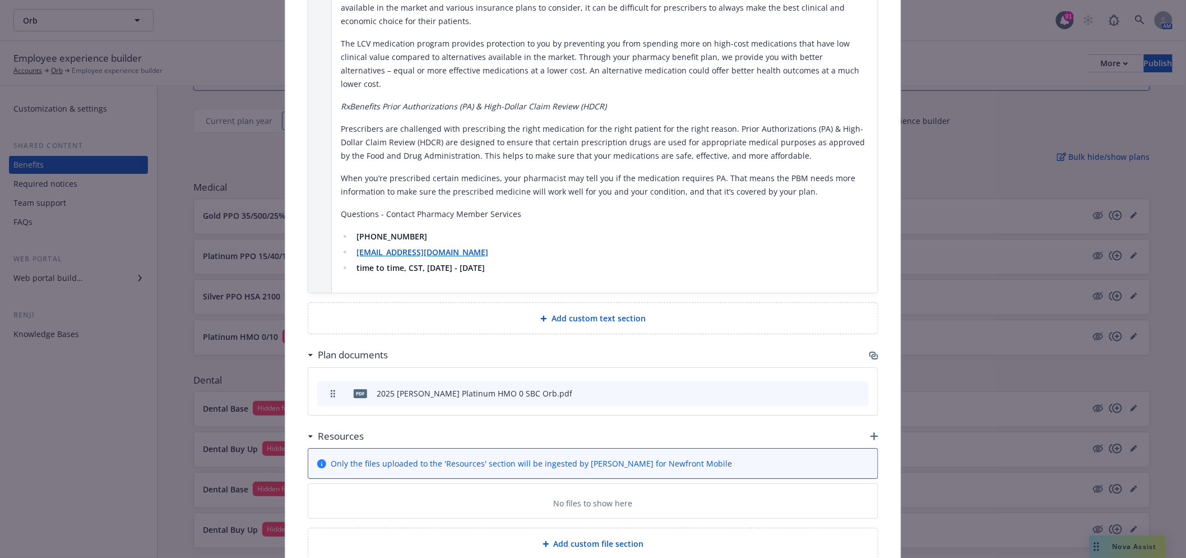
scroll to position [1453, 0]
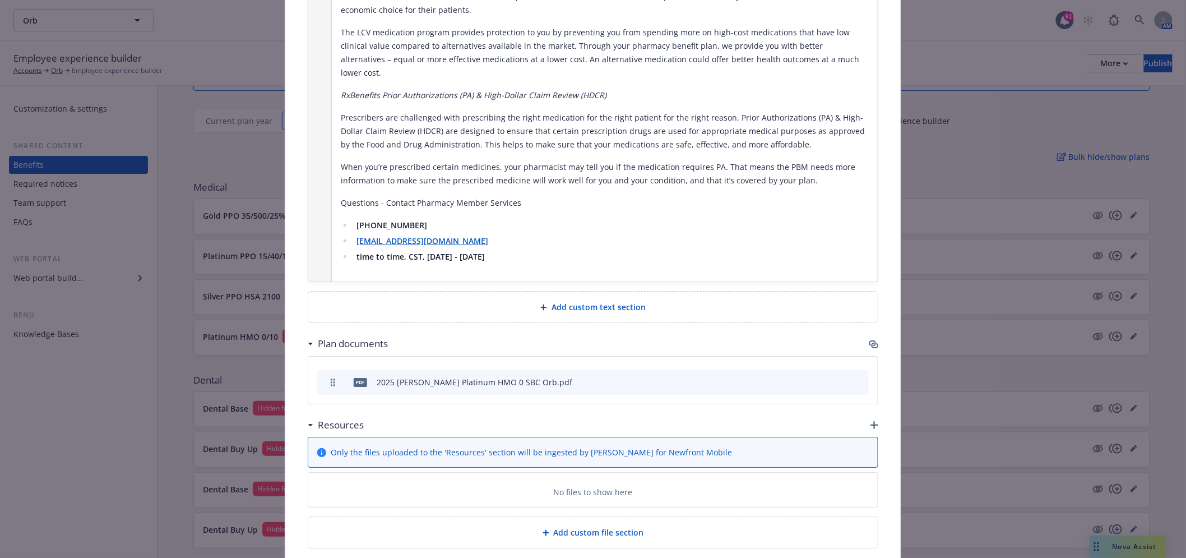
click at [871, 332] on div "Plan documents" at bounding box center [593, 344] width 571 height 24
click at [871, 340] on icon "button" at bounding box center [873, 344] width 9 height 9
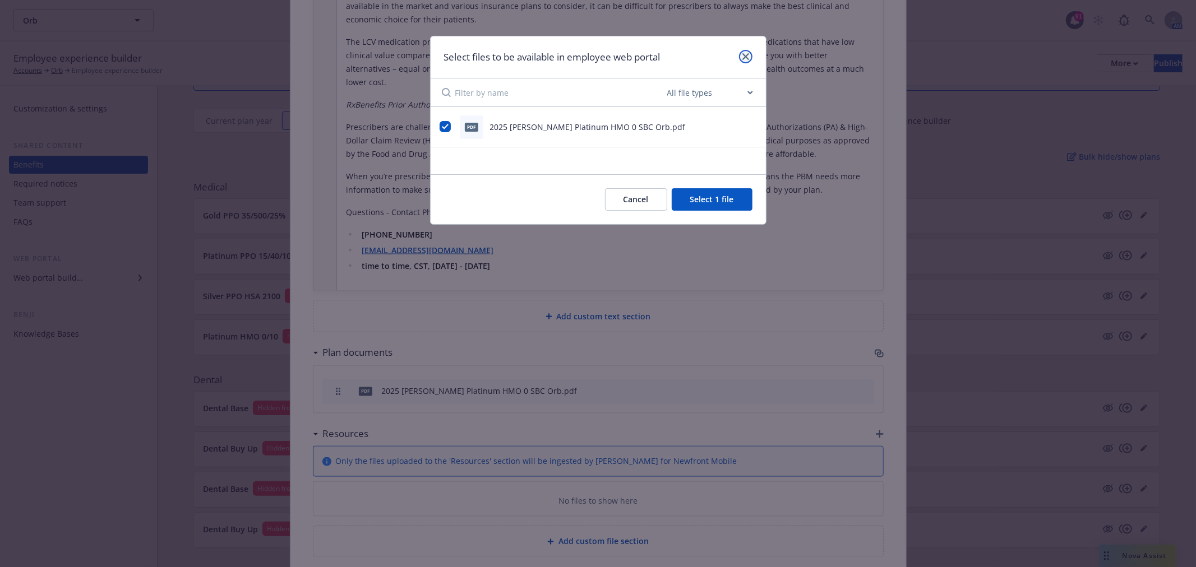
click at [747, 59] on icon "close" at bounding box center [745, 56] width 7 height 7
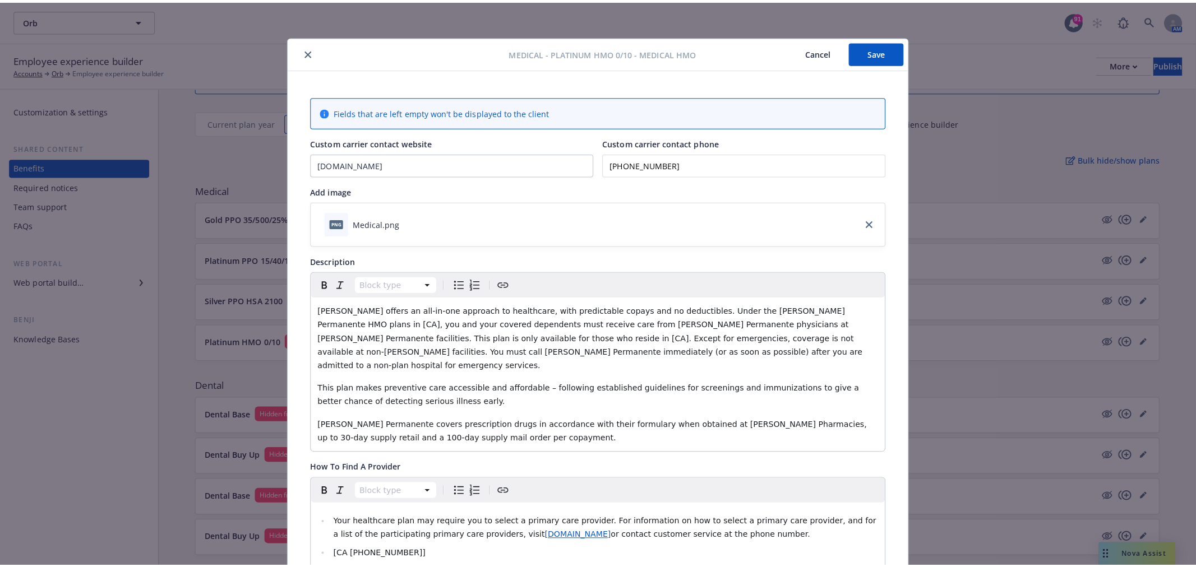
scroll to position [0, 0]
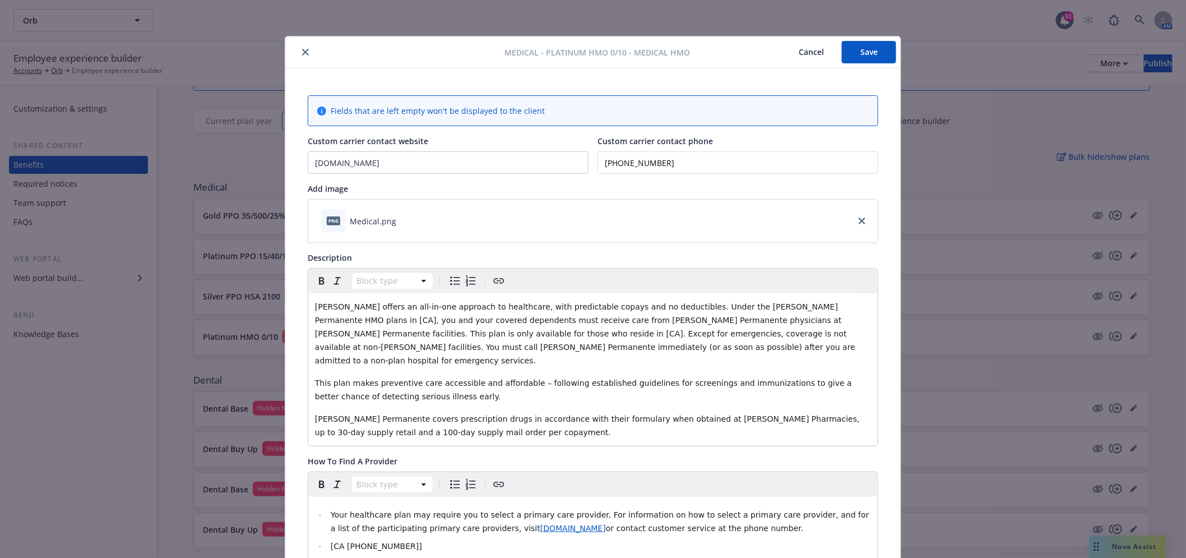
click at [303, 47] on button "close" at bounding box center [305, 51] width 13 height 13
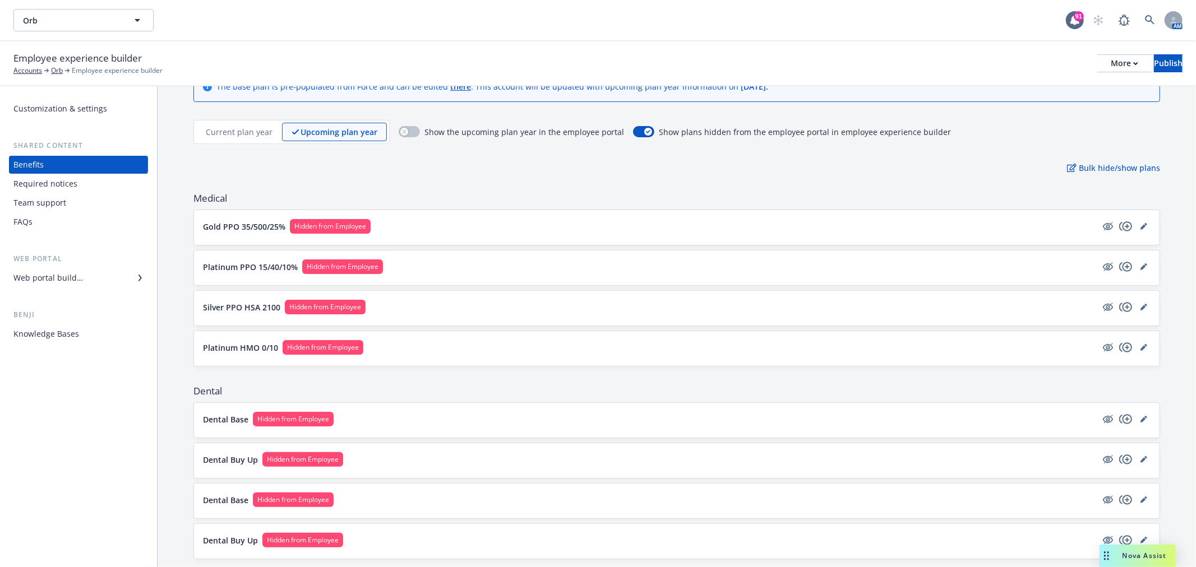
scroll to position [311, 0]
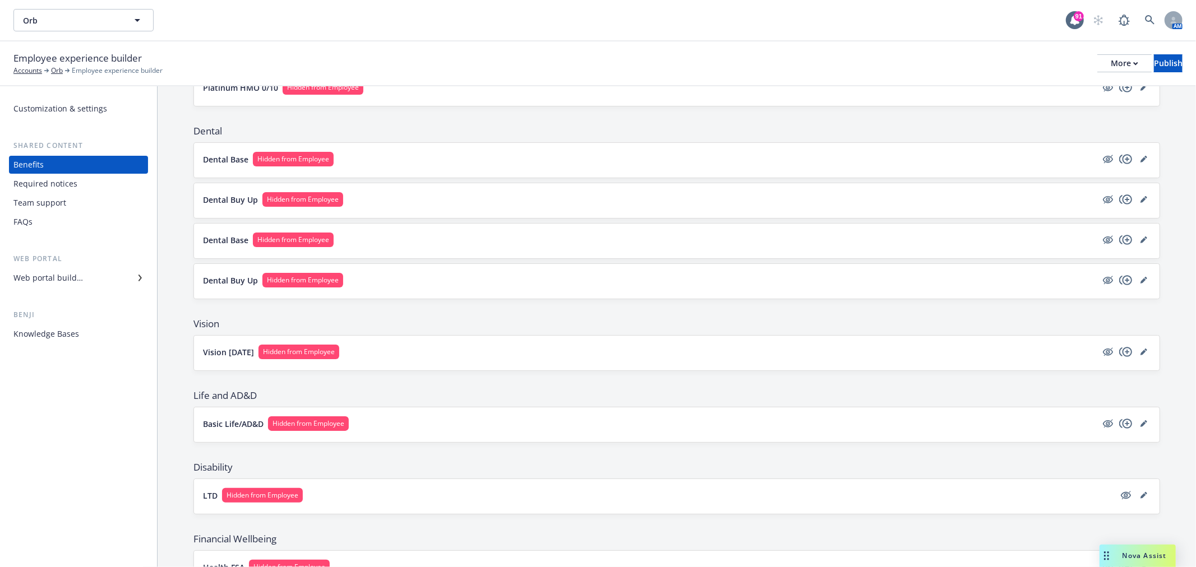
click at [478, 160] on button "Dental Base Hidden from Employee" at bounding box center [650, 159] width 894 height 15
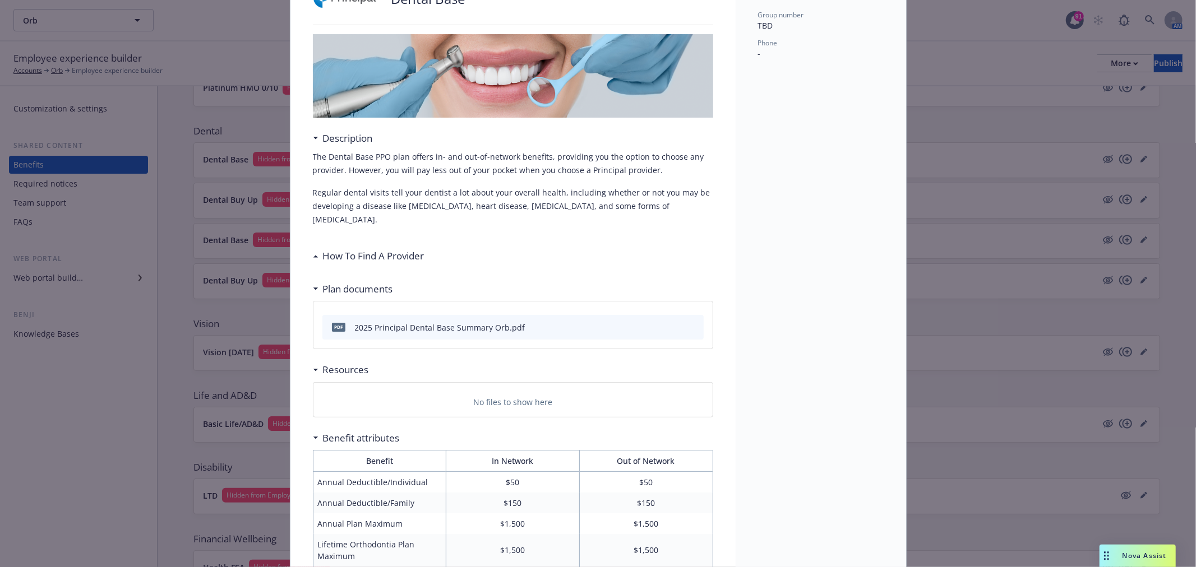
scroll to position [220, 0]
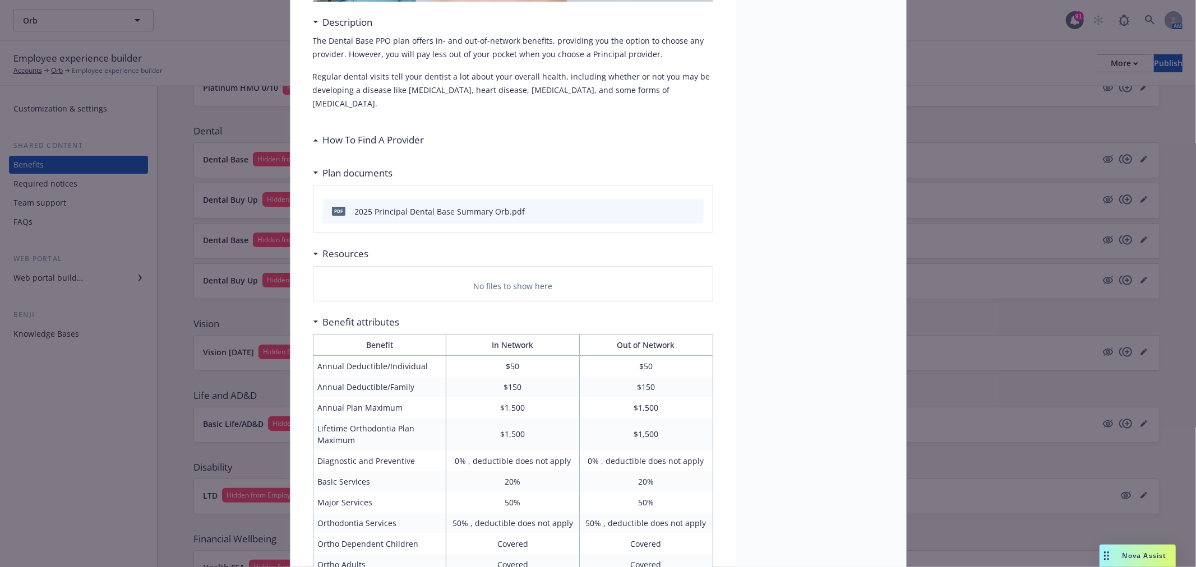
click at [402, 133] on h3 "How To Find A Provider" at bounding box center [373, 140] width 101 height 15
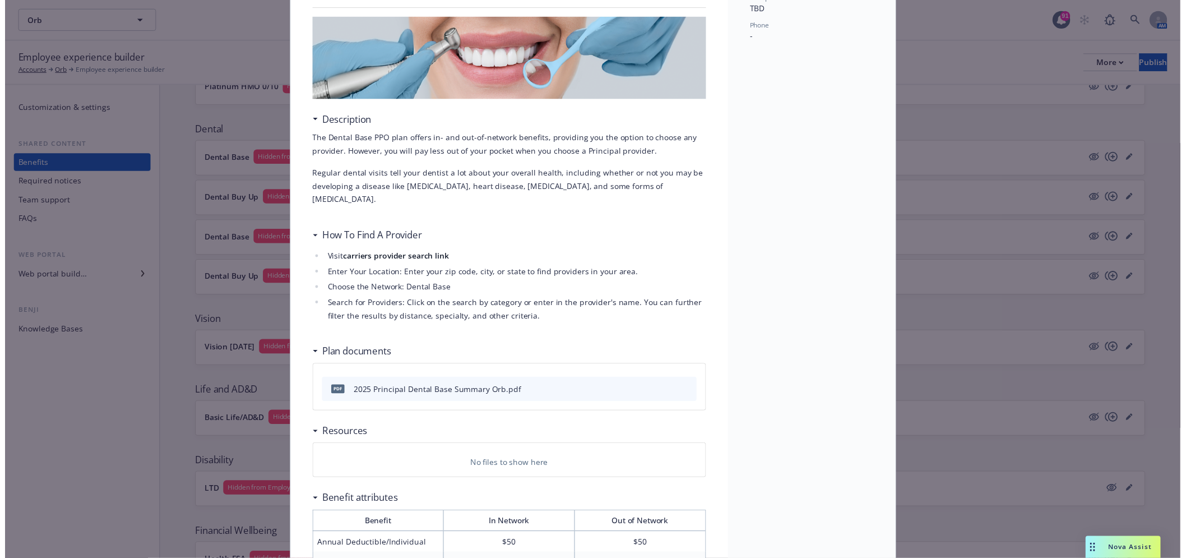
scroll to position [0, 0]
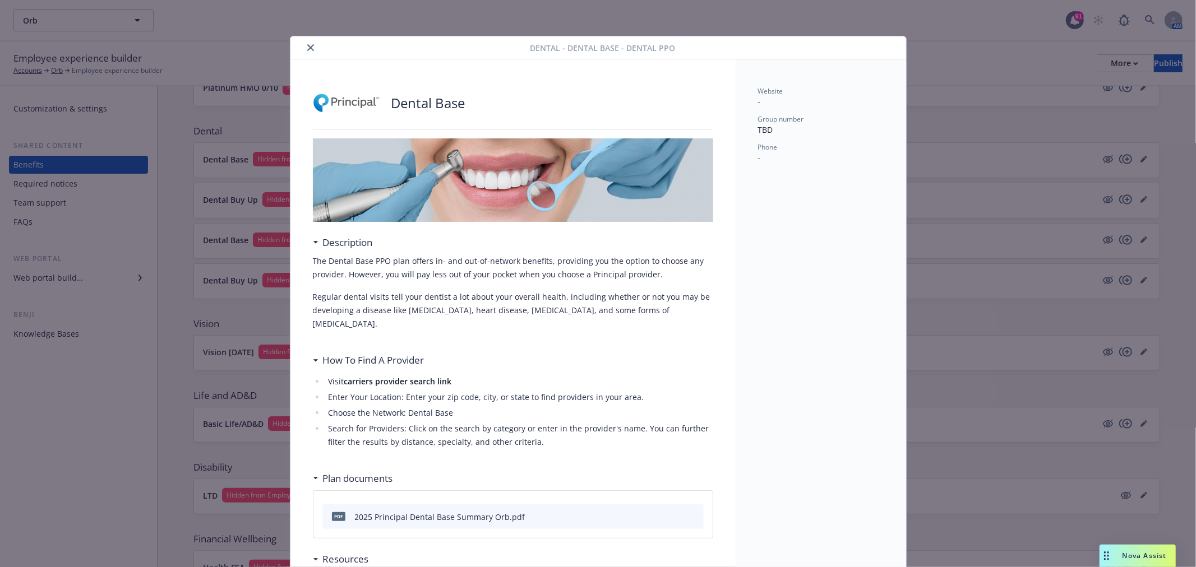
click at [299, 41] on div at bounding box center [412, 47] width 235 height 13
click at [307, 46] on icon "close" at bounding box center [310, 47] width 7 height 7
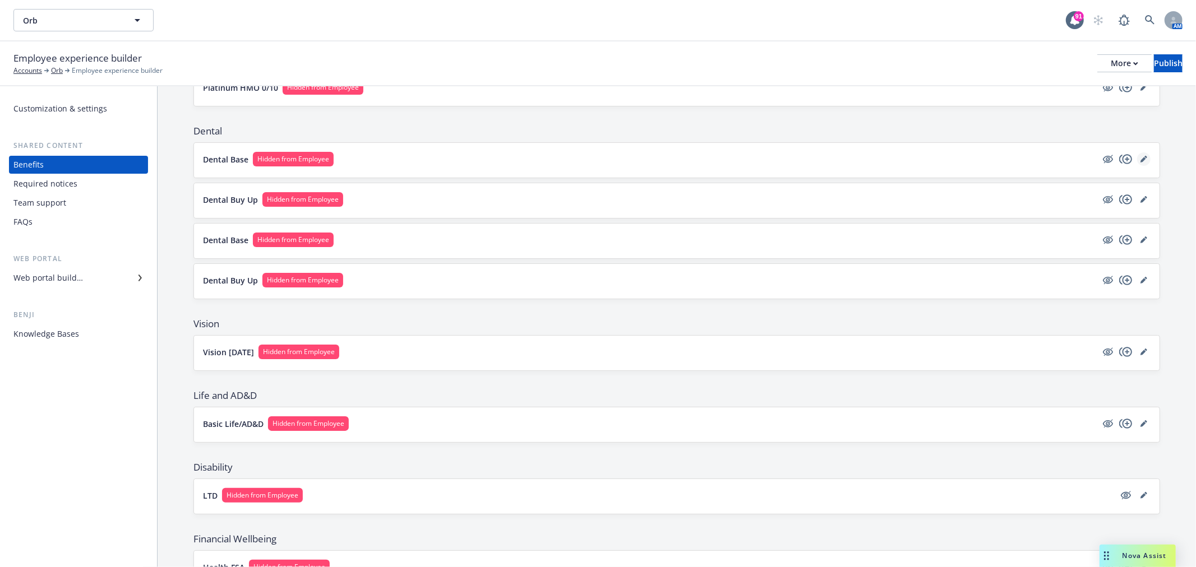
click at [1137, 163] on link "editPencil" at bounding box center [1143, 158] width 13 height 13
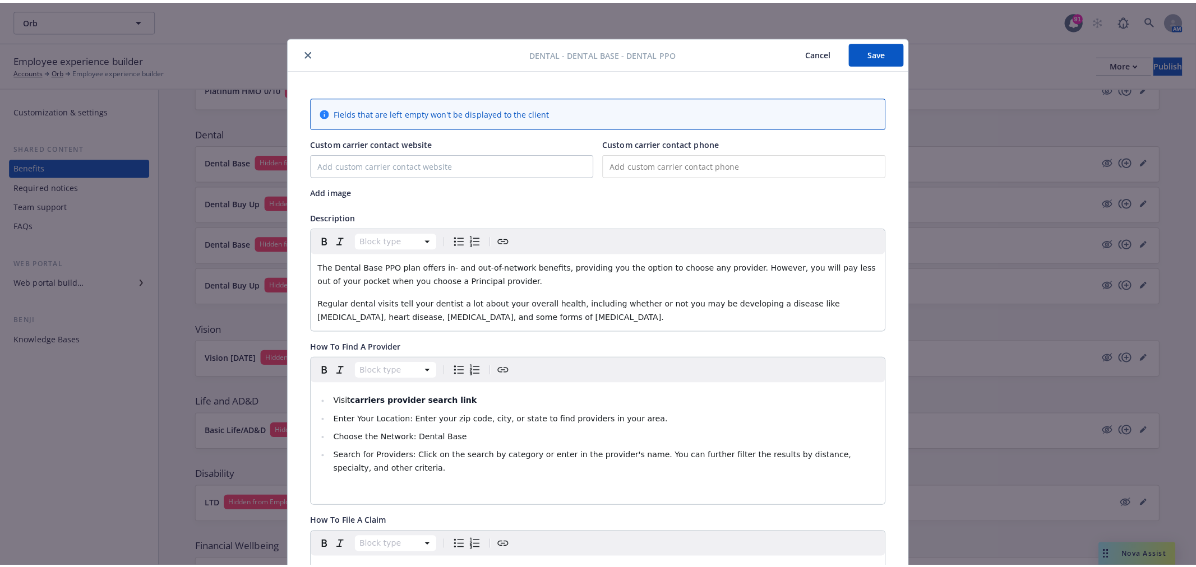
scroll to position [34, 0]
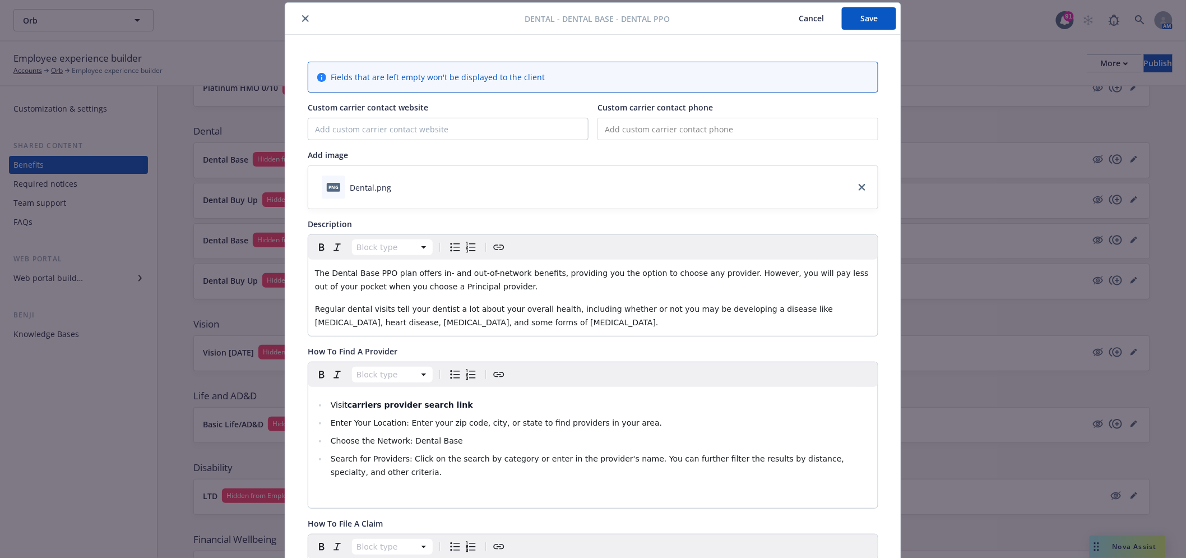
click at [302, 18] on icon "close" at bounding box center [305, 18] width 7 height 7
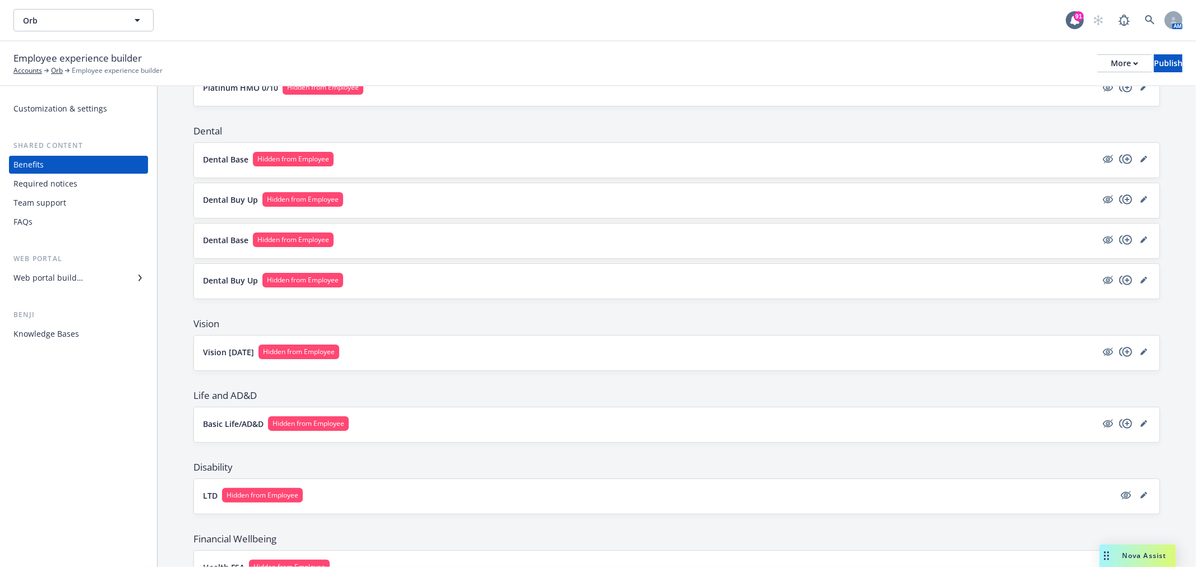
click at [410, 206] on button "Dental Buy Up Hidden from Employee" at bounding box center [650, 199] width 894 height 15
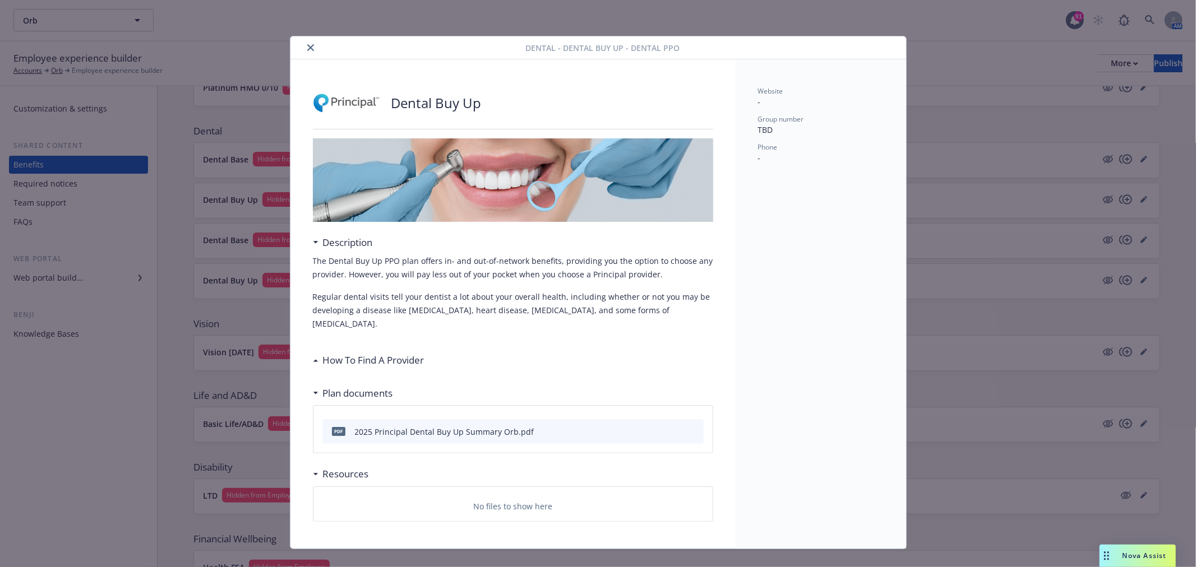
click at [307, 44] on icon "close" at bounding box center [310, 47] width 7 height 7
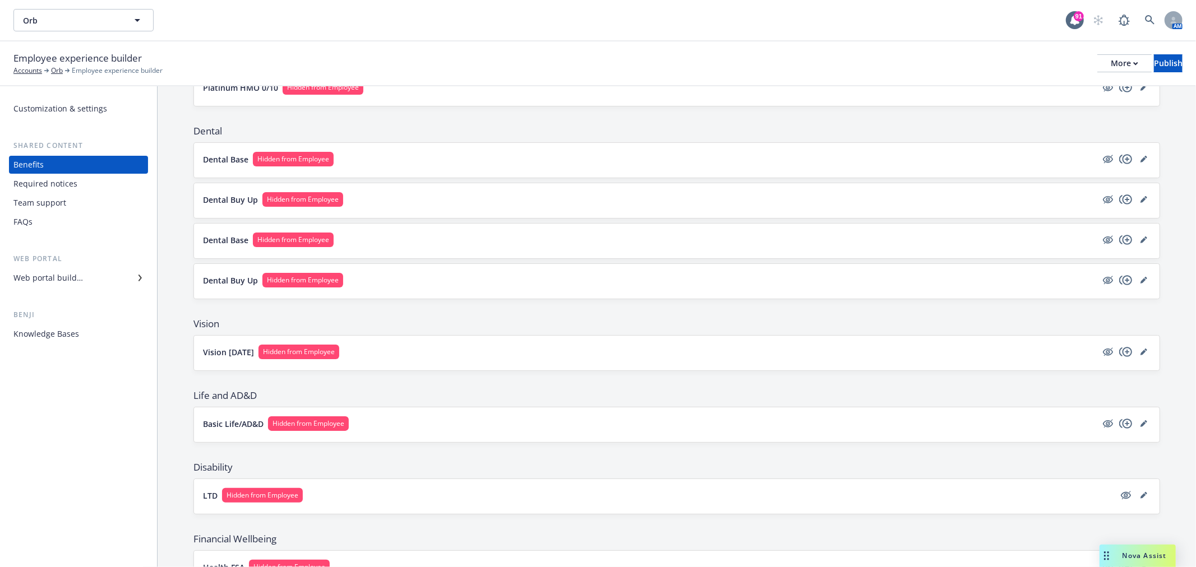
click at [394, 238] on button "Dental Base Hidden from Employee" at bounding box center [650, 240] width 894 height 15
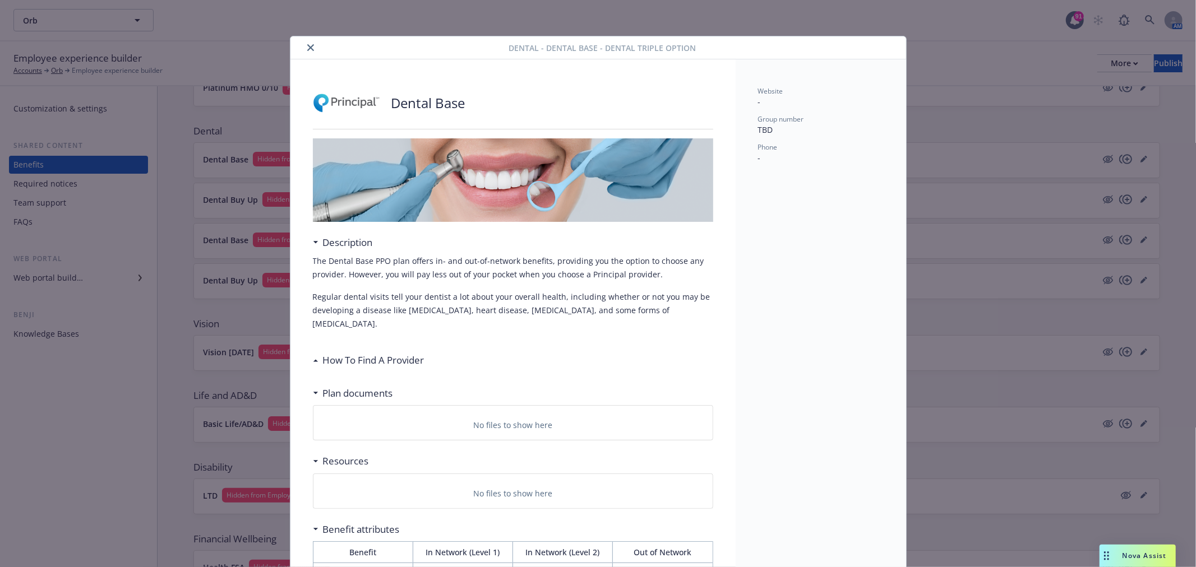
scroll to position [34, 0]
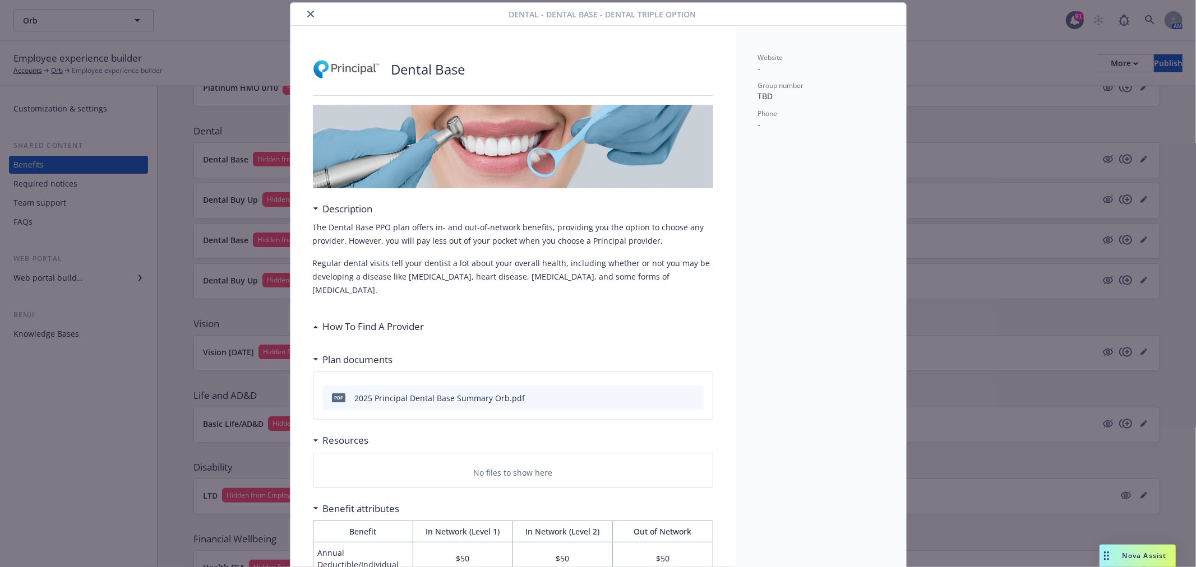
click at [307, 11] on icon "close" at bounding box center [310, 14] width 7 height 7
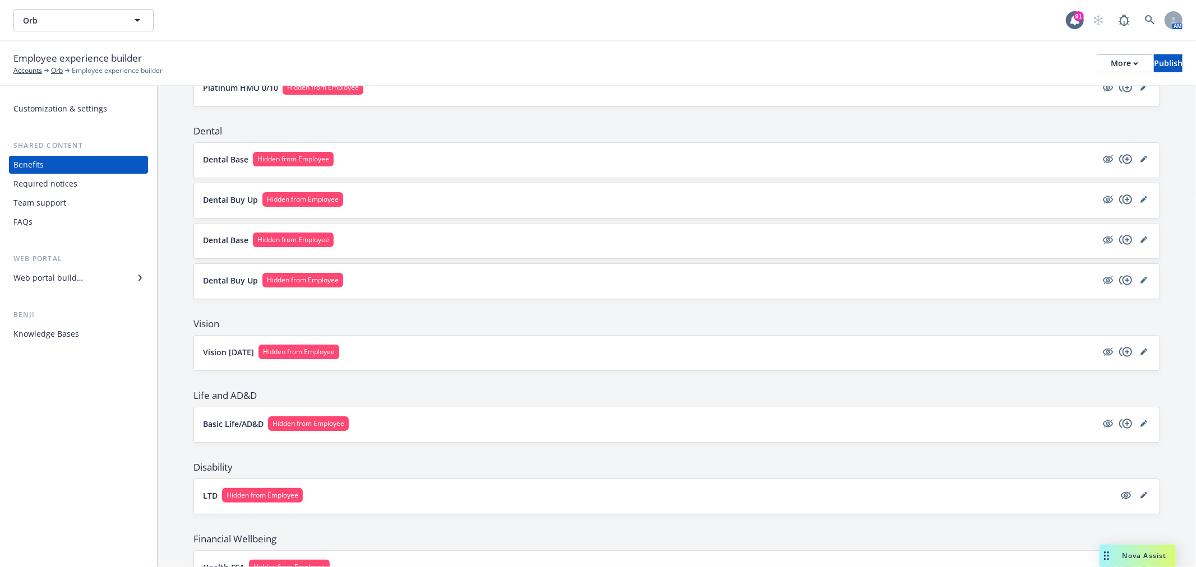
click at [354, 272] on div "Dental Buy Up Hidden from Employee" at bounding box center [676, 281] width 965 height 35
click at [360, 276] on button "Dental Buy Up Hidden from Employee" at bounding box center [650, 280] width 894 height 15
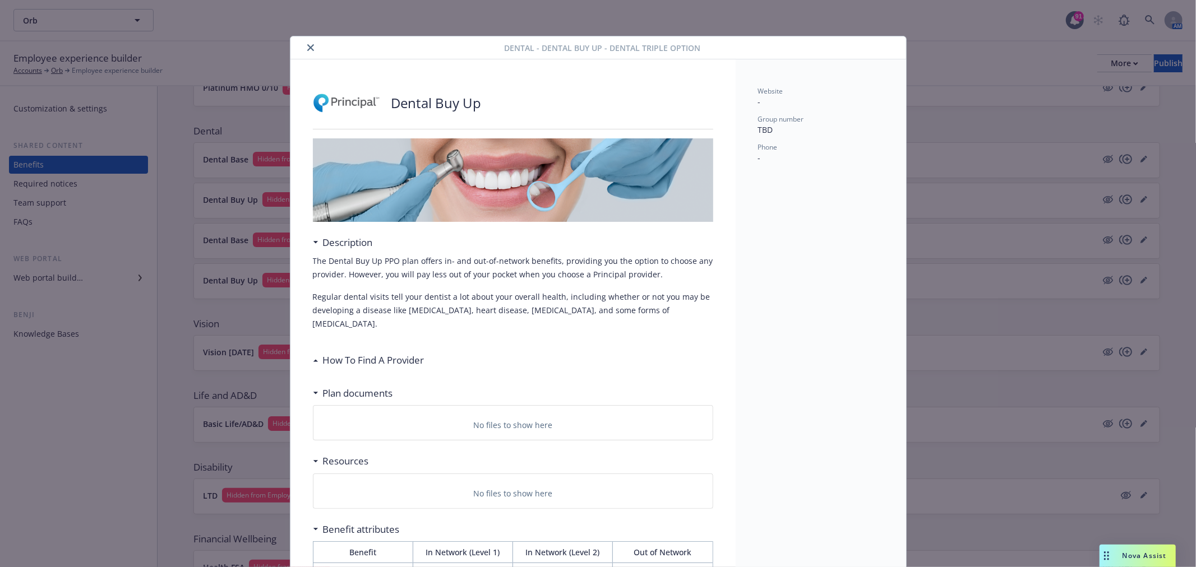
scroll to position [34, 0]
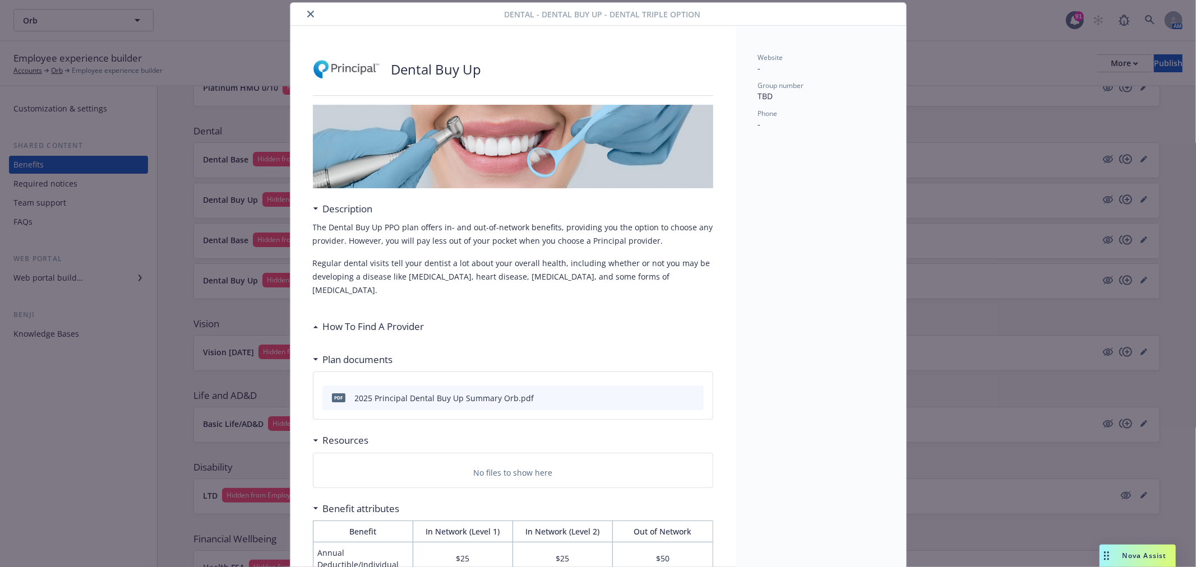
click at [304, 14] on button "close" at bounding box center [310, 13] width 13 height 13
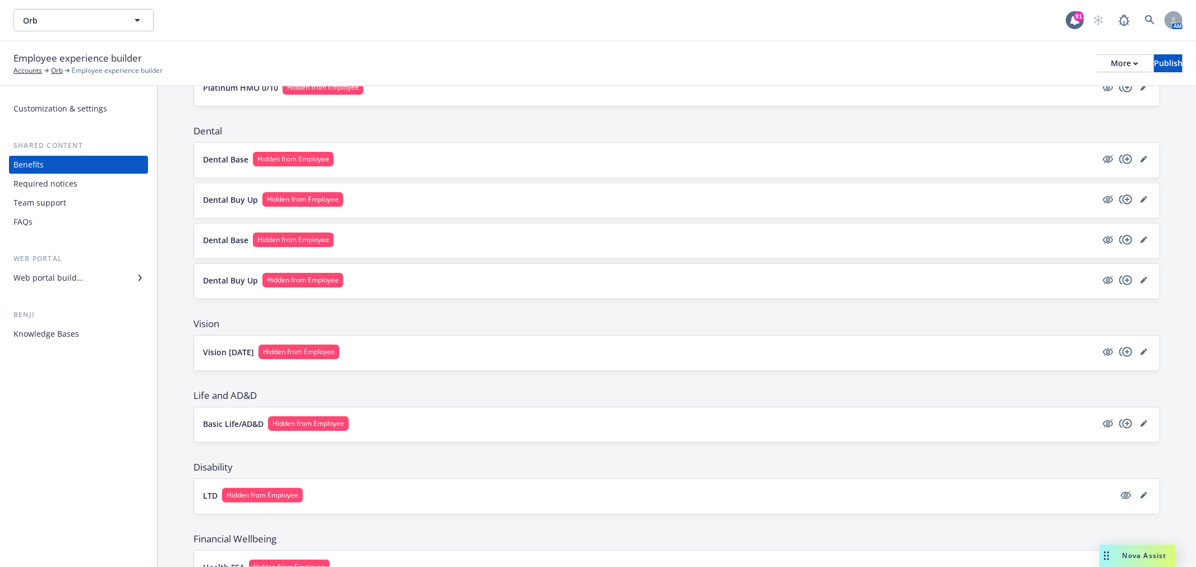
click at [429, 265] on div "Dental Buy Up Hidden from Employee" at bounding box center [676, 281] width 965 height 35
click at [427, 282] on button "Dental Buy Up Hidden from Employee" at bounding box center [650, 280] width 894 height 15
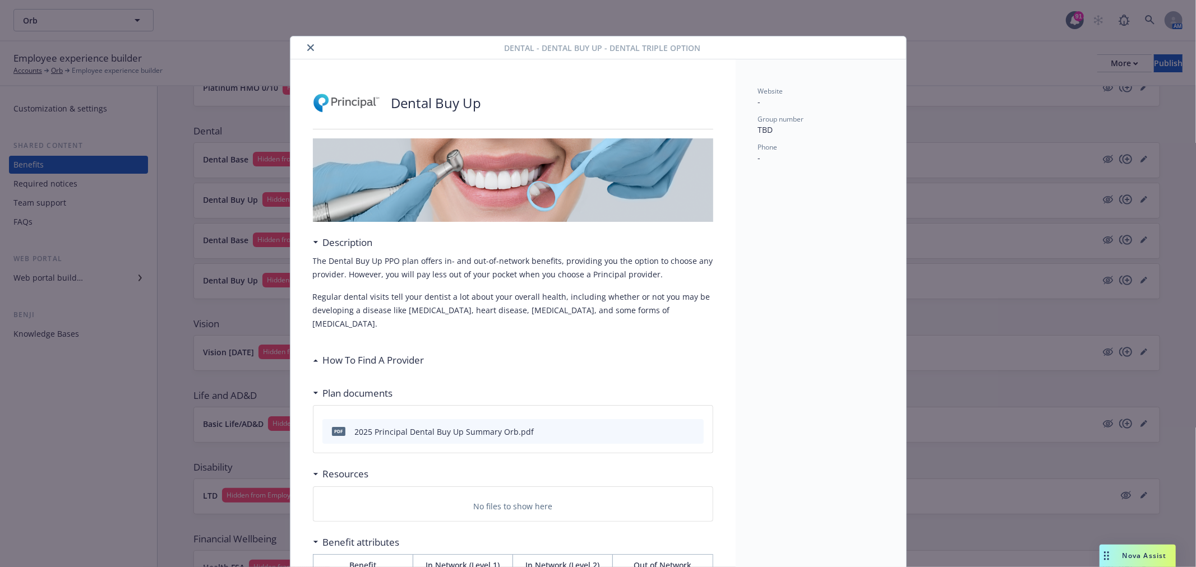
click at [304, 43] on button "close" at bounding box center [310, 47] width 13 height 13
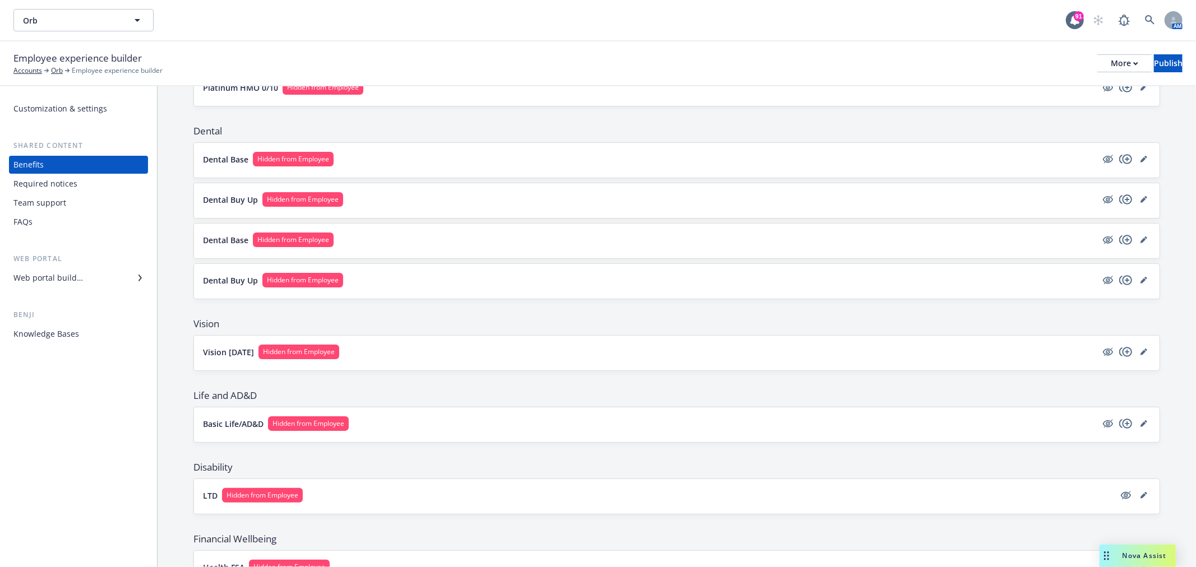
click at [360, 243] on button "Dental Base Hidden from Employee" at bounding box center [650, 240] width 894 height 15
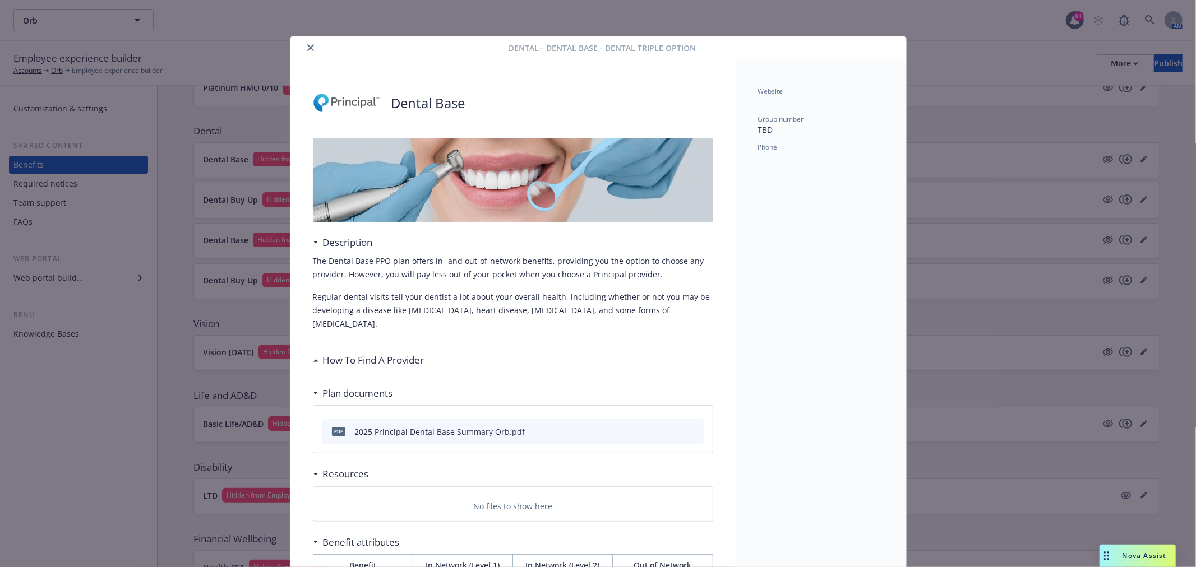
scroll to position [34, 0]
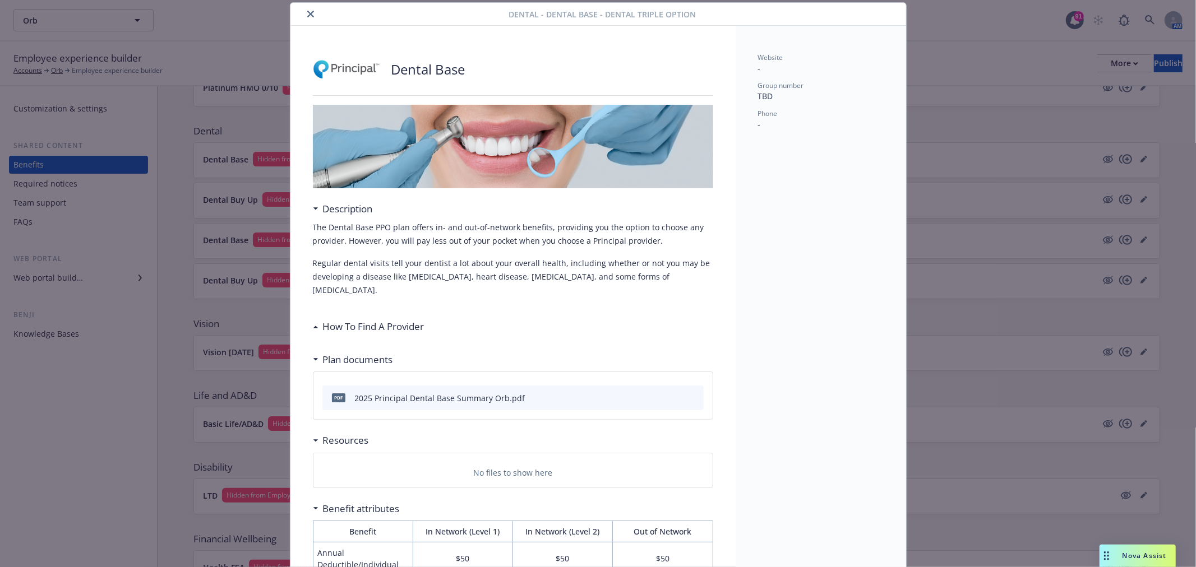
click at [307, 15] on icon "close" at bounding box center [310, 14] width 7 height 7
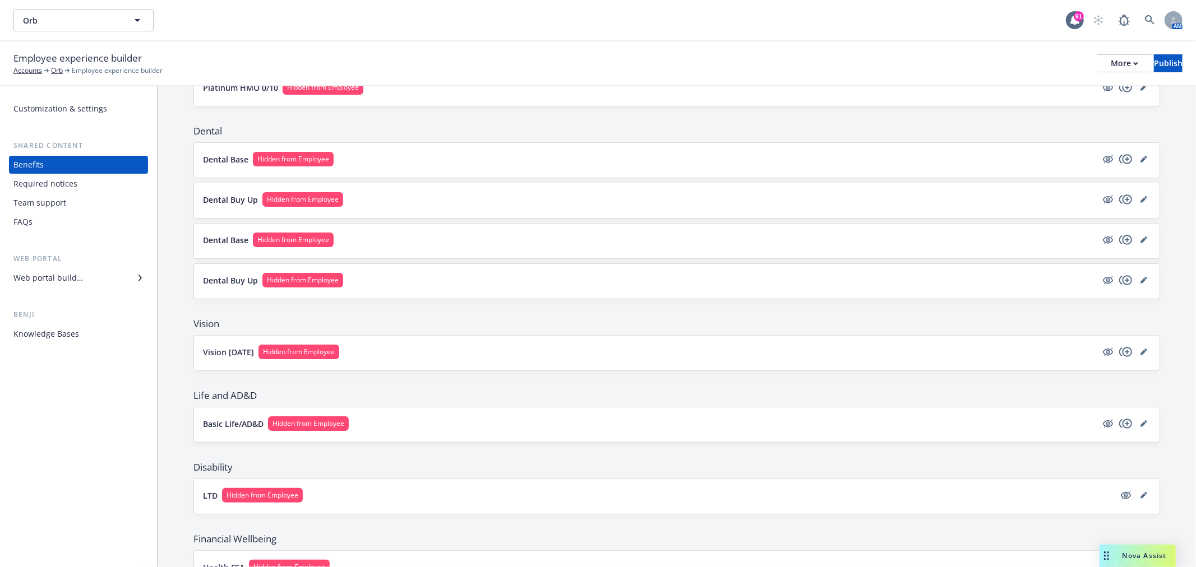
click at [390, 206] on button "Dental Buy Up Hidden from Employee" at bounding box center [650, 199] width 894 height 15
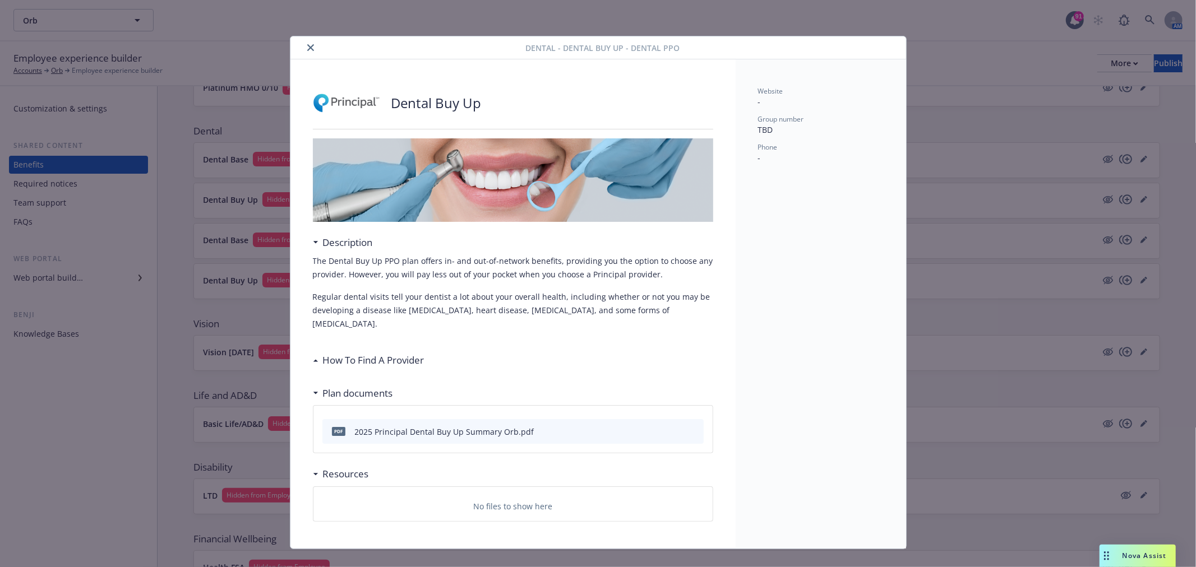
click at [309, 47] on icon "close" at bounding box center [310, 47] width 7 height 7
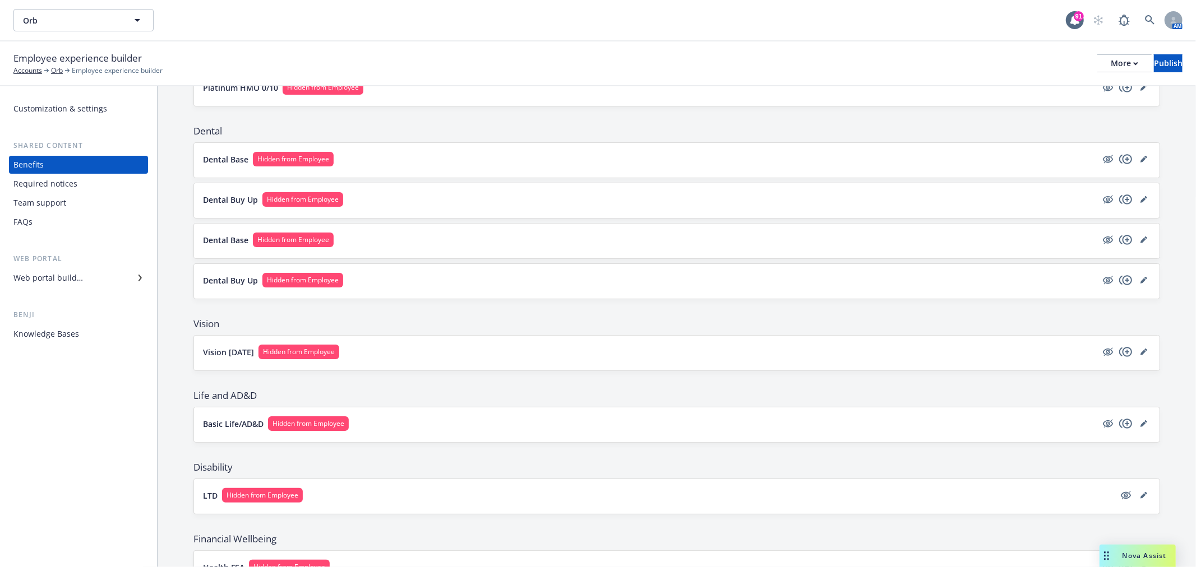
click at [392, 165] on button "Dental Base Hidden from Employee" at bounding box center [650, 159] width 894 height 15
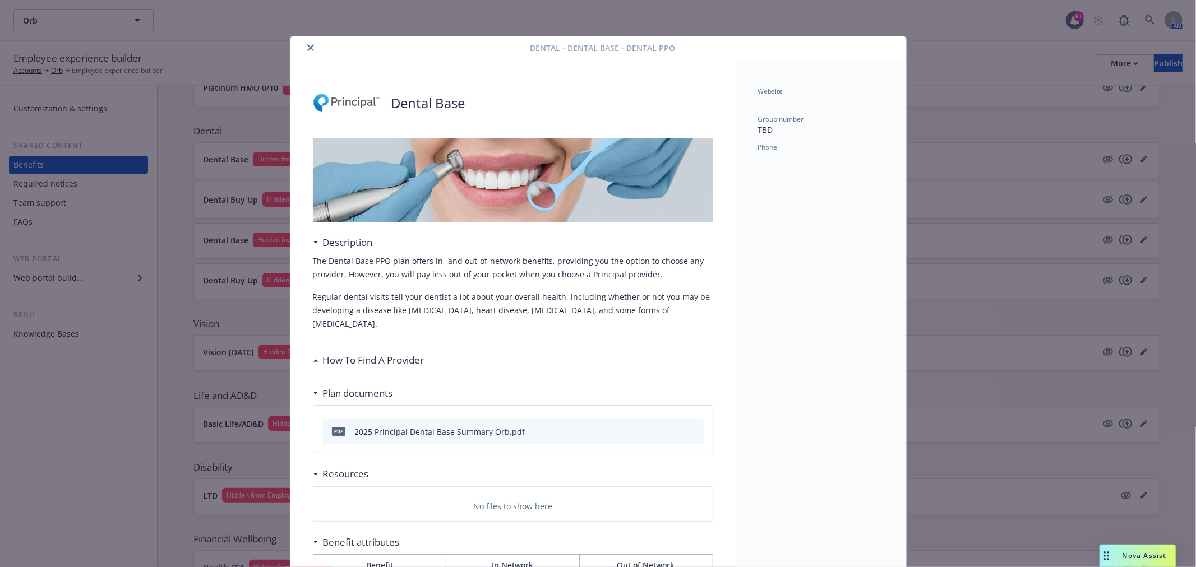
scroll to position [34, 0]
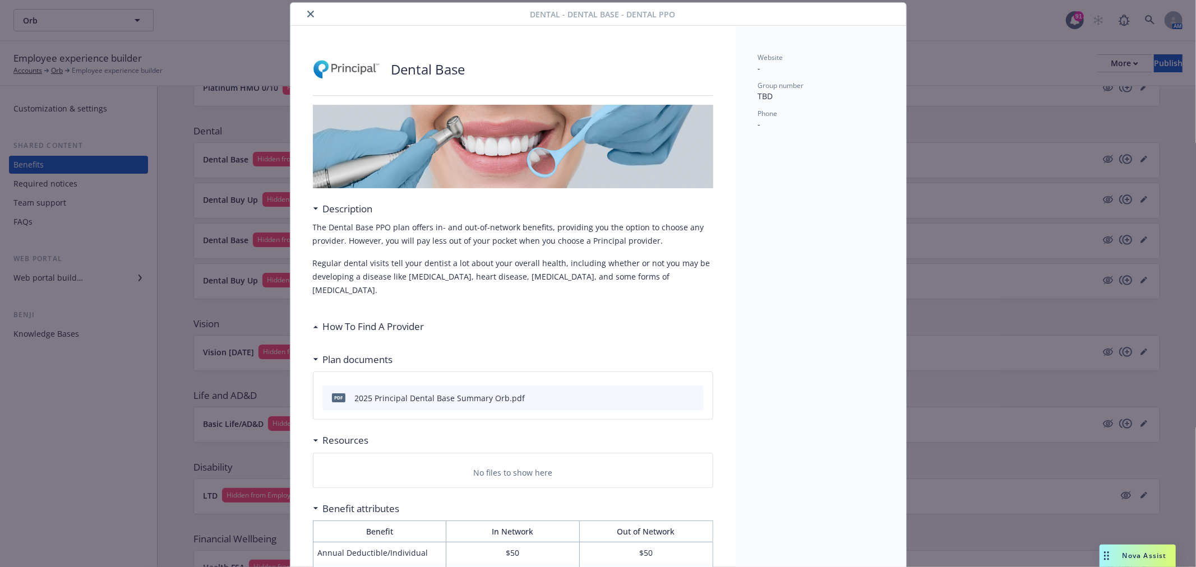
click at [306, 19] on button "close" at bounding box center [310, 13] width 13 height 13
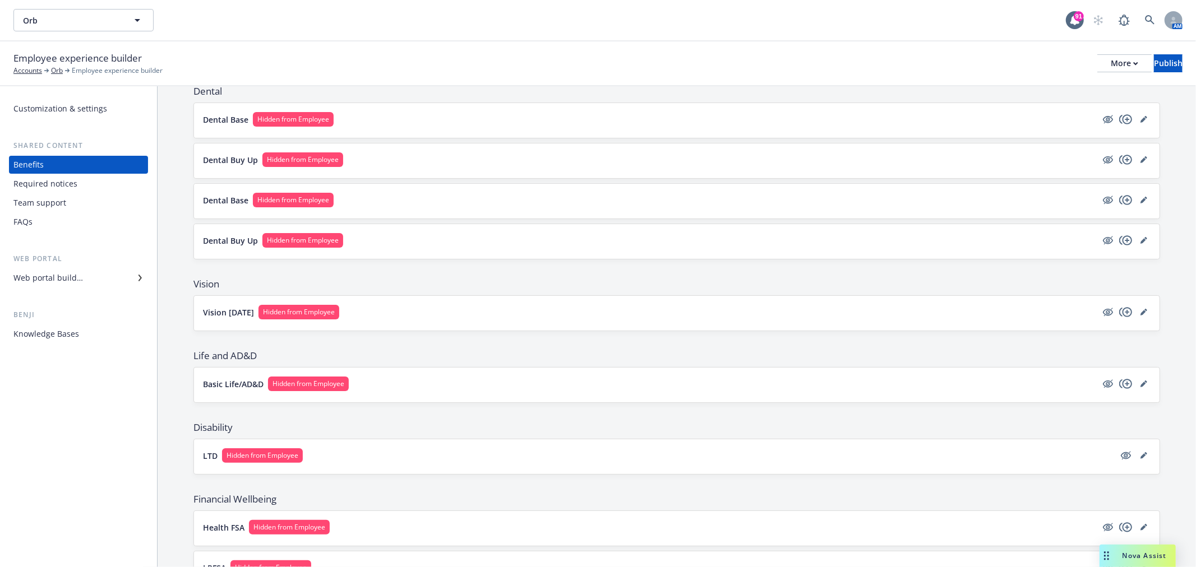
scroll to position [436, 0]
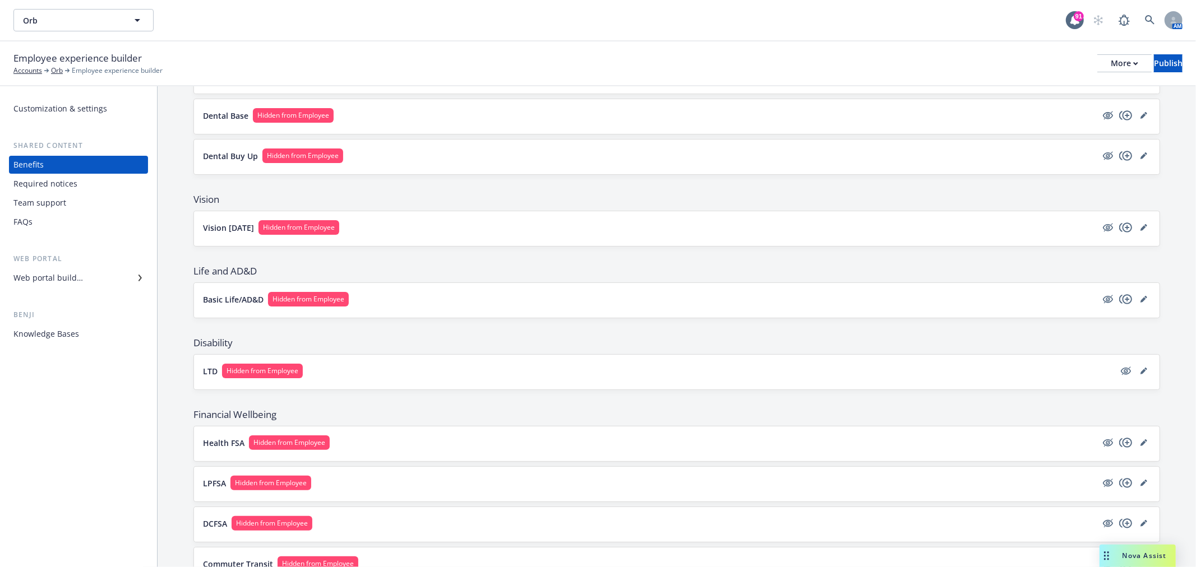
click at [540, 238] on div "Vision 12/12/12 Hidden from Employee" at bounding box center [676, 228] width 965 height 35
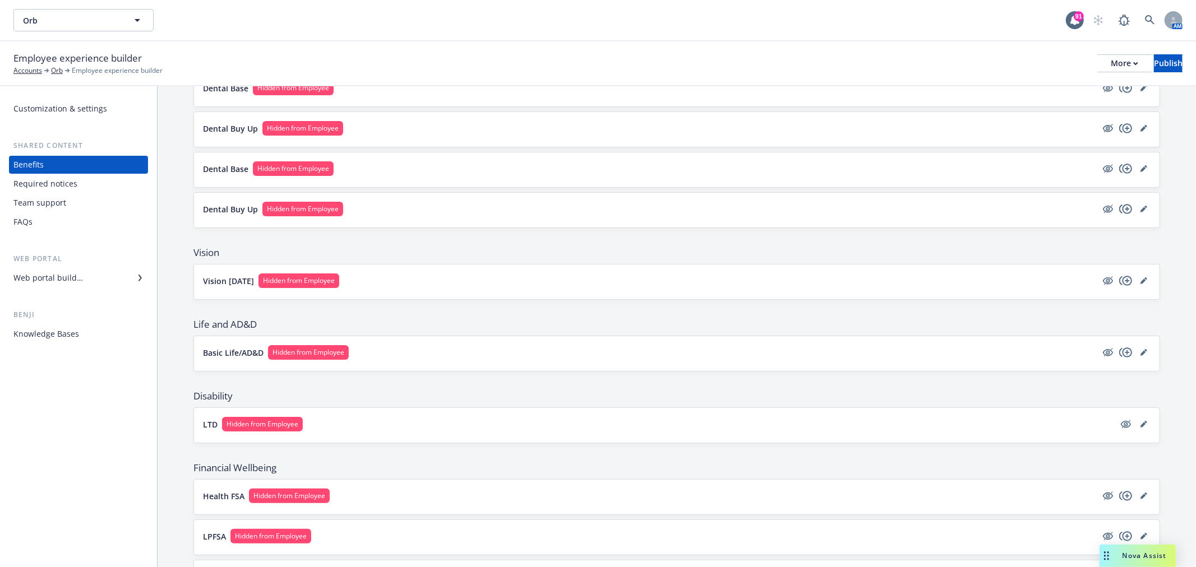
scroll to position [249, 0]
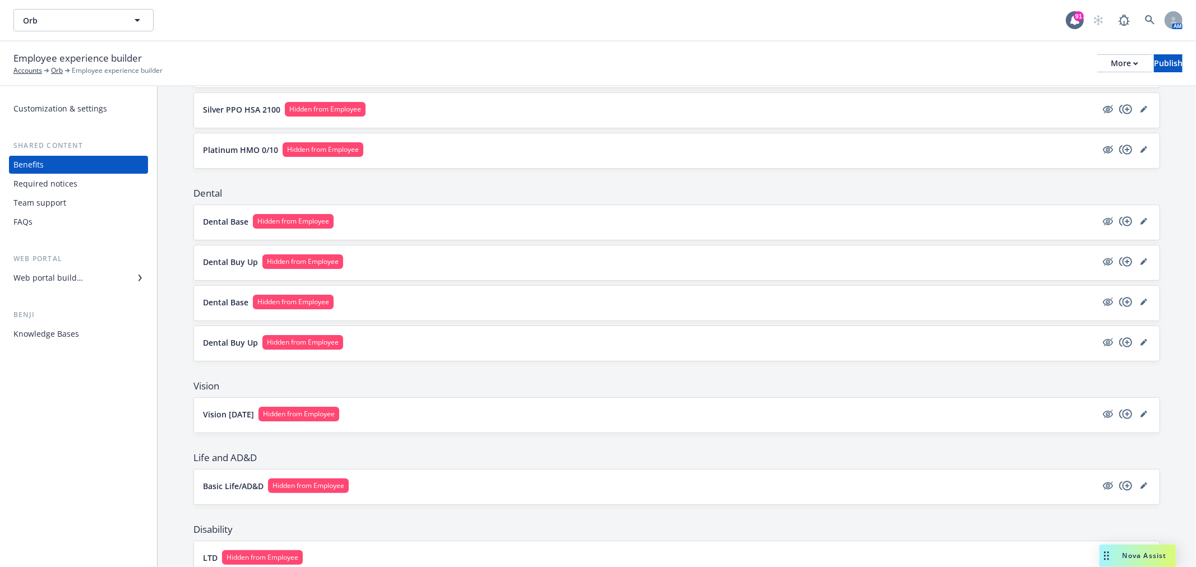
click at [422, 217] on button "Dental Base Hidden from Employee" at bounding box center [650, 221] width 894 height 15
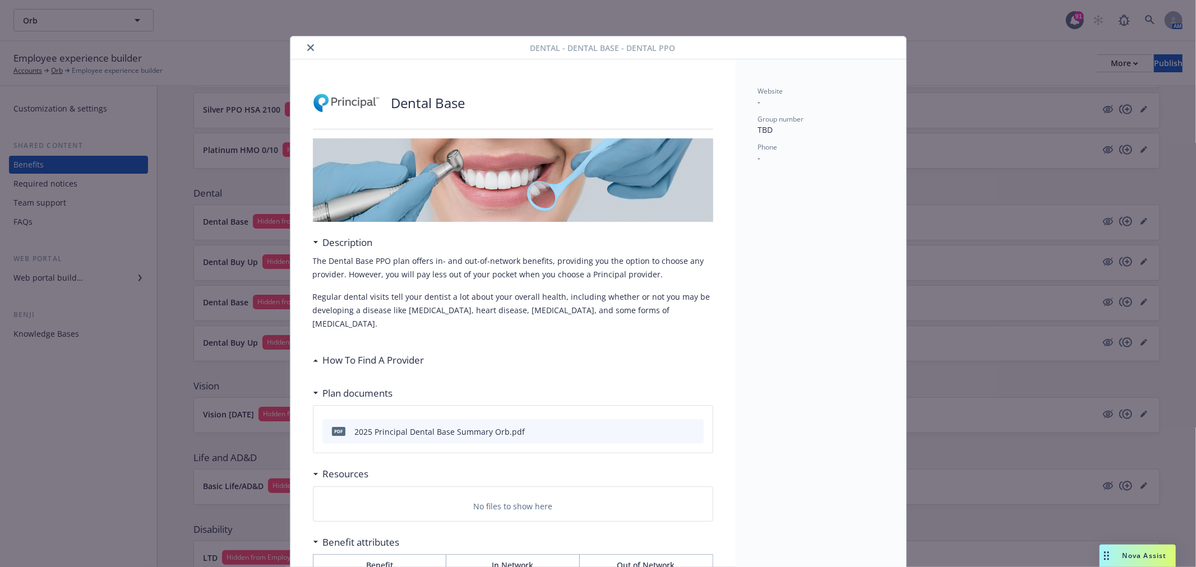
scroll to position [34, 0]
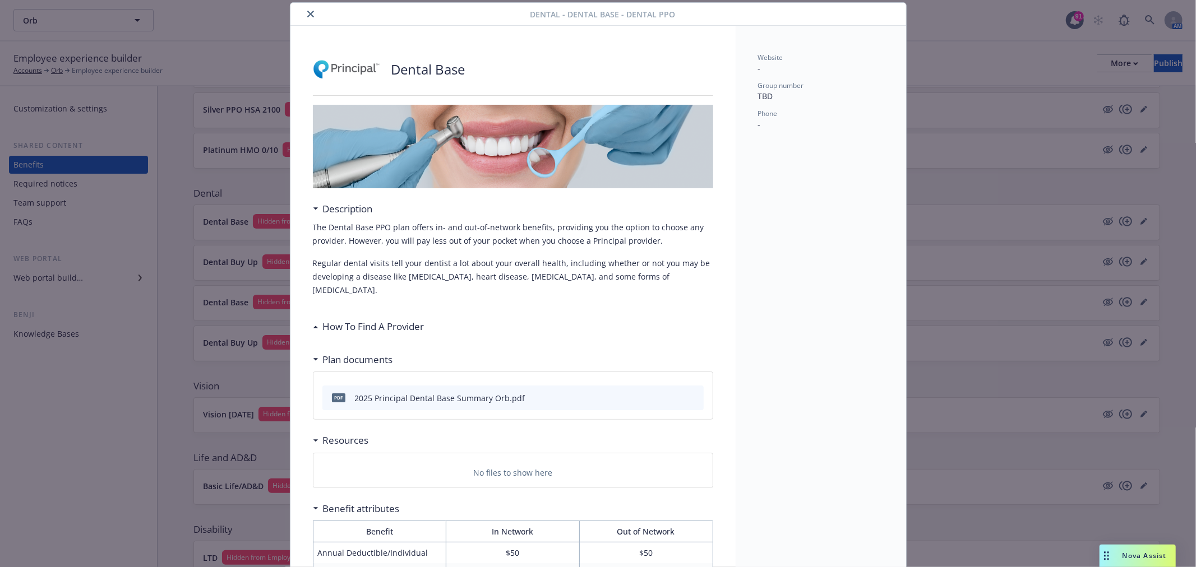
click at [307, 11] on icon "close" at bounding box center [310, 14] width 7 height 7
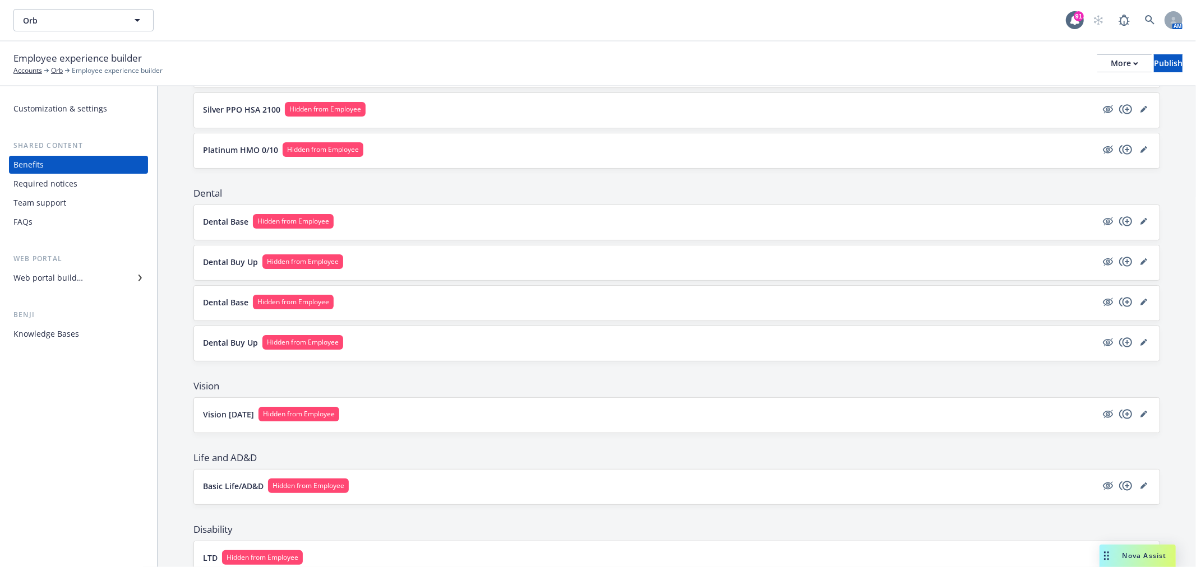
click at [410, 277] on div "Dental Buy Up Hidden from Employee" at bounding box center [676, 263] width 965 height 35
click at [418, 270] on div "Dental Buy Up Hidden from Employee" at bounding box center [676, 262] width 947 height 17
click at [419, 261] on button "Dental Buy Up Hidden from Employee" at bounding box center [650, 261] width 894 height 15
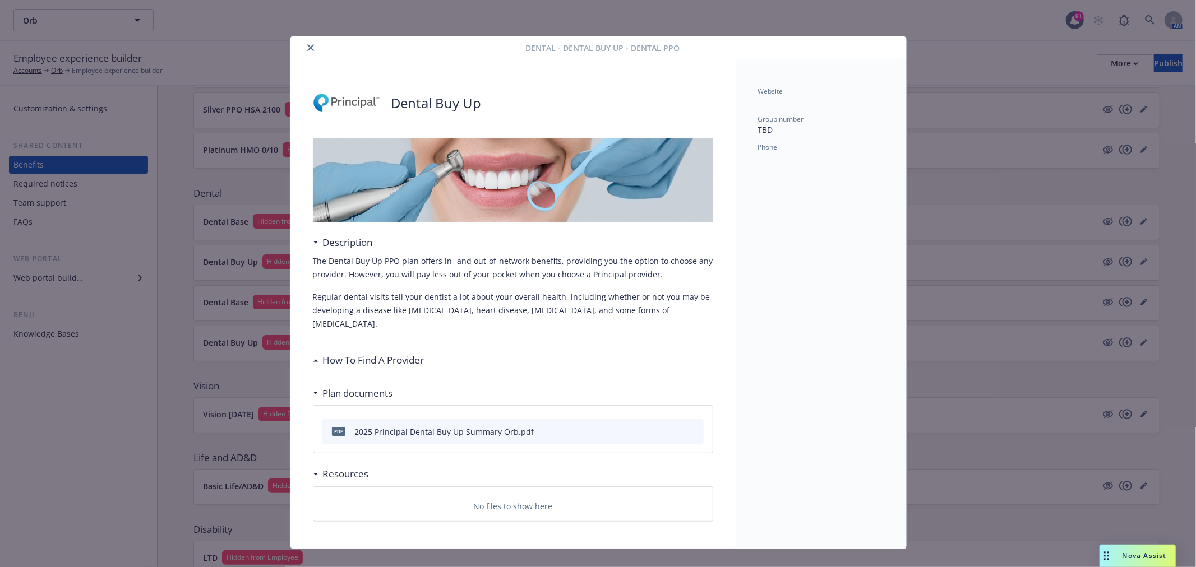
click at [310, 42] on button "close" at bounding box center [310, 47] width 13 height 13
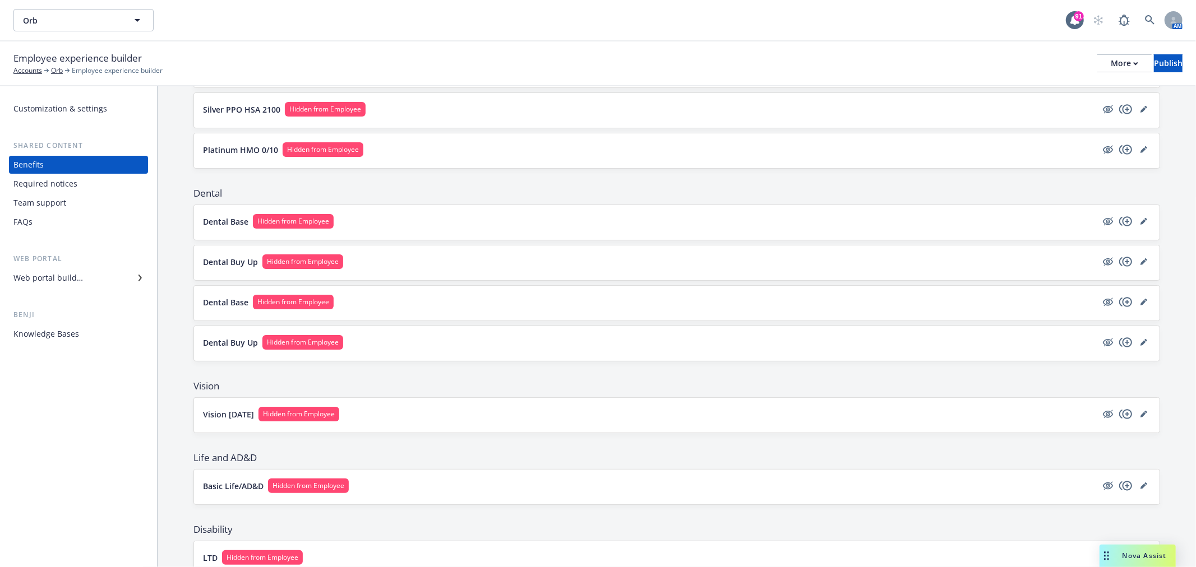
click at [411, 299] on button "Dental Base Hidden from Employee" at bounding box center [650, 302] width 894 height 15
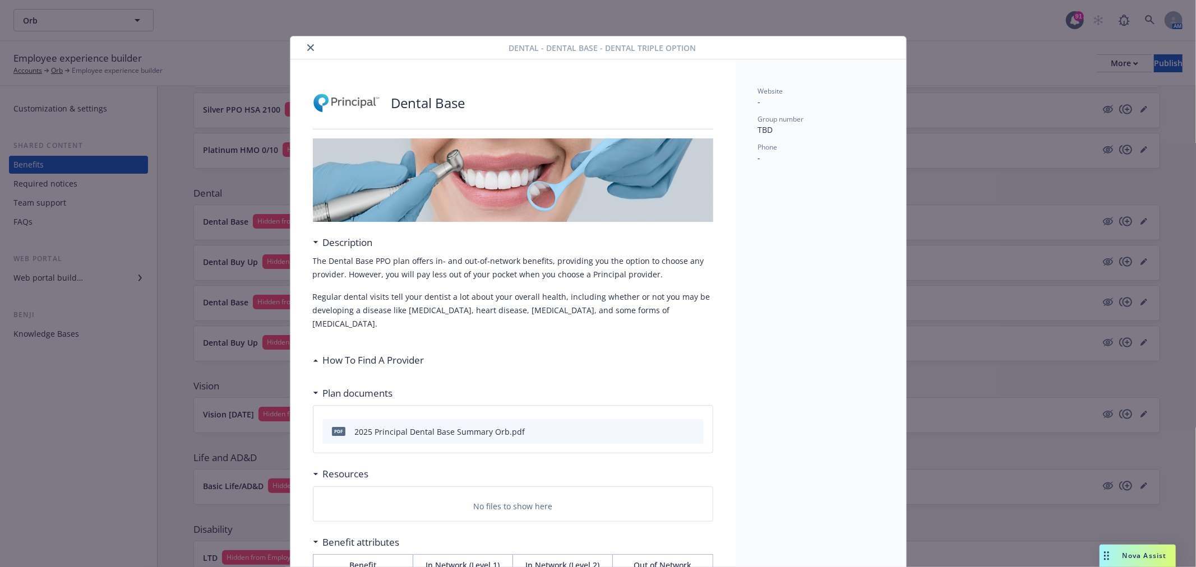
scroll to position [34, 0]
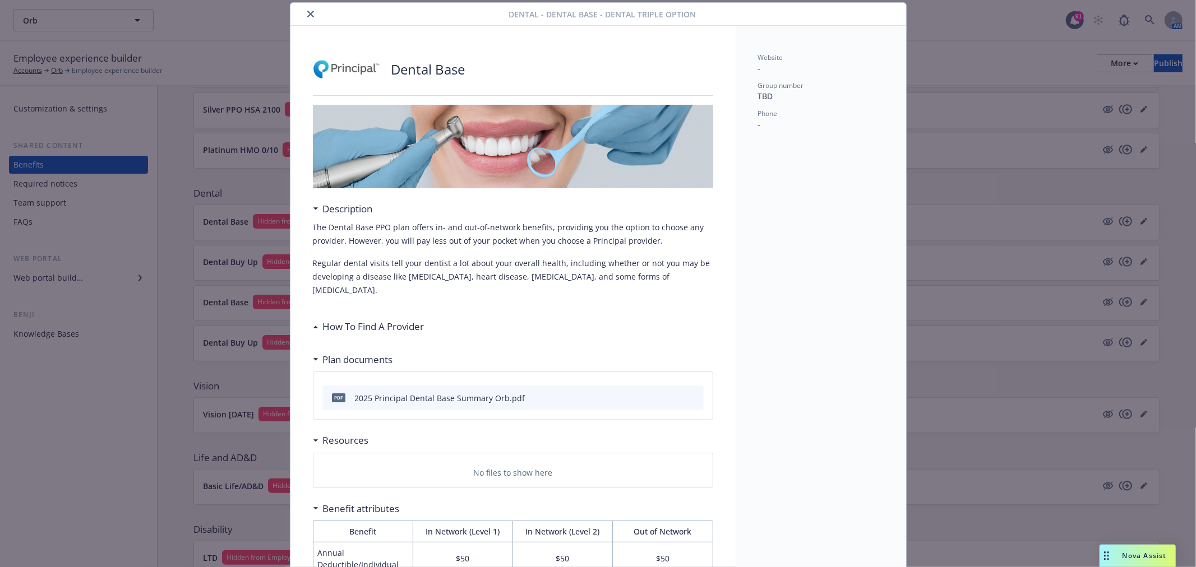
click at [304, 19] on button "close" at bounding box center [310, 13] width 13 height 13
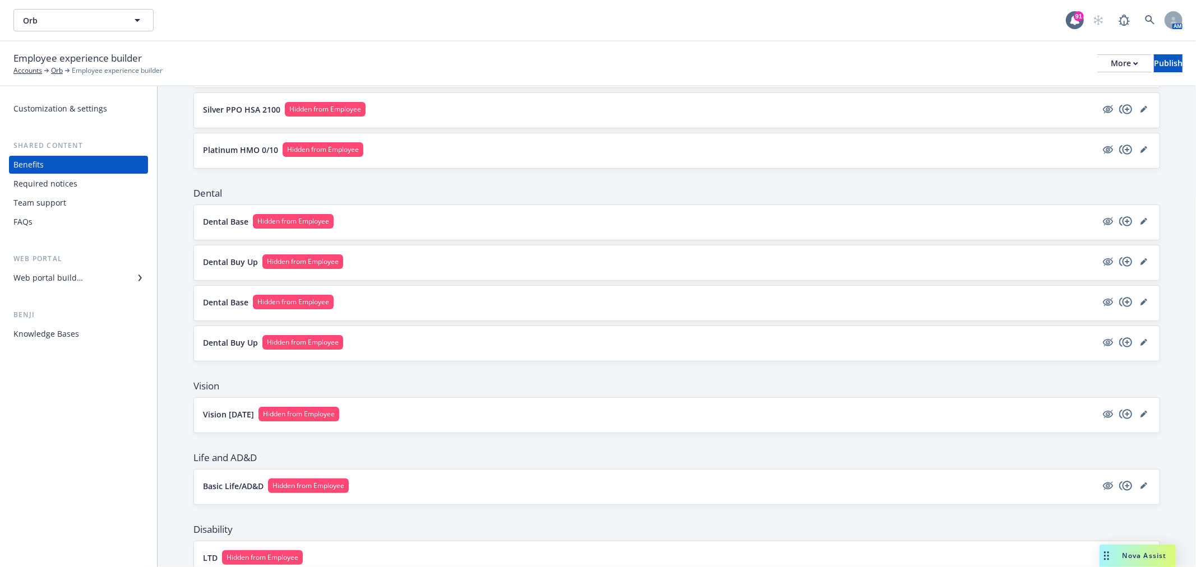
click at [462, 349] on button "Dental Buy Up Hidden from Employee" at bounding box center [650, 342] width 894 height 15
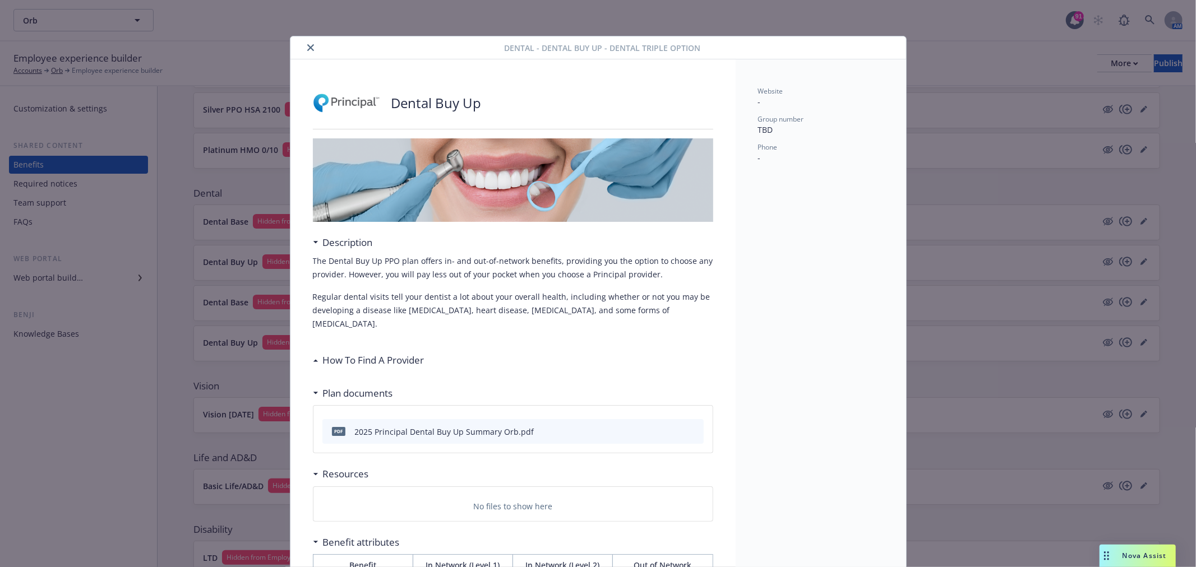
scroll to position [34, 0]
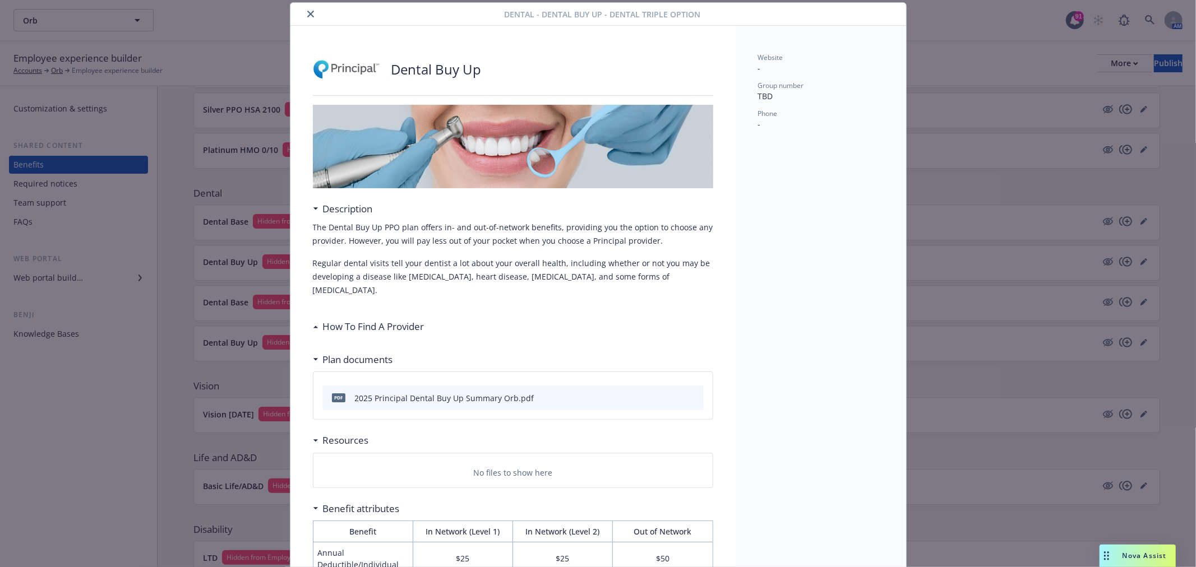
click at [298, 12] on div at bounding box center [400, 13] width 210 height 13
click at [312, 18] on div at bounding box center [400, 13] width 210 height 13
click at [298, 15] on div at bounding box center [400, 13] width 210 height 13
click at [304, 15] on button "close" at bounding box center [310, 13] width 13 height 13
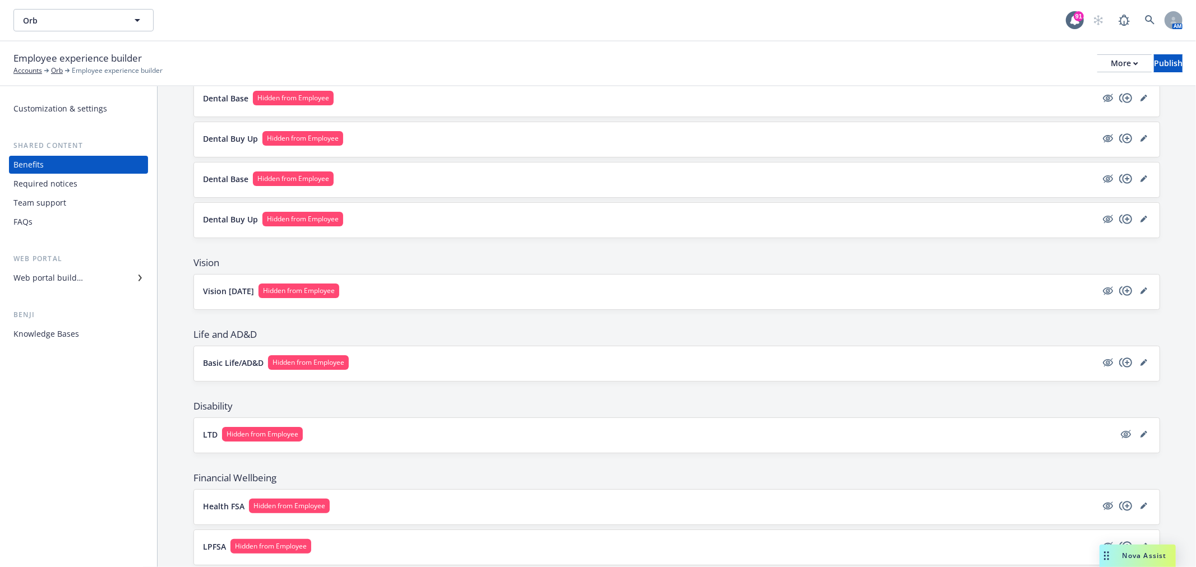
scroll to position [373, 0]
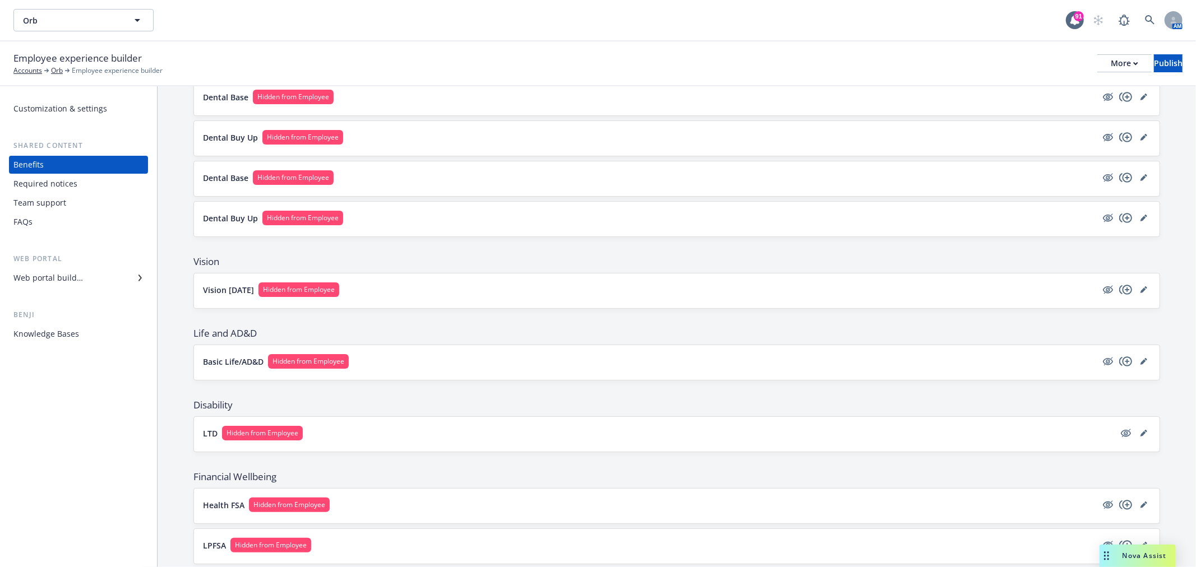
drag, startPoint x: 434, startPoint y: 271, endPoint x: 434, endPoint y: 277, distance: 6.7
click at [434, 271] on div "Vision Vision 12/12/12 Hidden from Employee" at bounding box center [676, 282] width 966 height 54
click at [434, 286] on button "Vision 12/12/12 Hidden from Employee" at bounding box center [650, 290] width 894 height 15
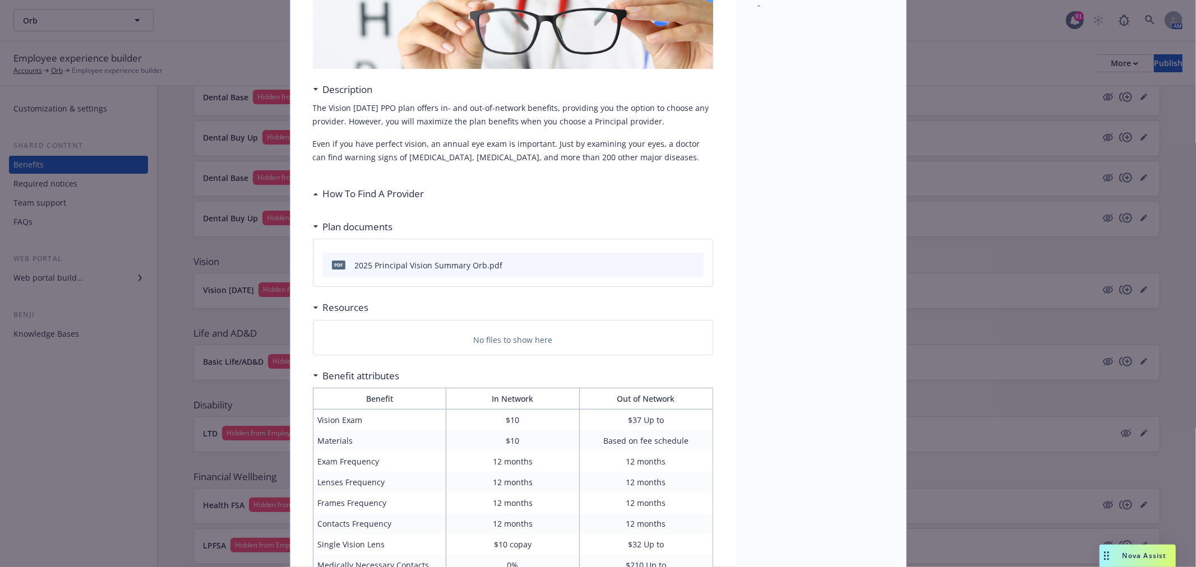
scroll to position [158, 0]
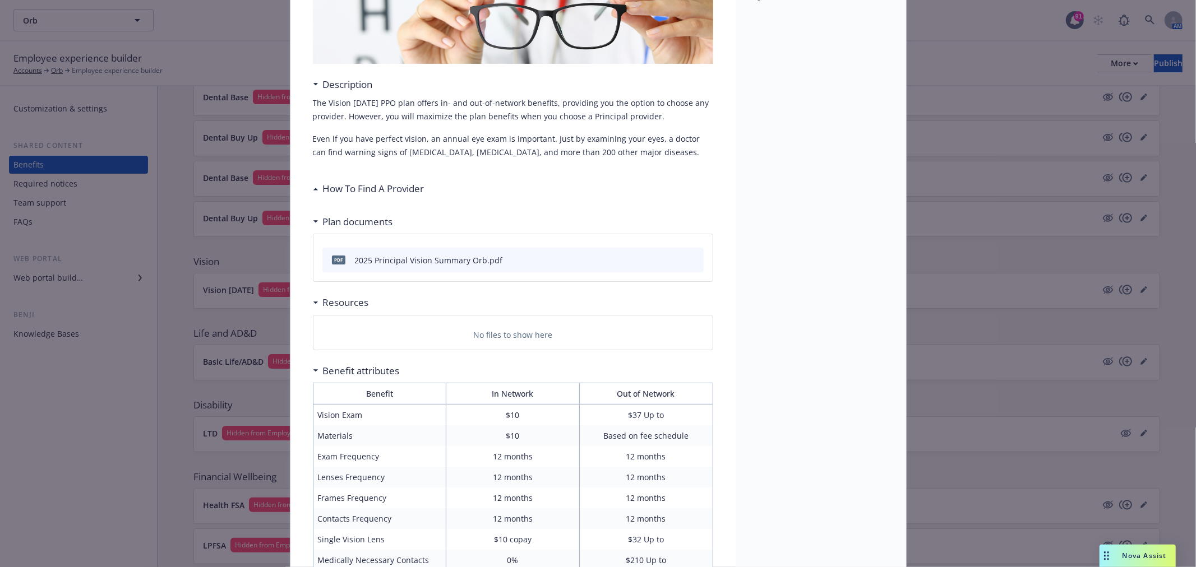
click at [344, 195] on h3 "How To Find A Provider" at bounding box center [373, 189] width 101 height 15
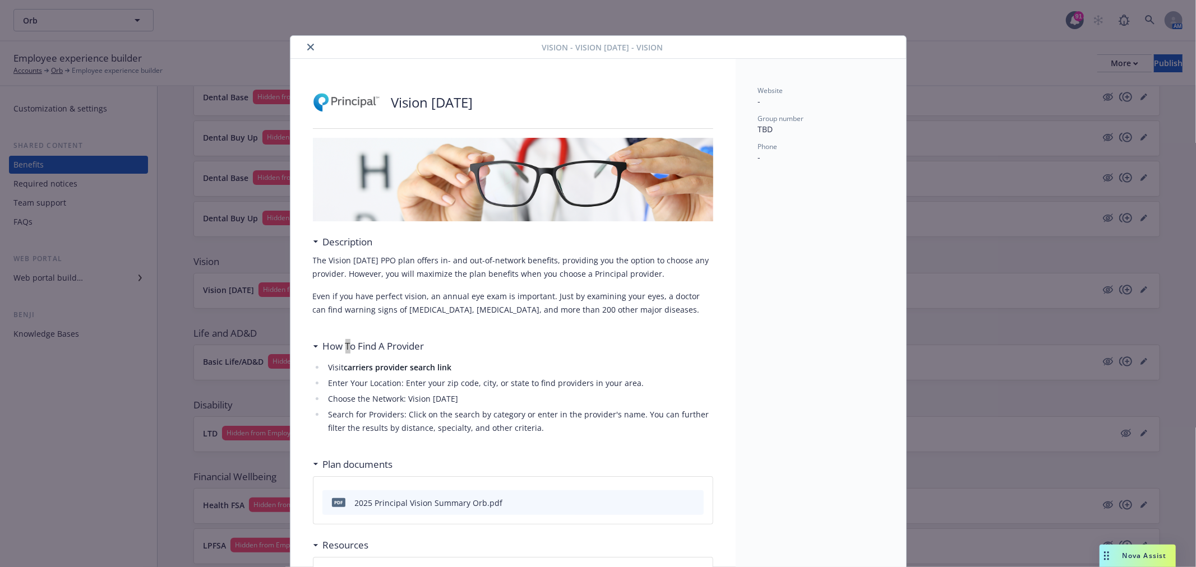
scroll to position [0, 0]
click at [304, 42] on button "close" at bounding box center [310, 47] width 13 height 13
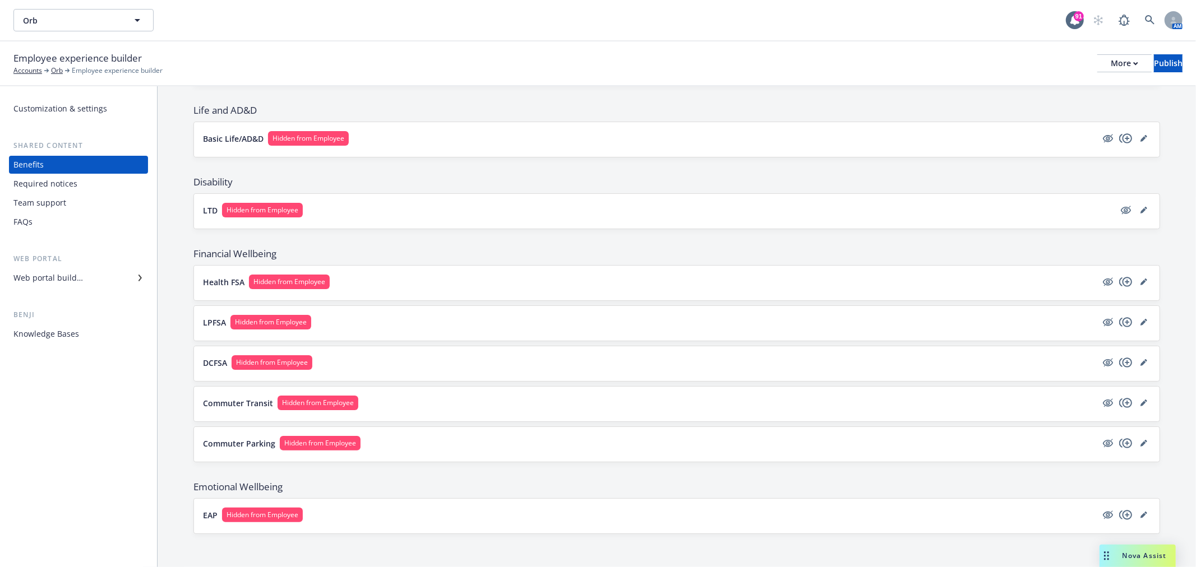
scroll to position [600, 0]
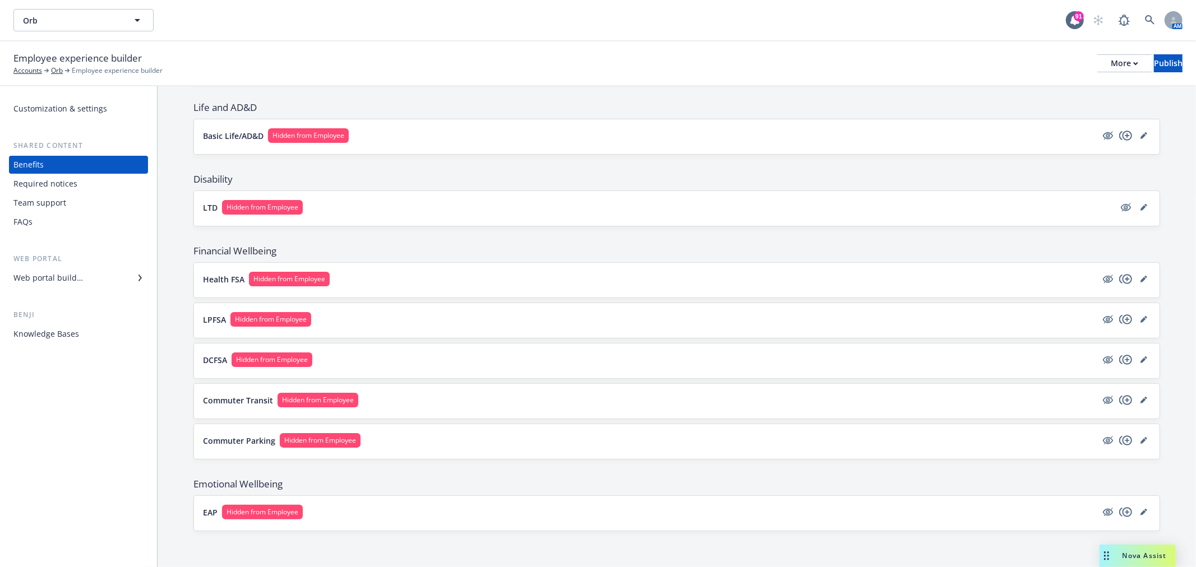
click at [471, 205] on button "LTD Hidden from Employee" at bounding box center [658, 207] width 911 height 15
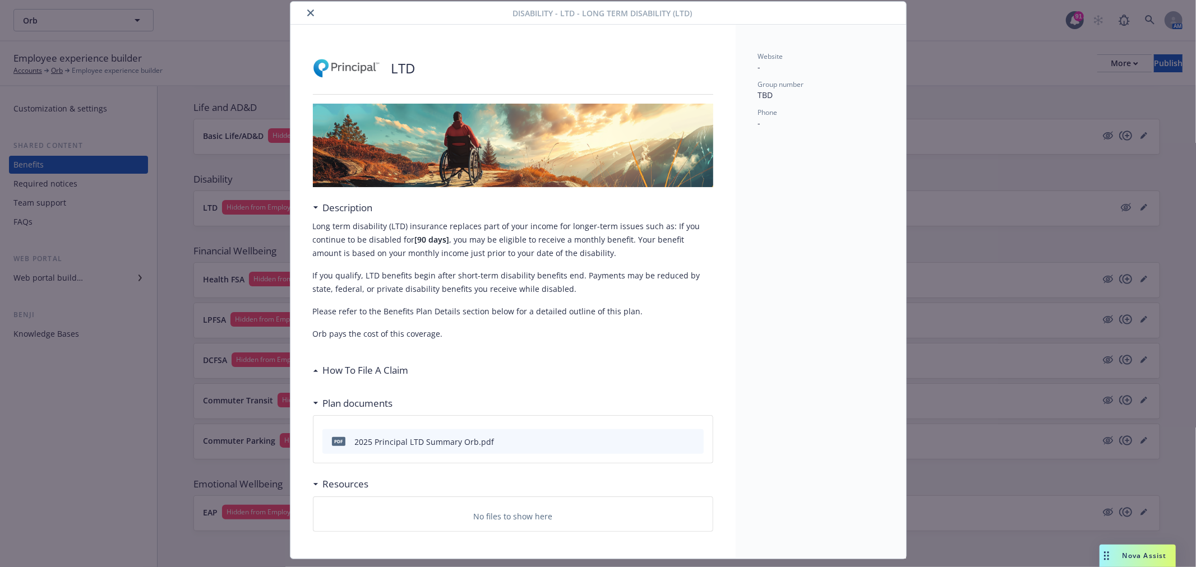
scroll to position [62, 0]
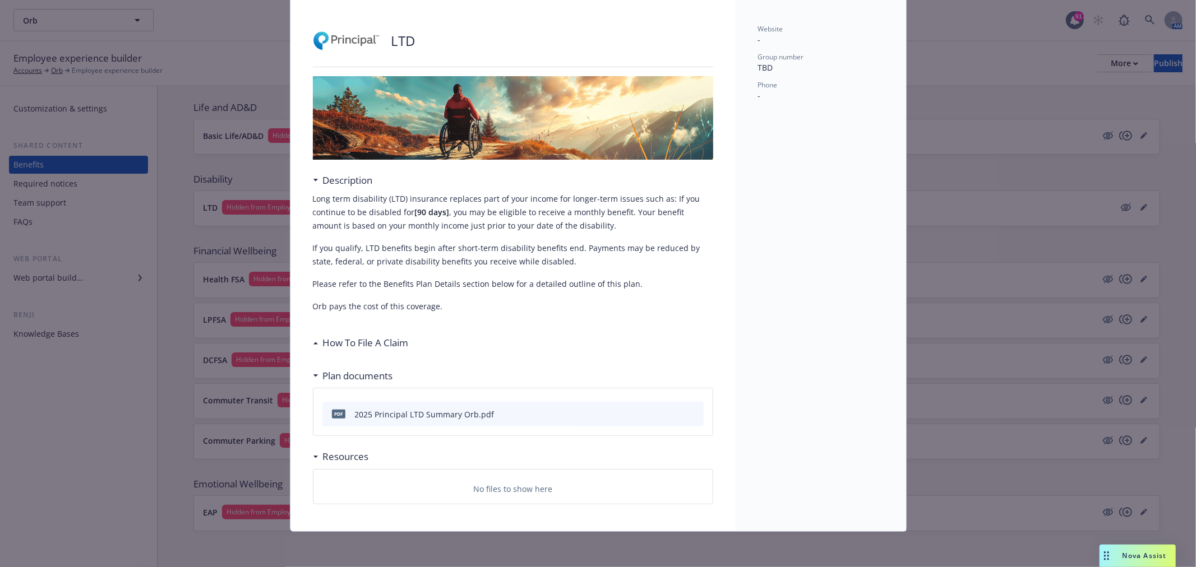
click at [368, 346] on h3 "How To File A Claim" at bounding box center [366, 343] width 86 height 15
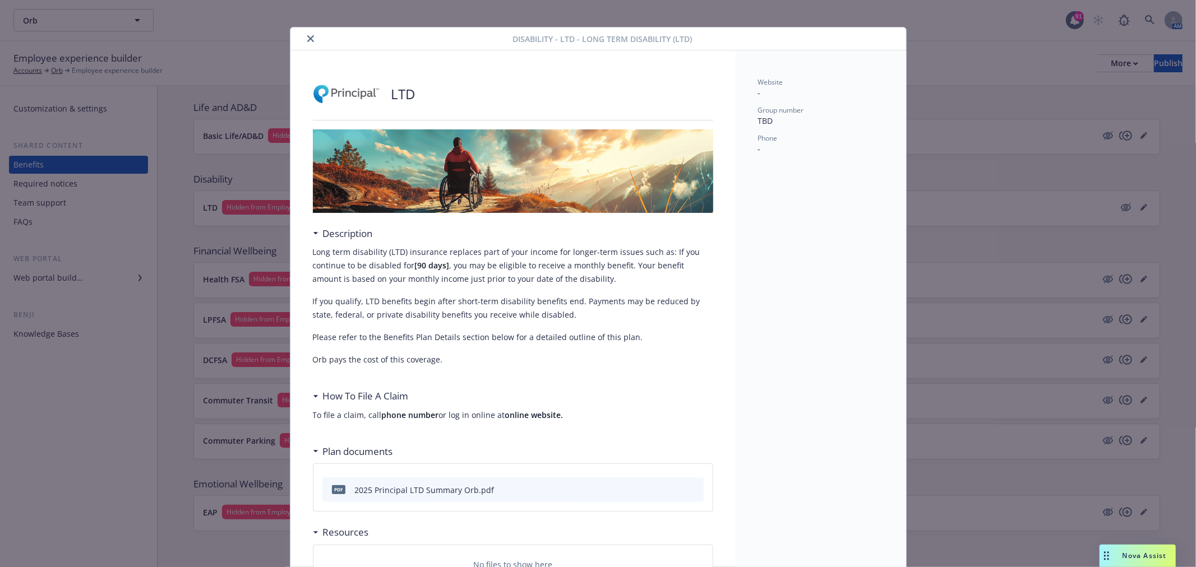
scroll to position [0, 0]
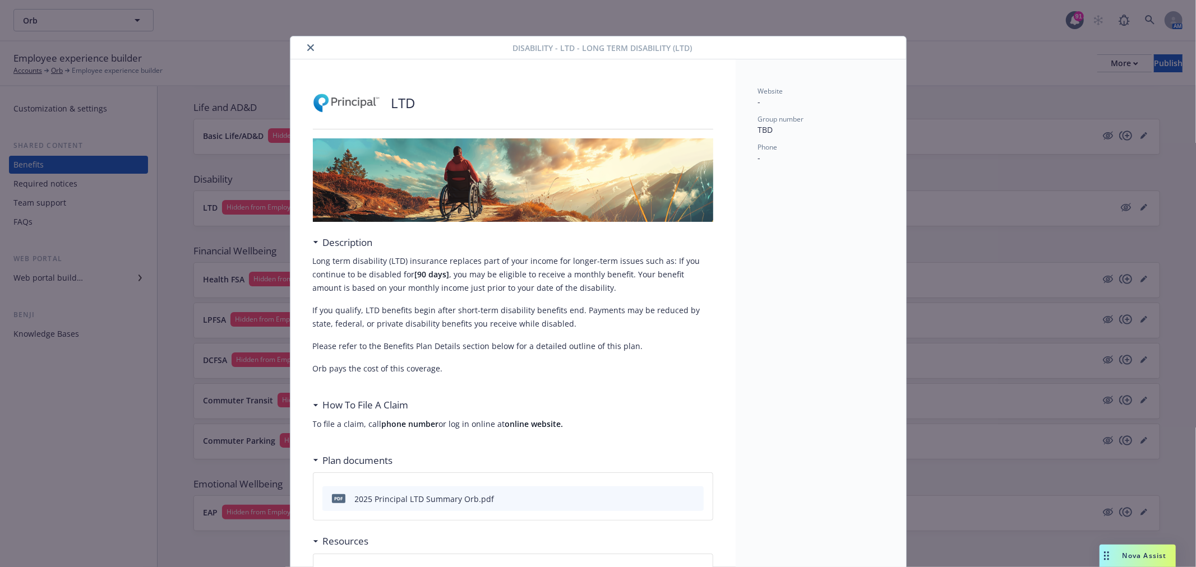
click at [304, 51] on button "close" at bounding box center [310, 47] width 13 height 13
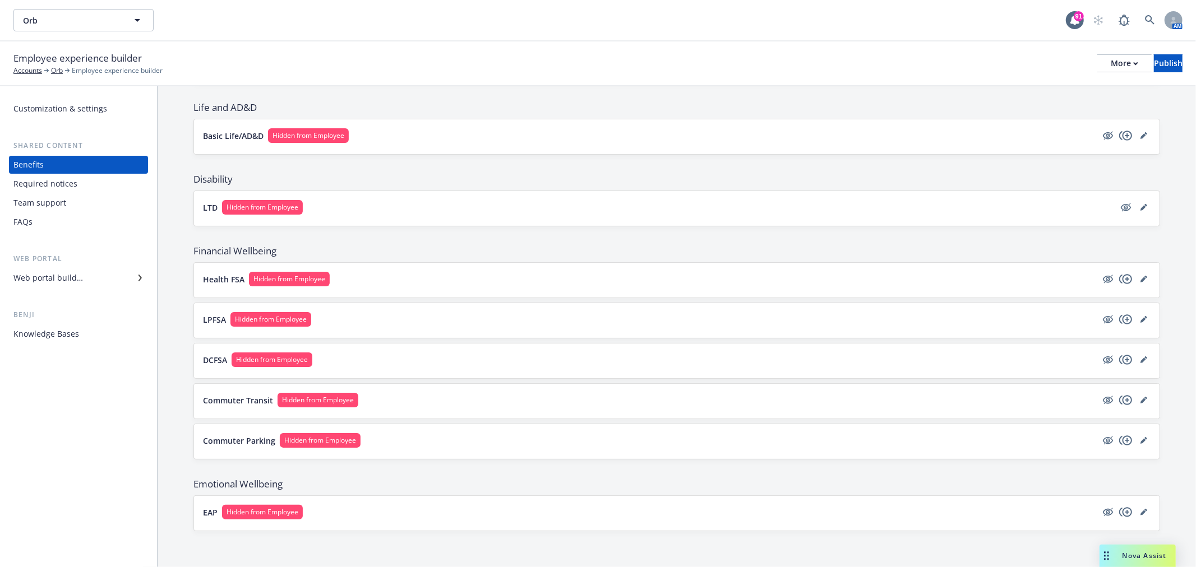
click at [469, 269] on div "Health FSA Hidden from Employee" at bounding box center [676, 280] width 965 height 35
click at [473, 281] on button "Health FSA Hidden from Employee" at bounding box center [650, 279] width 894 height 15
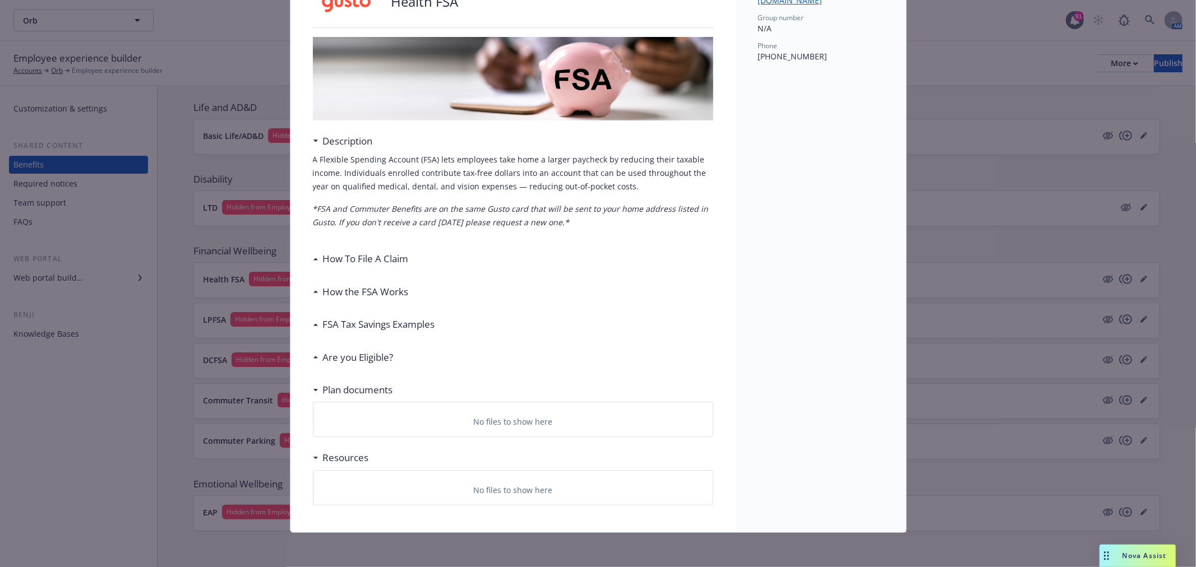
scroll to position [103, 0]
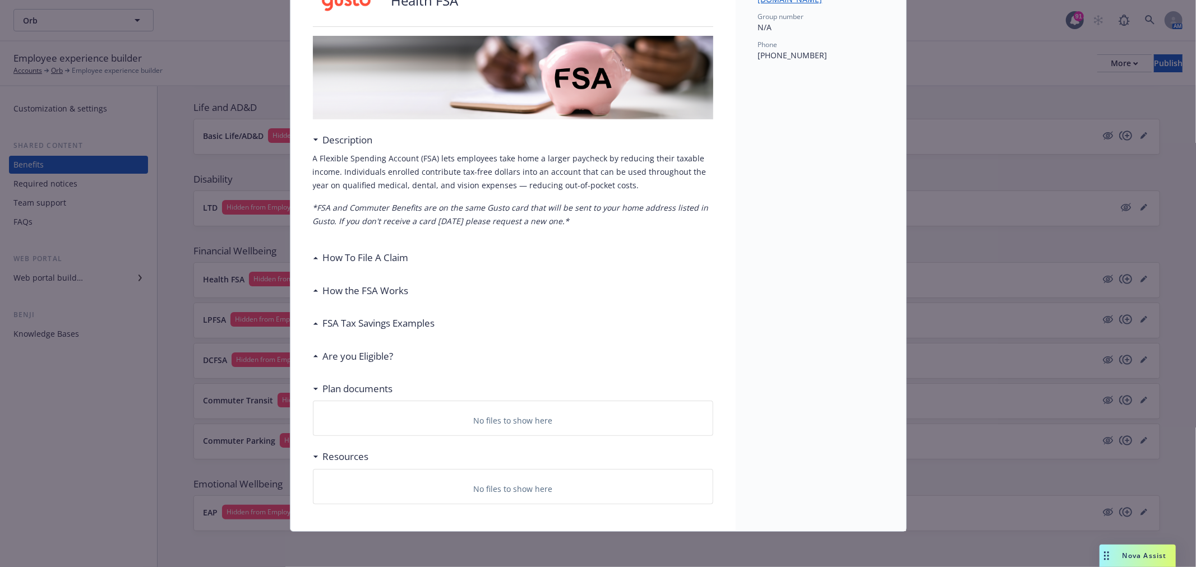
click at [382, 254] on h3 "How To File A Claim" at bounding box center [366, 258] width 86 height 15
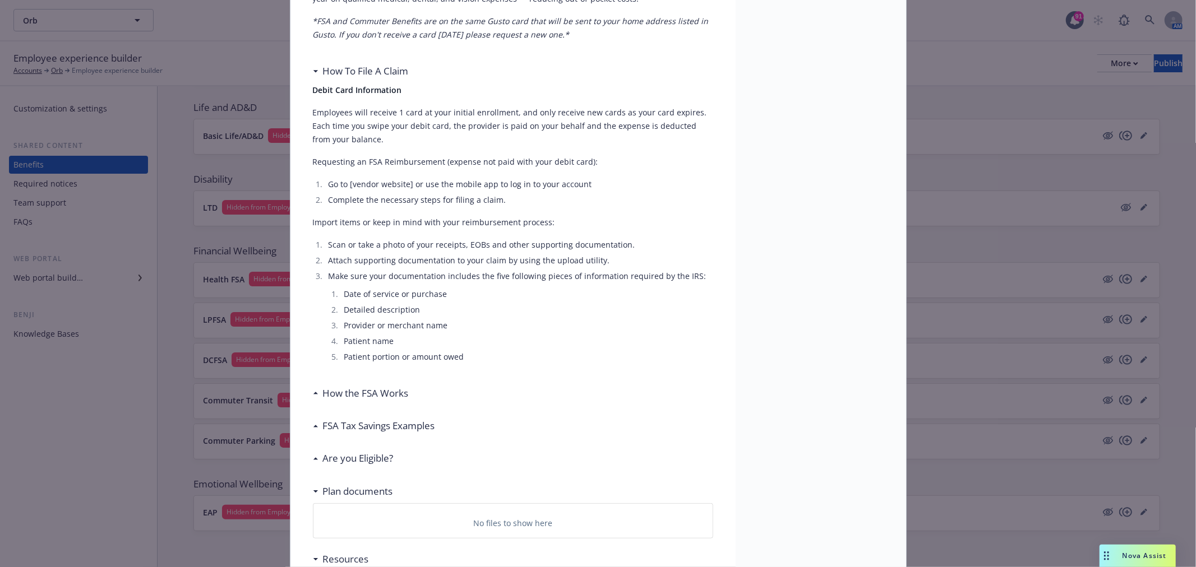
scroll to position [391, 0]
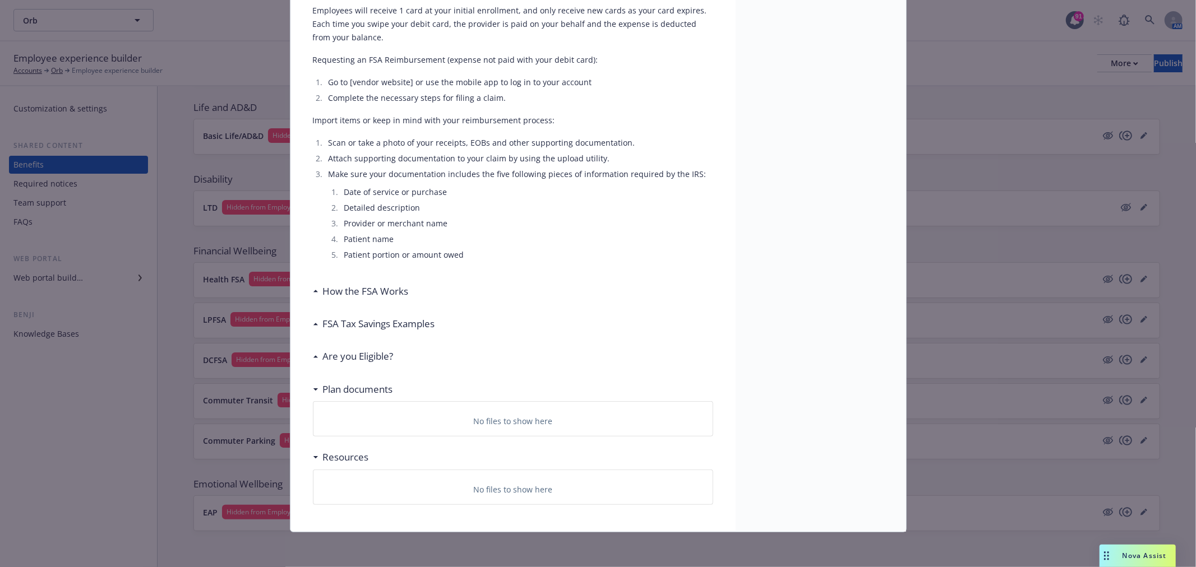
click at [359, 297] on h3 "How the FSA Works" at bounding box center [366, 291] width 86 height 15
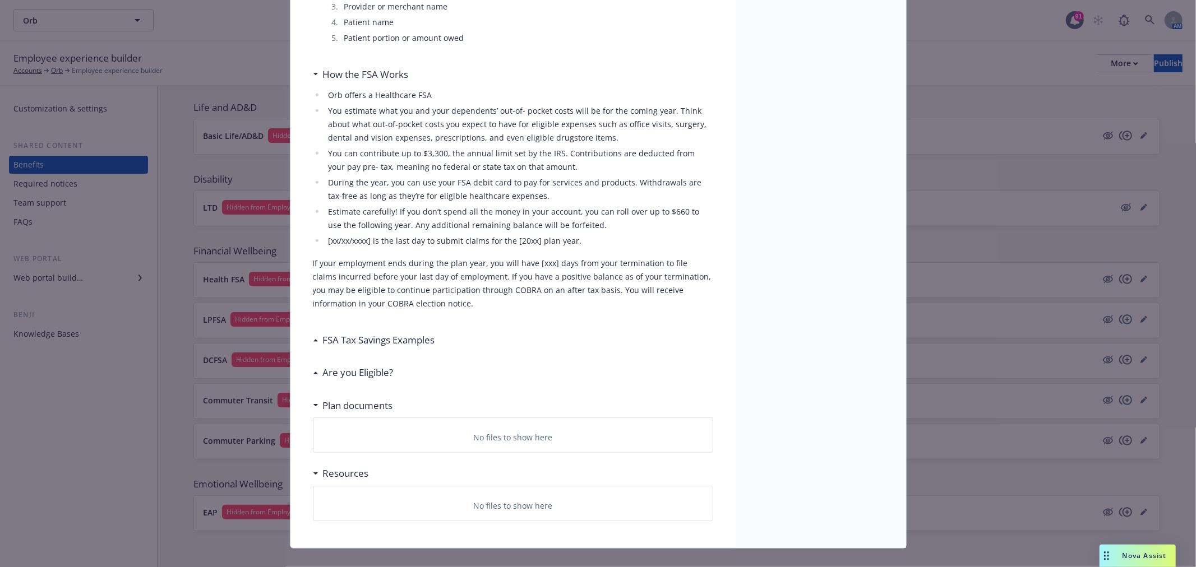
scroll to position [624, 0]
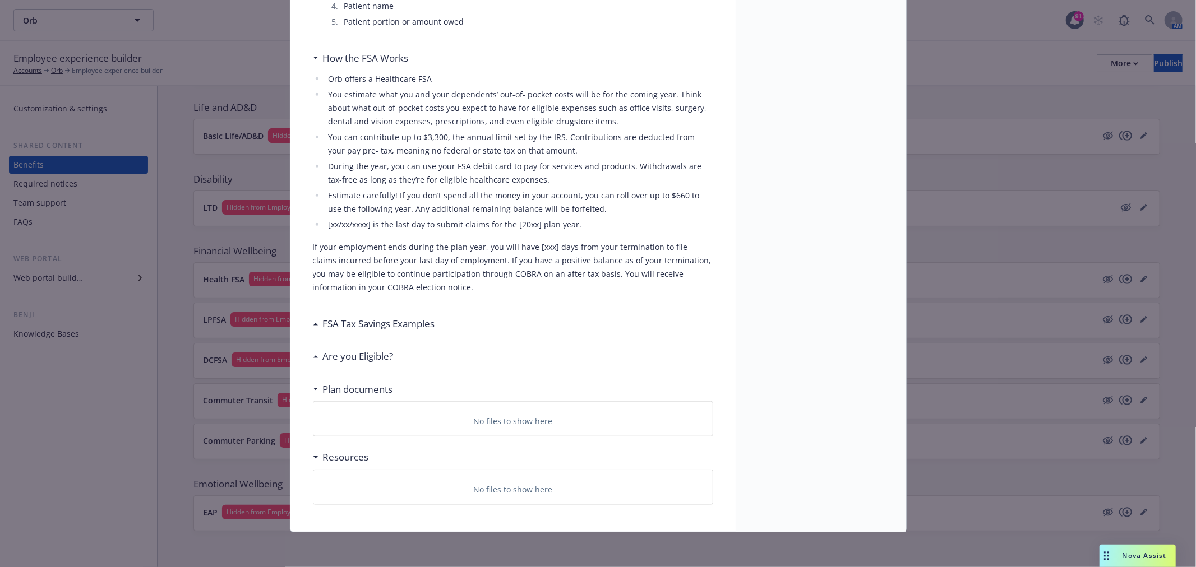
click at [366, 318] on h3 "FSA Tax Savings Examples" at bounding box center [379, 324] width 112 height 15
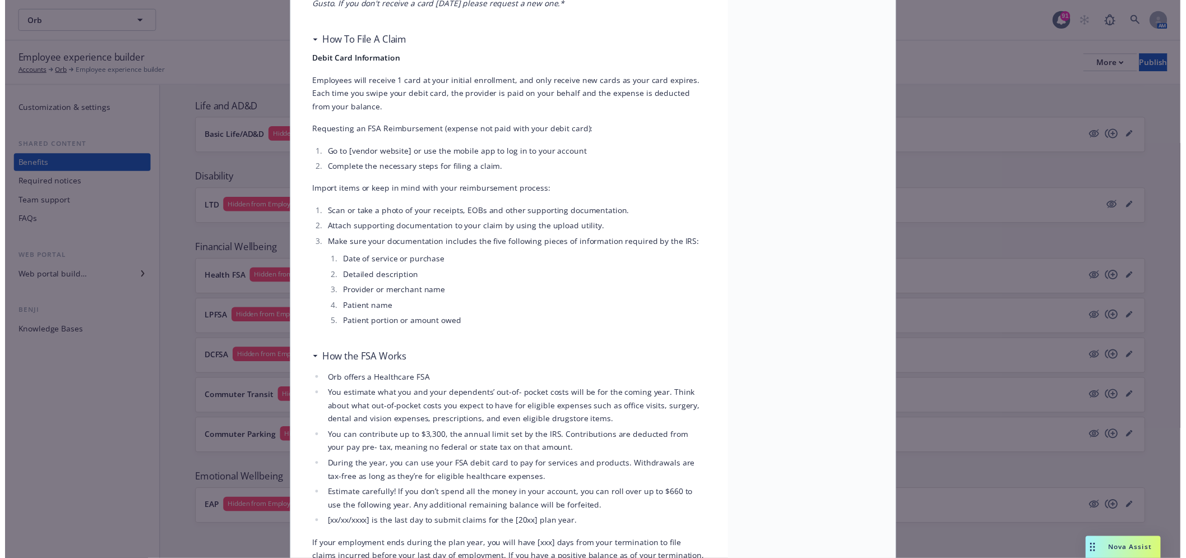
scroll to position [0, 0]
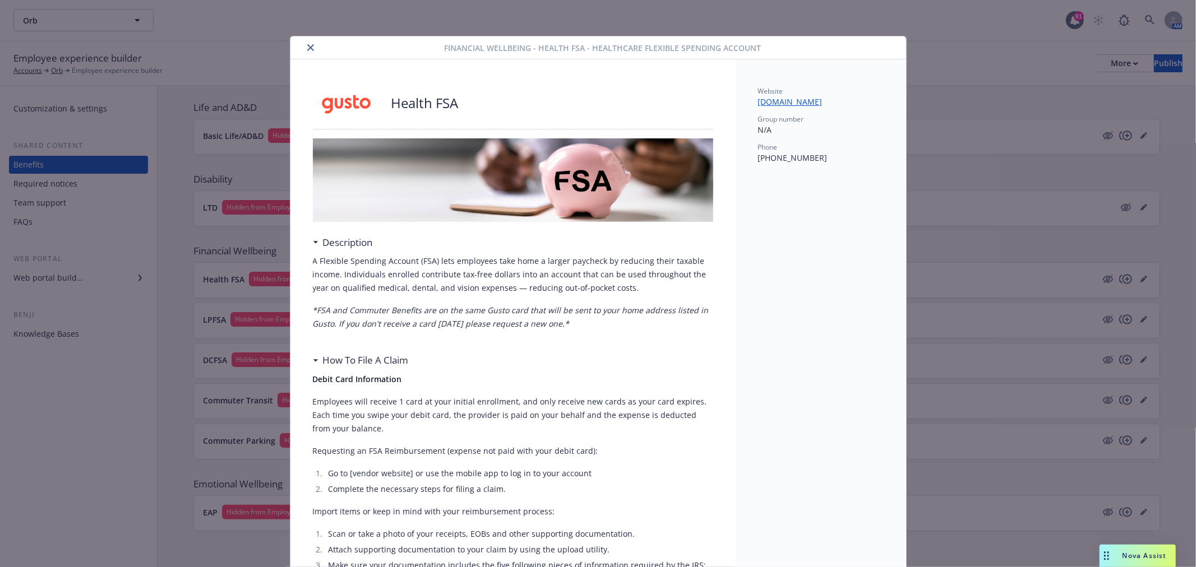
click at [307, 52] on button "close" at bounding box center [310, 47] width 13 height 13
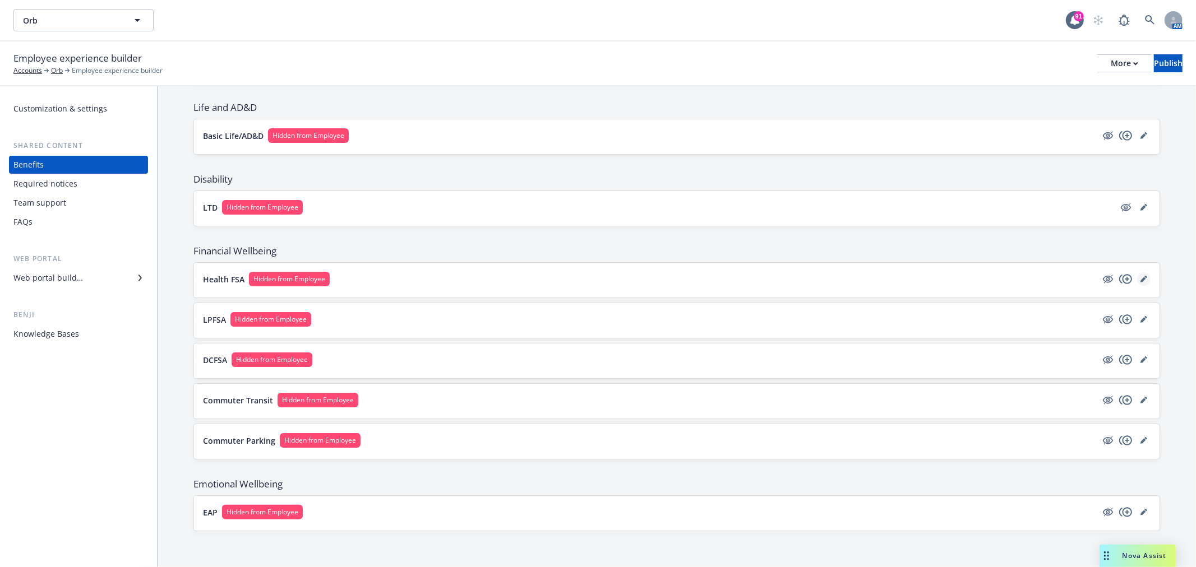
click at [1140, 280] on icon "editPencil" at bounding box center [1143, 280] width 6 height 6
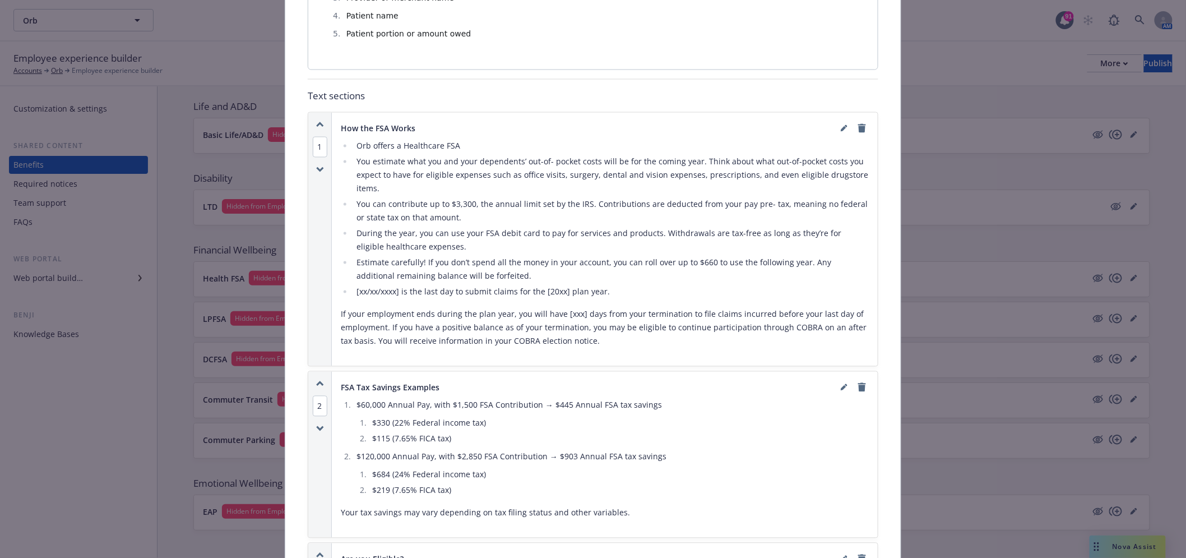
scroll to position [1140, 0]
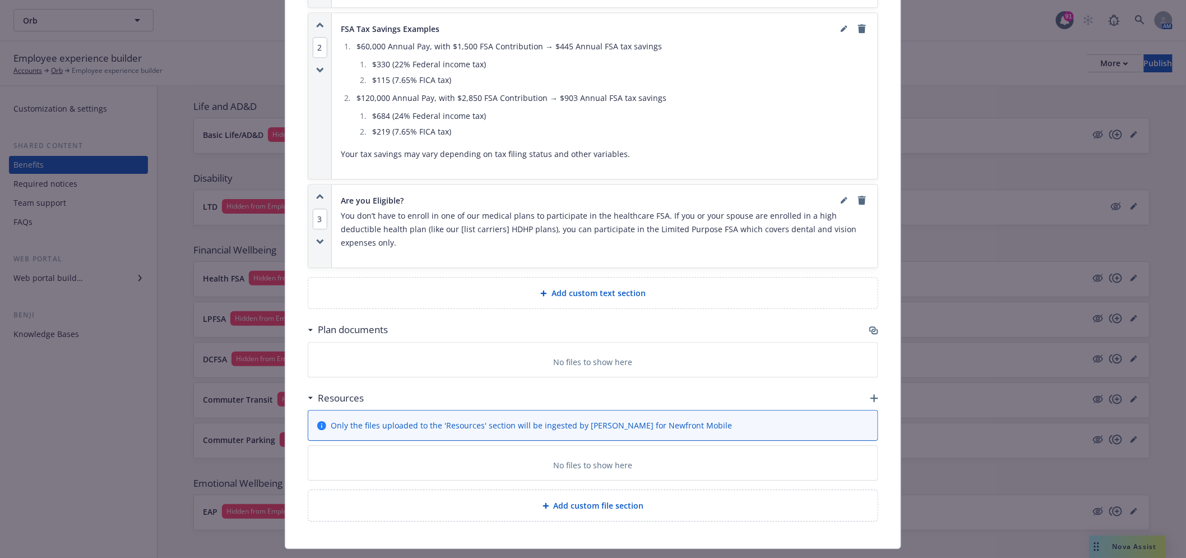
click at [872, 328] on icon "button" at bounding box center [875, 331] width 7 height 6
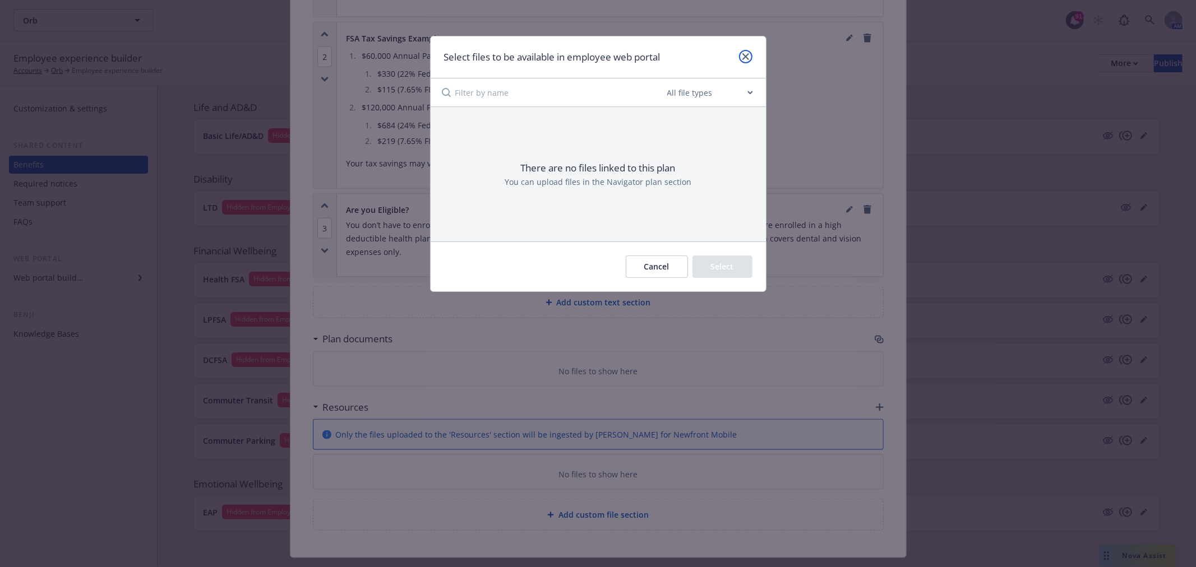
click at [744, 62] on link "close" at bounding box center [745, 56] width 13 height 13
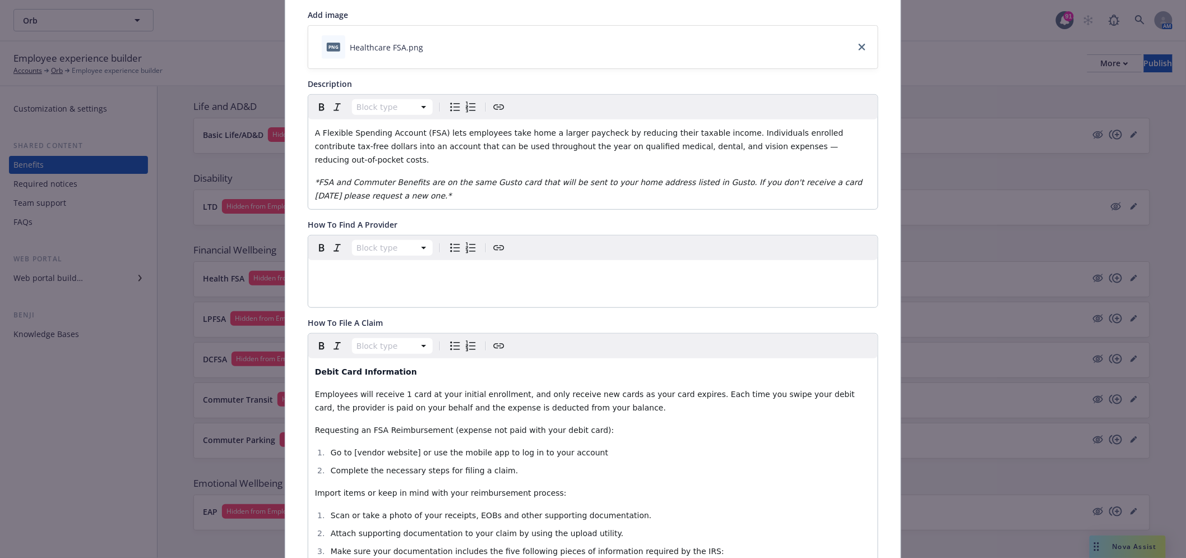
scroll to position [9, 0]
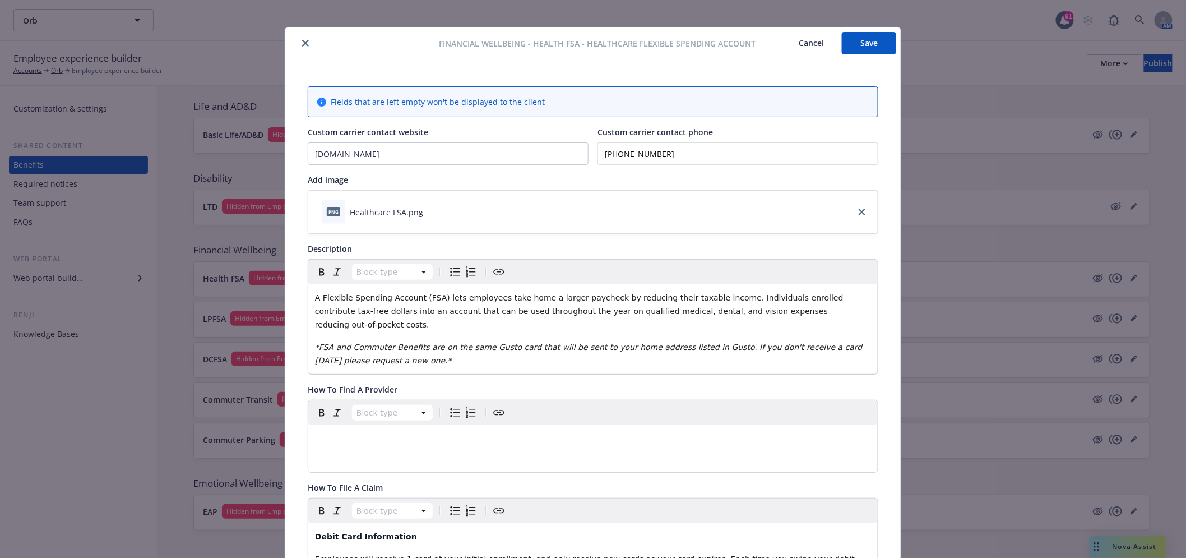
click at [302, 40] on icon "close" at bounding box center [305, 43] width 7 height 7
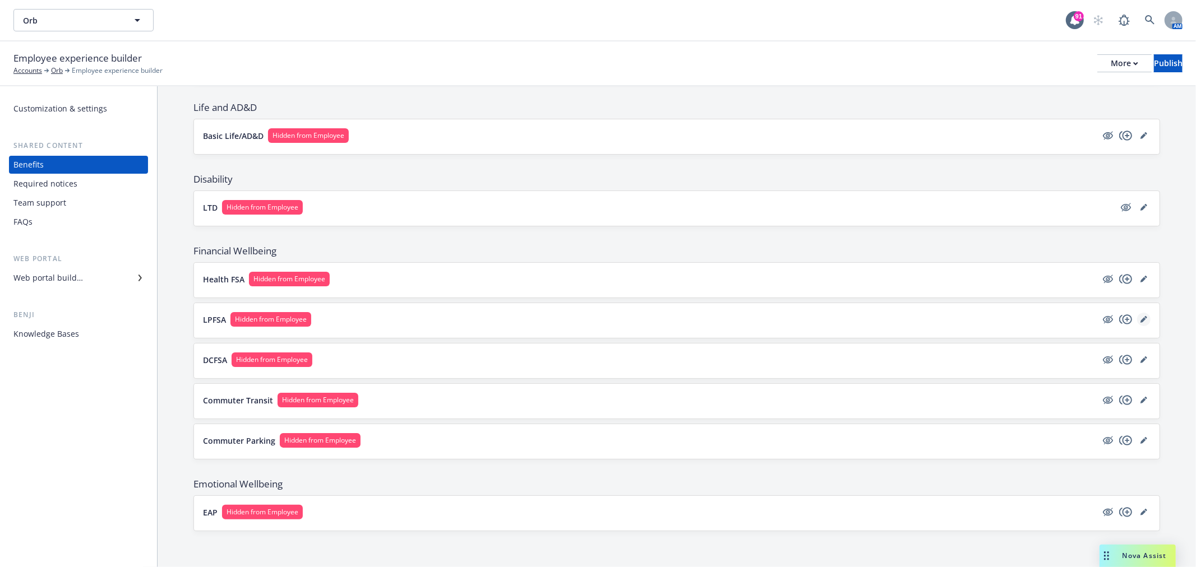
click at [1140, 321] on icon "editPencil" at bounding box center [1143, 320] width 6 height 6
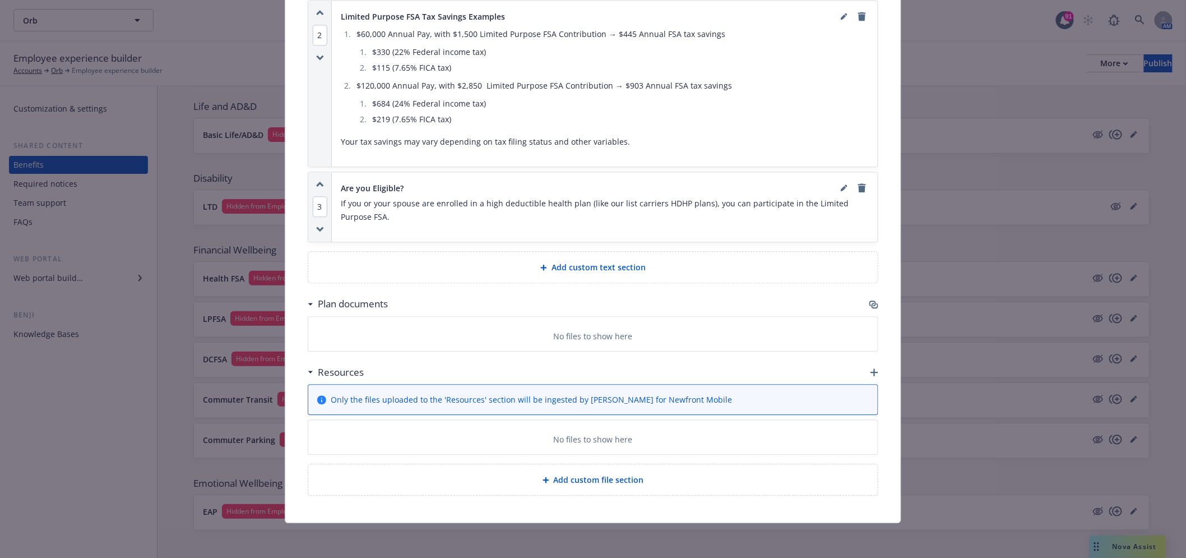
scroll to position [1039, 0]
click at [872, 303] on icon "button" at bounding box center [873, 303] width 9 height 9
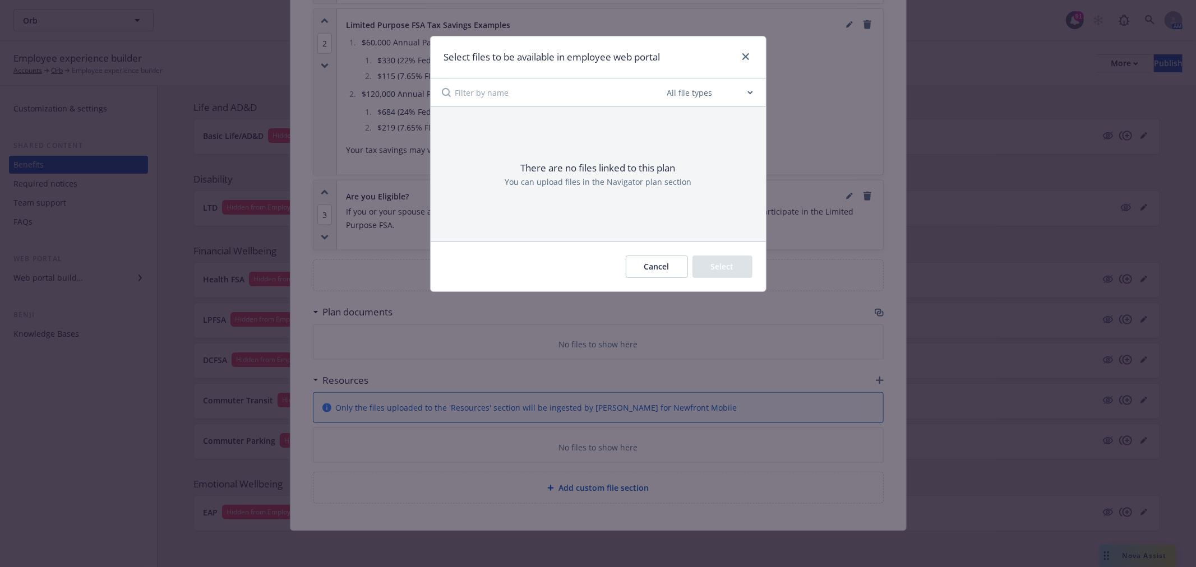
click at [737, 50] on div at bounding box center [743, 57] width 18 height 15
click at [743, 54] on icon "close" at bounding box center [745, 56] width 7 height 7
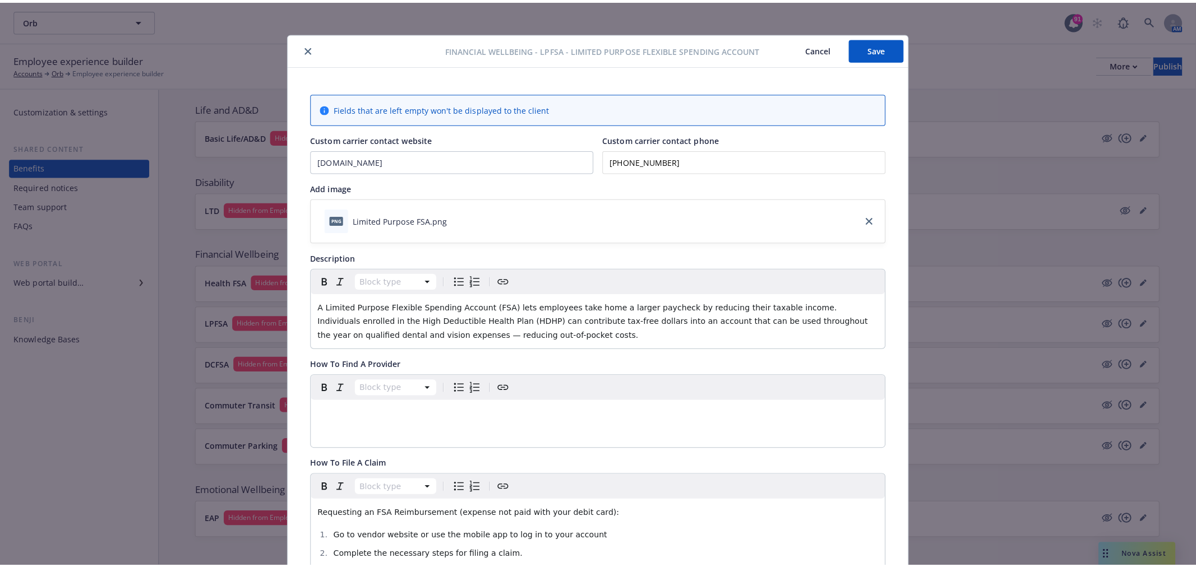
scroll to position [0, 0]
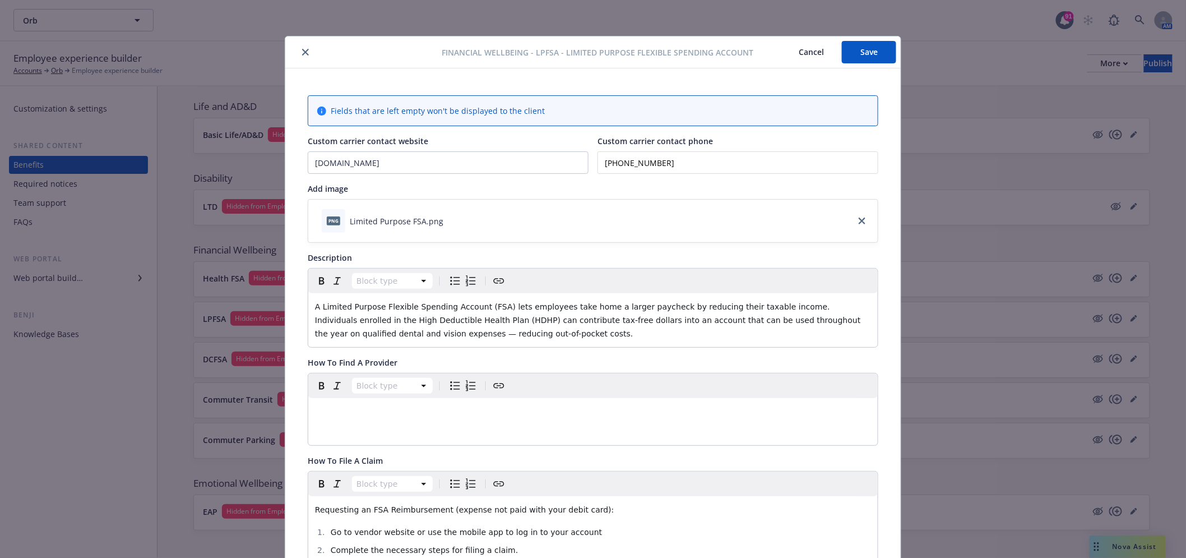
click at [303, 47] on button "close" at bounding box center [305, 51] width 13 height 13
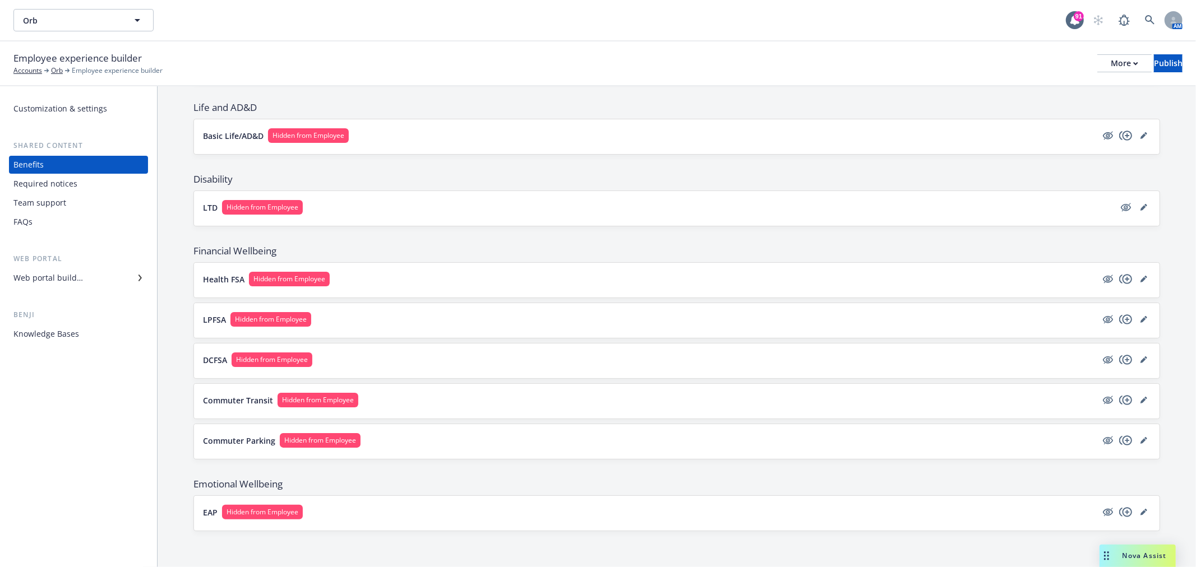
click at [864, 349] on div "DCFSA Hidden from Employee" at bounding box center [676, 361] width 965 height 35
click at [860, 365] on button "DCFSA Hidden from Employee" at bounding box center [650, 360] width 894 height 15
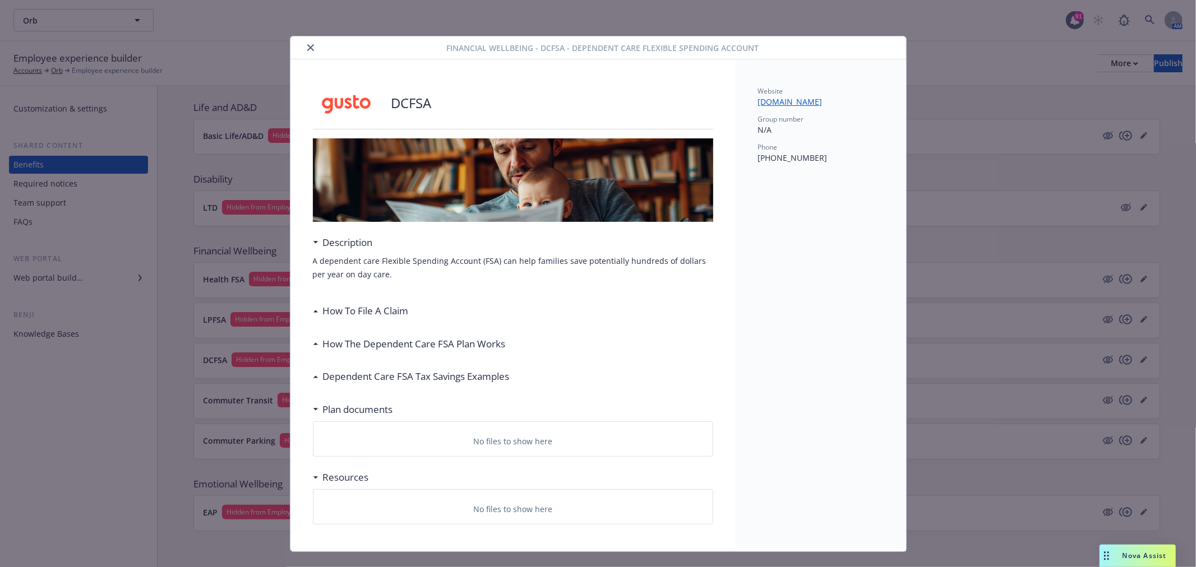
click at [307, 45] on icon "close" at bounding box center [310, 47] width 7 height 7
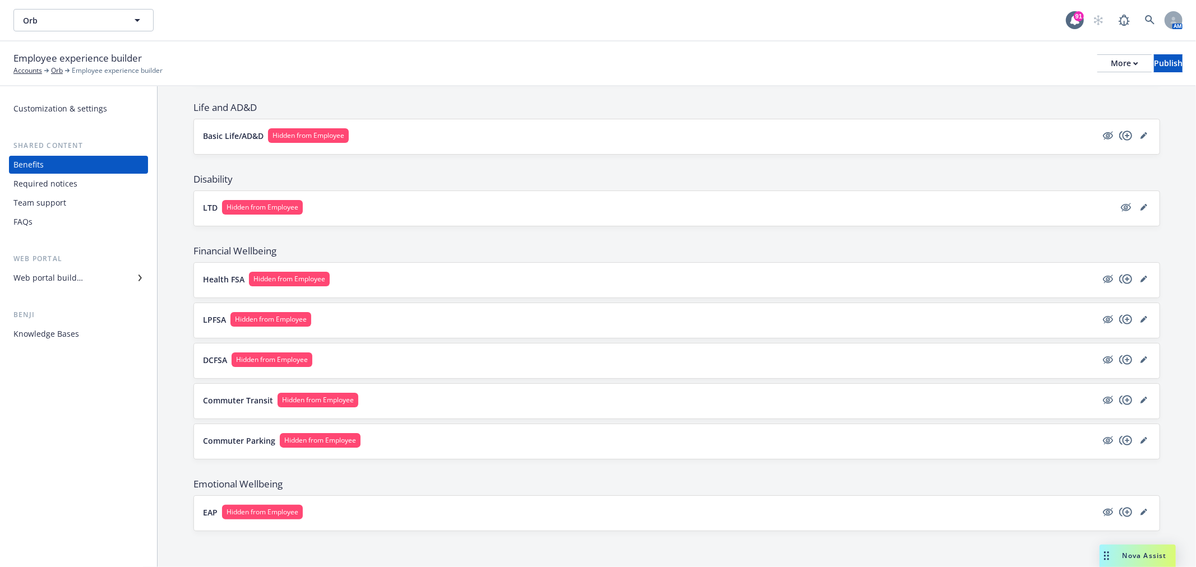
click at [422, 419] on div "Financial Wellbeing Health FSA Hidden from Employee LPFSA Hidden from Employee …" at bounding box center [676, 351] width 966 height 215
click at [417, 511] on button "EAP Hidden from Employee" at bounding box center [650, 512] width 894 height 15
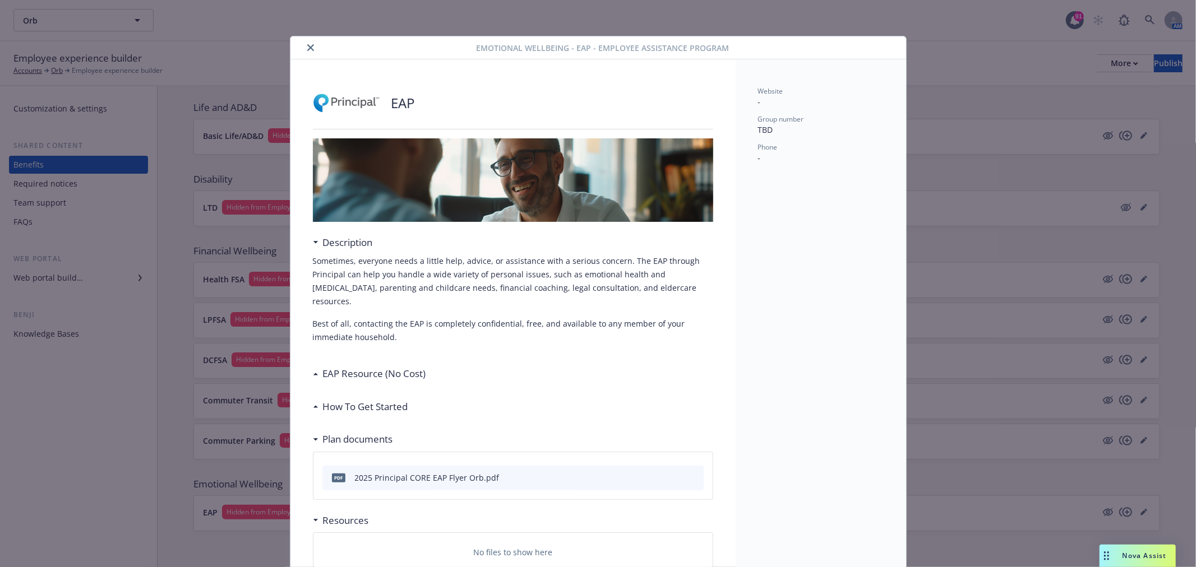
click at [304, 47] on button "close" at bounding box center [310, 47] width 13 height 13
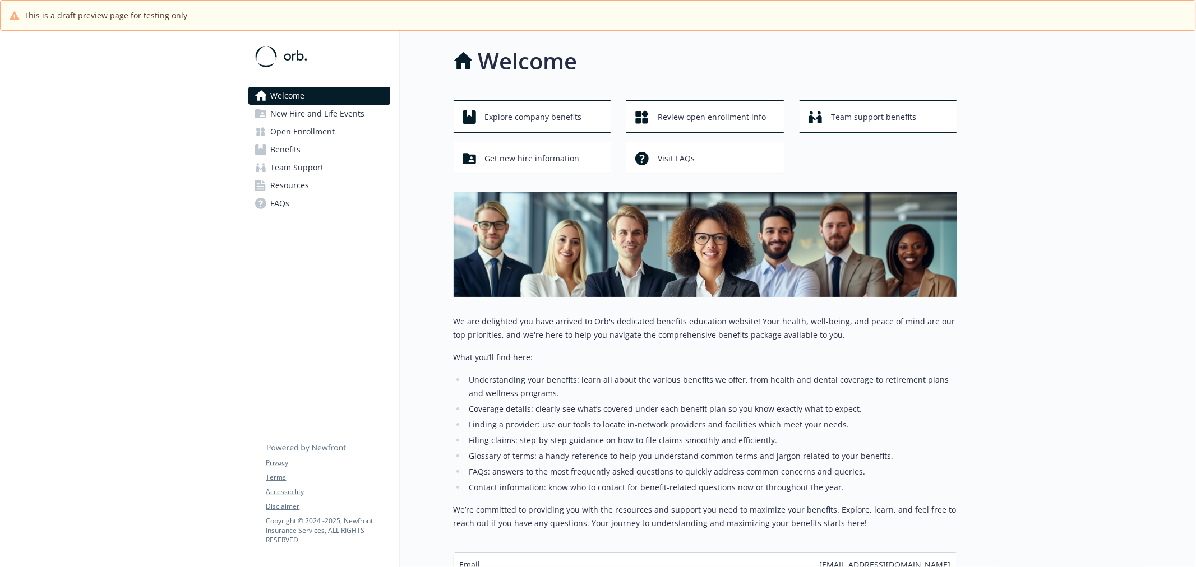
click at [282, 141] on span "Benefits" at bounding box center [286, 150] width 30 height 18
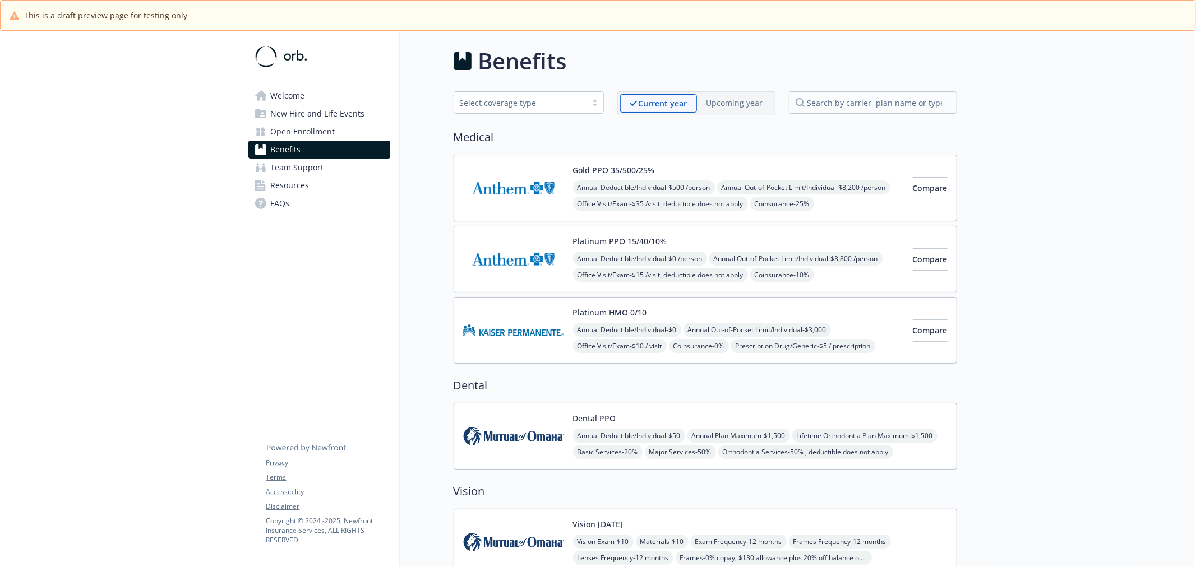
click at [754, 105] on p "Upcoming year" at bounding box center [734, 103] width 57 height 12
click at [736, 109] on div "Upcoming year" at bounding box center [735, 102] width 76 height 17
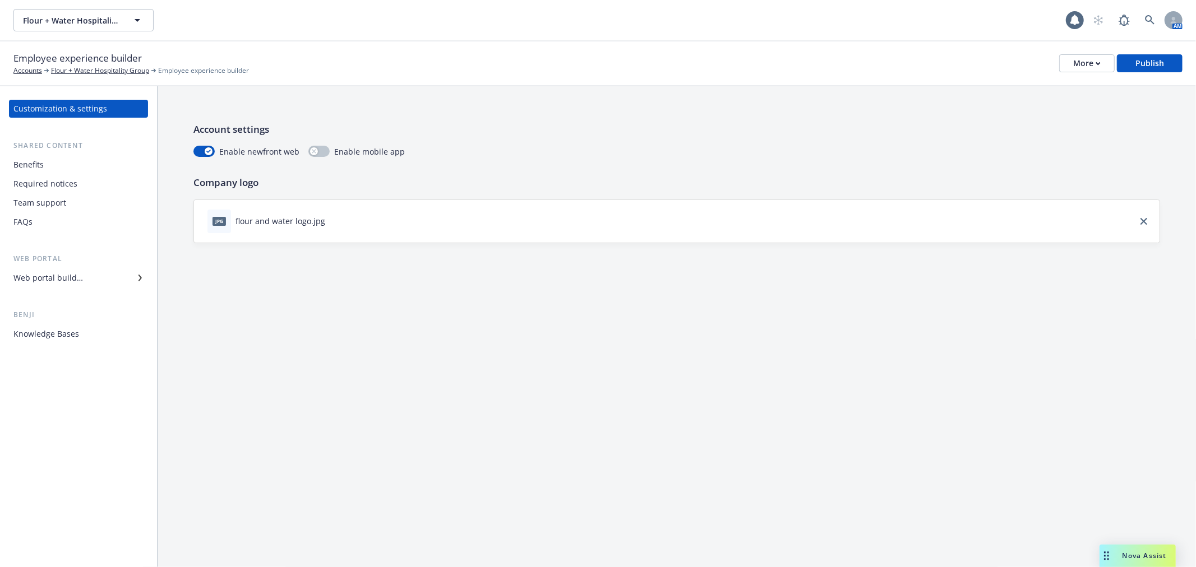
click at [105, 283] on div "Web portal builder" at bounding box center [78, 278] width 130 height 18
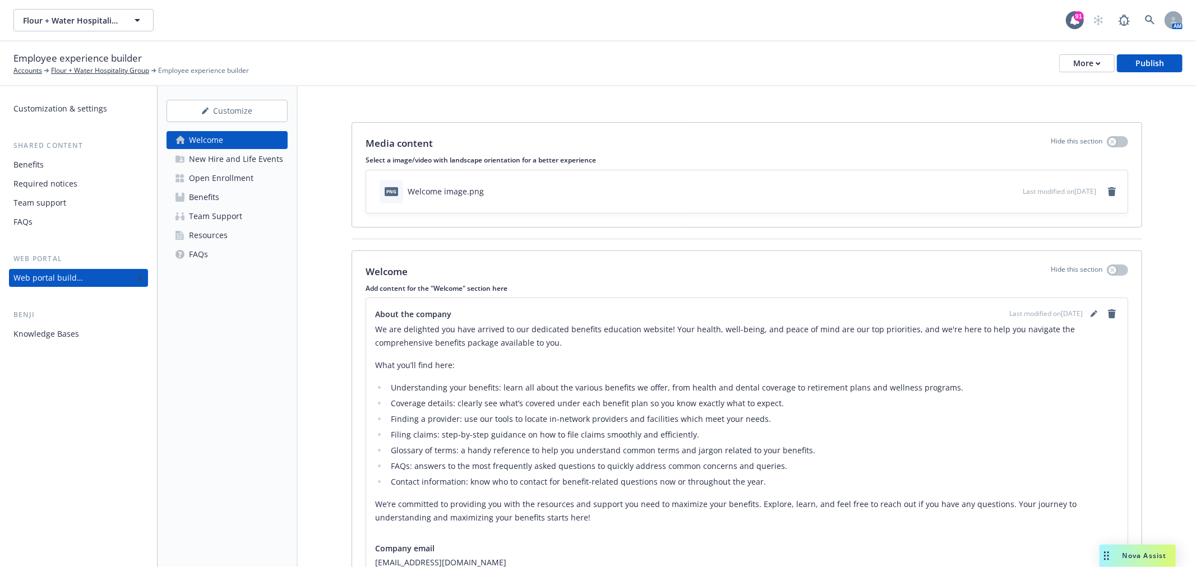
click at [203, 195] on div "Benefits" at bounding box center [204, 197] width 30 height 18
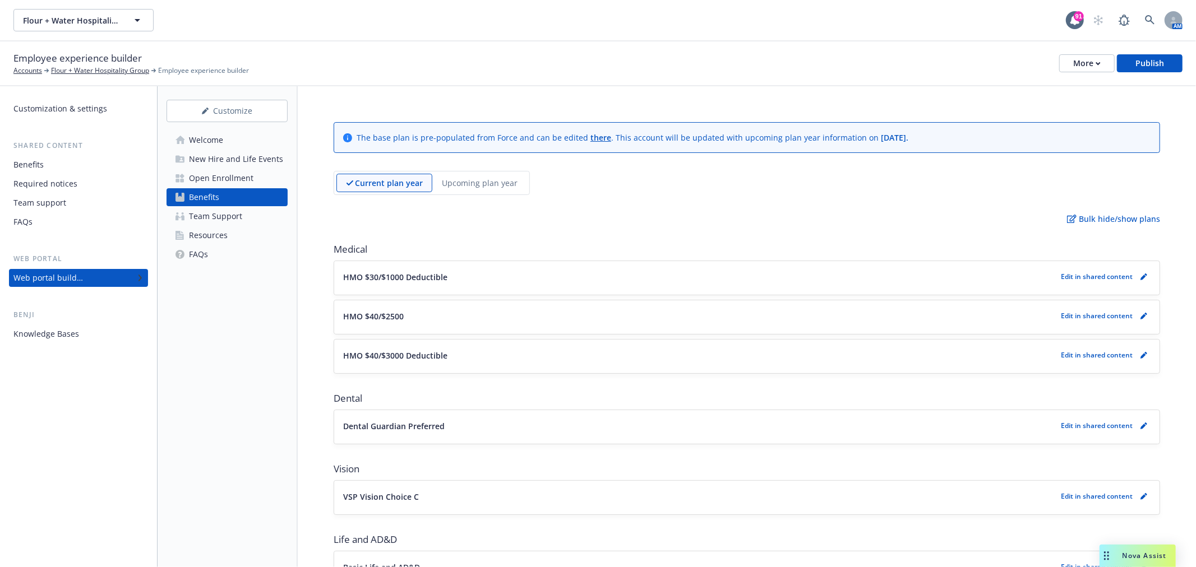
click at [503, 172] on div "Current plan year Upcoming plan year" at bounding box center [432, 183] width 196 height 24
click at [482, 191] on div "Upcoming plan year" at bounding box center [479, 183] width 95 height 18
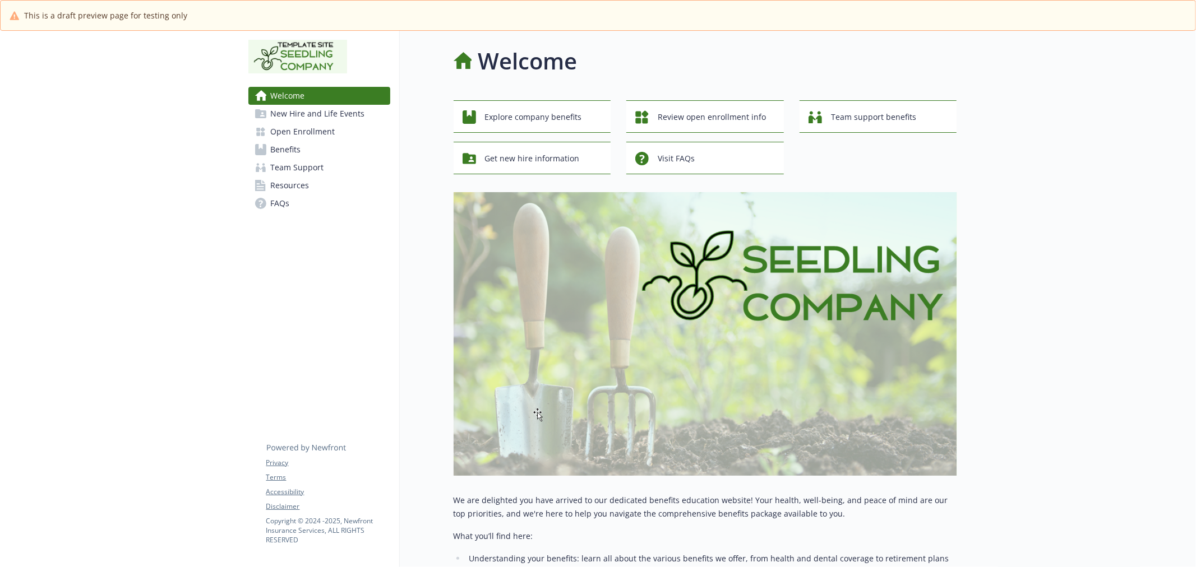
click at [299, 155] on span "Benefits" at bounding box center [286, 150] width 30 height 18
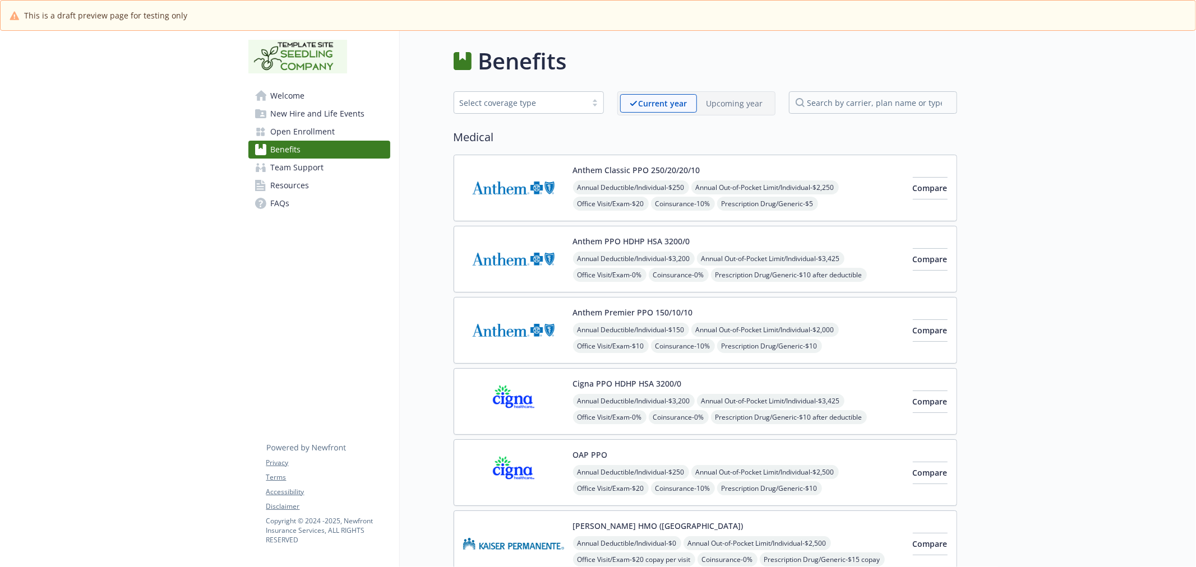
click at [749, 99] on p "Upcoming year" at bounding box center [734, 104] width 57 height 12
click at [516, 254] on img at bounding box center [513, 259] width 101 height 48
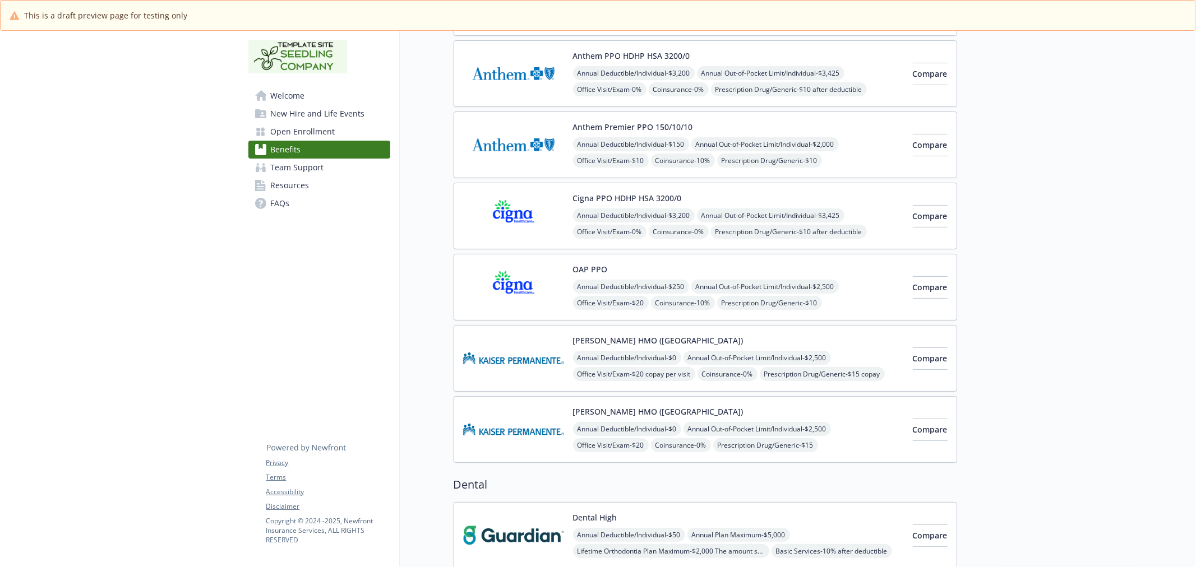
scroll to position [187, 0]
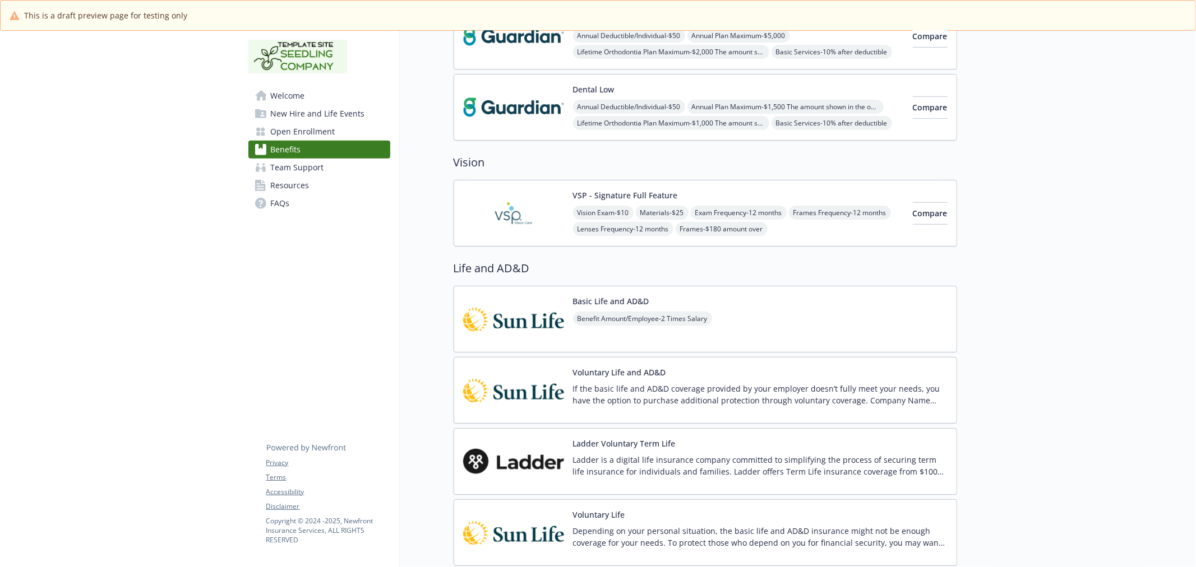
click at [543, 219] on img at bounding box center [513, 213] width 101 height 48
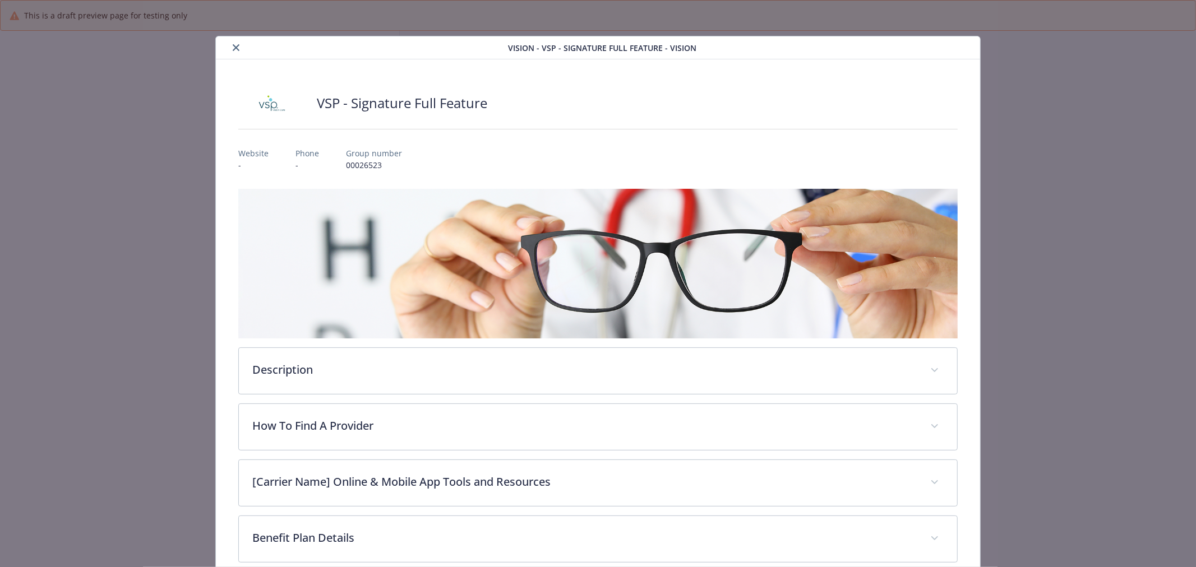
scroll to position [685, 0]
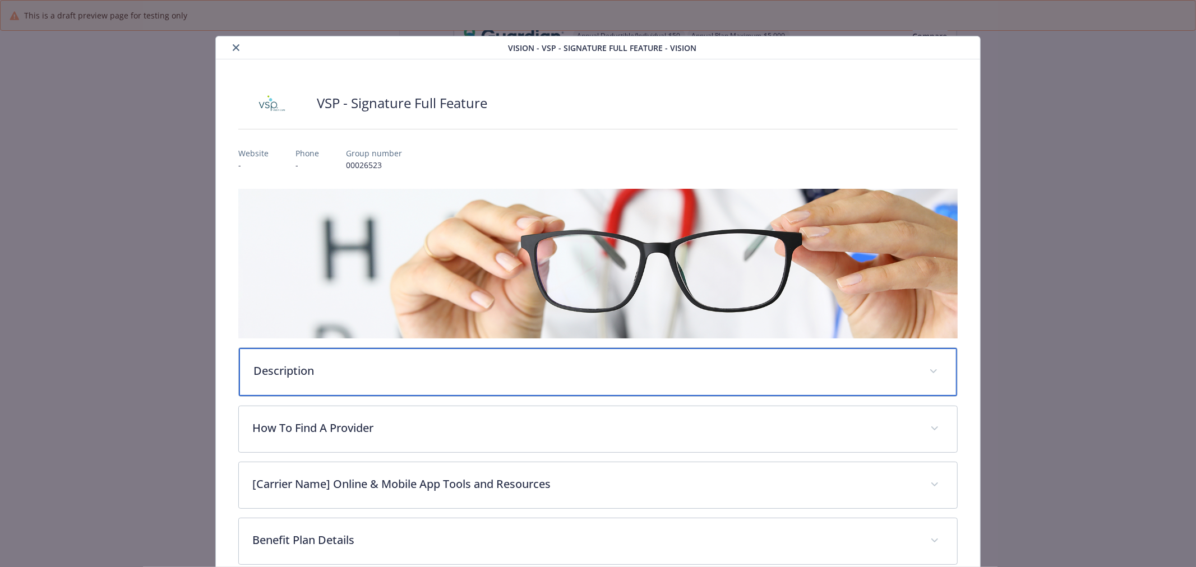
click at [492, 376] on p "Description" at bounding box center [584, 371] width 662 height 17
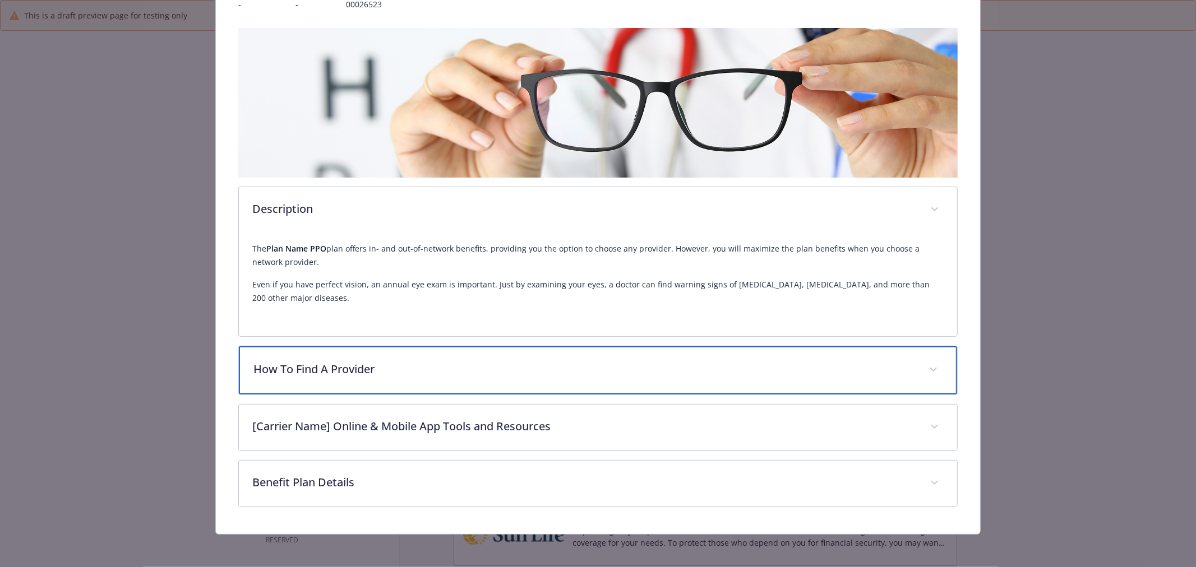
scroll to position [163, 0]
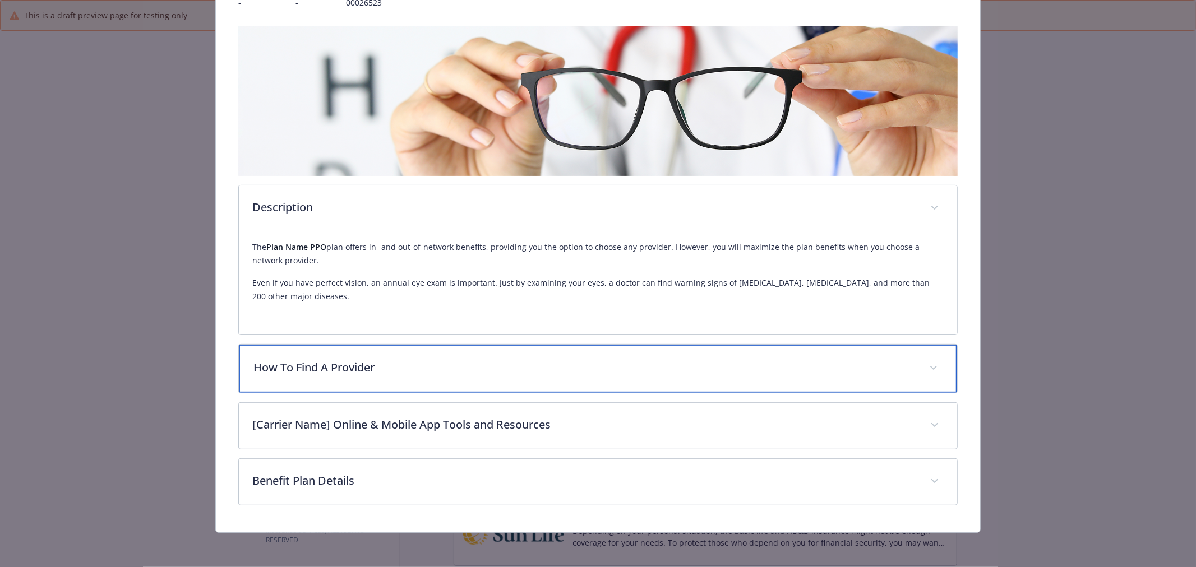
click at [696, 354] on div "How To Find A Provider" at bounding box center [598, 369] width 718 height 48
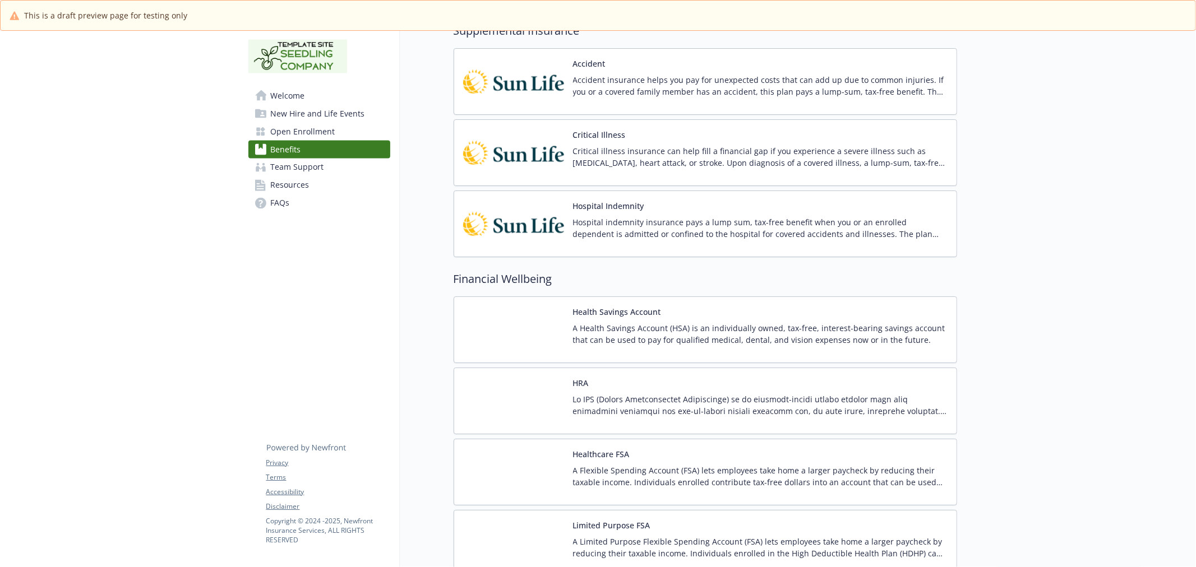
scroll to position [1682, 0]
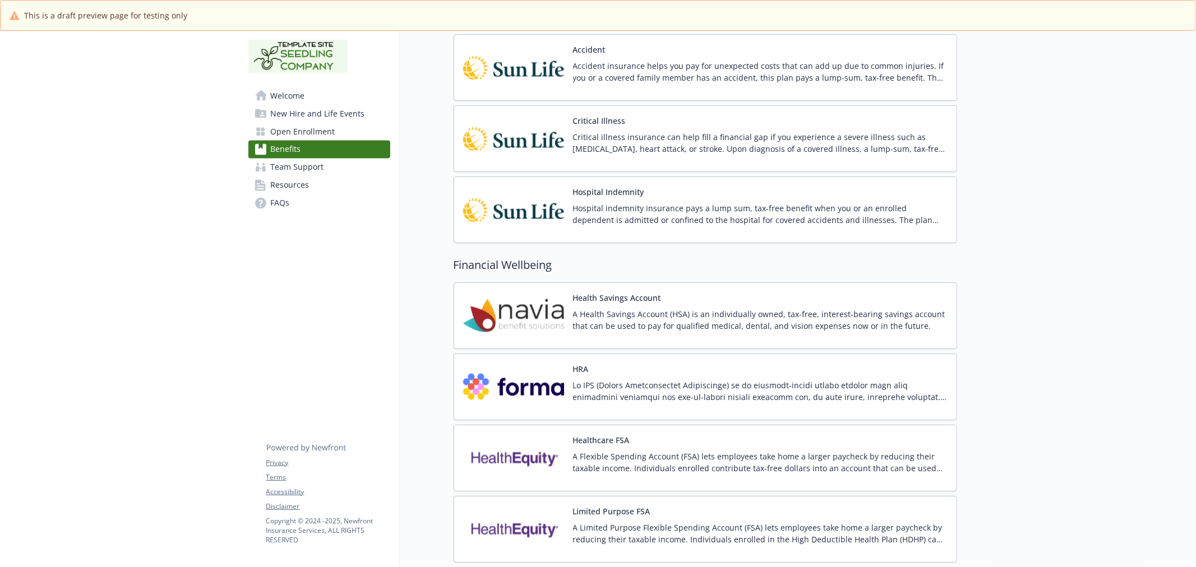
click at [590, 463] on p "A Flexible Spending Account (FSA) lets employees take home a larger paycheck by…" at bounding box center [760, 463] width 374 height 24
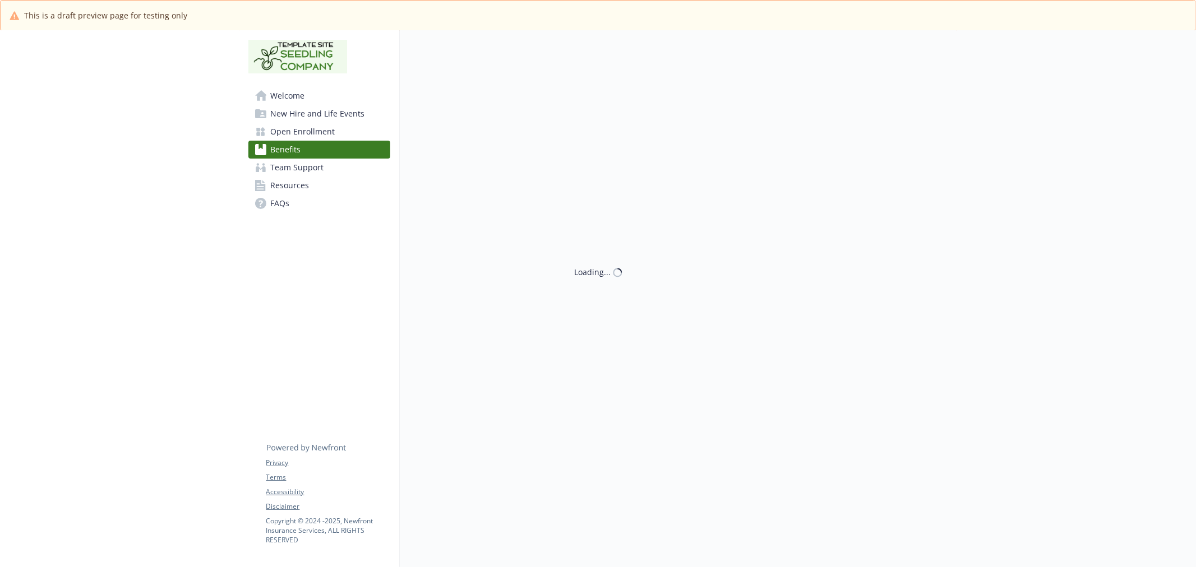
scroll to position [1682, 0]
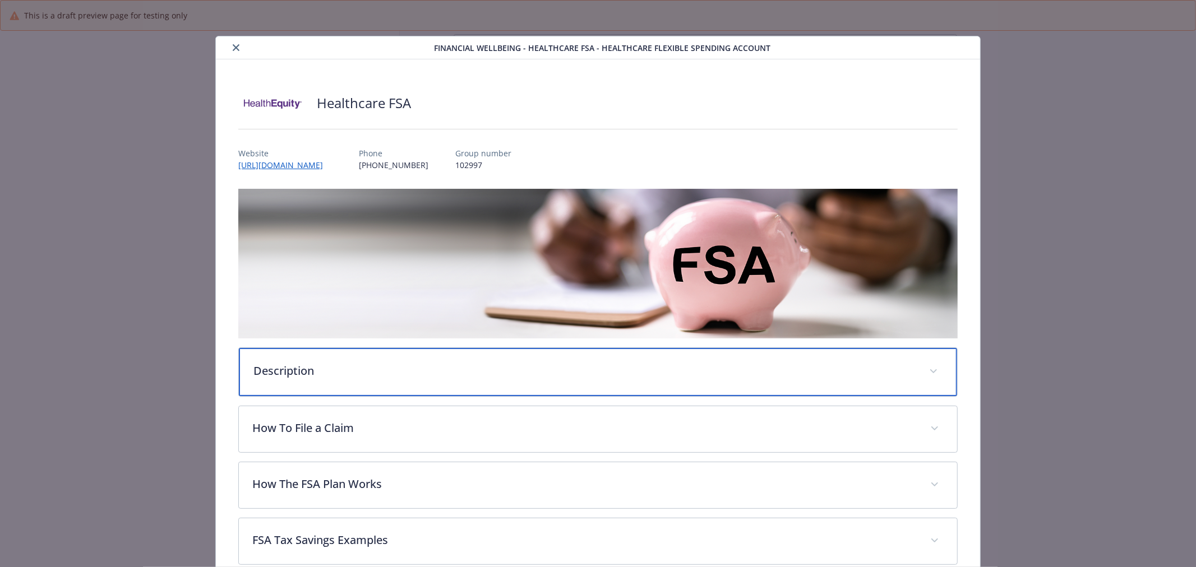
click at [606, 378] on div "Description" at bounding box center [598, 372] width 718 height 48
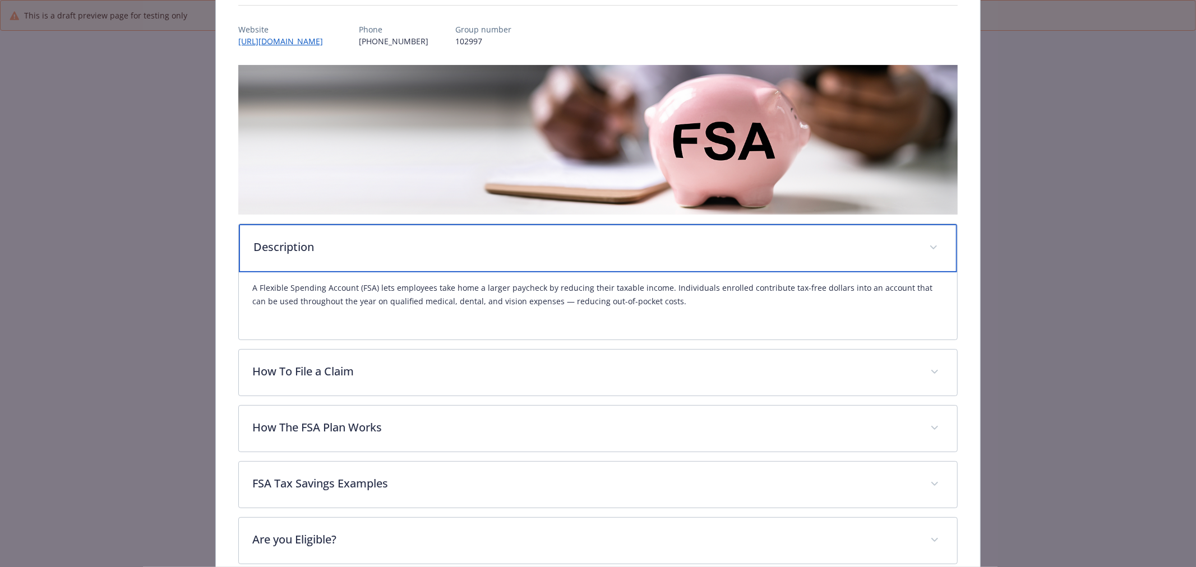
scroll to position [124, 0]
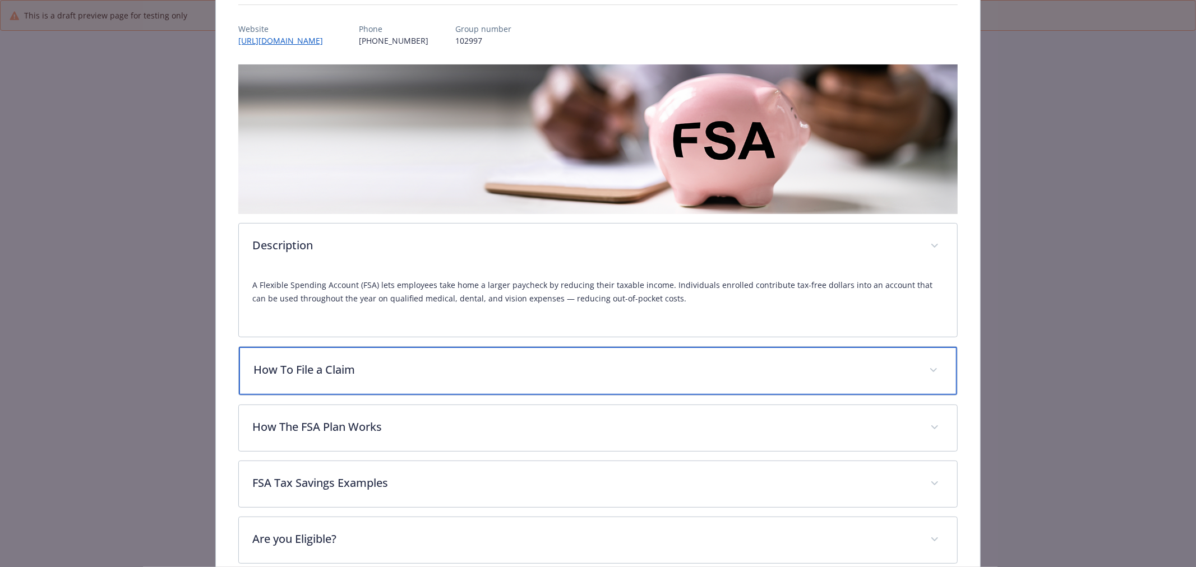
click at [702, 354] on div "How To File a Claim" at bounding box center [598, 371] width 718 height 48
